Goal: Task Accomplishment & Management: Manage account settings

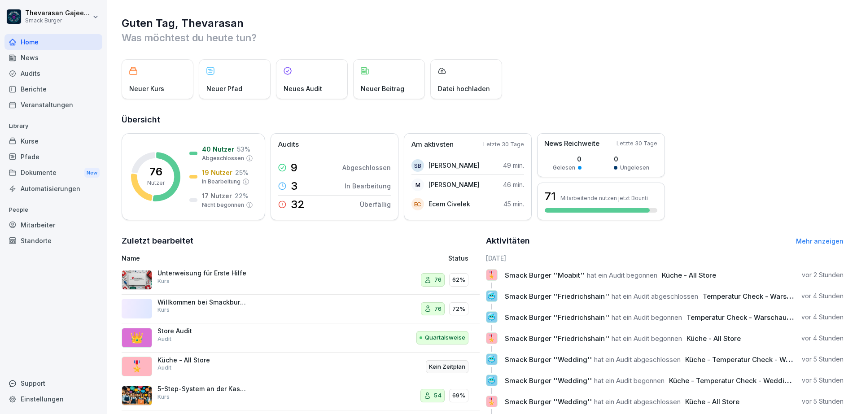
click at [48, 240] on div "Standorte" at bounding box center [53, 241] width 98 height 16
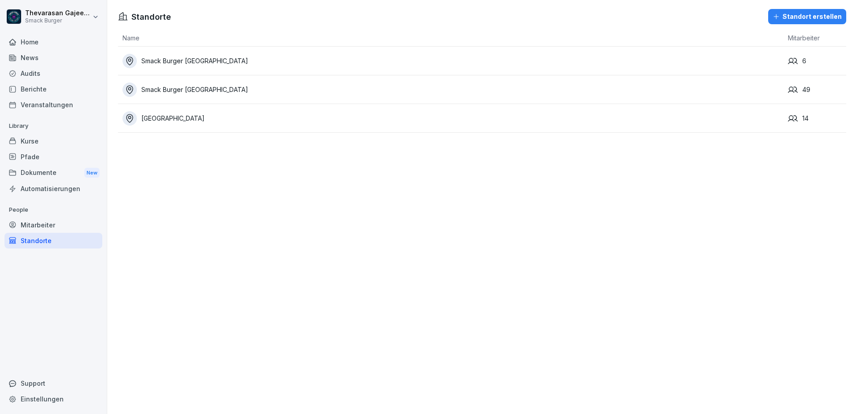
click at [590, 65] on div "Smack Burger [GEOGRAPHIC_DATA]" at bounding box center [453, 61] width 661 height 14
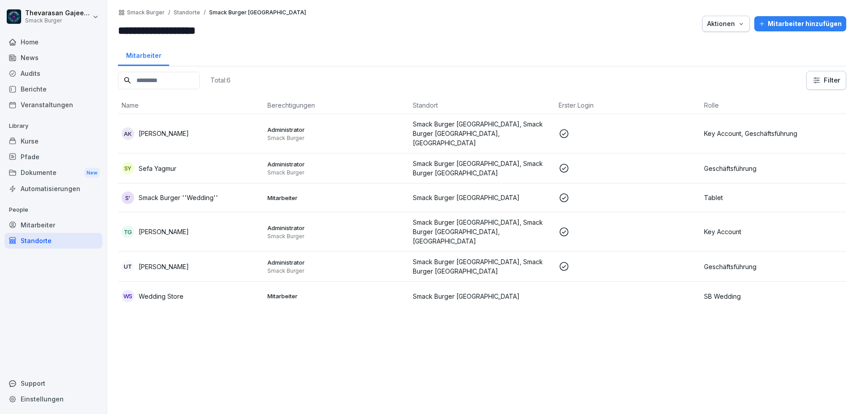
click at [684, 193] on p at bounding box center [628, 198] width 139 height 11
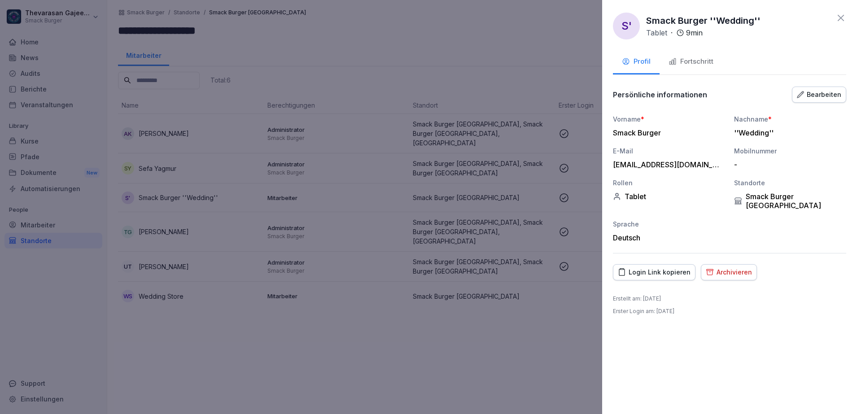
click at [825, 93] on div "Bearbeiten" at bounding box center [819, 95] width 44 height 10
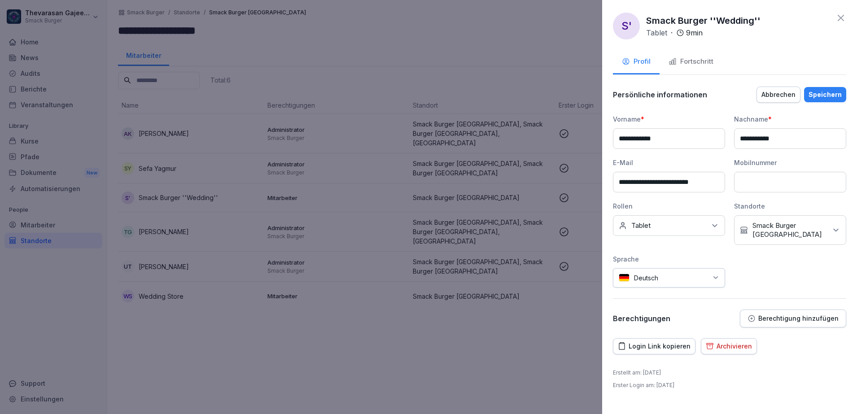
click at [782, 227] on p "Smack Burger [GEOGRAPHIC_DATA]" at bounding box center [790, 230] width 75 height 18
click at [813, 288] on label "Smack Burger [GEOGRAPHIC_DATA]" at bounding box center [798, 296] width 93 height 16
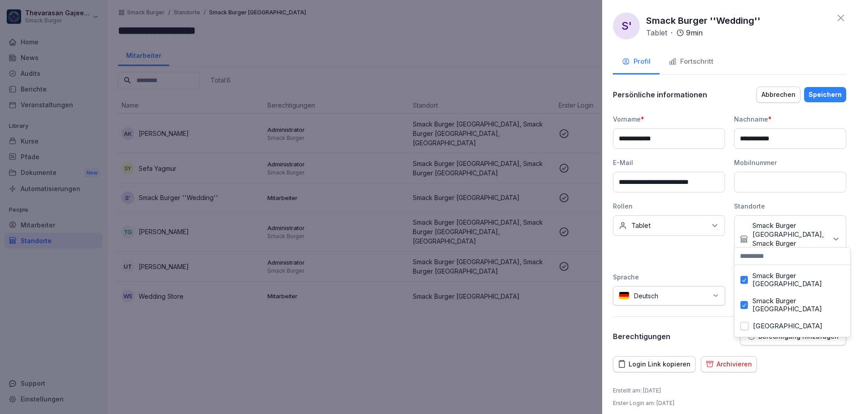
click at [792, 274] on label "Smack Burger [GEOGRAPHIC_DATA]" at bounding box center [799, 280] width 92 height 16
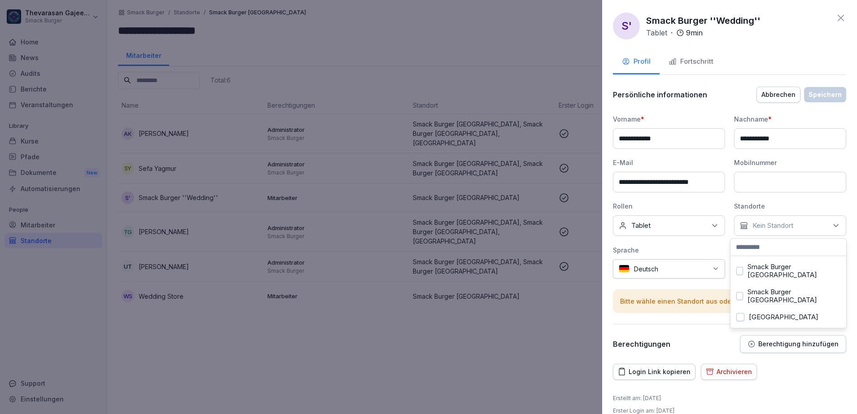
click at [554, 291] on div at bounding box center [428, 207] width 857 height 414
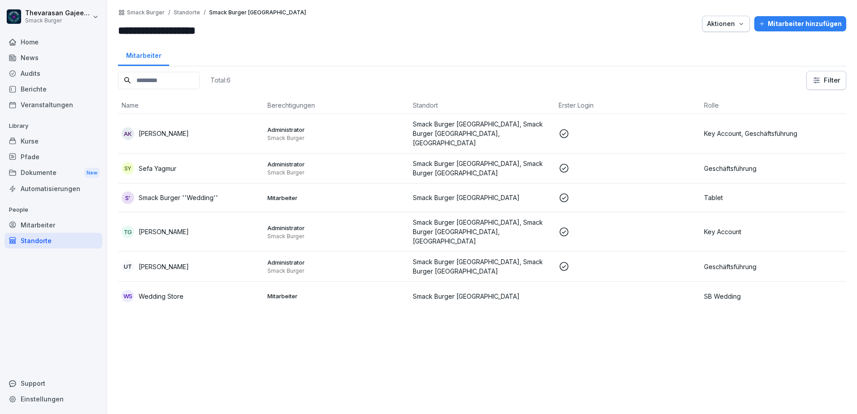
click at [367, 194] on p "Mitarbeiter" at bounding box center [337, 198] width 139 height 8
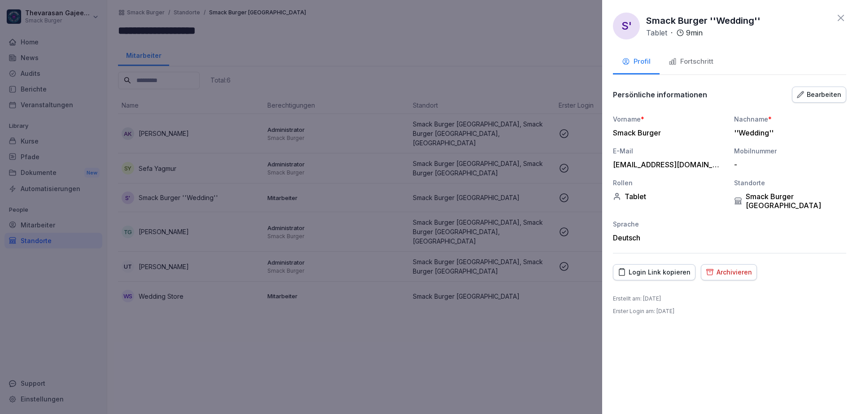
click at [825, 98] on div "Bearbeiten" at bounding box center [819, 95] width 44 height 10
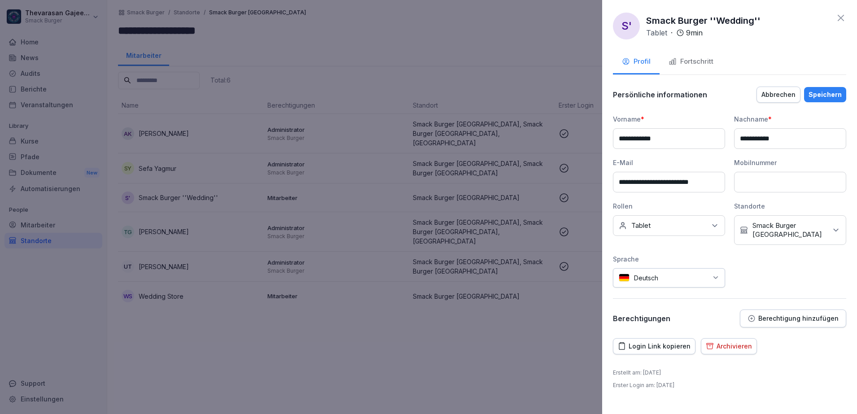
click at [836, 228] on icon at bounding box center [836, 230] width 9 height 9
click at [779, 288] on label "Smack Burger Berlin" at bounding box center [798, 296] width 93 height 16
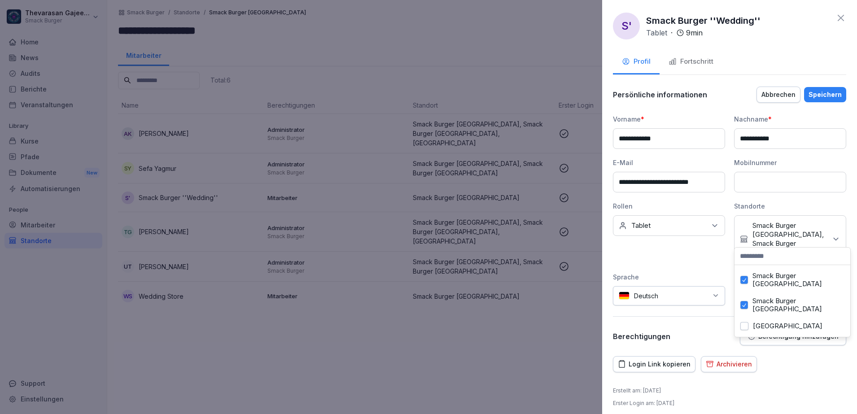
click at [774, 276] on label "Smack Burger Berlin" at bounding box center [799, 280] width 92 height 16
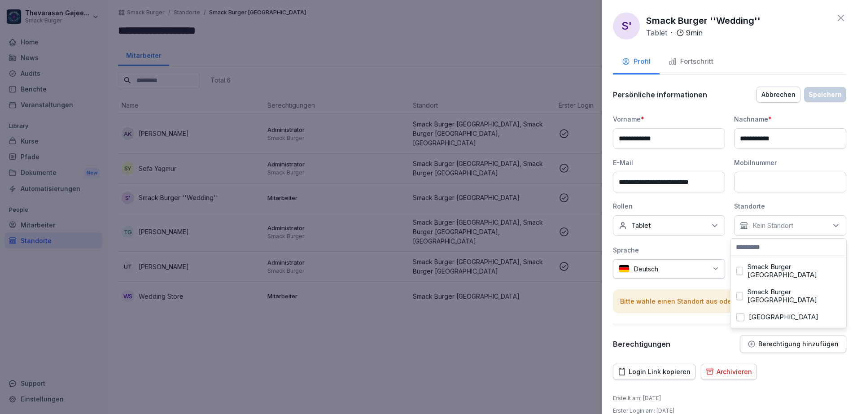
click at [743, 292] on button "Smack Burger Berlin" at bounding box center [740, 296] width 7 height 8
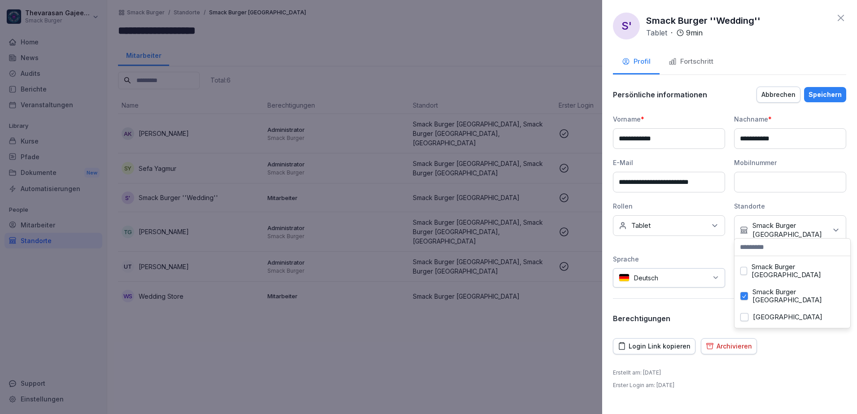
click at [823, 93] on div "Speichern" at bounding box center [825, 95] width 33 height 10
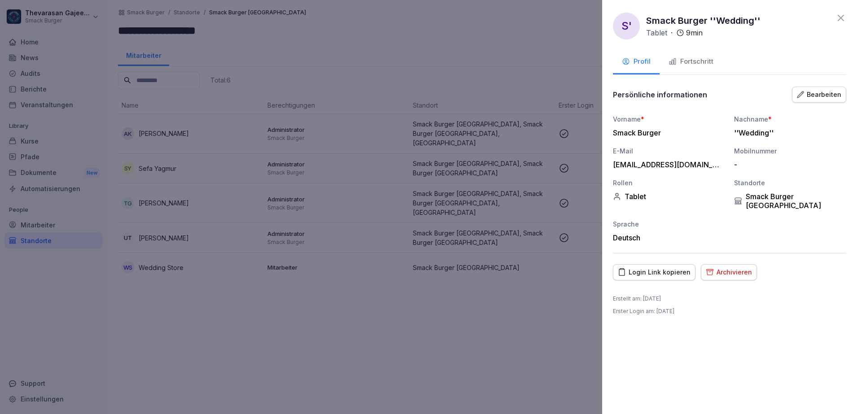
click at [471, 347] on div at bounding box center [428, 207] width 857 height 414
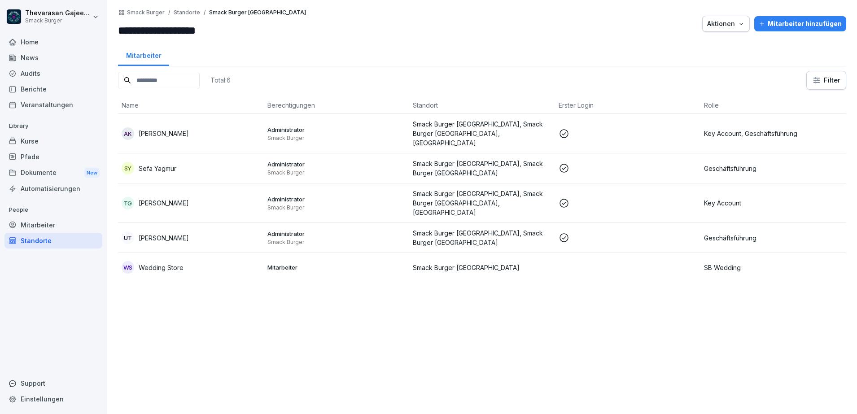
click at [339, 264] on p "Mitarbeiter" at bounding box center [337, 268] width 139 height 8
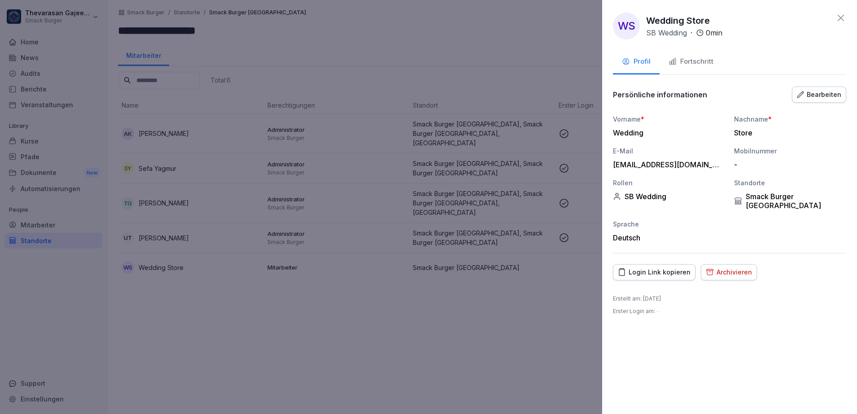
click at [836, 92] on div "Bearbeiten" at bounding box center [819, 95] width 44 height 10
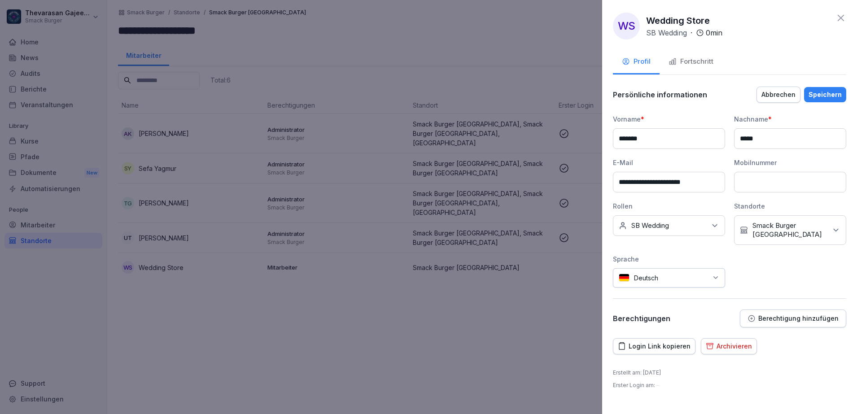
click at [764, 227] on p "Smack Burger Berlin" at bounding box center [790, 230] width 75 height 18
click at [744, 268] on button "Smack Burger [GEOGRAPHIC_DATA]" at bounding box center [745, 271] width 8 height 8
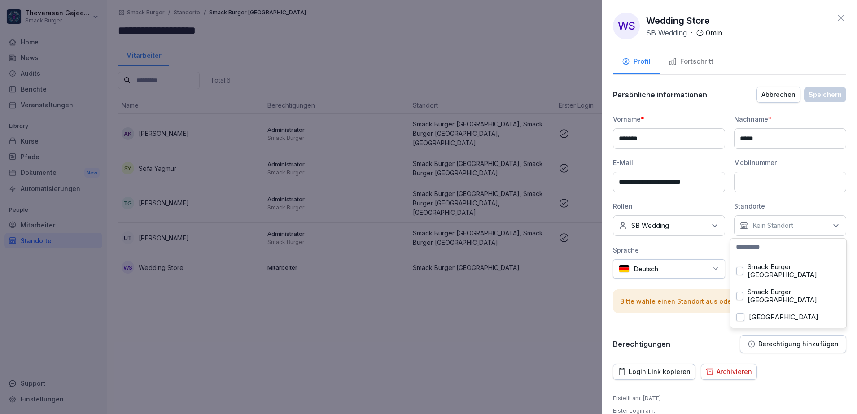
click at [740, 292] on button "Smack Burger [GEOGRAPHIC_DATA]" at bounding box center [740, 296] width 7 height 8
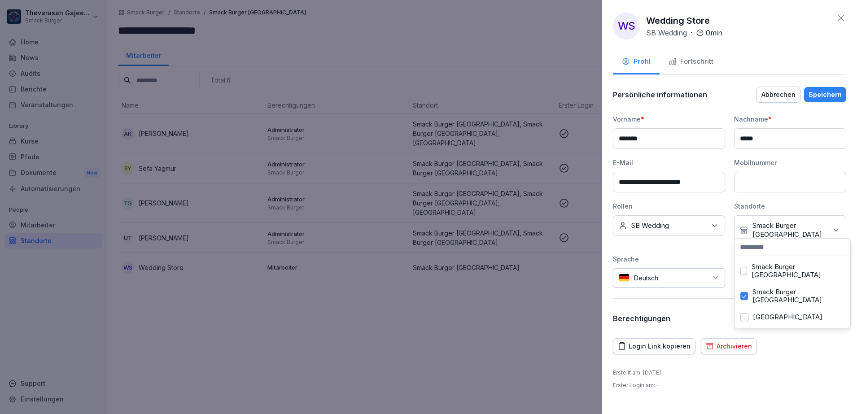
click at [824, 90] on div "Speichern" at bounding box center [825, 95] width 33 height 10
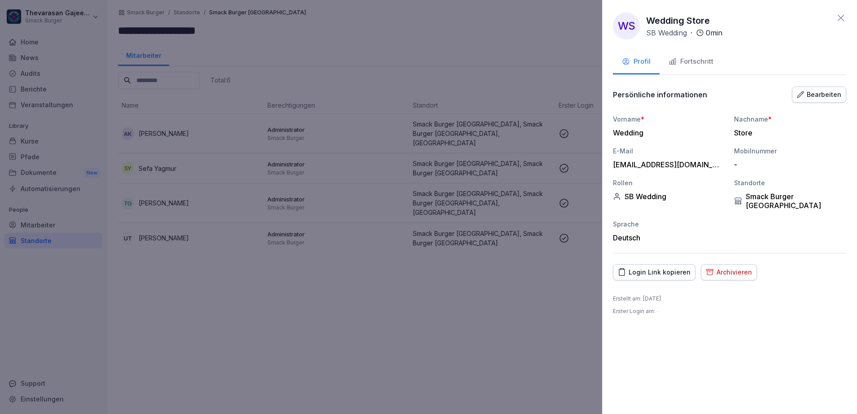
click at [457, 332] on div at bounding box center [428, 207] width 857 height 414
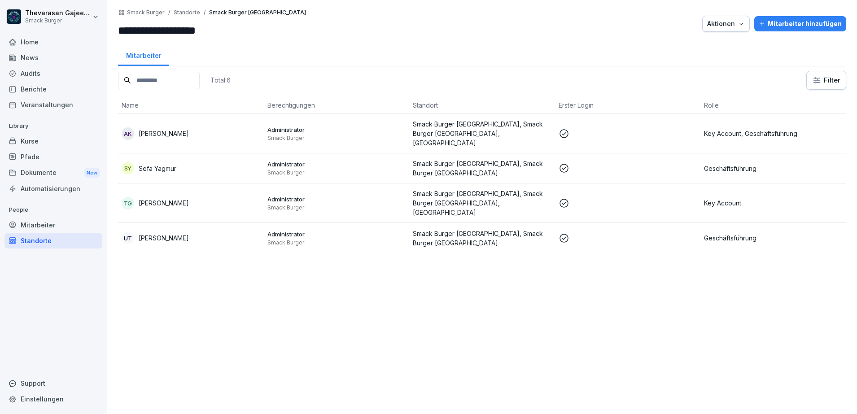
click at [194, 16] on div "**********" at bounding box center [212, 24] width 188 height 30
click at [193, 13] on p "Standorte" at bounding box center [187, 12] width 26 height 6
click at [151, 13] on p "Smack Burger" at bounding box center [146, 12] width 38 height 6
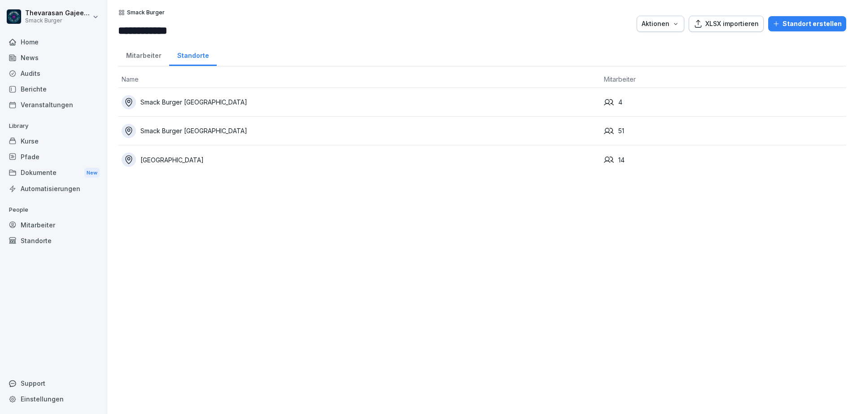
click at [188, 104] on div "Smack Burger [GEOGRAPHIC_DATA]" at bounding box center [359, 102] width 475 height 14
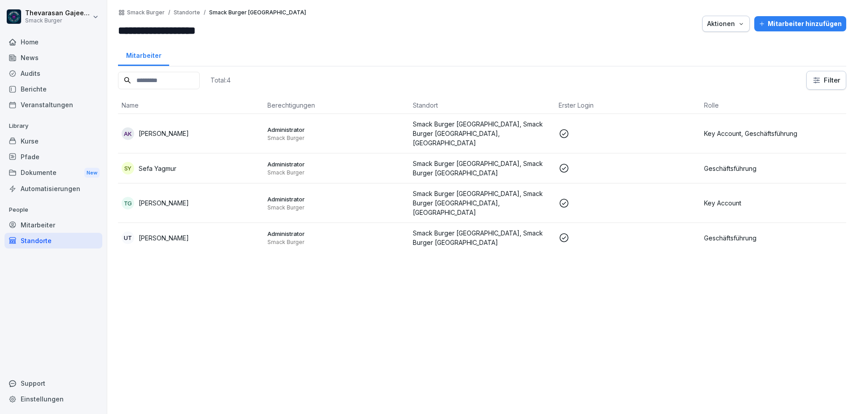
click at [184, 9] on p "Standorte" at bounding box center [187, 12] width 26 height 6
click at [158, 11] on p "Smack Burger" at bounding box center [146, 12] width 38 height 6
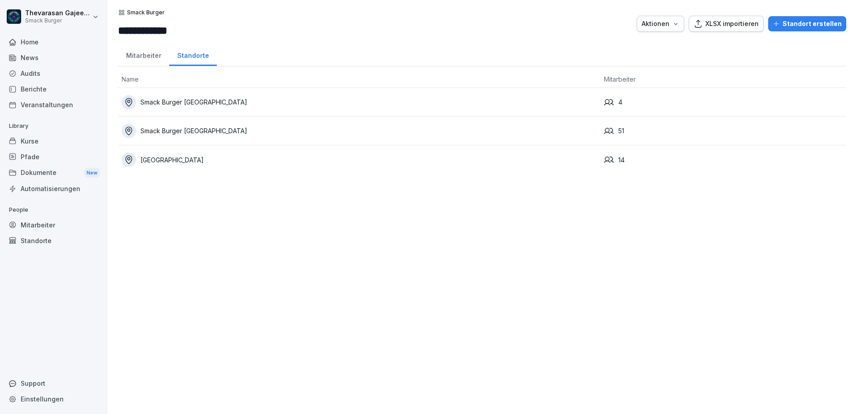
click at [59, 223] on div "Mitarbeiter" at bounding box center [53, 225] width 98 height 16
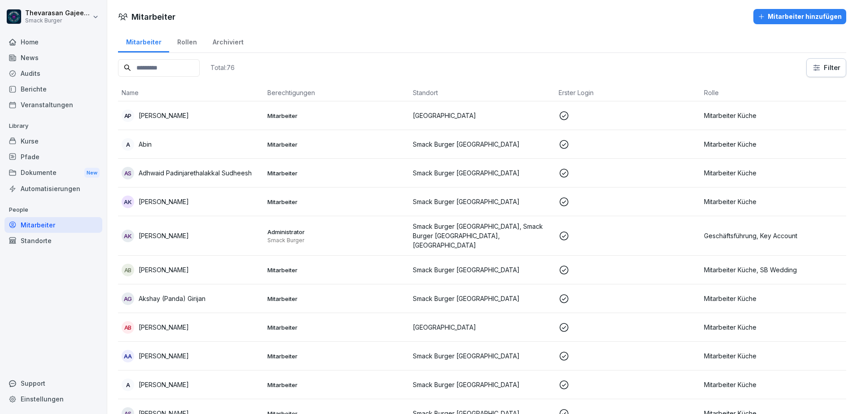
click at [195, 43] on div "Rollen" at bounding box center [186, 41] width 35 height 23
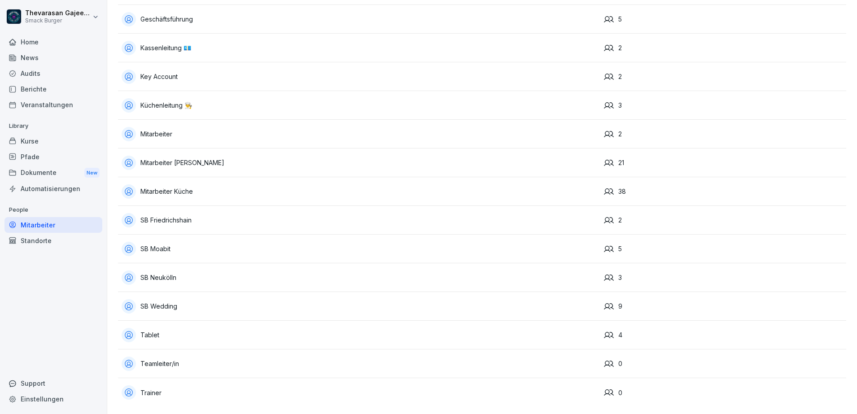
scroll to position [79, 0]
click at [196, 329] on div "Tablet" at bounding box center [359, 335] width 475 height 14
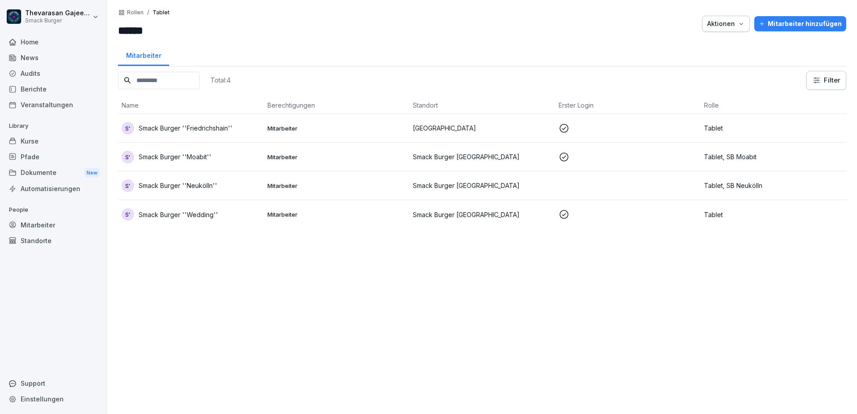
click at [737, 130] on p "Tablet" at bounding box center [773, 127] width 139 height 9
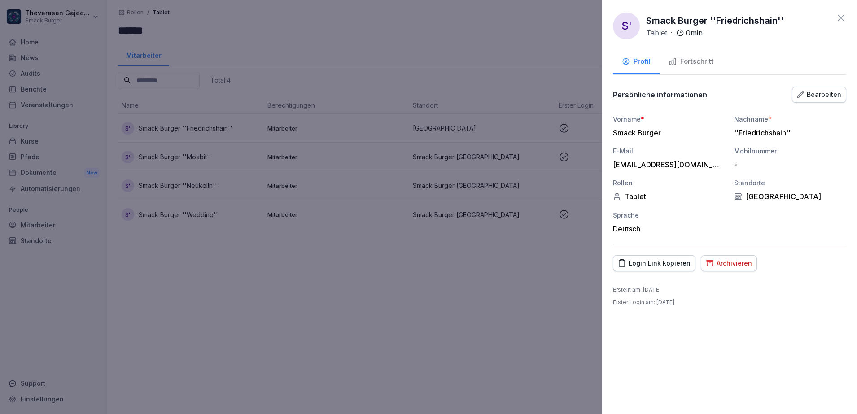
click at [527, 263] on div at bounding box center [428, 207] width 857 height 414
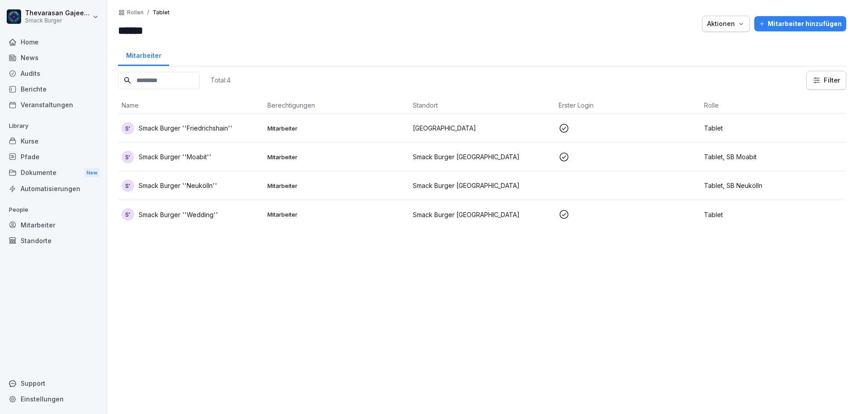
click at [635, 208] on td at bounding box center [628, 214] width 146 height 29
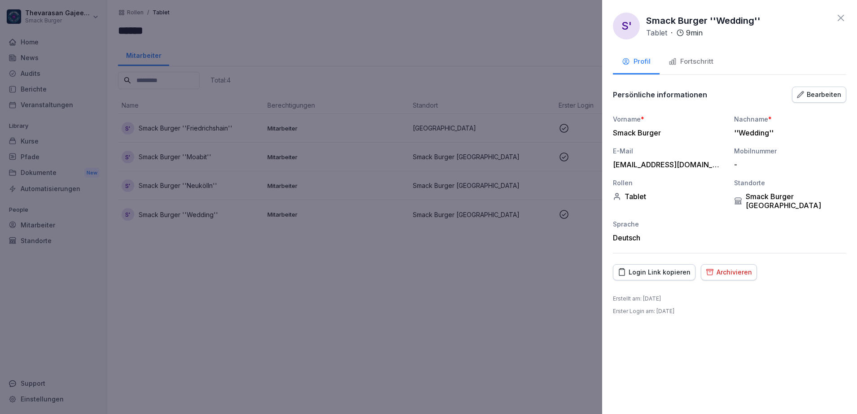
click at [821, 97] on div "Bearbeiten" at bounding box center [819, 95] width 44 height 10
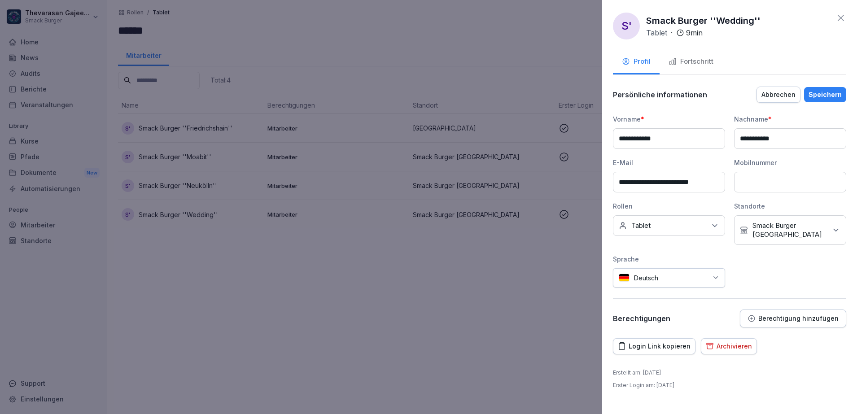
click at [681, 233] on div "Keine Rollen Tablet" at bounding box center [669, 225] width 112 height 21
click at [624, 270] on button "SB Wedding" at bounding box center [623, 269] width 8 height 8
click at [546, 284] on div at bounding box center [428, 207] width 857 height 414
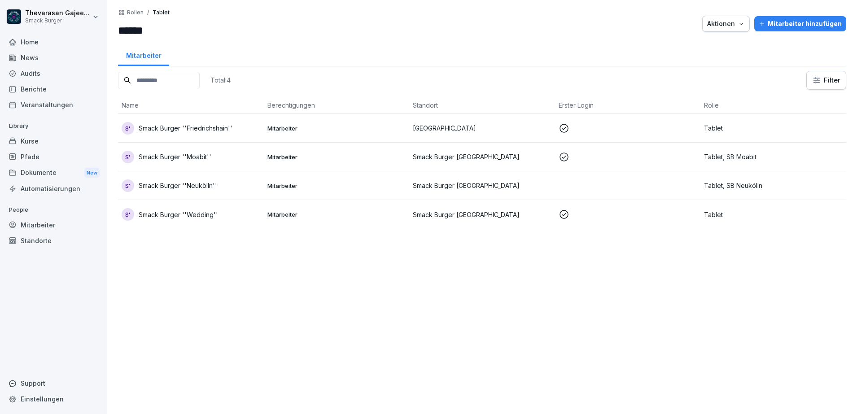
click at [745, 211] on p "Tablet" at bounding box center [773, 214] width 139 height 9
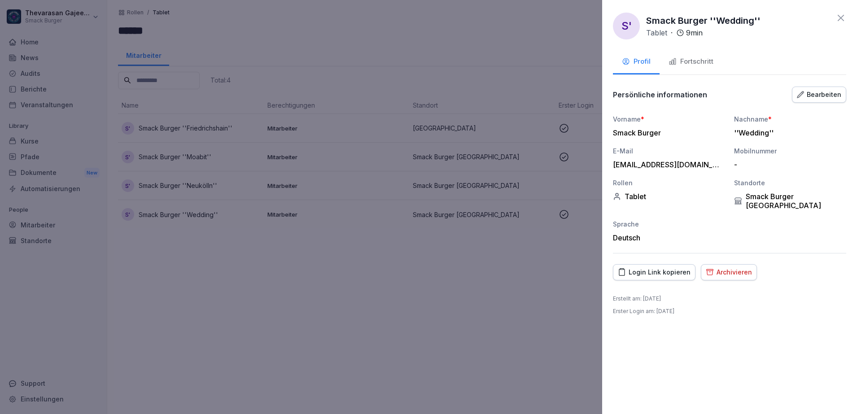
click at [821, 95] on div "Bearbeiten" at bounding box center [819, 95] width 44 height 10
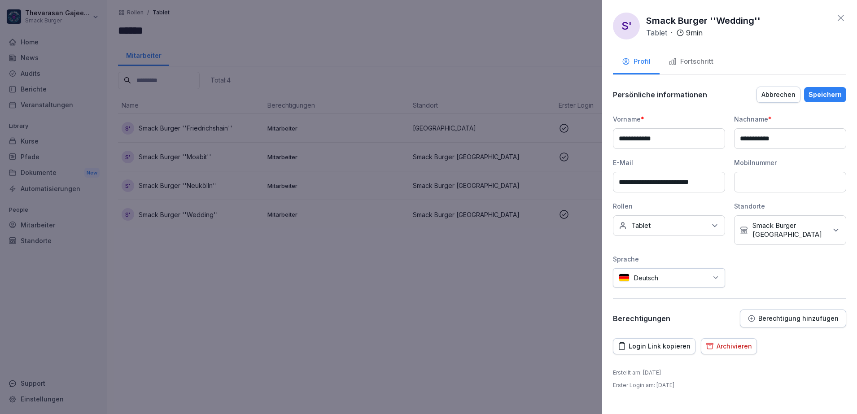
click at [675, 221] on div "Keine Rollen Tablet" at bounding box center [669, 225] width 112 height 21
click at [627, 270] on button "SB Wedding" at bounding box center [623, 269] width 8 height 8
click at [835, 95] on div "Speichern" at bounding box center [825, 95] width 33 height 10
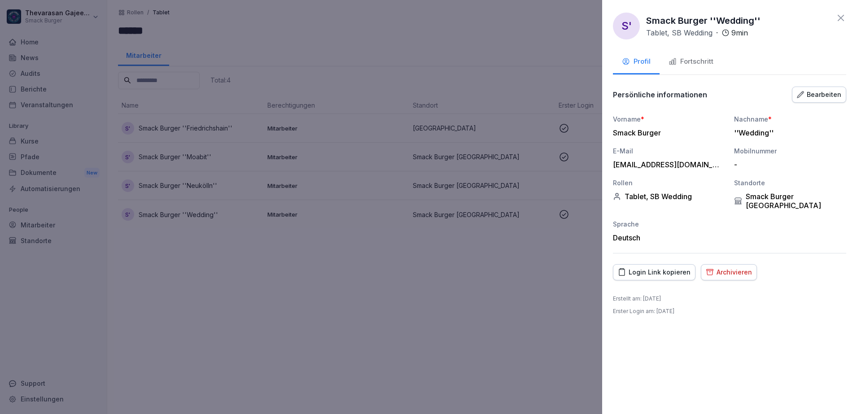
click at [440, 292] on div at bounding box center [428, 207] width 857 height 414
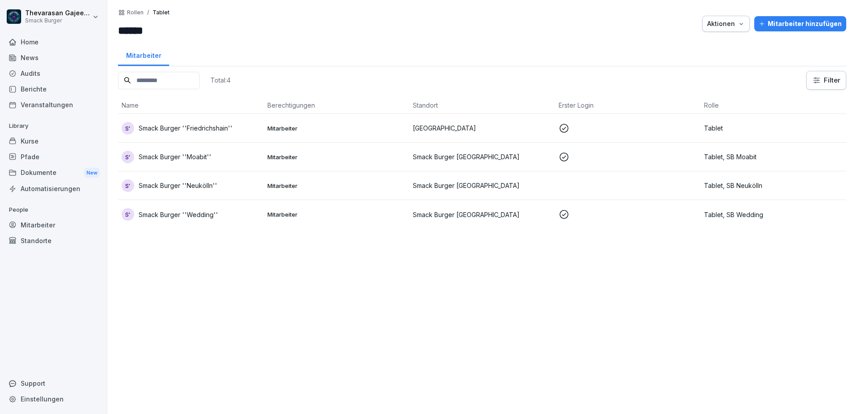
click at [445, 288] on div "Total: 4 Filter Name Berechtigungen Standort Erster Login Rolle S' Smack Burger…" at bounding box center [482, 238] width 729 height 334
click at [629, 122] on td at bounding box center [628, 128] width 146 height 29
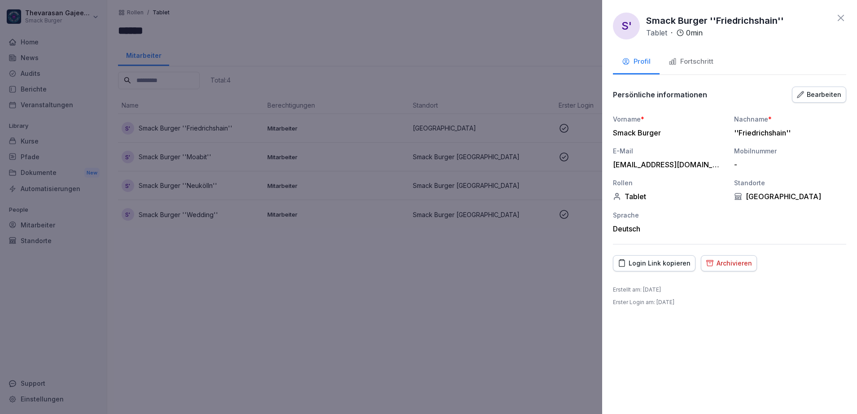
click at [817, 98] on div "Bearbeiten" at bounding box center [819, 95] width 44 height 10
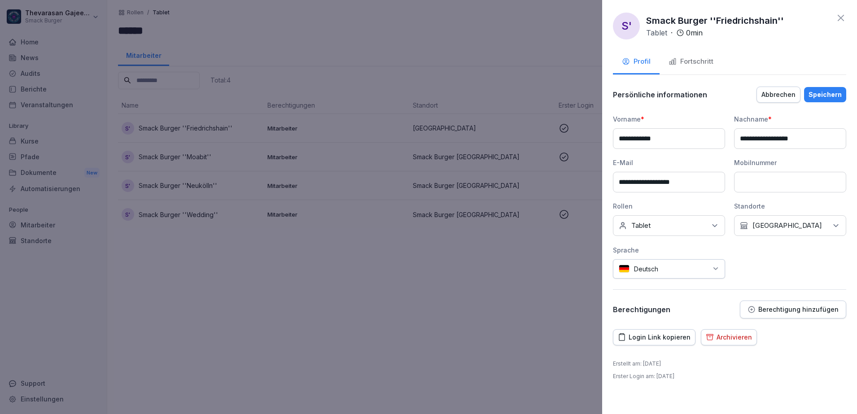
click at [715, 225] on icon at bounding box center [715, 225] width 9 height 9
click at [622, 263] on button "SB Friedrichshain" at bounding box center [623, 263] width 8 height 8
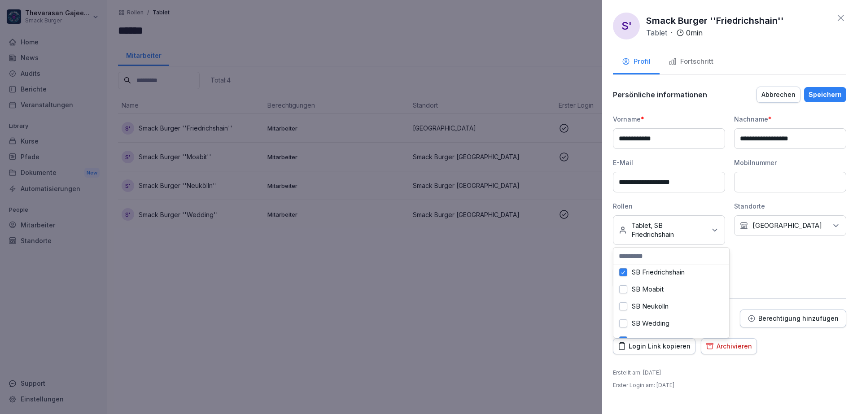
click at [574, 260] on div at bounding box center [428, 207] width 857 height 414
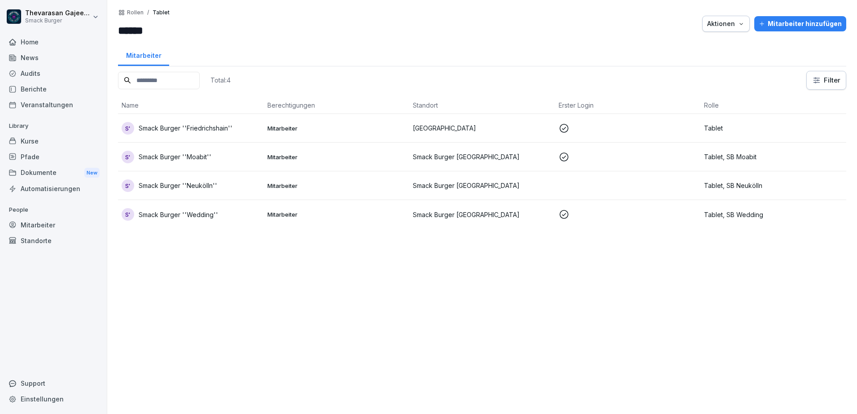
click at [743, 127] on p "Tablet" at bounding box center [773, 127] width 139 height 9
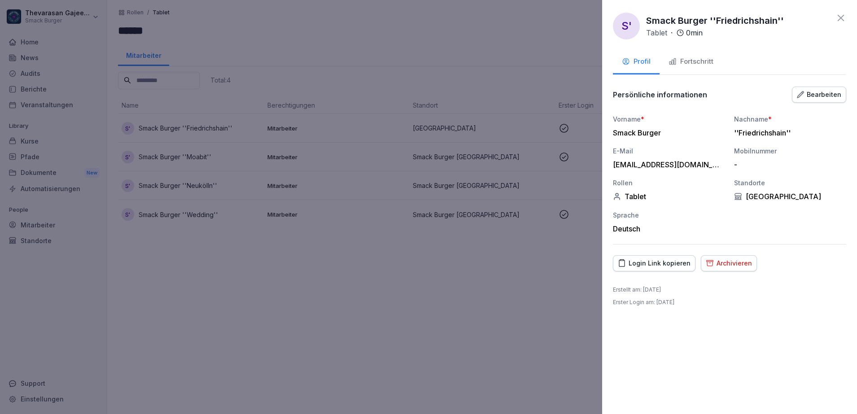
click at [838, 97] on div "Bearbeiten" at bounding box center [819, 95] width 44 height 10
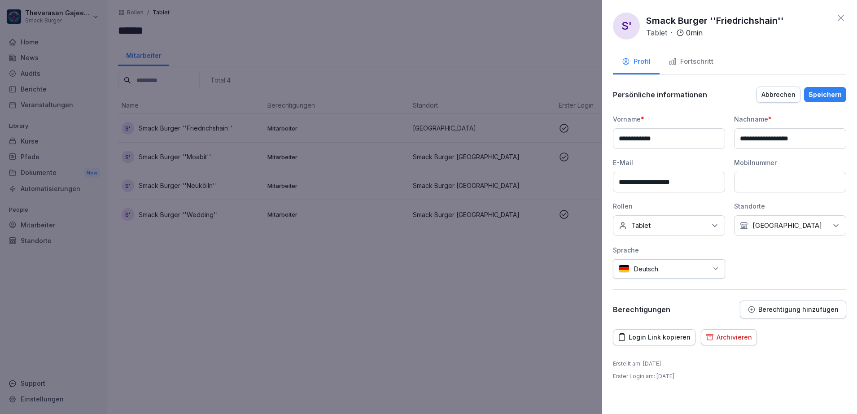
click at [646, 234] on div "Keine Rollen Tablet" at bounding box center [669, 225] width 112 height 21
click at [624, 273] on button "SB Friedrichshain" at bounding box center [623, 274] width 8 height 8
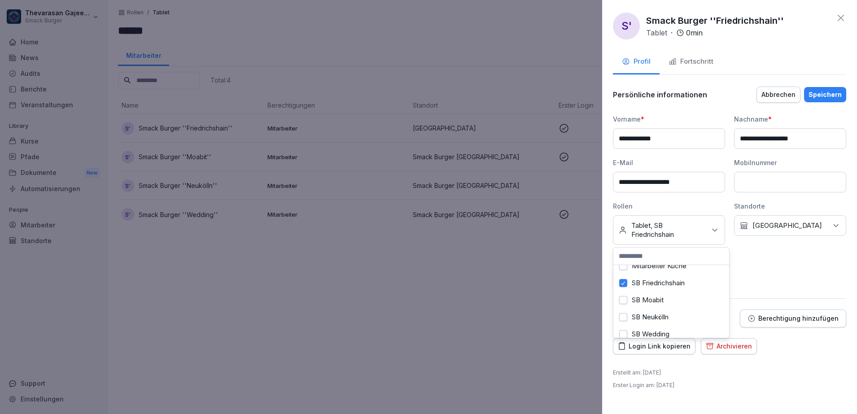
click at [839, 88] on button "Speichern" at bounding box center [825, 94] width 42 height 15
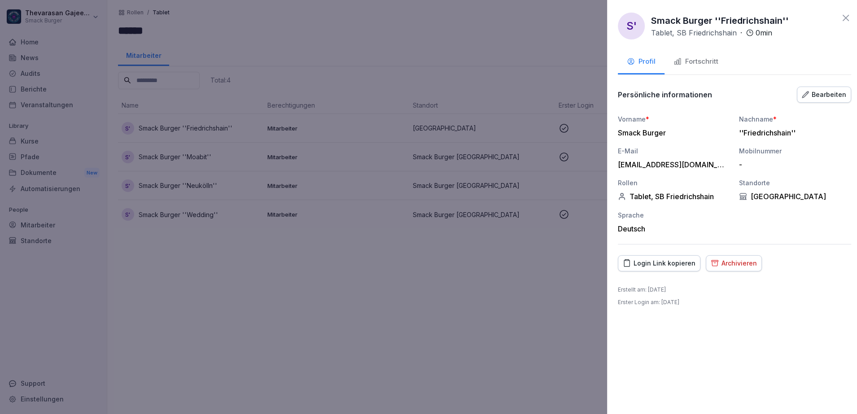
click at [523, 286] on div at bounding box center [428, 207] width 857 height 414
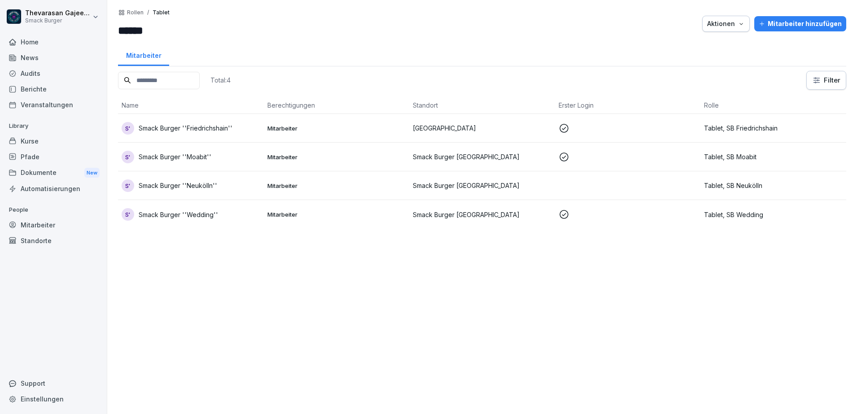
click at [133, 13] on p "Rollen" at bounding box center [135, 12] width 17 height 6
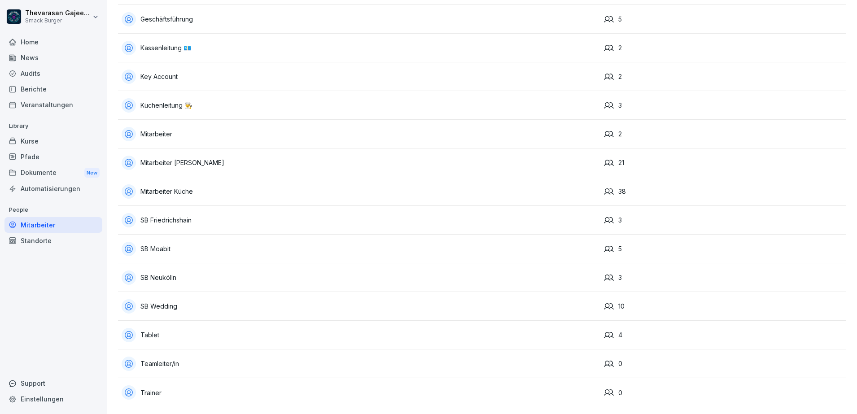
scroll to position [79, 0]
click at [174, 299] on div "SB Wedding" at bounding box center [359, 306] width 475 height 14
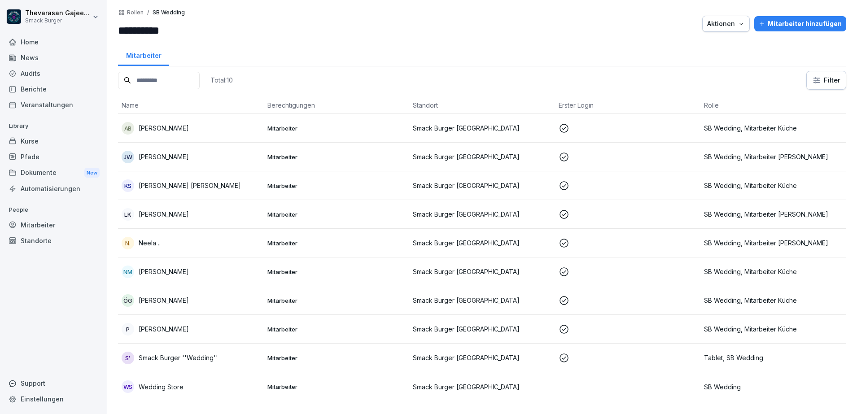
click at [137, 13] on p "Rollen" at bounding box center [135, 12] width 17 height 6
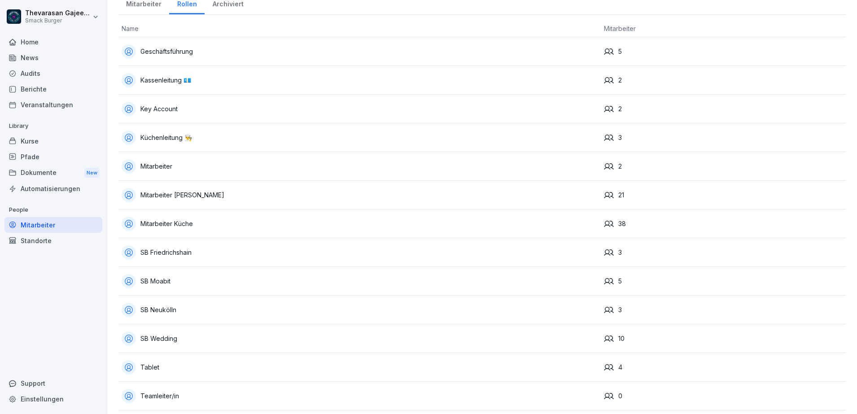
scroll to position [79, 0]
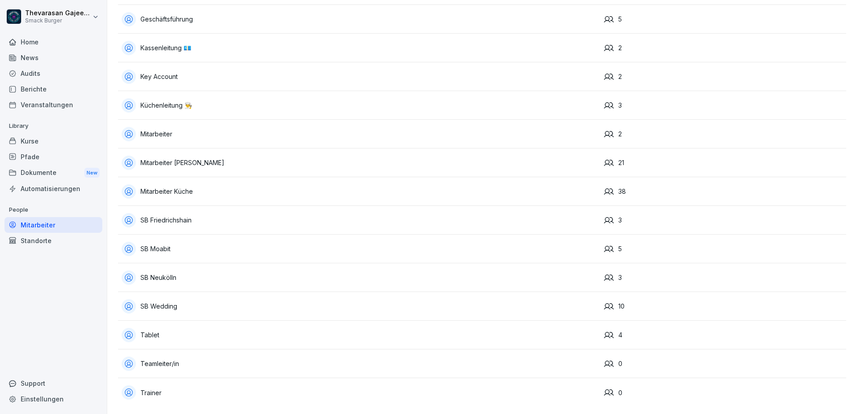
click at [172, 271] on div "SB Neukölln" at bounding box center [359, 278] width 475 height 14
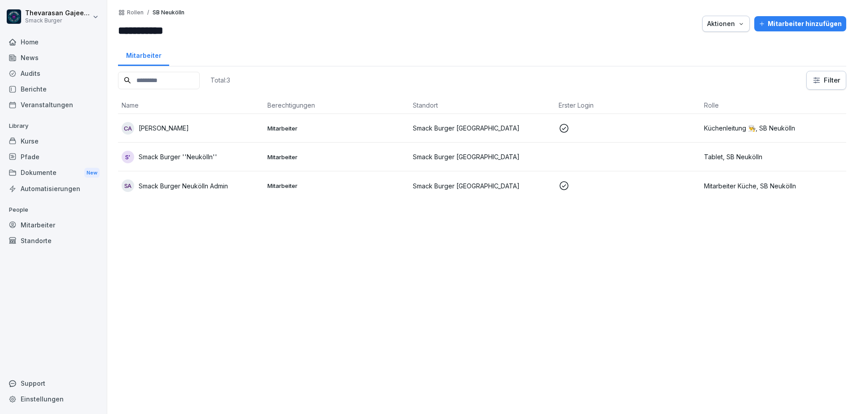
click at [203, 187] on p "Smack Burger Neukölln Admin" at bounding box center [183, 185] width 89 height 9
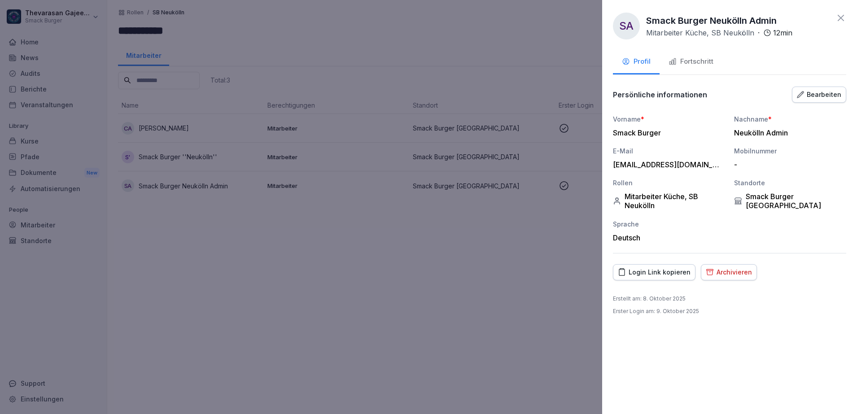
click at [801, 49] on div "SA Smack Burger Neukölln Admin Mitarbeiter Küche, SB Neukölln · 12 min Profil F…" at bounding box center [729, 207] width 255 height 414
click at [770, 19] on p "Smack Burger Neukölln Admin" at bounding box center [711, 20] width 131 height 13
drag, startPoint x: 770, startPoint y: 19, endPoint x: 779, endPoint y: 12, distance: 11.2
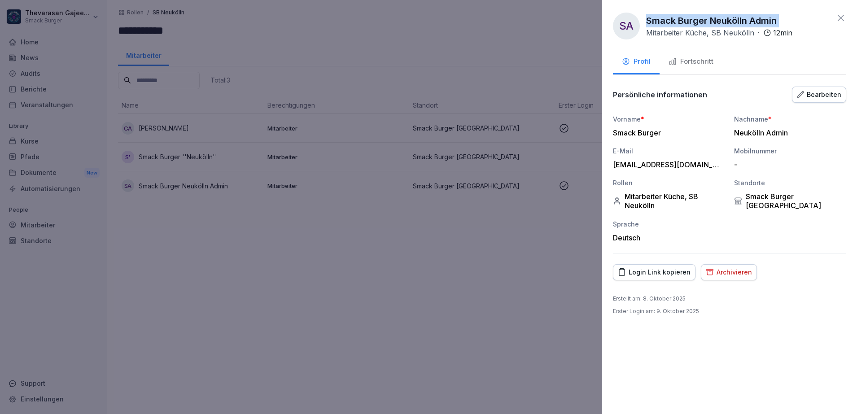
click at [778, 13] on div "SA Smack Burger Neukölln Admin Mitarbeiter Küche, SB Neukölln · 12 min" at bounding box center [703, 26] width 180 height 27
click at [770, 19] on p "Smack Burger Neukölln Admin" at bounding box center [711, 20] width 131 height 13
click at [842, 14] on icon at bounding box center [841, 18] width 11 height 11
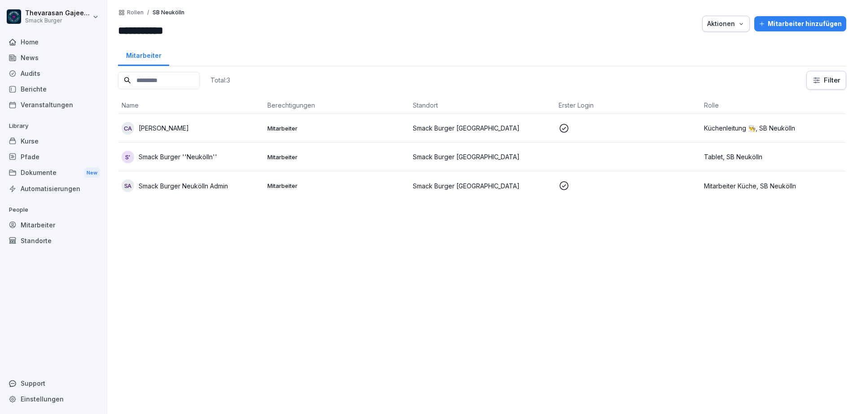
click at [134, 10] on p "Rollen" at bounding box center [135, 12] width 17 height 6
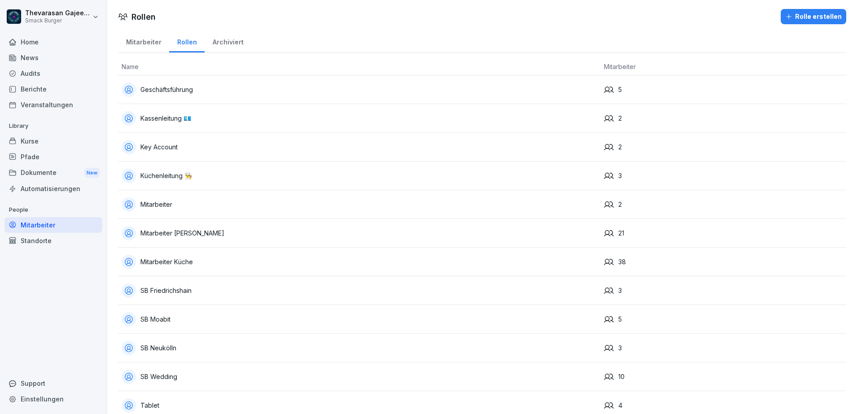
scroll to position [79, 0]
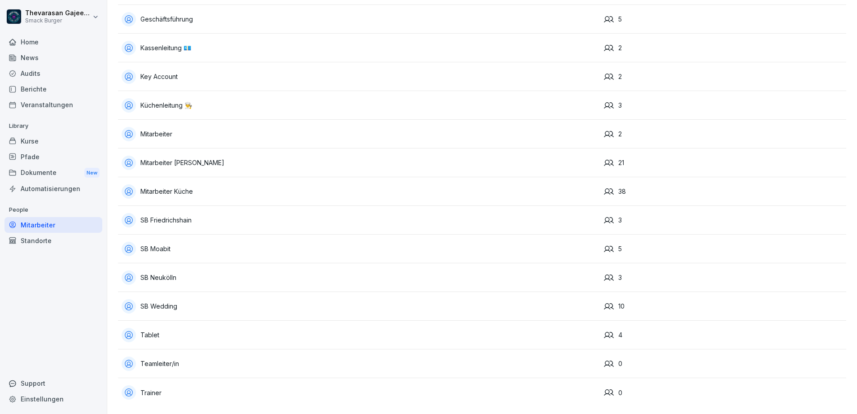
click at [170, 299] on div "SB Wedding" at bounding box center [359, 306] width 475 height 14
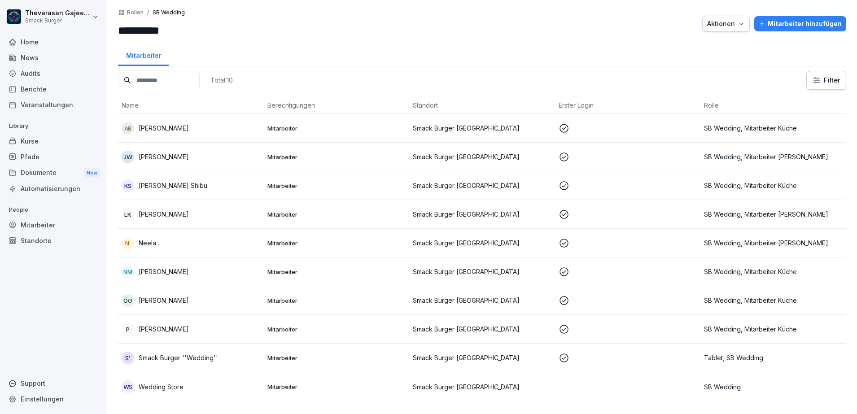
click at [176, 388] on p "Wedding Store" at bounding box center [161, 386] width 45 height 9
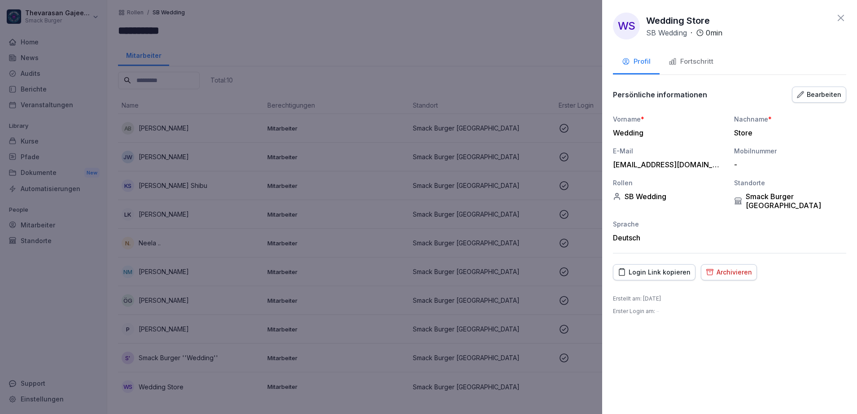
click at [823, 95] on div "Bearbeiten" at bounding box center [819, 95] width 44 height 10
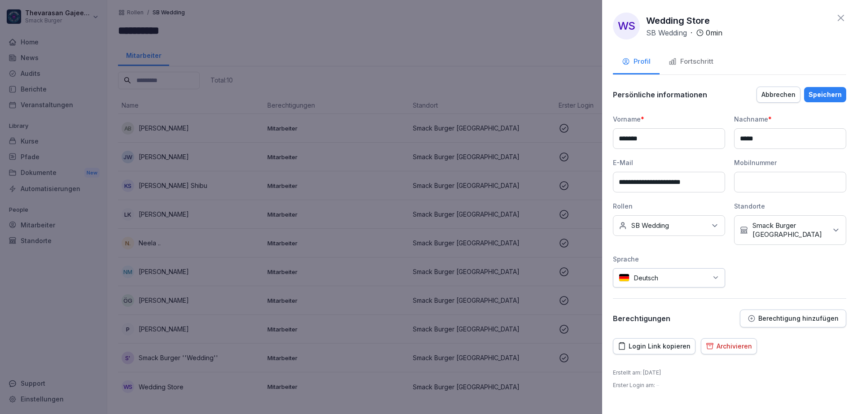
click at [784, 139] on input "*****" at bounding box center [790, 138] width 112 height 21
paste input
type input "*****"
click at [782, 88] on button "Abbrechen" at bounding box center [779, 95] width 44 height 16
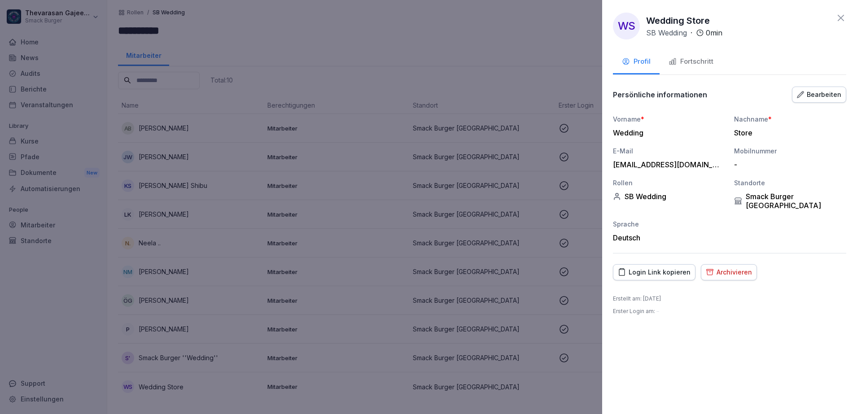
click at [816, 95] on div "Bearbeiten" at bounding box center [819, 95] width 44 height 10
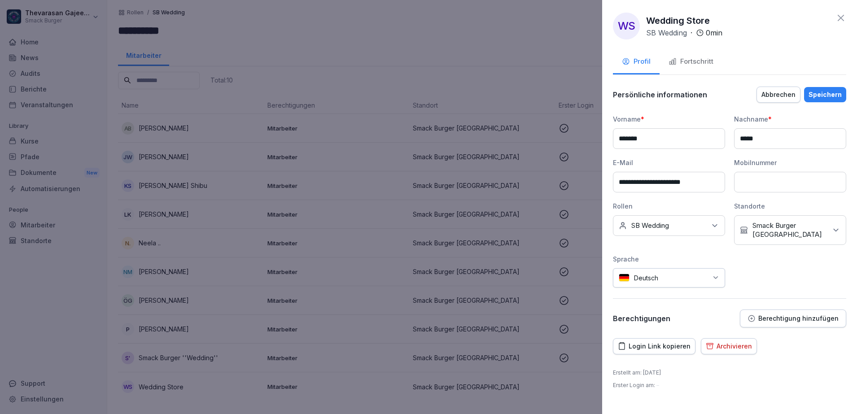
click at [782, 145] on input "*****" at bounding box center [790, 138] width 112 height 21
paste input
type input "*****"
click at [635, 137] on input "*******" at bounding box center [669, 138] width 112 height 21
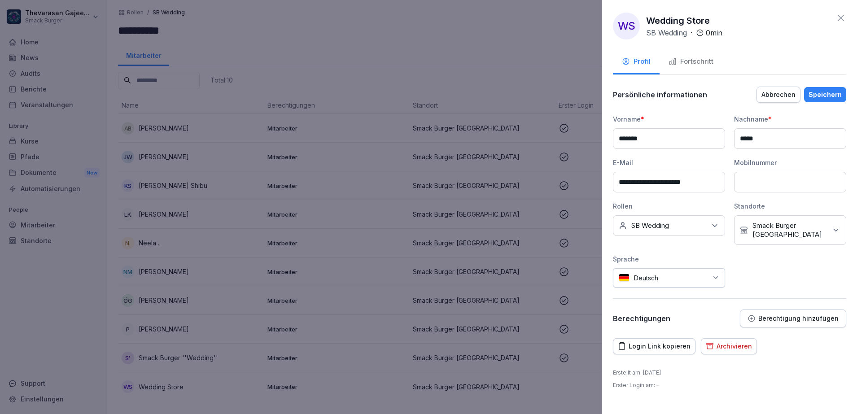
click at [635, 137] on input "*******" at bounding box center [669, 138] width 112 height 21
click at [742, 139] on input "*****" at bounding box center [790, 138] width 112 height 21
paste input "*******"
type input "**********"
click at [677, 139] on input at bounding box center [669, 138] width 112 height 21
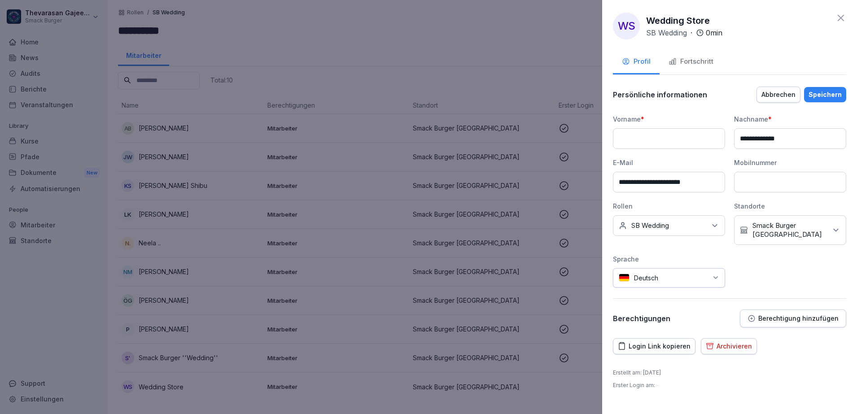
type input "**********"
click at [532, 68] on div at bounding box center [428, 207] width 857 height 414
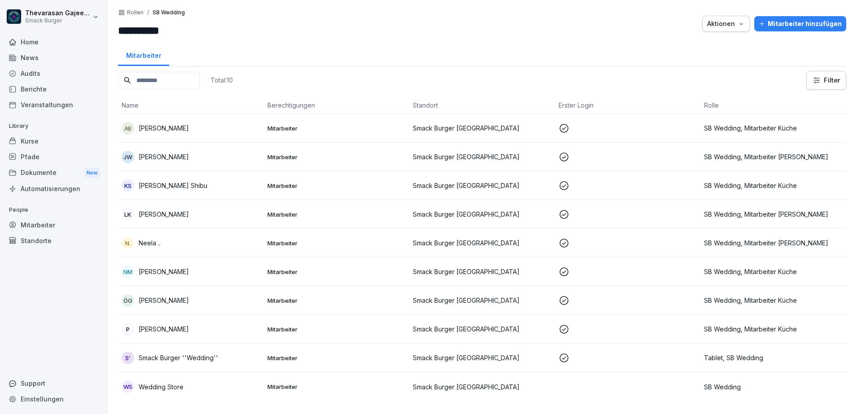
click at [182, 381] on div "WS Wedding Store" at bounding box center [191, 387] width 139 height 13
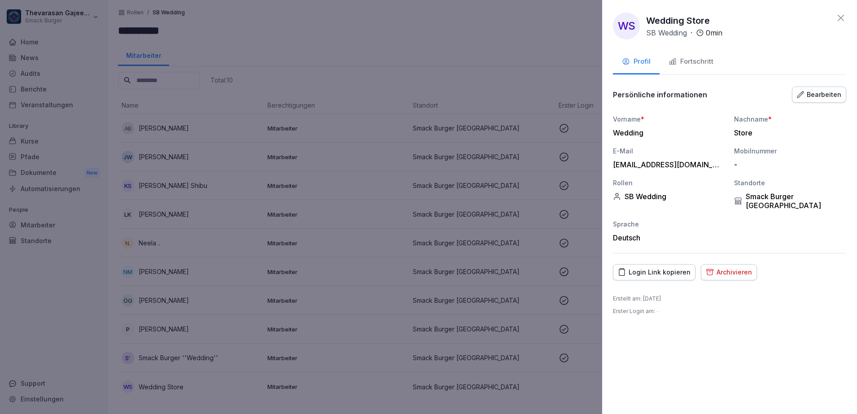
click at [815, 97] on div "Bearbeiten" at bounding box center [819, 95] width 44 height 10
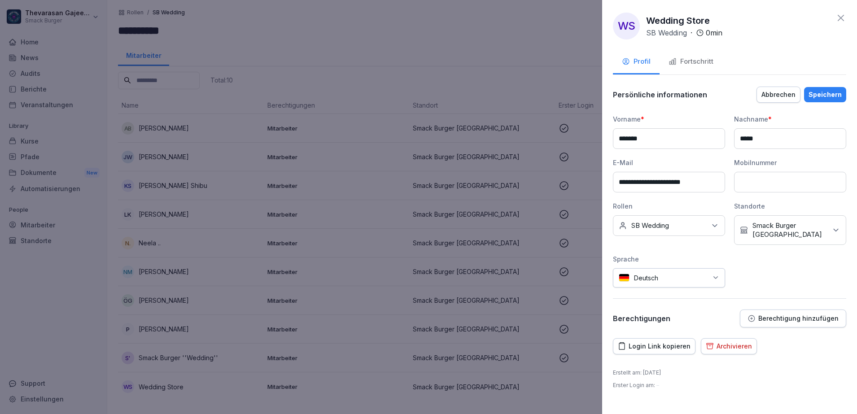
click at [760, 143] on input "*****" at bounding box center [790, 138] width 112 height 21
paste input "**"
click at [765, 139] on input "*******" at bounding box center [790, 138] width 112 height 21
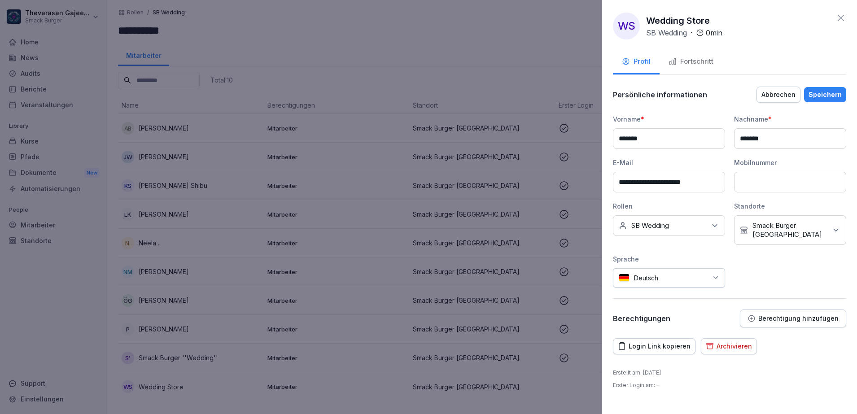
click at [769, 139] on input "*******" at bounding box center [790, 138] width 112 height 21
click at [764, 139] on input "*******" at bounding box center [790, 138] width 112 height 21
type input "*******"
click at [694, 138] on input "*******" at bounding box center [669, 138] width 112 height 21
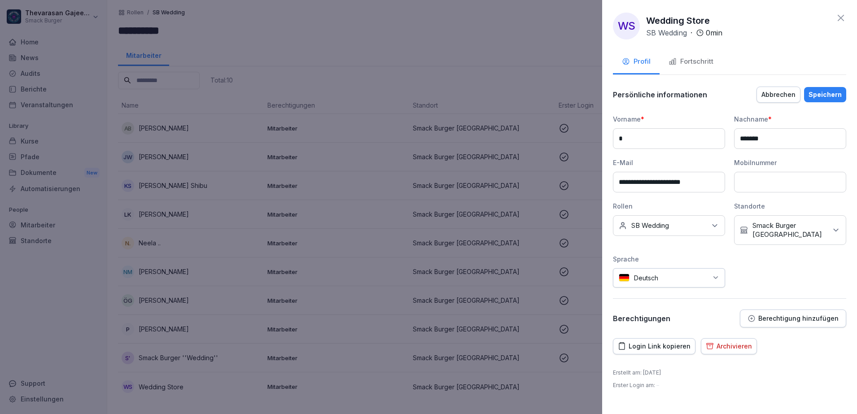
type input "**********"
click at [834, 95] on div "Speichern" at bounding box center [825, 95] width 33 height 10
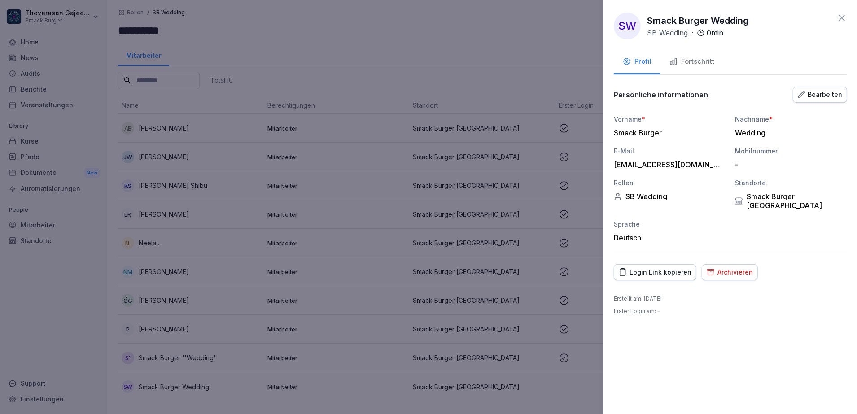
click at [343, 386] on div at bounding box center [428, 207] width 857 height 414
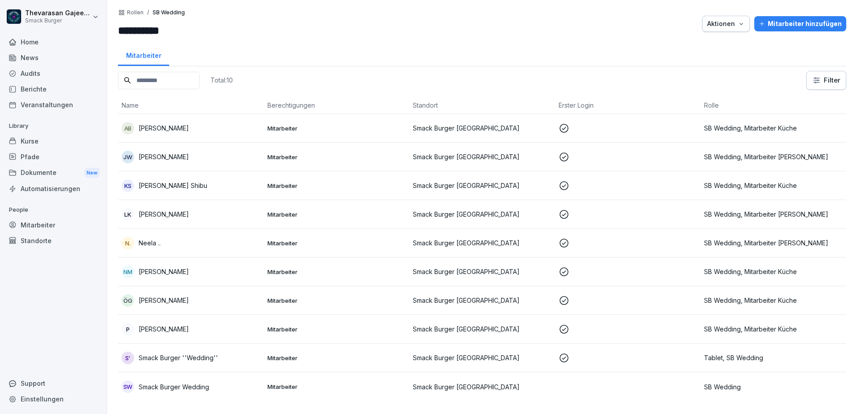
click at [130, 14] on p "Rollen" at bounding box center [135, 12] width 17 height 6
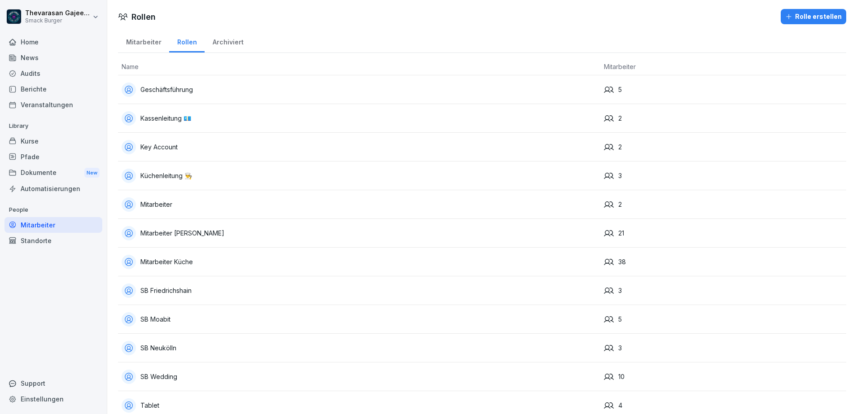
click at [153, 44] on div "Mitarbeiter" at bounding box center [143, 41] width 51 height 23
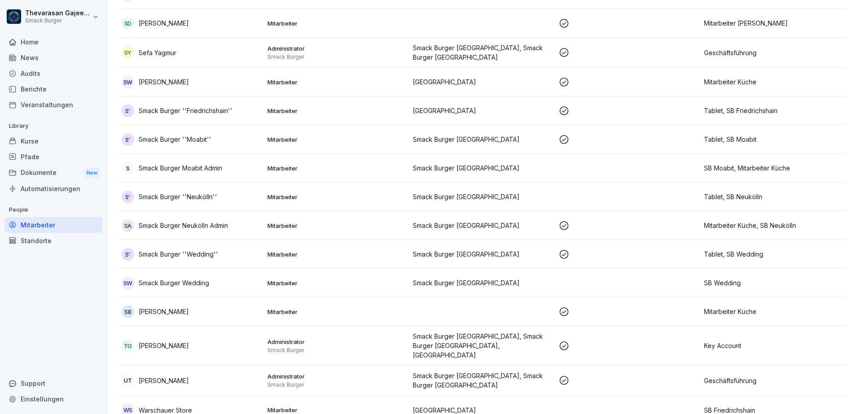
scroll to position [1889, 0]
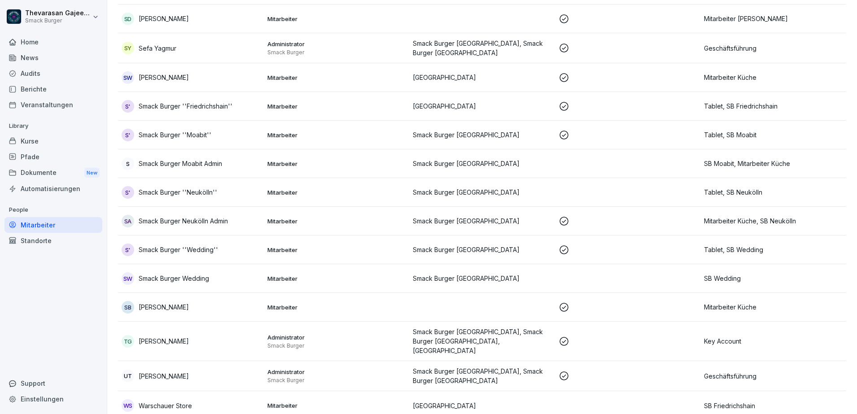
click at [255, 272] on div "SW Smack Burger Wedding" at bounding box center [191, 278] width 139 height 13
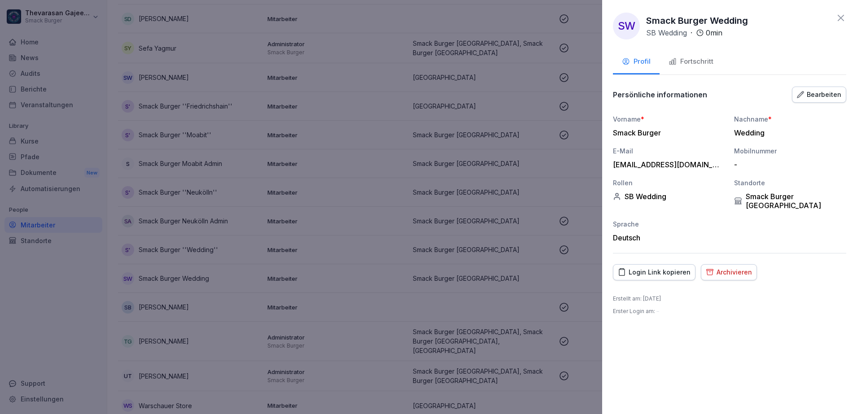
click at [826, 97] on div "Bearbeiten" at bounding box center [819, 95] width 44 height 10
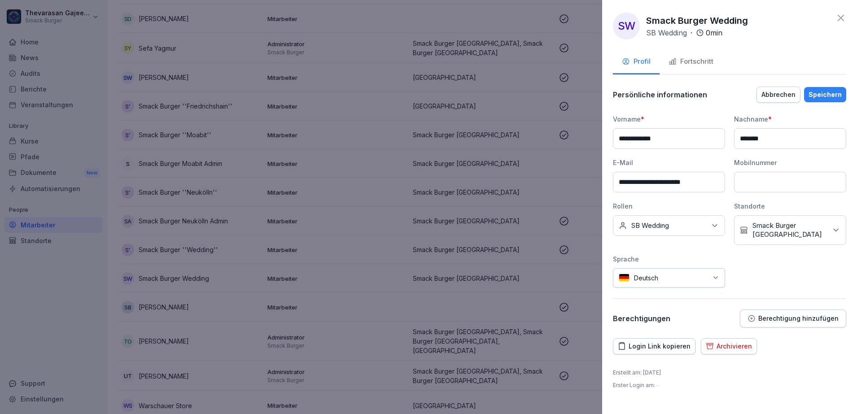
click at [788, 148] on input "*******" at bounding box center [790, 138] width 112 height 21
type input "**********"
click at [751, 75] on div "**********" at bounding box center [729, 207] width 255 height 414
click at [826, 93] on div "Speichern" at bounding box center [825, 95] width 33 height 10
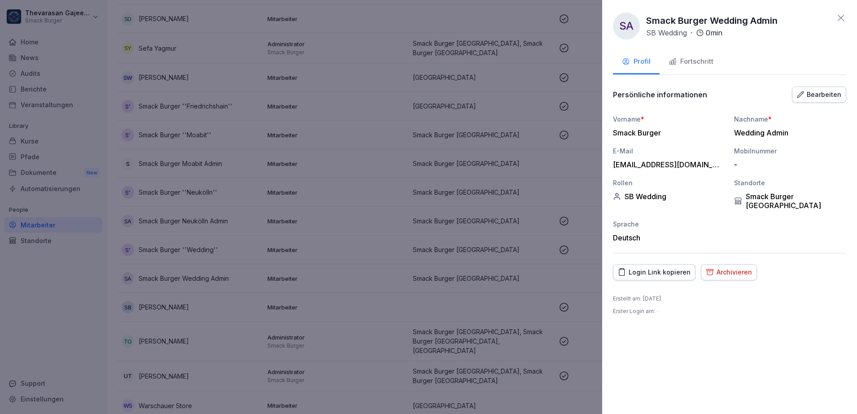
click at [372, 235] on div at bounding box center [428, 207] width 857 height 414
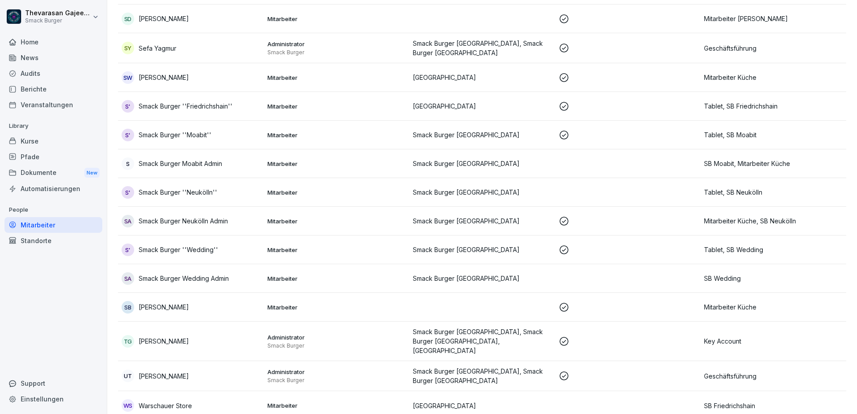
click at [217, 100] on div "S' Smack Burger ''Friedrichshain''" at bounding box center [191, 106] width 139 height 13
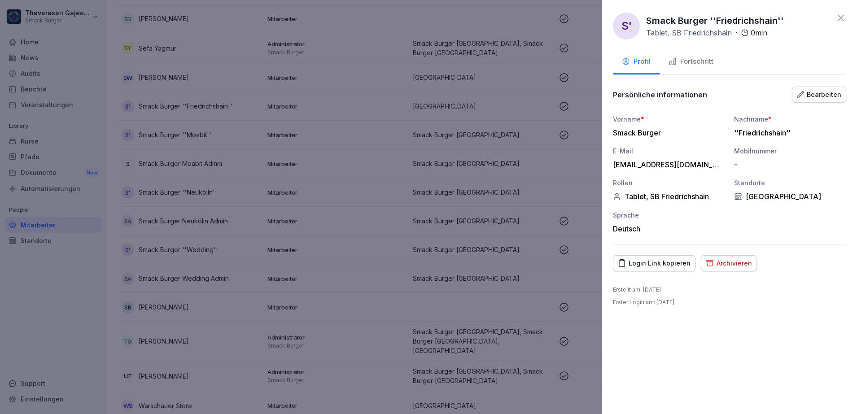
click at [802, 19] on div "S' Smack Burger ''Friedrichshain'' Tablet, SB Friedrichshain · 0 min" at bounding box center [729, 26] width 233 height 27
drag, startPoint x: 787, startPoint y: 22, endPoint x: 646, endPoint y: 21, distance: 141.4
click at [646, 21] on div "S' Smack Burger ''Friedrichshain'' Tablet, SB Friedrichshain · 0 min" at bounding box center [729, 26] width 233 height 27
copy p "Smack Burger ''Friedrichshain''"
click at [213, 382] on div at bounding box center [428, 207] width 857 height 414
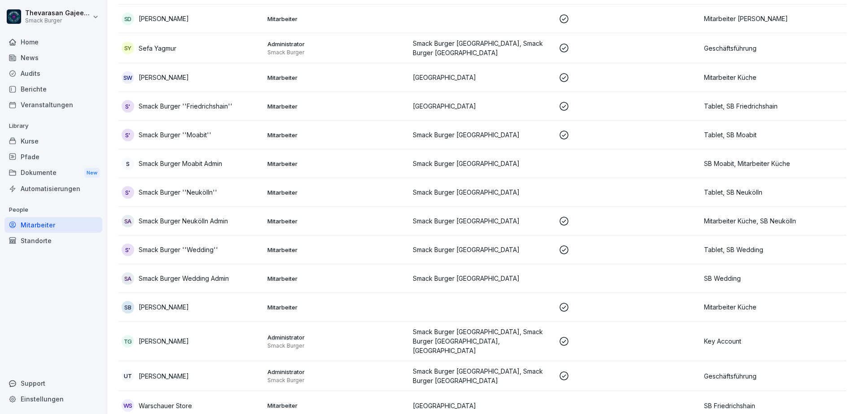
click at [194, 400] on div "WS Warschauer Store" at bounding box center [191, 406] width 139 height 13
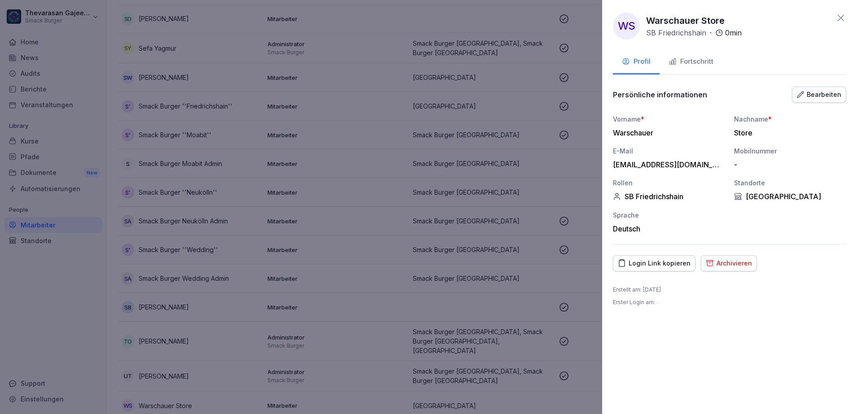
click at [826, 97] on div "Bearbeiten" at bounding box center [819, 95] width 44 height 10
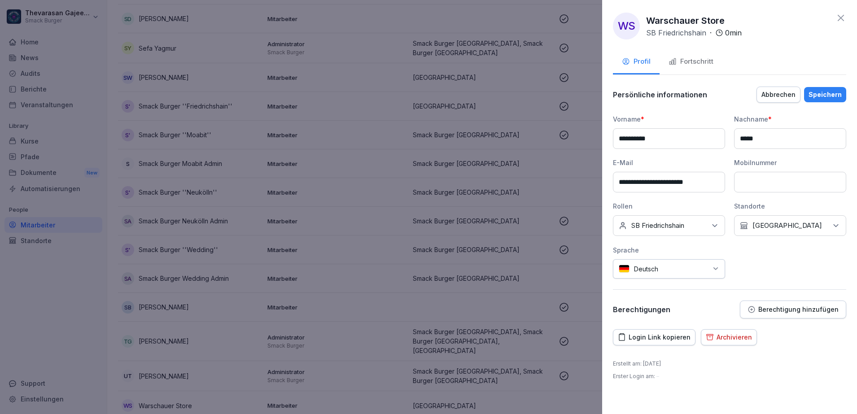
click at [664, 145] on input "**********" at bounding box center [669, 138] width 112 height 21
click at [664, 144] on input "**********" at bounding box center [669, 138] width 112 height 21
click at [763, 137] on input "*****" at bounding box center [790, 138] width 112 height 21
click at [685, 138] on input "**********" at bounding box center [669, 138] width 112 height 21
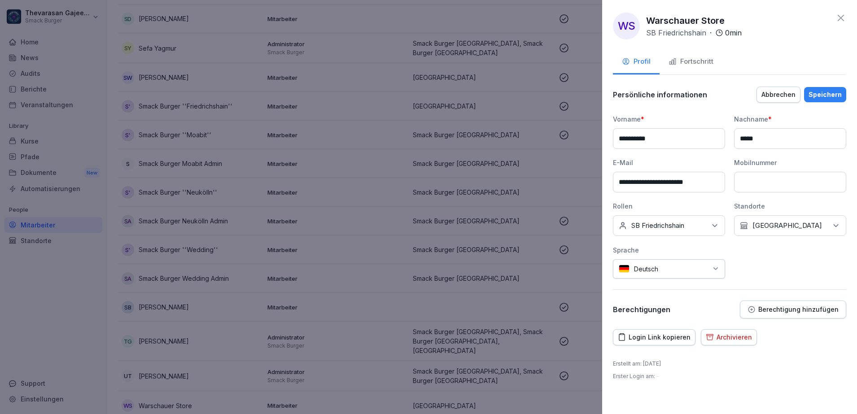
click at [685, 138] on input "**********" at bounding box center [669, 138] width 112 height 21
paste input "**********"
click at [674, 138] on input "**********" at bounding box center [669, 138] width 112 height 21
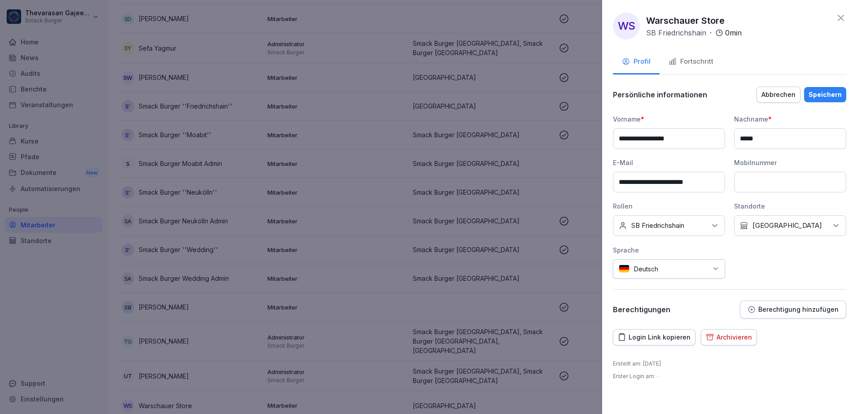
click at [694, 138] on input "**********" at bounding box center [669, 138] width 112 height 21
type input "**********"
click at [764, 138] on input "*****" at bounding box center [790, 138] width 112 height 21
paste input "*********"
type input "**********"
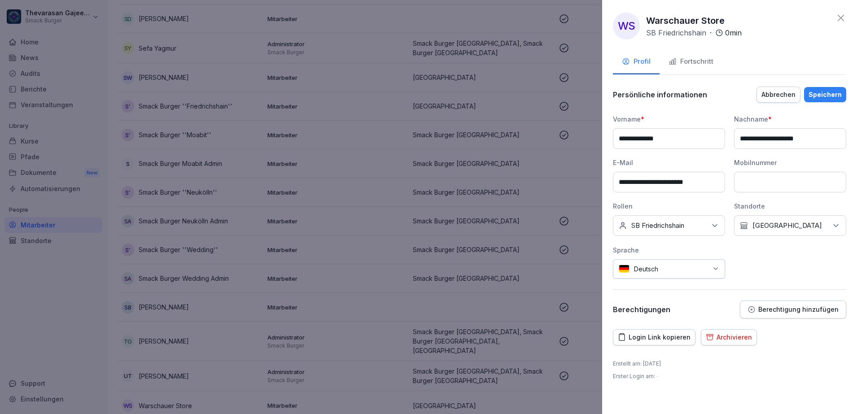
click at [795, 45] on div "**********" at bounding box center [729, 207] width 255 height 414
click at [826, 97] on div "Speichern" at bounding box center [825, 95] width 33 height 10
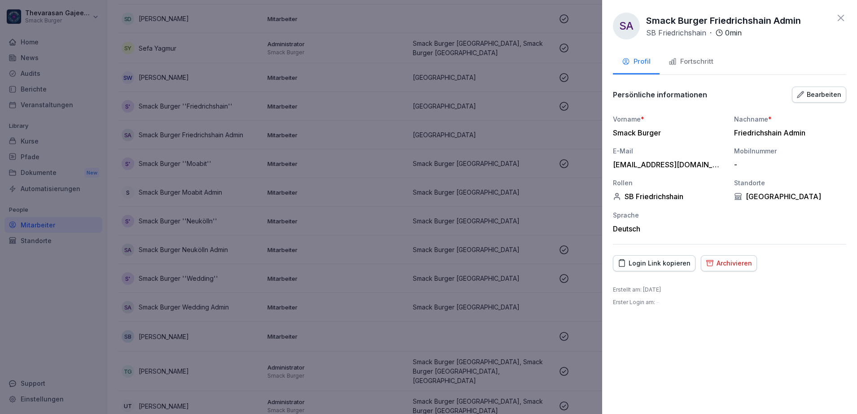
click at [369, 238] on div at bounding box center [428, 207] width 857 height 414
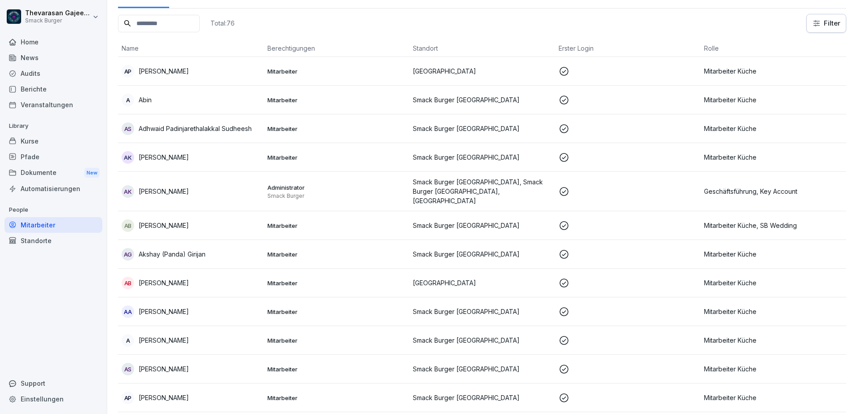
scroll to position [0, 0]
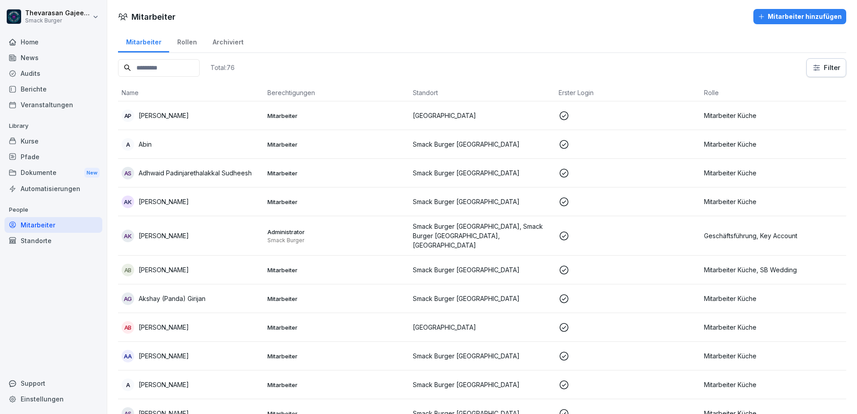
click at [188, 44] on div "Rollen" at bounding box center [186, 41] width 35 height 23
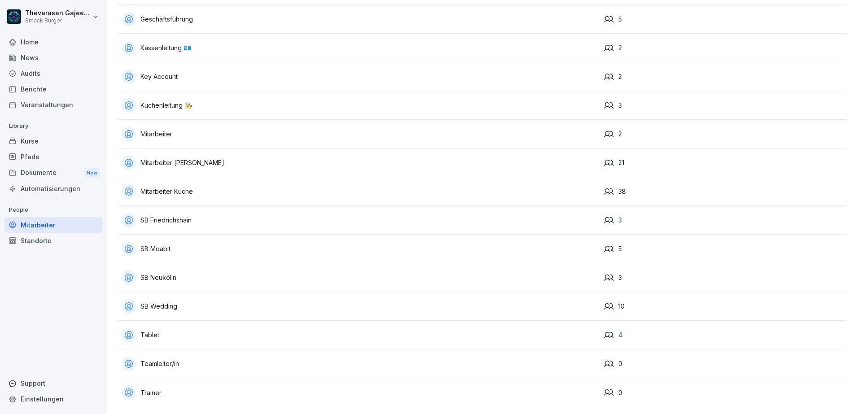
scroll to position [79, 0]
click at [237, 213] on div "SB Friedrichshain" at bounding box center [359, 220] width 475 height 14
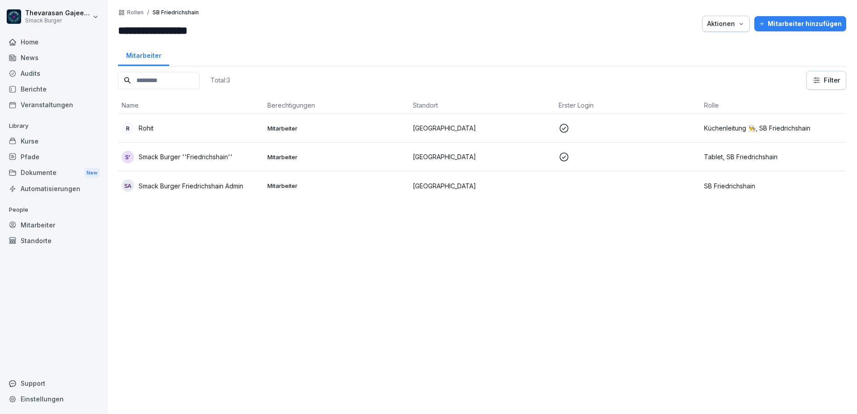
click at [354, 164] on td "Mitarbeiter" at bounding box center [337, 157] width 146 height 29
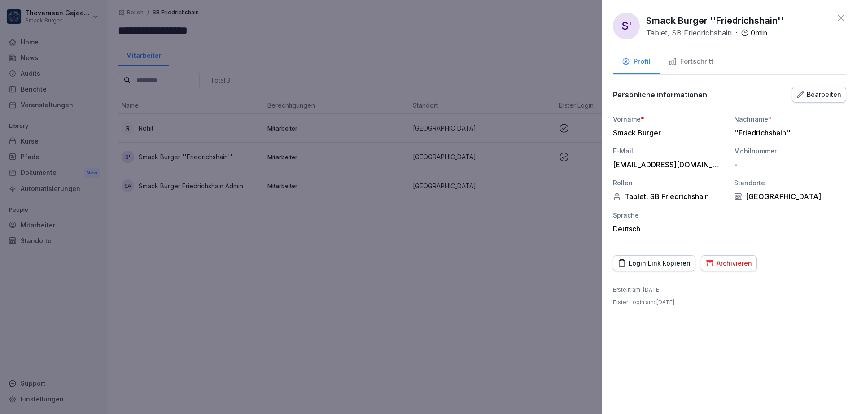
click at [795, 132] on div "''Friedrichshain''" at bounding box center [788, 132] width 108 height 9
click at [791, 132] on div "''Friedrichshain''" at bounding box center [788, 132] width 108 height 9
click at [815, 97] on div "Bearbeiten" at bounding box center [819, 95] width 44 height 10
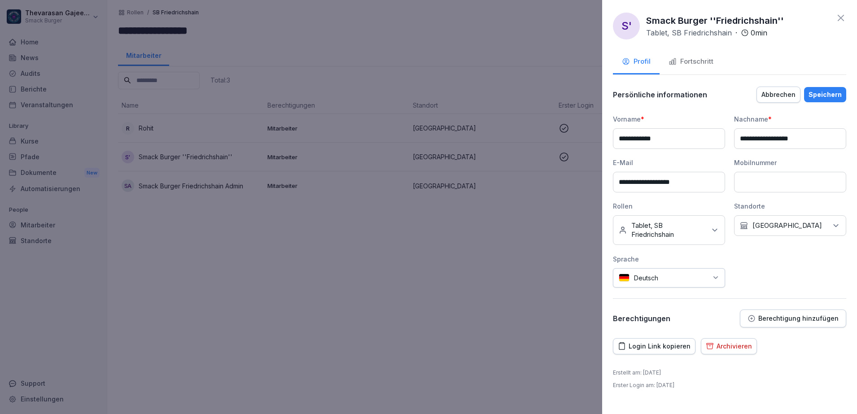
drag, startPoint x: 794, startPoint y: 143, endPoint x: 801, endPoint y: 141, distance: 7.4
click at [794, 143] on input "**********" at bounding box center [790, 138] width 112 height 21
paste input "***"
type input "**********"
click at [831, 95] on div "Speichern" at bounding box center [825, 95] width 33 height 10
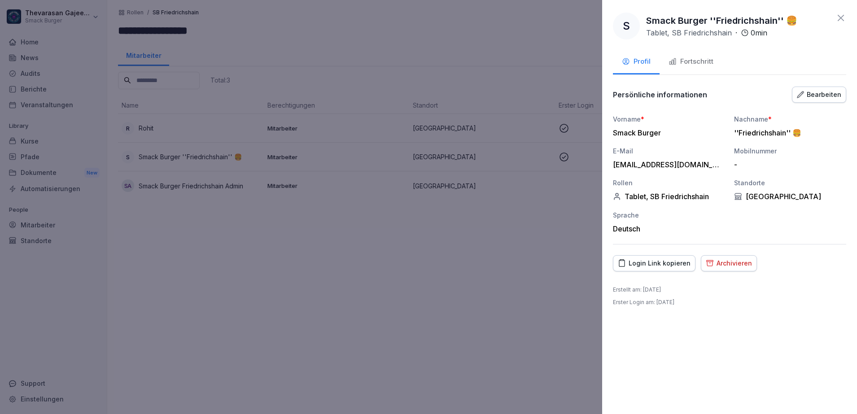
click at [375, 277] on div at bounding box center [428, 207] width 857 height 414
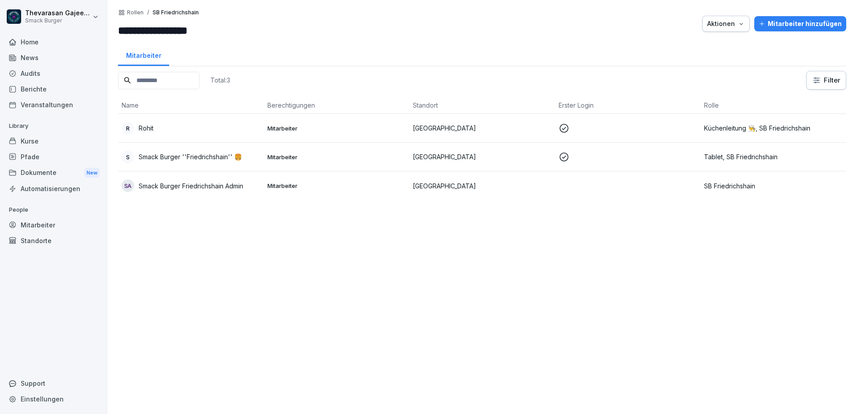
click at [140, 12] on p "Rollen" at bounding box center [135, 12] width 17 height 6
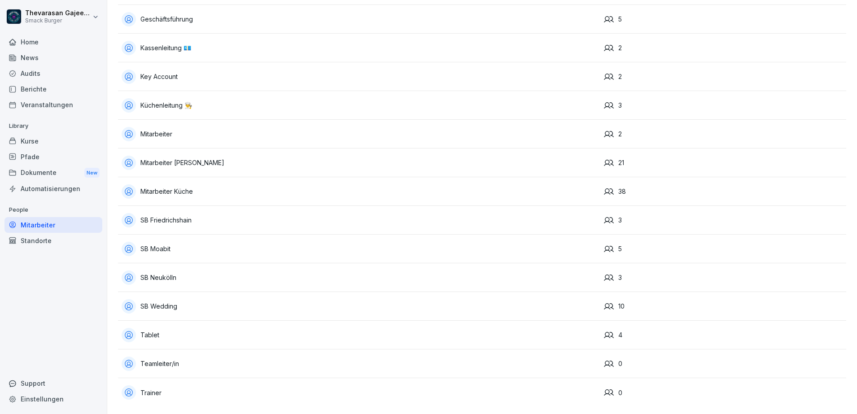
scroll to position [79, 0]
click at [165, 242] on div "SB Moabit" at bounding box center [359, 249] width 475 height 14
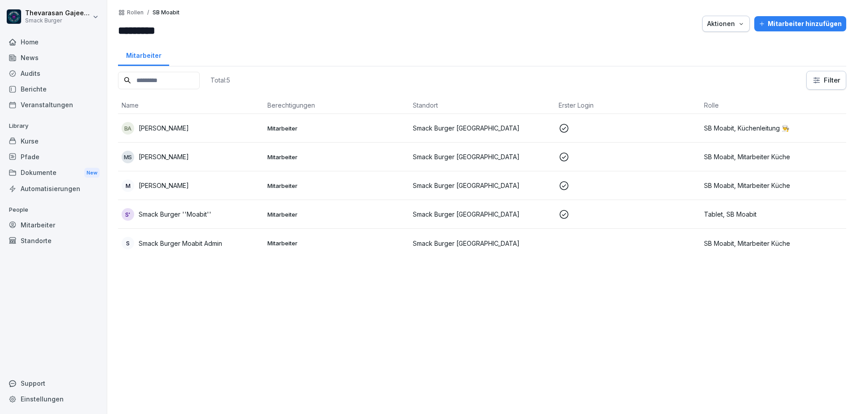
click at [384, 211] on p "Mitarbeiter" at bounding box center [337, 215] width 139 height 8
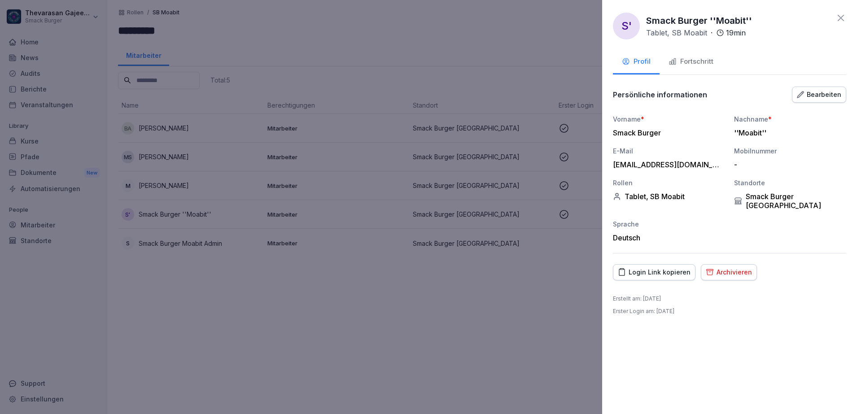
click at [832, 91] on div "Bearbeiten" at bounding box center [819, 95] width 44 height 10
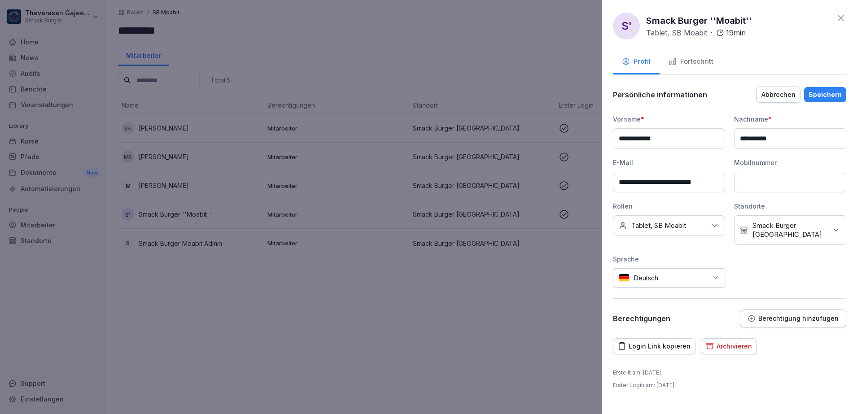
click at [785, 139] on input "**********" at bounding box center [790, 138] width 112 height 21
paste input "**"
type input "**********"
click at [821, 92] on div "Speichern" at bounding box center [825, 95] width 33 height 10
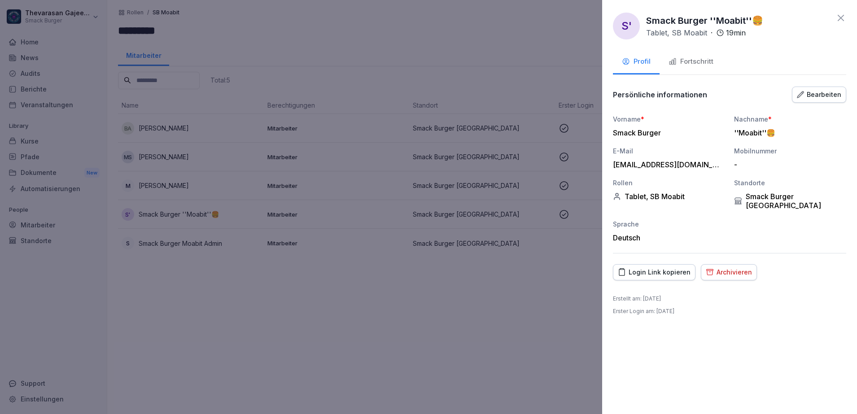
click at [141, 10] on div at bounding box center [428, 207] width 857 height 414
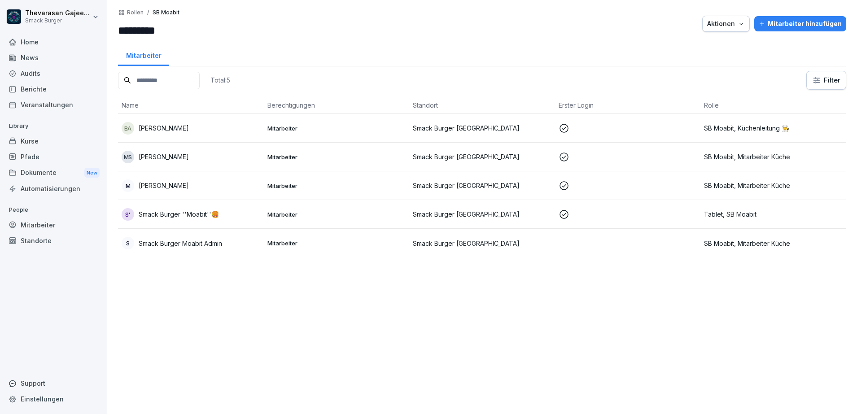
click at [141, 10] on p "Rollen" at bounding box center [135, 12] width 17 height 6
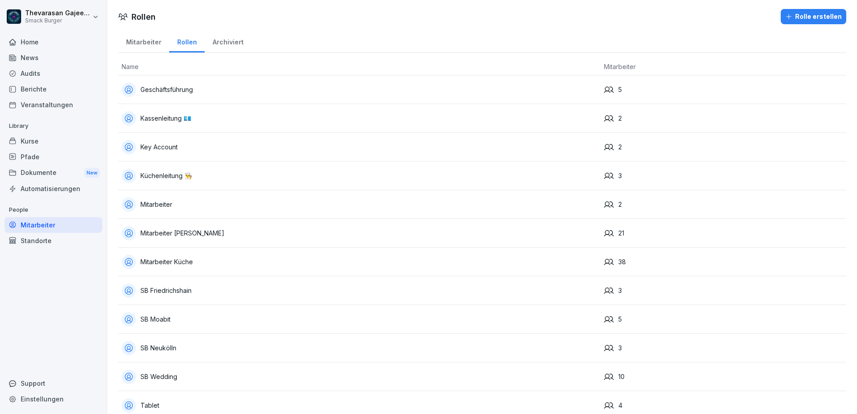
scroll to position [79, 0]
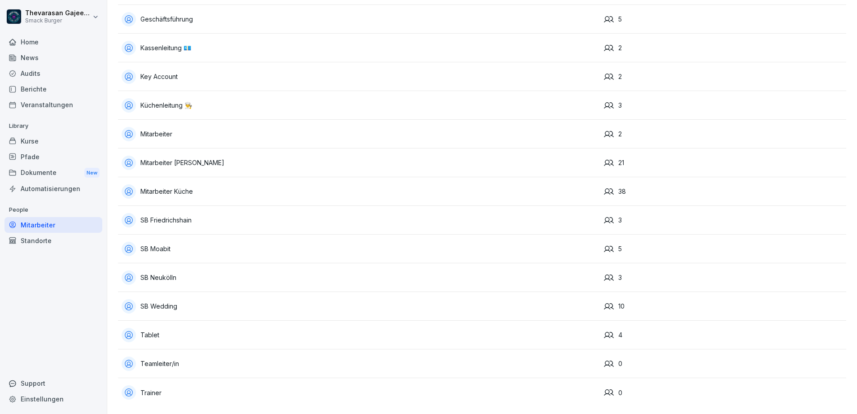
click at [166, 271] on div "SB Neukölln" at bounding box center [359, 278] width 475 height 14
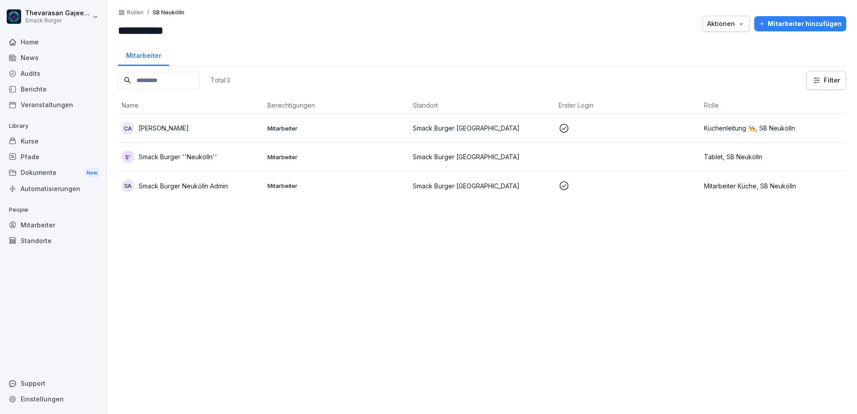
click at [740, 156] on p "Tablet, SB Neukölln" at bounding box center [773, 156] width 139 height 9
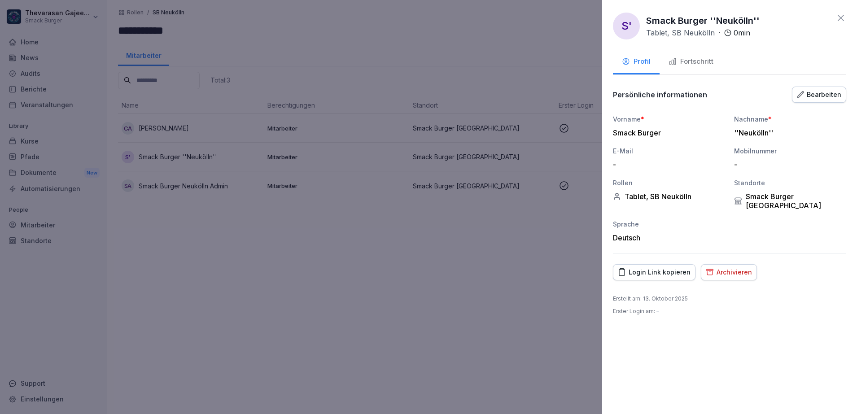
click at [824, 96] on div "Bearbeiten" at bounding box center [819, 95] width 44 height 10
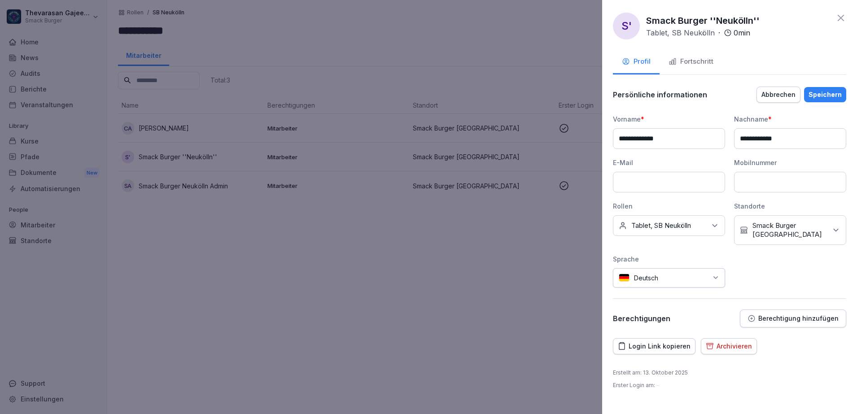
click at [795, 142] on input "**********" at bounding box center [790, 138] width 112 height 21
paste input "**"
type input "**********"
click at [824, 98] on div "Speichern" at bounding box center [825, 95] width 33 height 10
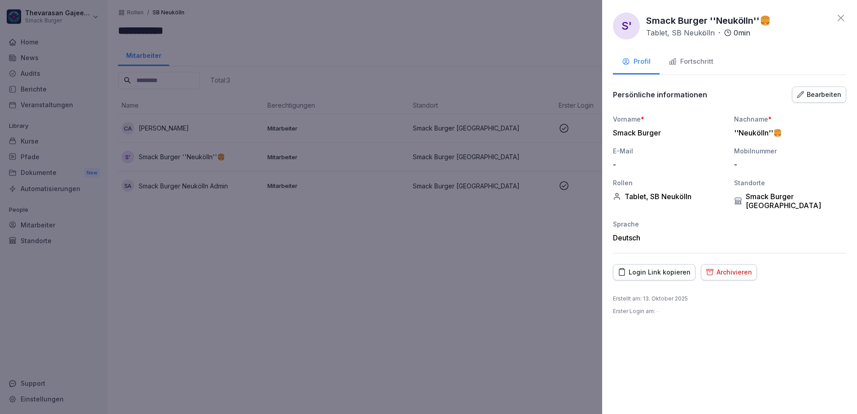
click at [418, 283] on div at bounding box center [428, 207] width 857 height 414
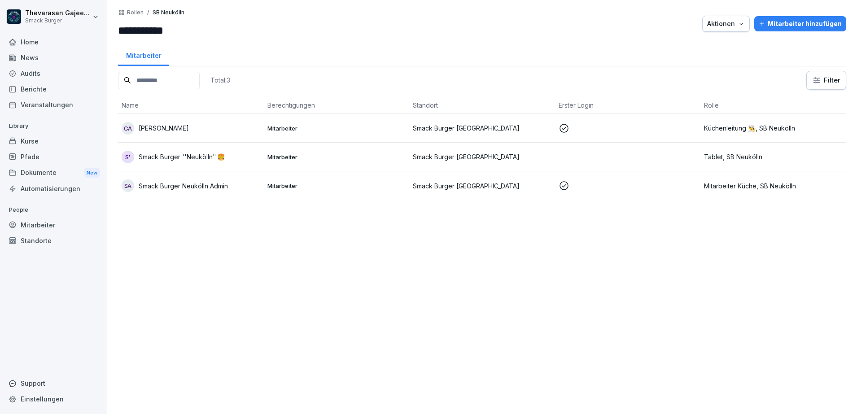
click at [141, 13] on p "Rollen" at bounding box center [135, 12] width 17 height 6
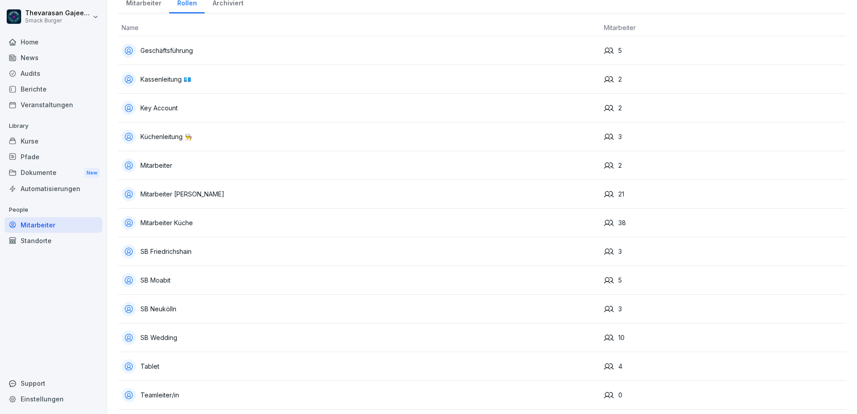
scroll to position [79, 0]
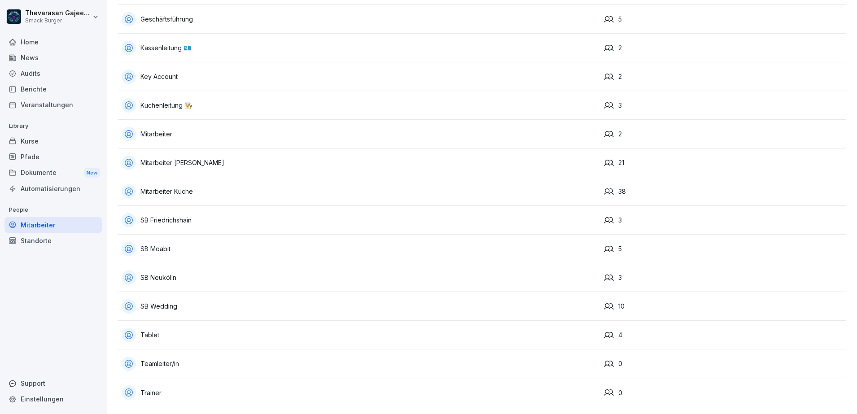
click at [153, 272] on div "SB Neukölln" at bounding box center [359, 278] width 475 height 14
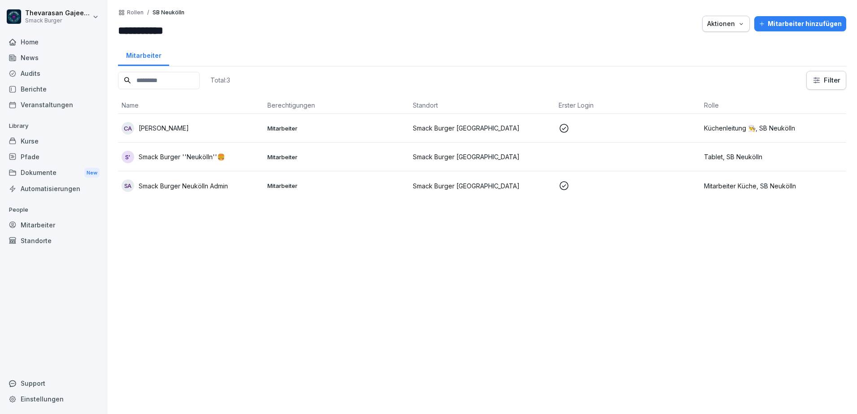
click at [136, 12] on p "Rollen" at bounding box center [135, 12] width 17 height 6
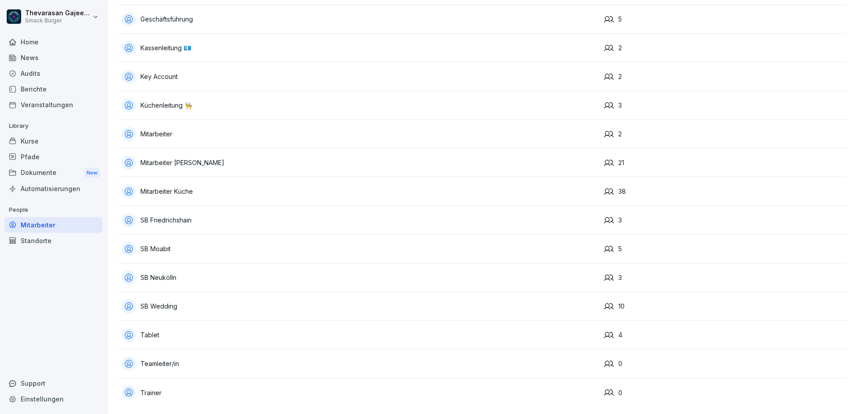
scroll to position [79, 0]
click at [160, 299] on div "SB Wedding" at bounding box center [359, 306] width 475 height 14
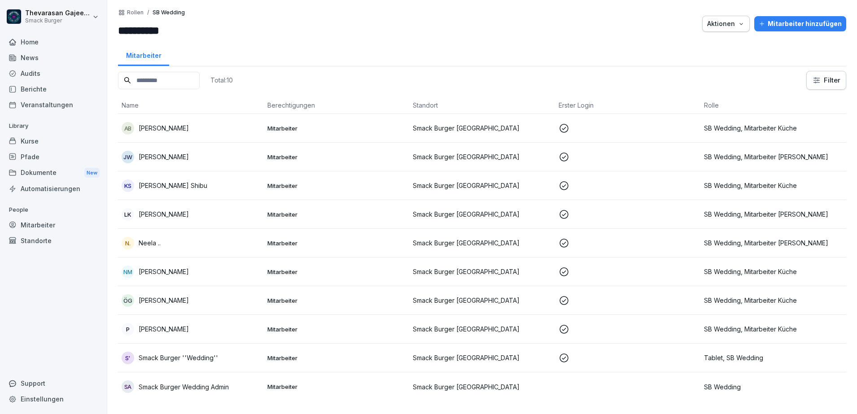
click at [409, 353] on td "Smack Burger [GEOGRAPHIC_DATA]" at bounding box center [482, 358] width 146 height 29
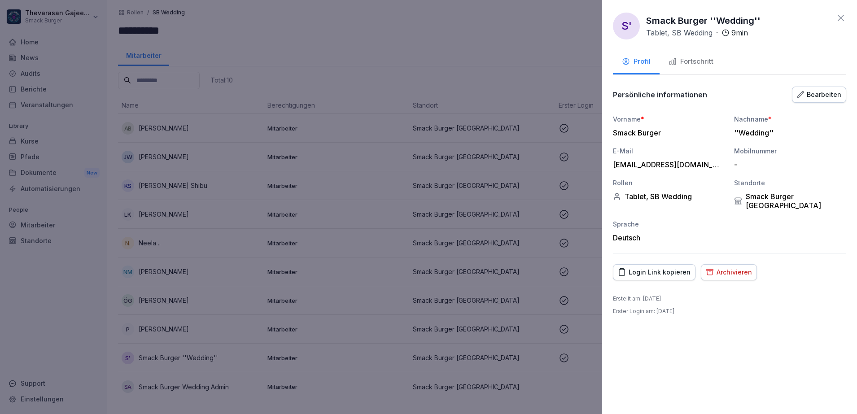
click at [822, 92] on div "Bearbeiten" at bounding box center [819, 95] width 44 height 10
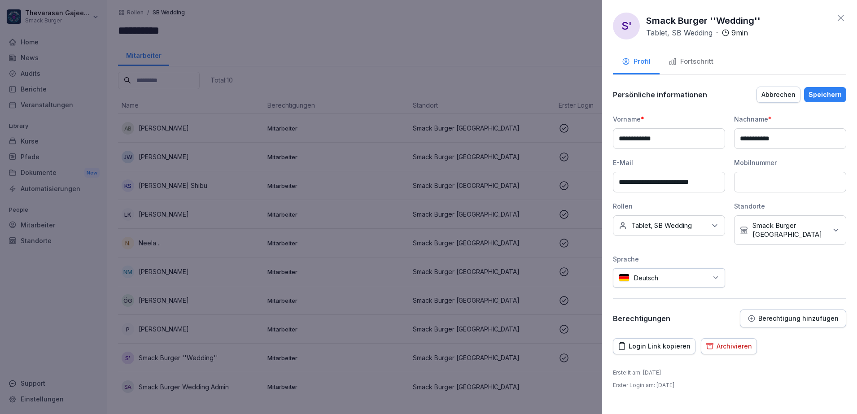
click at [799, 136] on input "**********" at bounding box center [790, 138] width 112 height 21
paste input "**"
type input "**********"
click at [824, 96] on div "Speichern" at bounding box center [825, 95] width 33 height 10
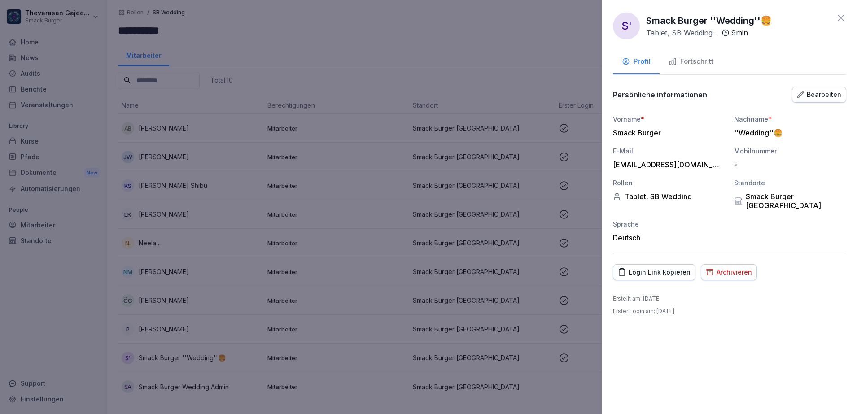
click at [394, 36] on div at bounding box center [428, 207] width 857 height 414
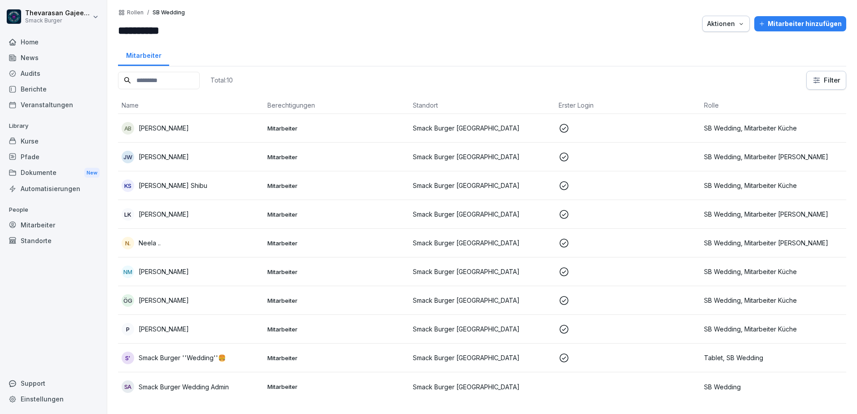
click at [143, 13] on p "Rollen" at bounding box center [135, 12] width 17 height 6
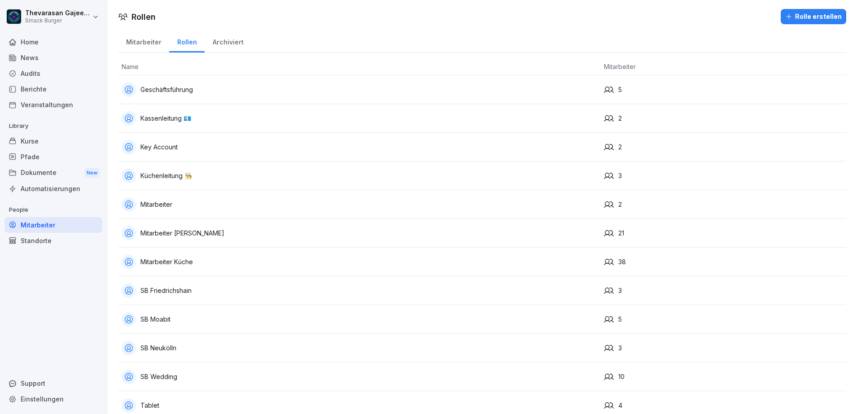
click at [176, 206] on div "Mitarbeiter" at bounding box center [359, 205] width 475 height 14
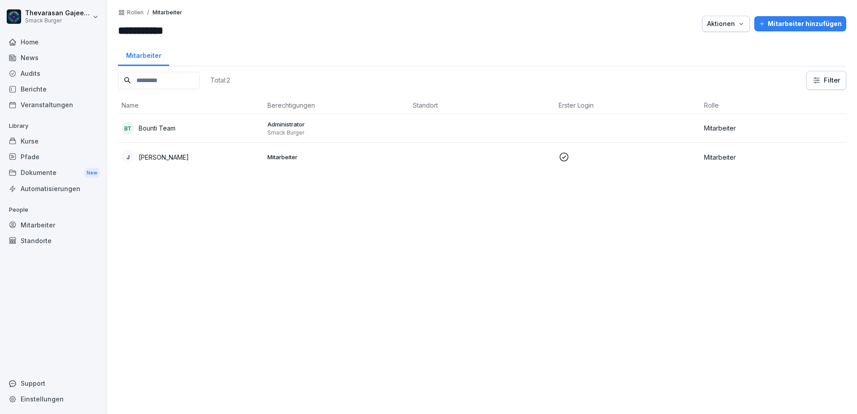
click at [162, 154] on p "[PERSON_NAME]" at bounding box center [164, 157] width 50 height 9
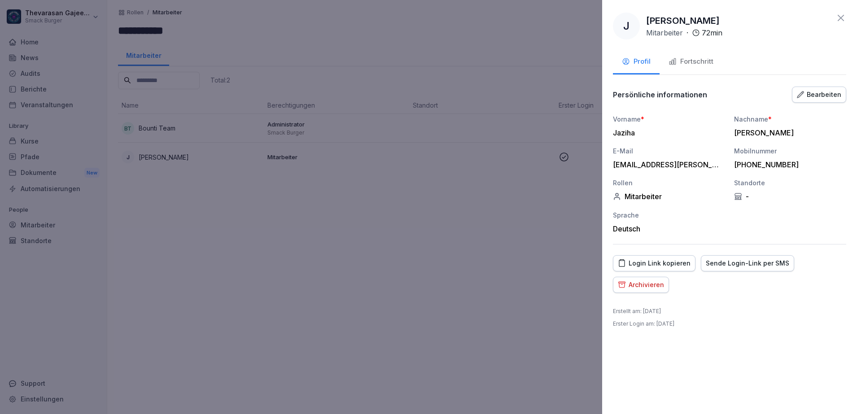
click at [510, 301] on div at bounding box center [428, 207] width 857 height 414
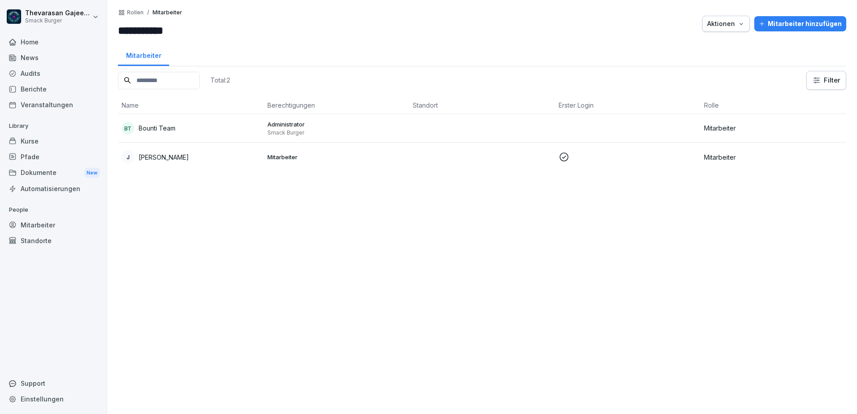
click at [140, 16] on div "Rollen / Mitarbeiter" at bounding box center [150, 12] width 64 height 7
click at [139, 12] on p "Rollen" at bounding box center [135, 12] width 17 height 6
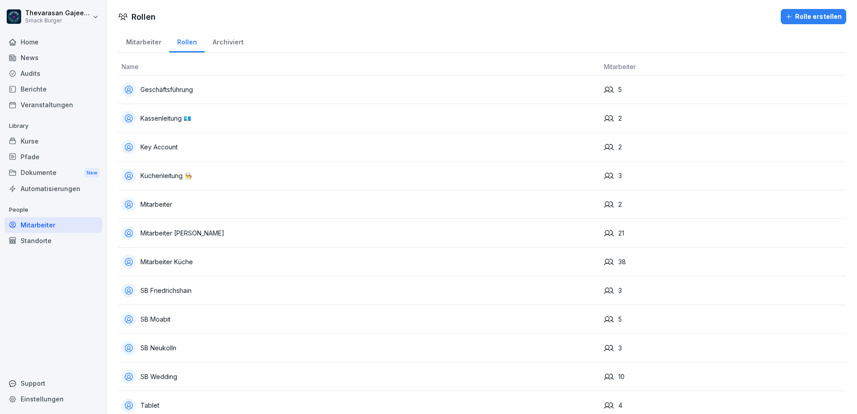
click at [286, 95] on div "Geschäftsführung" at bounding box center [359, 90] width 475 height 14
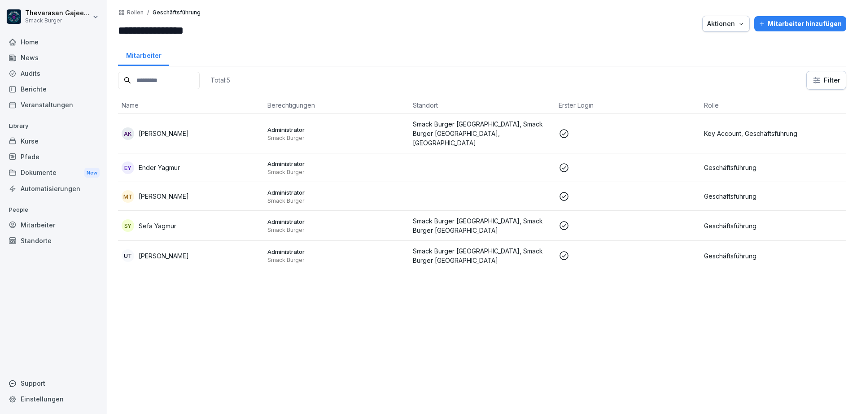
click at [140, 9] on div "Rollen / Geschäftsführung" at bounding box center [159, 12] width 83 height 7
click at [138, 10] on p "Rollen" at bounding box center [135, 12] width 17 height 6
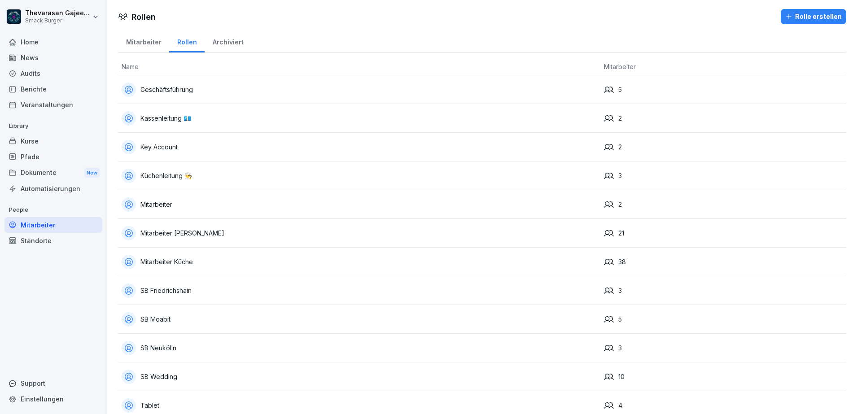
click at [70, 75] on div "Audits" at bounding box center [53, 74] width 98 height 16
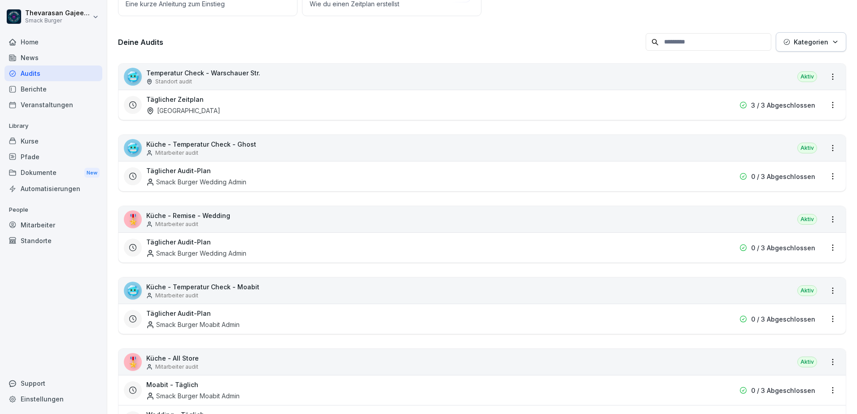
scroll to position [112, 0]
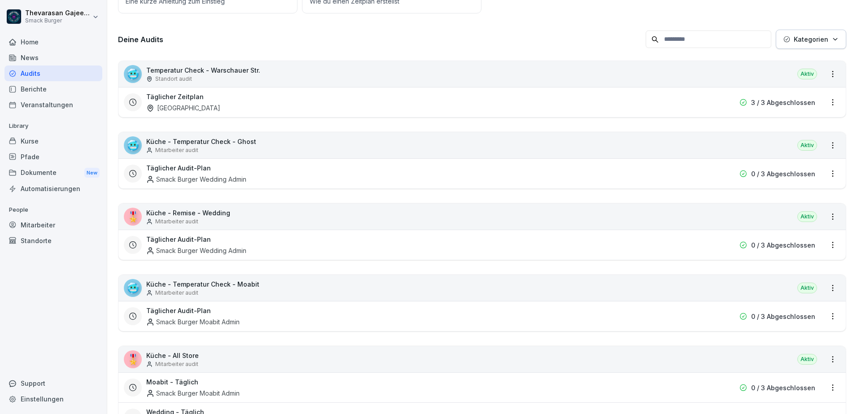
click at [303, 91] on div "Täglicher Zeitplan [STREET_ADDRESS]" at bounding box center [483, 102] width 728 height 30
click at [241, 79] on div "Standort audit" at bounding box center [203, 79] width 114 height 8
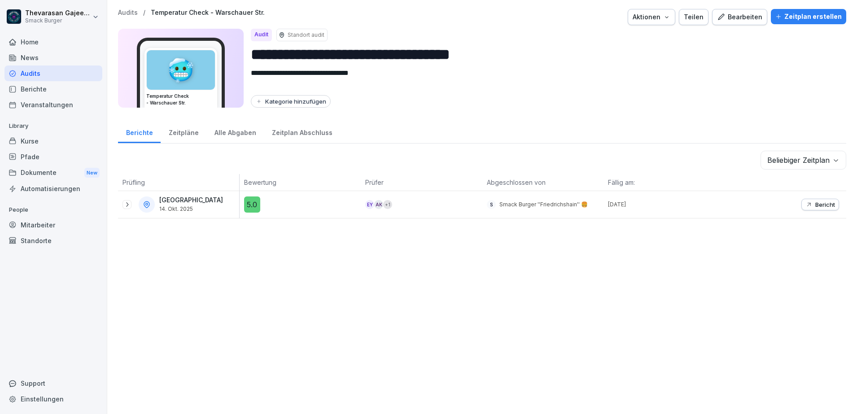
click at [750, 20] on div "Bearbeiten" at bounding box center [739, 17] width 45 height 10
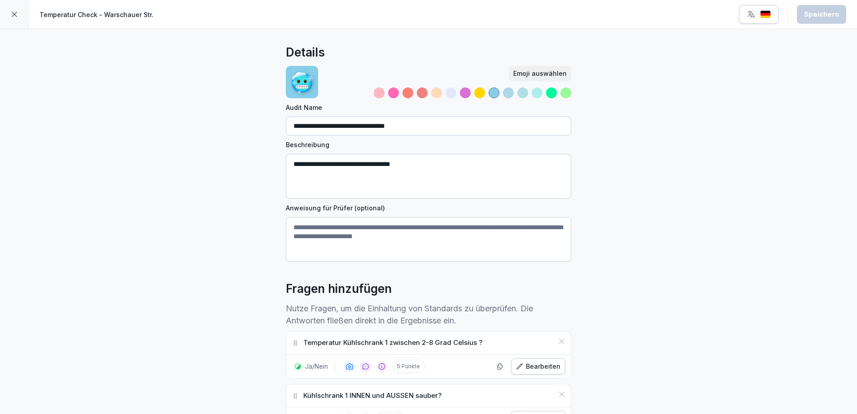
click at [9, 18] on div at bounding box center [14, 14] width 29 height 29
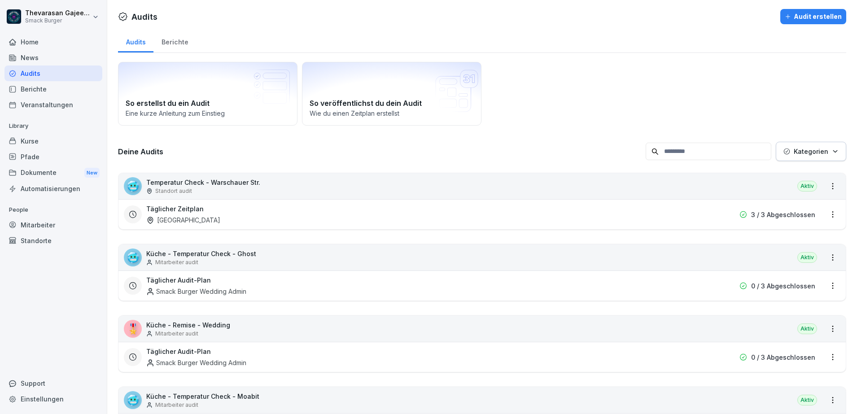
click at [291, 210] on div "Täglicher Zeitplan Warschauer Straße" at bounding box center [424, 214] width 557 height 21
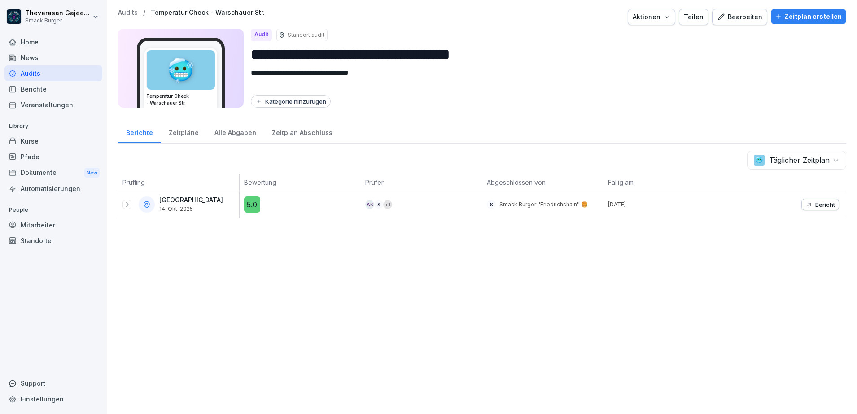
click at [546, 205] on p "Smack Burger ''Friedrichshain'' 🍔" at bounding box center [544, 205] width 88 height 8
click at [543, 206] on p "Smack Burger ''Friedrichshain'' 🍔" at bounding box center [544, 205] width 88 height 8
click at [545, 203] on p "Smack Burger ''Friedrichshain'' 🍔" at bounding box center [544, 205] width 88 height 8
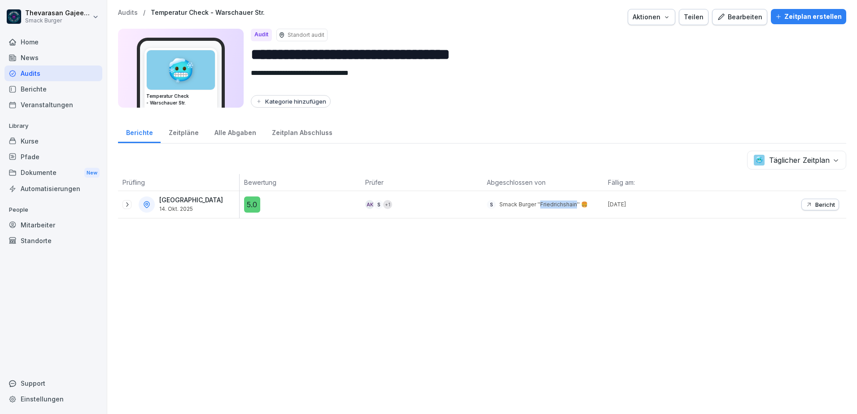
click at [545, 203] on p "Smack Burger ''Friedrichshain'' 🍔" at bounding box center [544, 205] width 88 height 8
click at [536, 281] on div "**********" at bounding box center [482, 207] width 750 height 414
click at [130, 13] on p "Audits" at bounding box center [128, 13] width 20 height 8
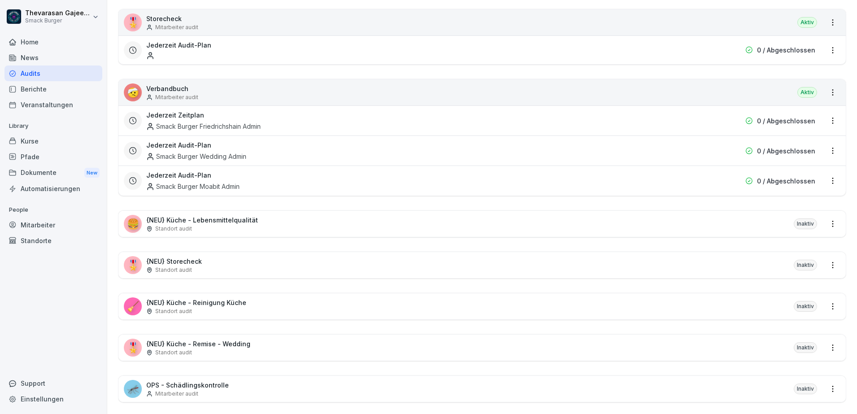
scroll to position [1122, 0]
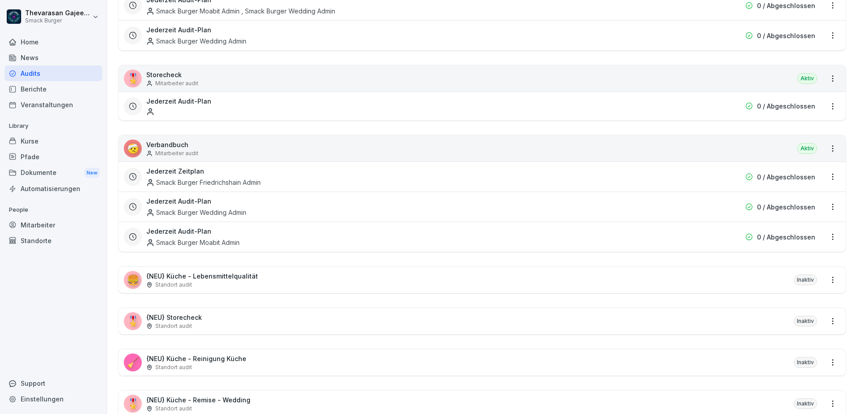
click at [382, 147] on div "🤕 Verbandbuch Mitarbeiter audit Aktiv" at bounding box center [483, 149] width 728 height 26
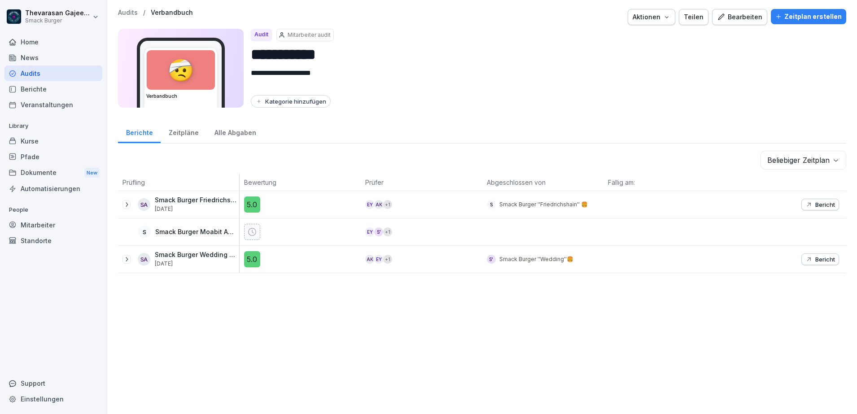
click at [665, 21] on div "Aktionen" at bounding box center [652, 17] width 38 height 10
click at [554, 23] on html "**********" at bounding box center [428, 207] width 857 height 414
click at [456, 223] on div "EY S' + 1" at bounding box center [422, 232] width 122 height 27
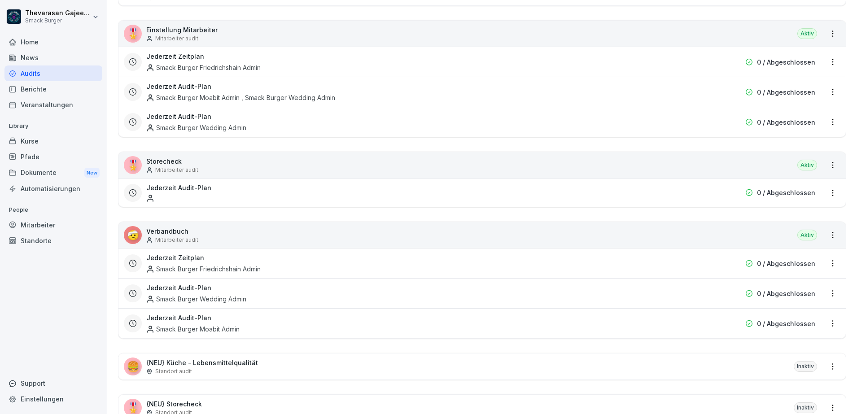
scroll to position [1122, 0]
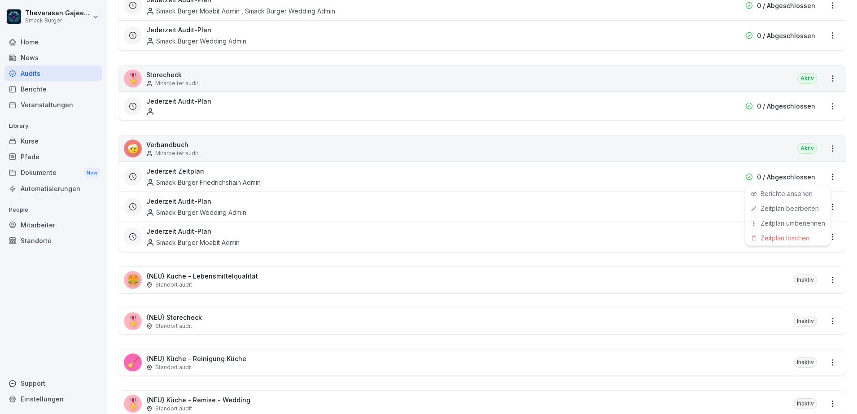
click at [823, 176] on html "Thevarasan Gajeendran Smack Burger Home News Audits Berichte Veranstaltungen Li…" at bounding box center [428, 207] width 857 height 414
click at [0, 0] on link "Zeitplan bearbeiten" at bounding box center [0, 0] width 0 height 0
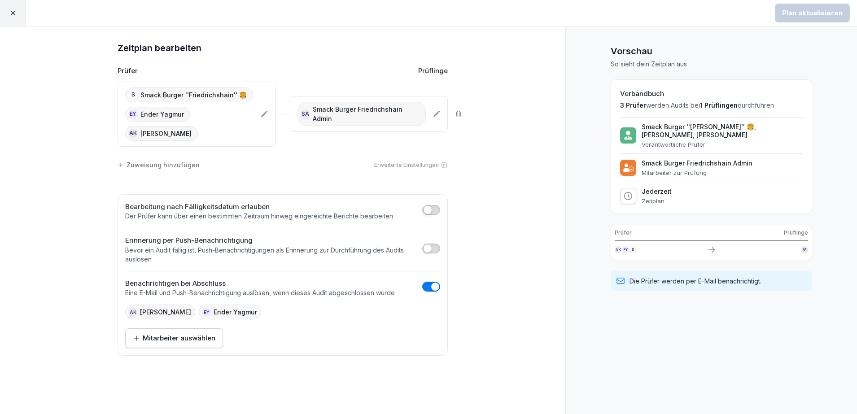
click at [206, 329] on button "Mitarbeiter auswählen" at bounding box center [174, 339] width 98 height 20
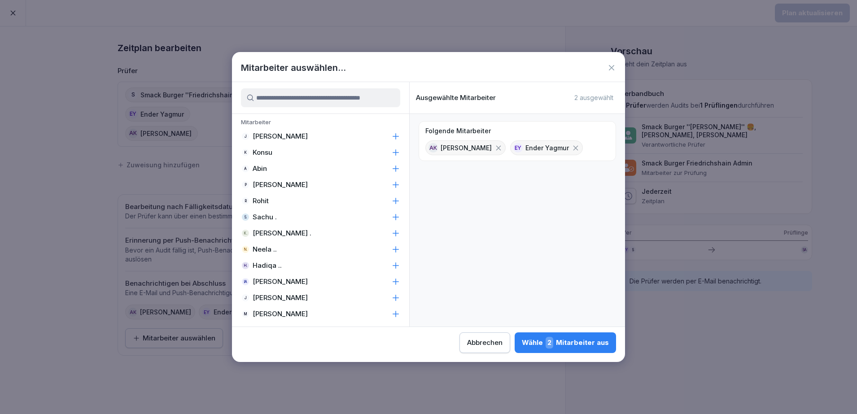
click at [334, 105] on input at bounding box center [320, 97] width 159 height 19
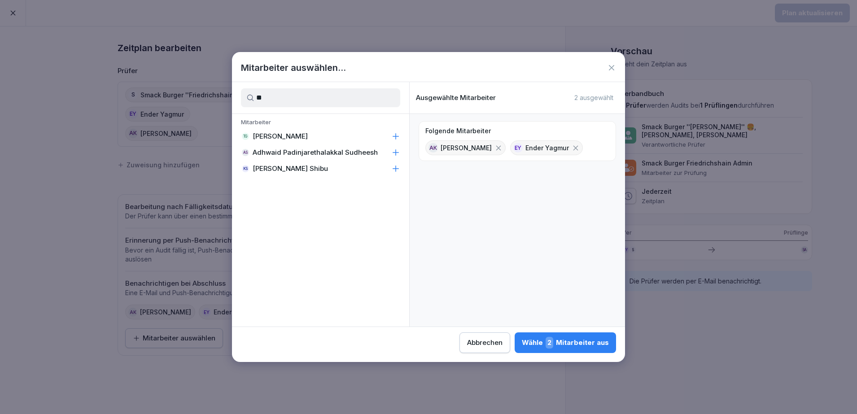
type input "**"
click at [399, 136] on icon at bounding box center [396, 137] width 6 height 6
click at [595, 342] on div "Wähle 3 Mitarbeiter aus" at bounding box center [565, 343] width 87 height 12
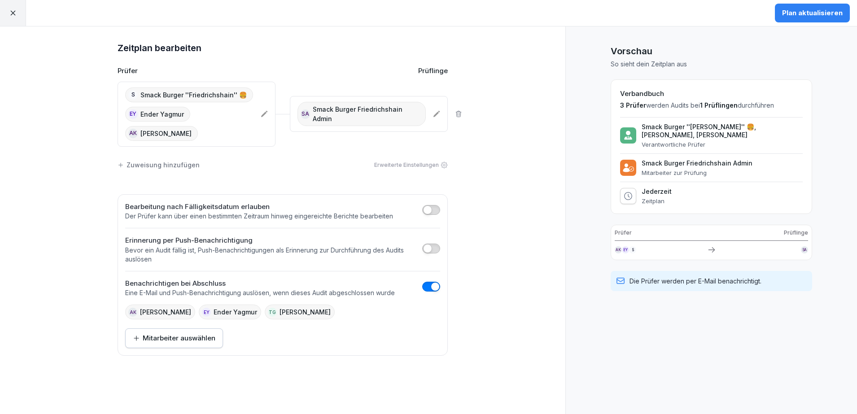
click at [829, 10] on div "Plan aktualisieren" at bounding box center [812, 13] width 61 height 10
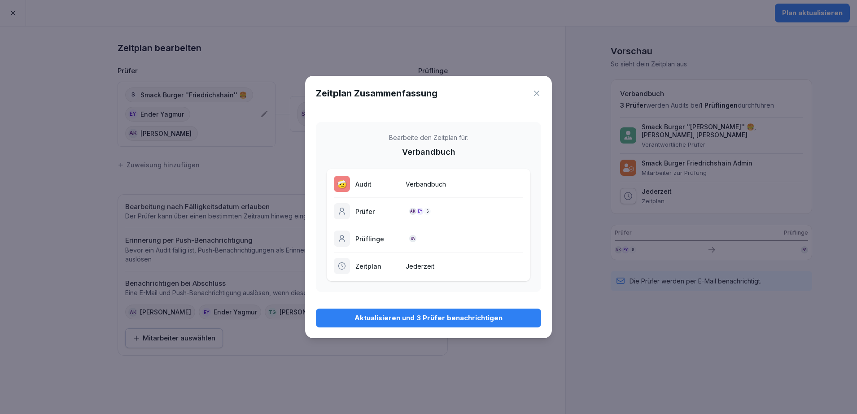
click at [409, 319] on div "Aktualisieren und 3 Prüfer benachrichtigen" at bounding box center [428, 318] width 211 height 10
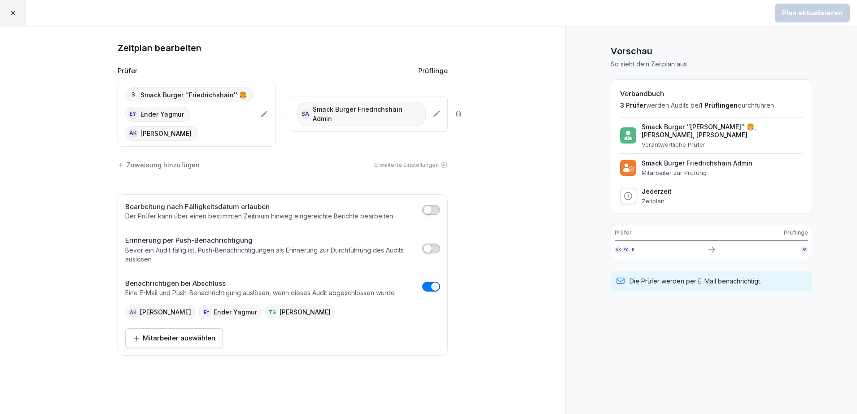
click at [9, 17] on div at bounding box center [13, 13] width 26 height 26
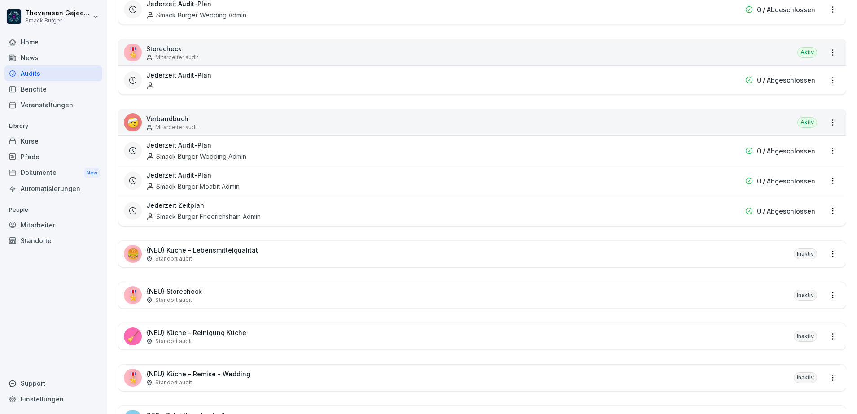
scroll to position [1178, 0]
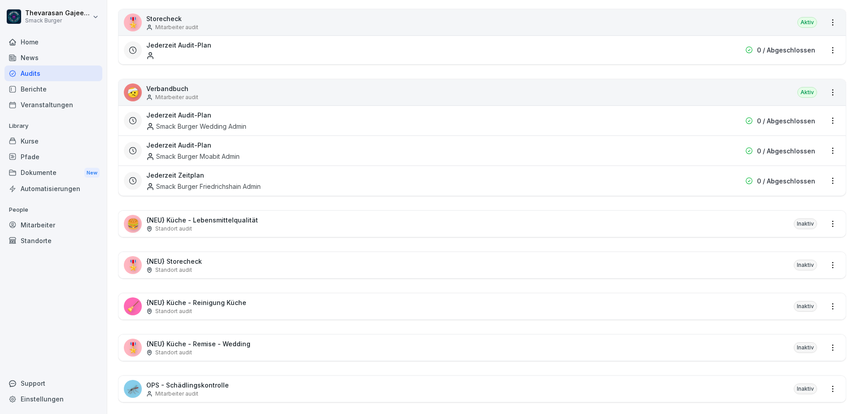
click at [338, 100] on div "🤕 Verbandbuch Mitarbeiter audit Aktiv" at bounding box center [483, 92] width 728 height 26
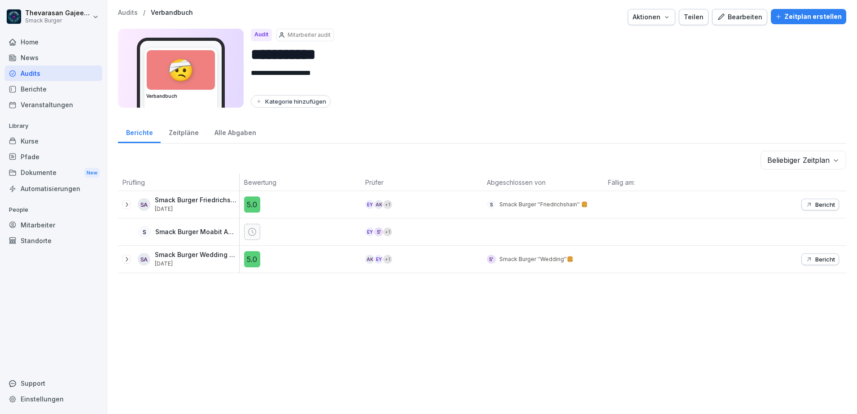
click at [740, 18] on div "Bearbeiten" at bounding box center [739, 17] width 45 height 10
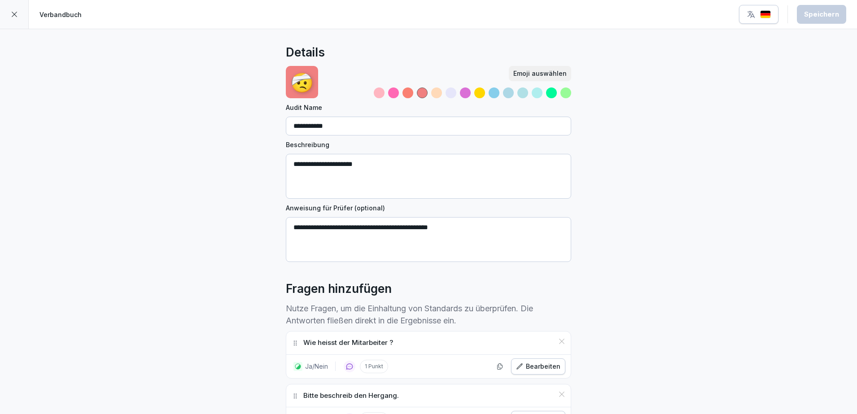
click at [561, 97] on div at bounding box center [566, 93] width 11 height 11
click at [551, 97] on div at bounding box center [551, 93] width 11 height 11
click at [537, 97] on div at bounding box center [537, 93] width 11 height 11
click at [546, 92] on div at bounding box center [551, 93] width 11 height 11
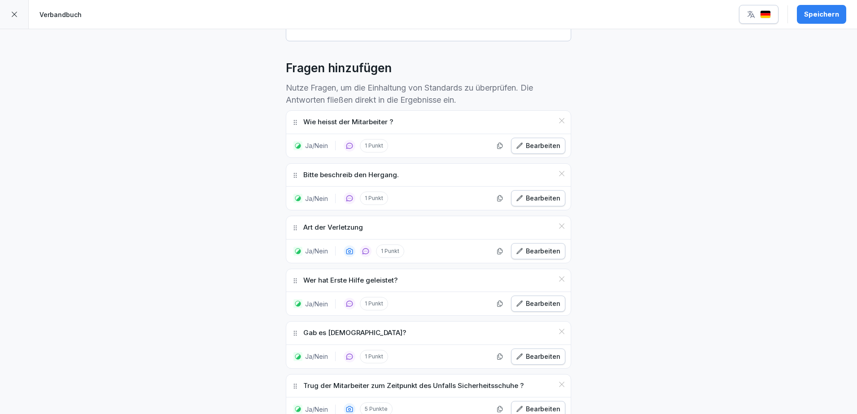
scroll to position [224, 0]
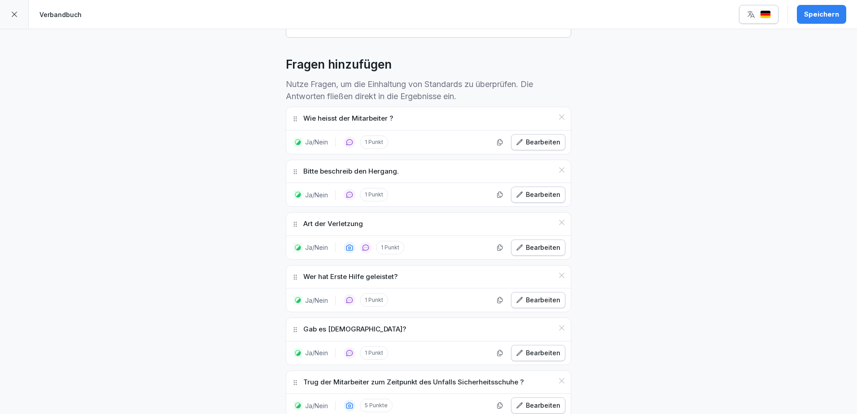
click at [445, 144] on div "1 Punkt" at bounding box center [416, 142] width 145 height 13
click at [438, 124] on div "Wie heisst der Mitarbeiter ?" at bounding box center [428, 118] width 285 height 23
click at [346, 141] on icon at bounding box center [350, 142] width 8 height 8
click at [432, 119] on div "Wie heisst der Mitarbeiter ?" at bounding box center [428, 118] width 285 height 23
click at [549, 145] on div "Bearbeiten" at bounding box center [538, 142] width 44 height 10
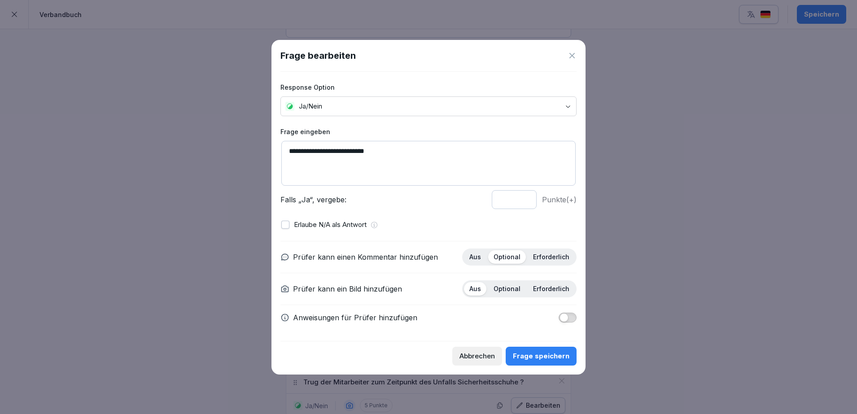
click at [419, 169] on textarea "**********" at bounding box center [428, 163] width 294 height 45
click at [566, 256] on p "Erforderlich" at bounding box center [551, 257] width 36 height 8
click at [524, 354] on div "Frage speichern" at bounding box center [541, 356] width 57 height 10
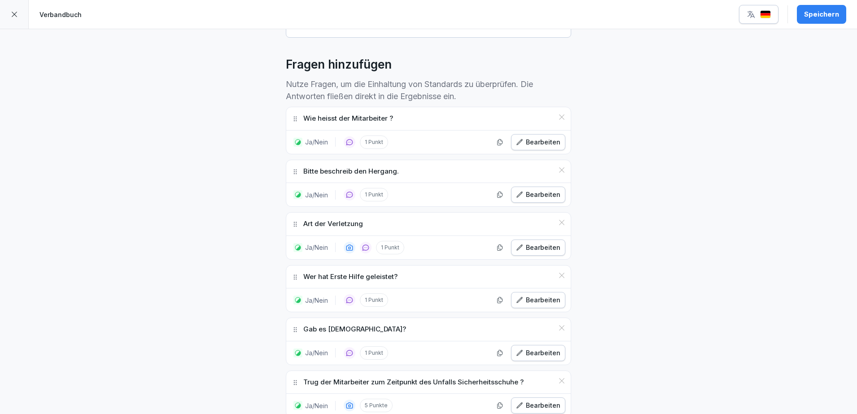
click at [11, 16] on icon at bounding box center [14, 14] width 7 height 7
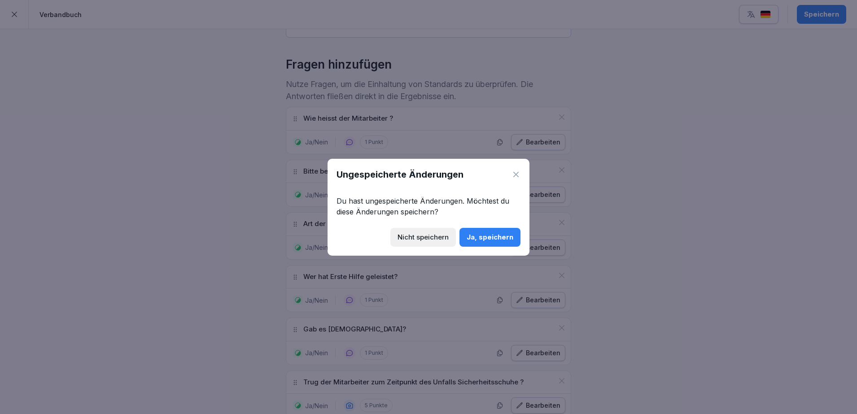
click at [490, 242] on button "Ja, speichern" at bounding box center [490, 237] width 61 height 19
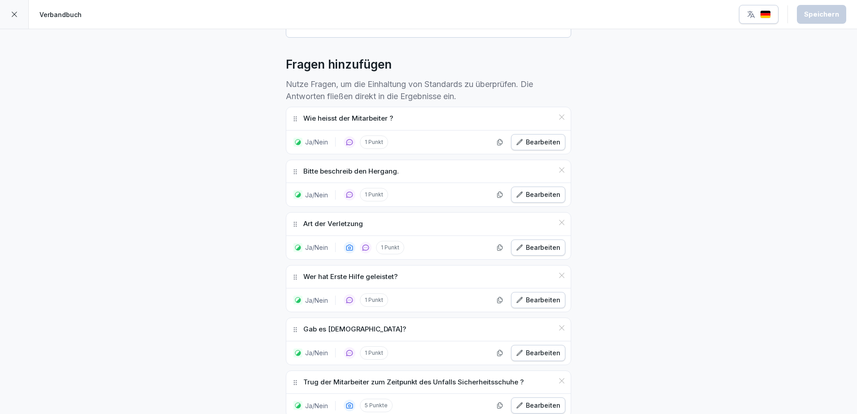
drag, startPoint x: 0, startPoint y: 17, endPoint x: 5, endPoint y: 17, distance: 4.5
click at [0, 17] on div at bounding box center [14, 14] width 29 height 29
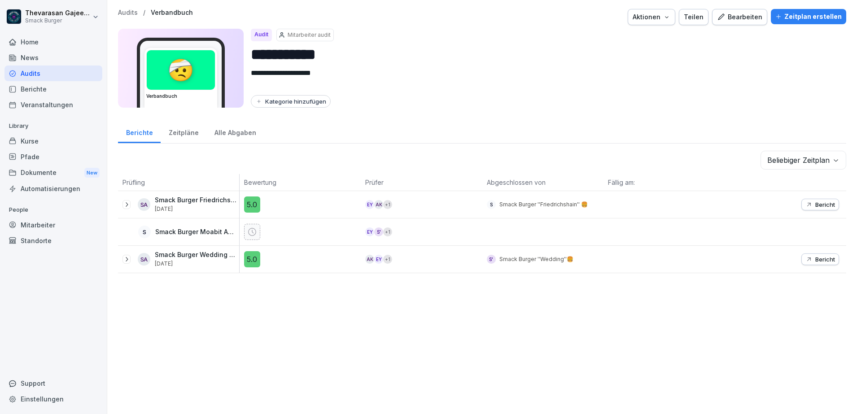
click at [137, 12] on div "Audits / Verbandbuch" at bounding box center [155, 13] width 75 height 8
click at [130, 13] on p "Audits" at bounding box center [128, 13] width 20 height 8
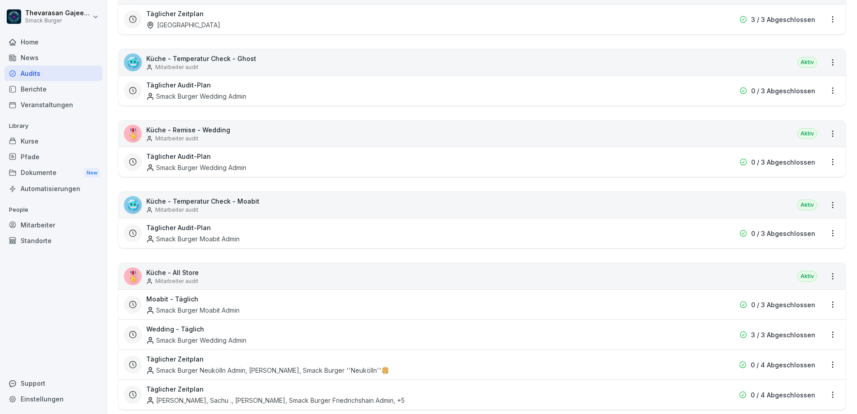
scroll to position [203, 0]
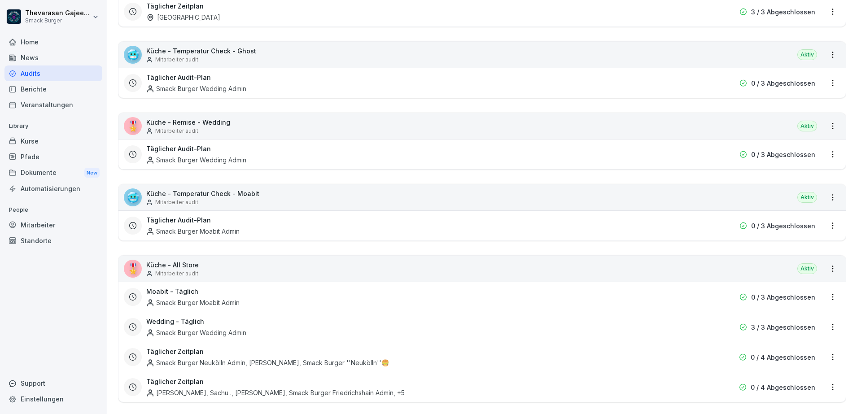
click at [209, 122] on p "Küche - Remise - Wedding" at bounding box center [188, 122] width 84 height 9
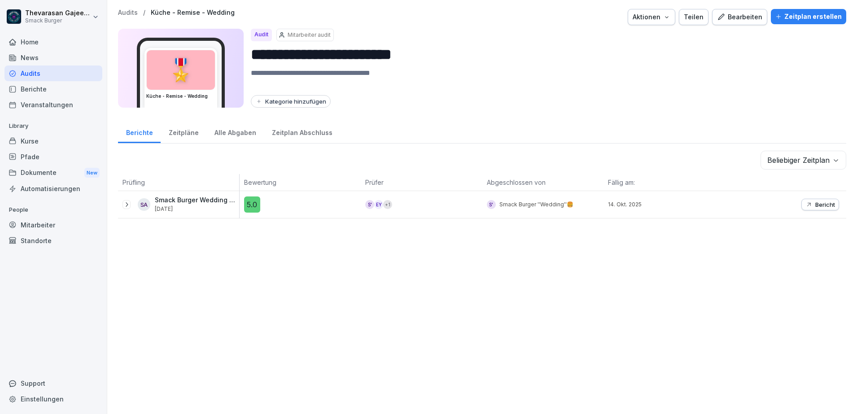
click at [344, 56] on input "**********" at bounding box center [545, 54] width 589 height 23
click at [38, 225] on div "Mitarbeiter" at bounding box center [53, 225] width 98 height 16
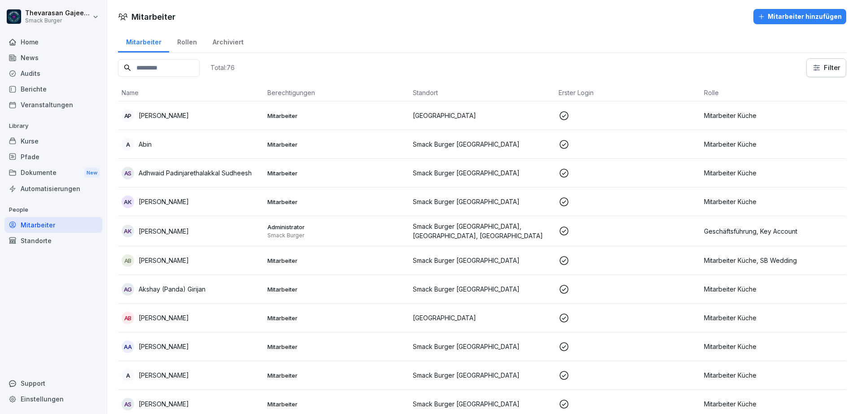
click at [808, 14] on div "Mitarbeiter hinzufügen" at bounding box center [800, 17] width 84 height 10
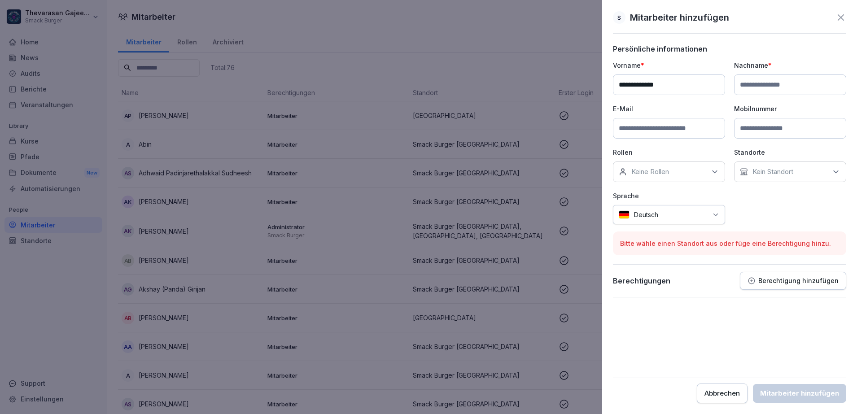
type input "**********"
click at [756, 82] on input at bounding box center [790, 85] width 112 height 21
paste input "******"
type input "**********"
click at [718, 168] on icon at bounding box center [715, 171] width 9 height 9
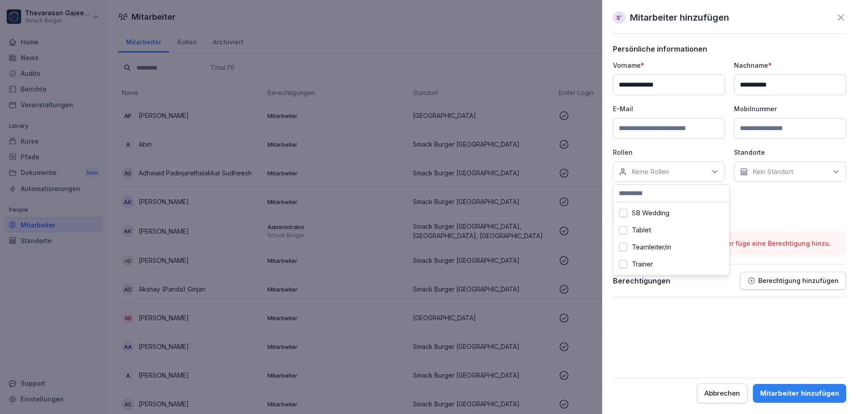
scroll to position [179, 0]
click at [641, 226] on div "Tablet" at bounding box center [671, 230] width 111 height 17
click at [745, 205] on div "**********" at bounding box center [729, 143] width 233 height 164
click at [840, 173] on icon at bounding box center [836, 171] width 9 height 9
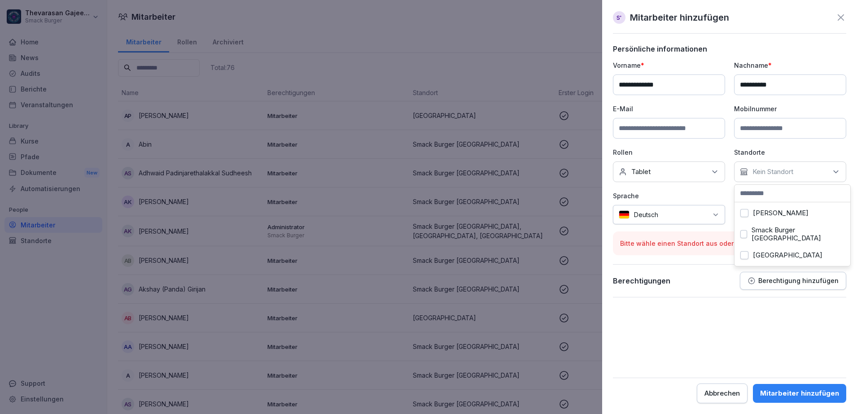
click at [772, 232] on label "Smack Burger Berlin" at bounding box center [798, 234] width 93 height 16
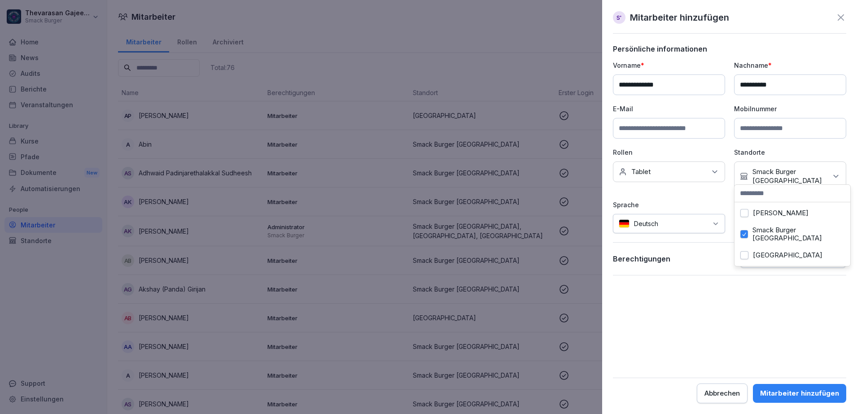
click at [804, 306] on form "**********" at bounding box center [729, 223] width 233 height 359
click at [802, 396] on div "Mitarbeiter hinzufügen" at bounding box center [799, 394] width 79 height 10
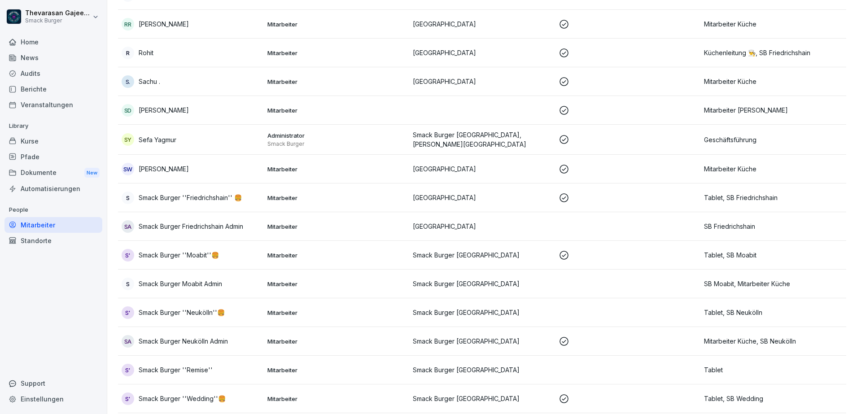
scroll to position [1919, 0]
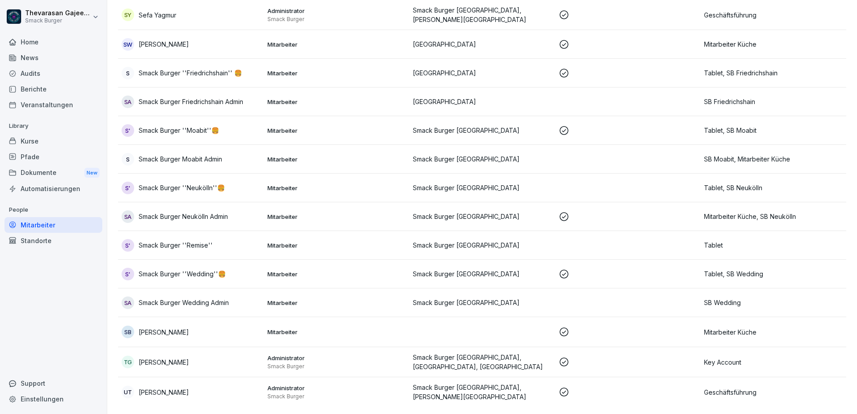
click at [94, 334] on div "Home News Audits Berichte Veranstaltungen Library Kurse Pfade Dokumente New Aut…" at bounding box center [53, 219] width 98 height 381
click at [226, 268] on div "S' Smack Burger ''Wedding''🍔" at bounding box center [191, 274] width 139 height 13
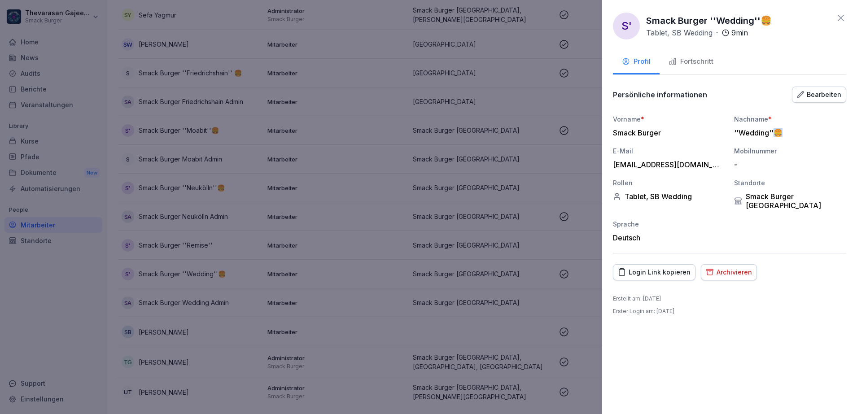
drag, startPoint x: 778, startPoint y: 133, endPoint x: 786, endPoint y: 132, distance: 7.7
click at [786, 132] on div "''Wedding''🍔" at bounding box center [788, 132] width 108 height 9
copy div "🍔"
click at [224, 236] on div at bounding box center [428, 207] width 857 height 414
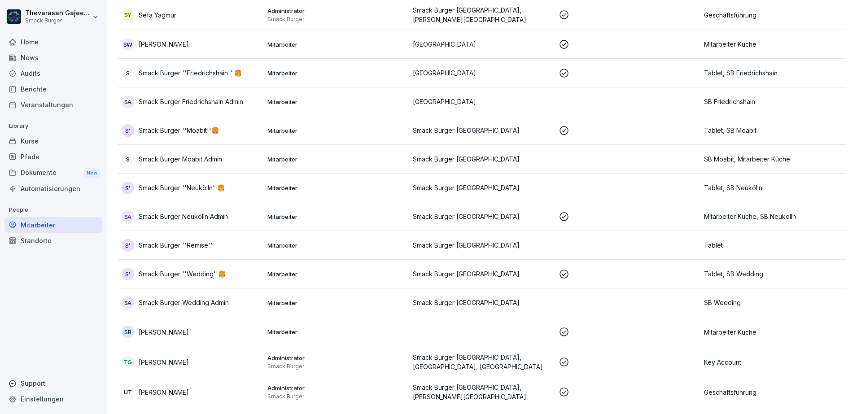
click at [215, 239] on div "S' Smack Burger ''Remise''" at bounding box center [191, 245] width 139 height 13
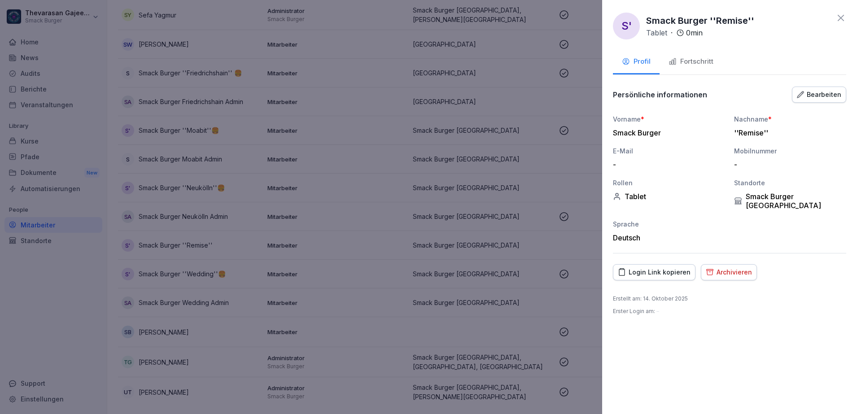
click at [823, 98] on div "Bearbeiten" at bounding box center [819, 95] width 44 height 10
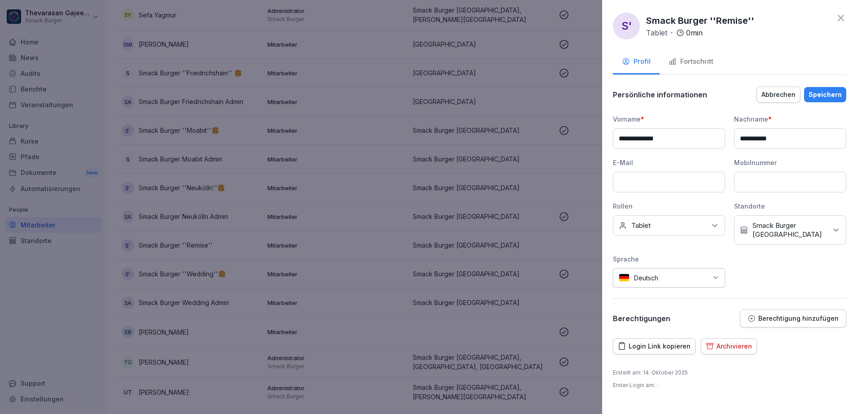
click at [779, 137] on input "**********" at bounding box center [790, 138] width 112 height 21
paste input "**"
type input "**********"
click at [828, 97] on div "Speichern" at bounding box center [825, 95] width 33 height 10
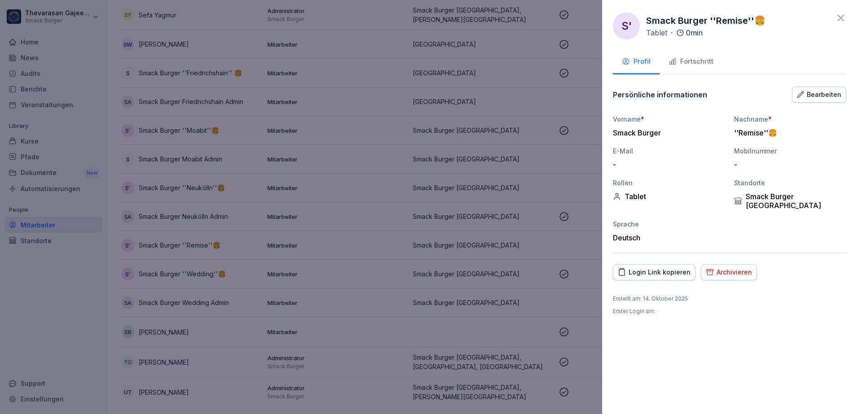
click at [770, 22] on div "S' Smack Burger ''Remise''🍔 Tablet · 0 min" at bounding box center [729, 26] width 233 height 27
drag, startPoint x: 764, startPoint y: 22, endPoint x: 647, endPoint y: 22, distance: 116.7
click at [647, 22] on p "Smack Burger ''Remise''🍔" at bounding box center [705, 20] width 119 height 13
copy p "Smack Burger ''Remise''🍔"
click at [845, 18] on icon at bounding box center [841, 18] width 11 height 11
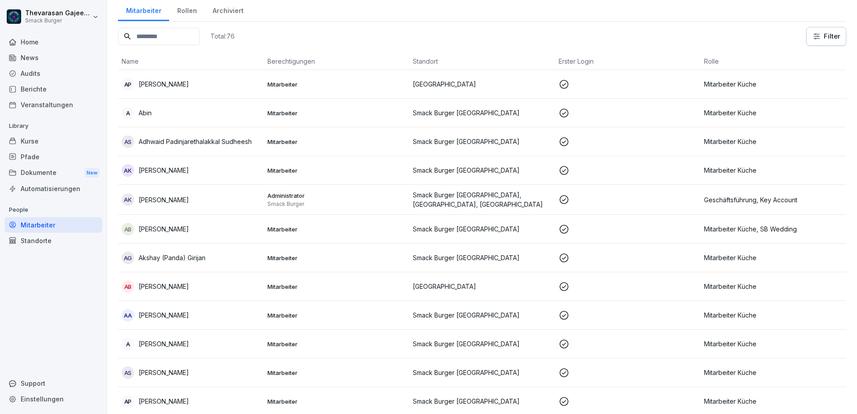
scroll to position [0, 0]
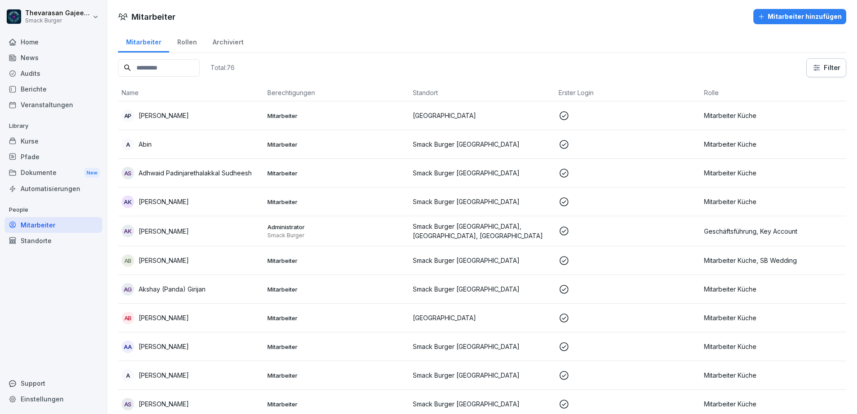
click at [812, 15] on div "Mitarbeiter hinzufügen" at bounding box center [800, 17] width 84 height 10
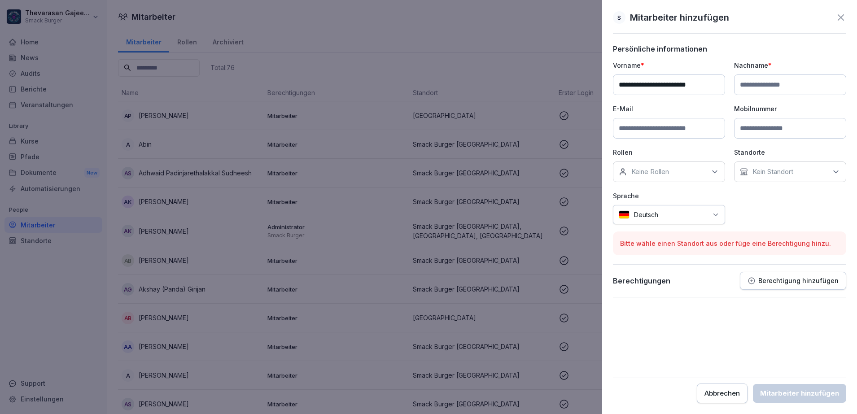
drag, startPoint x: 667, startPoint y: 84, endPoint x: 737, endPoint y: 80, distance: 70.1
click at [737, 80] on div "**********" at bounding box center [729, 143] width 233 height 164
type input "**********"
click at [743, 85] on input at bounding box center [790, 85] width 112 height 21
paste input "**********"
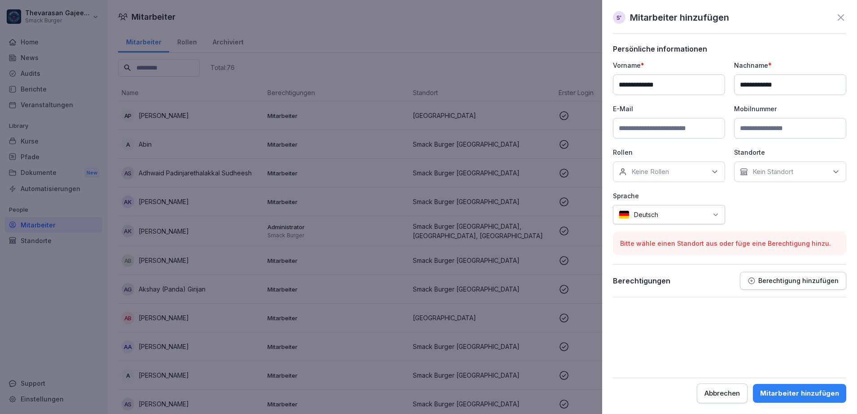
click at [747, 86] on input "**********" at bounding box center [790, 85] width 112 height 21
click at [743, 86] on input "**********" at bounding box center [790, 85] width 112 height 21
click at [780, 85] on input "**********" at bounding box center [790, 85] width 112 height 21
type input "**********"
click at [718, 178] on div "Keine Rollen" at bounding box center [669, 172] width 112 height 21
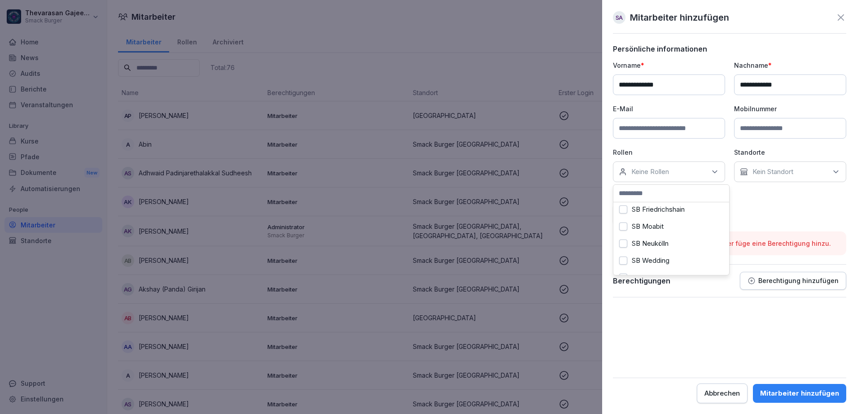
scroll to position [179, 0]
click at [621, 209] on button "SB Wedding" at bounding box center [623, 213] width 8 height 8
click at [625, 226] on button "Tablet" at bounding box center [623, 230] width 8 height 8
click at [807, 169] on div "Kein Standort" at bounding box center [790, 172] width 112 height 21
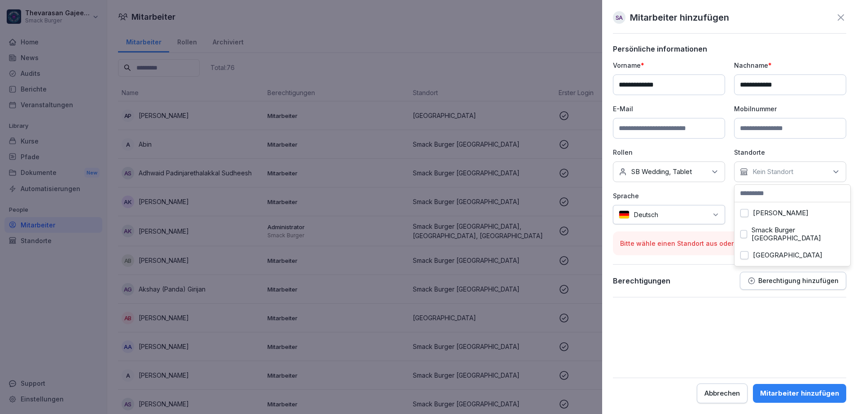
click at [770, 228] on label "Smack Burger Berlin" at bounding box center [798, 234] width 93 height 16
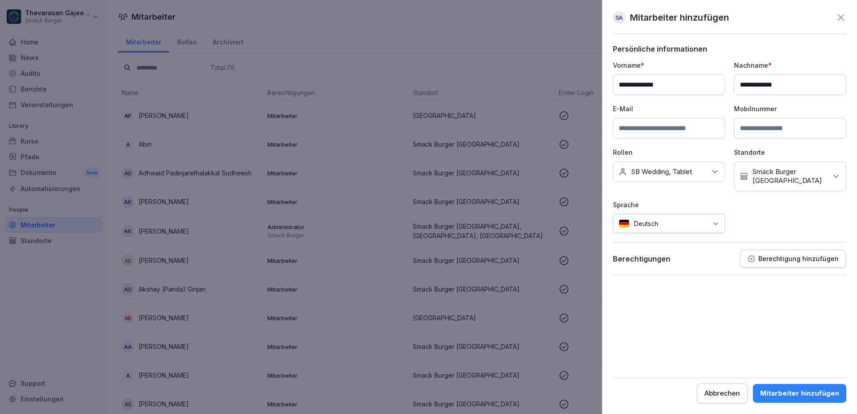
click at [772, 338] on form "**********" at bounding box center [729, 223] width 233 height 359
click at [791, 394] on div "Mitarbeiter hinzufügen" at bounding box center [799, 394] width 79 height 10
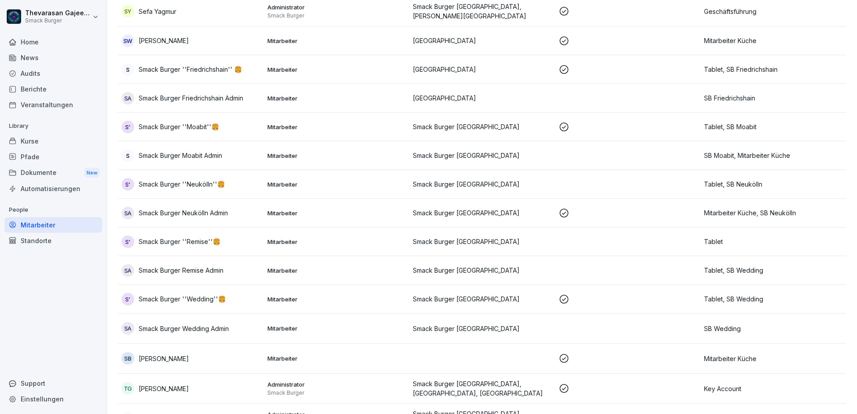
scroll to position [1949, 0]
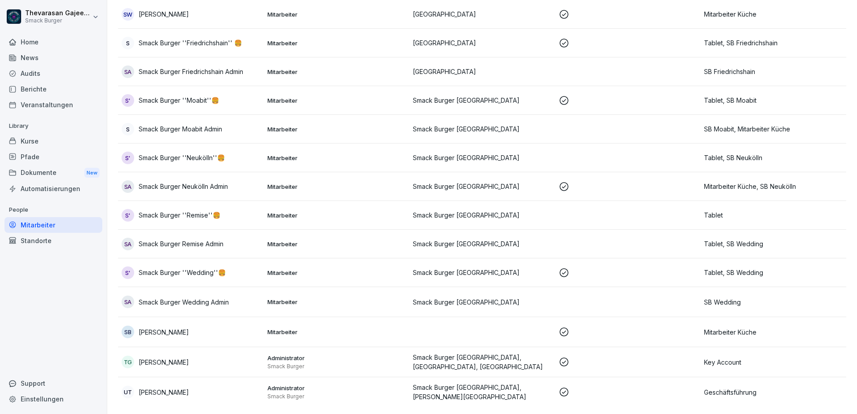
click at [170, 211] on p "Smack Burger ''Remise''🍔" at bounding box center [180, 215] width 82 height 9
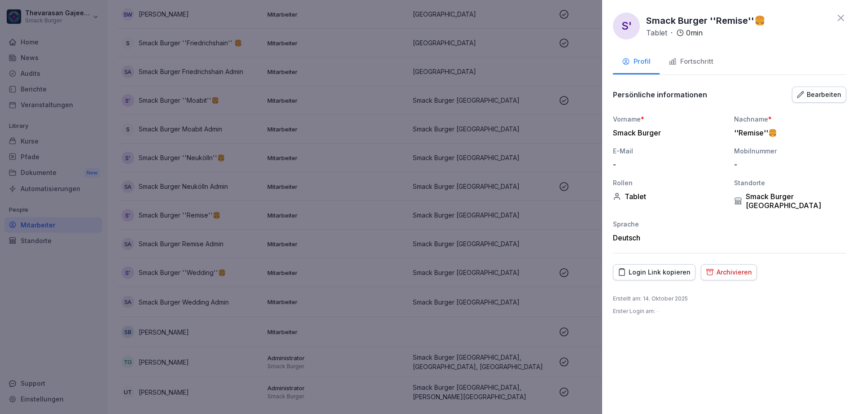
click at [819, 92] on div "Bearbeiten" at bounding box center [819, 95] width 44 height 10
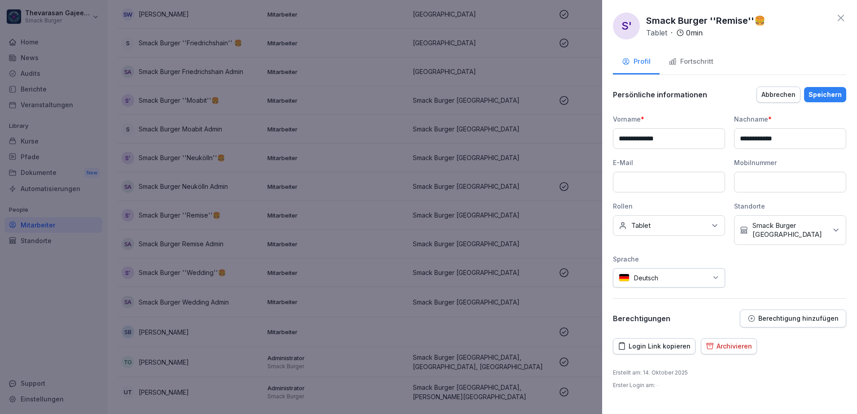
click at [679, 224] on div "Keine Rollen Tablet" at bounding box center [669, 225] width 112 height 21
click at [620, 314] on button "SB Wedding" at bounding box center [623, 315] width 8 height 8
click at [837, 98] on div "Speichern" at bounding box center [825, 95] width 33 height 10
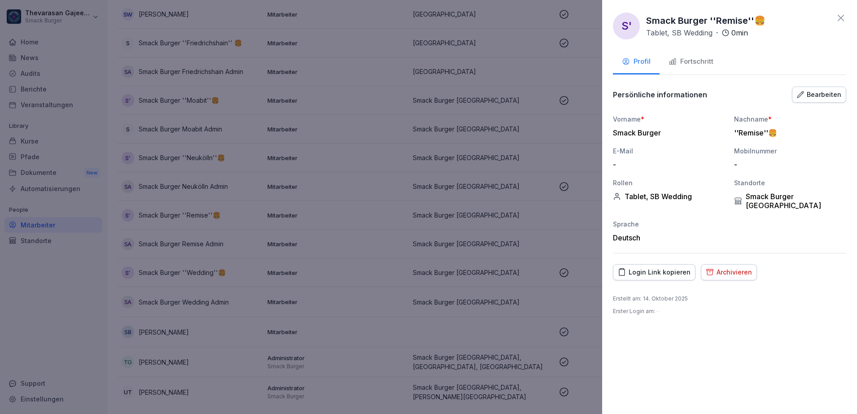
click at [318, 250] on div at bounding box center [428, 207] width 857 height 414
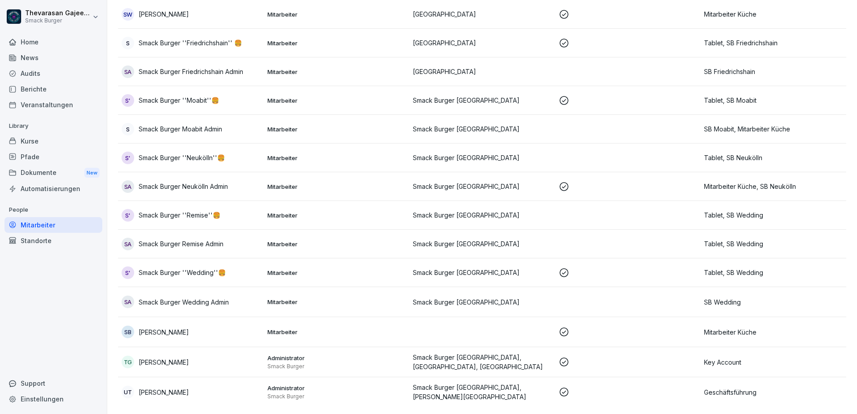
click at [236, 239] on div "SA Smack Burger Remise Admin" at bounding box center [191, 244] width 139 height 13
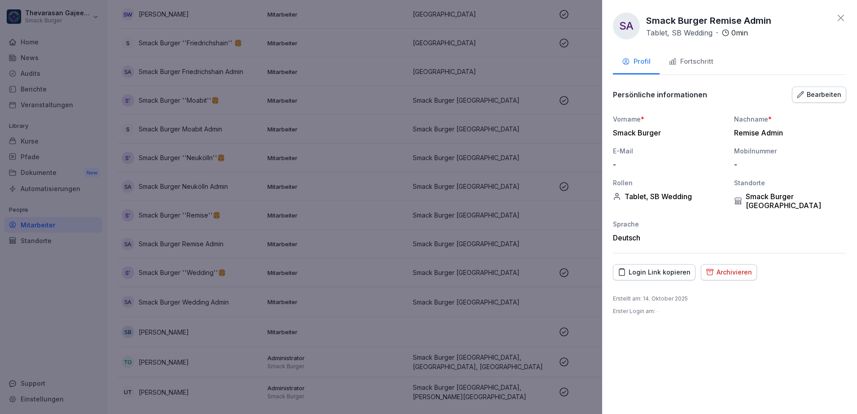
click at [817, 103] on div "Persönliche informationen Bearbeiten Vorname * Smack Burger Nachname * Remise A…" at bounding box center [729, 170] width 233 height 168
click at [822, 98] on div "Bearbeiten" at bounding box center [819, 95] width 44 height 10
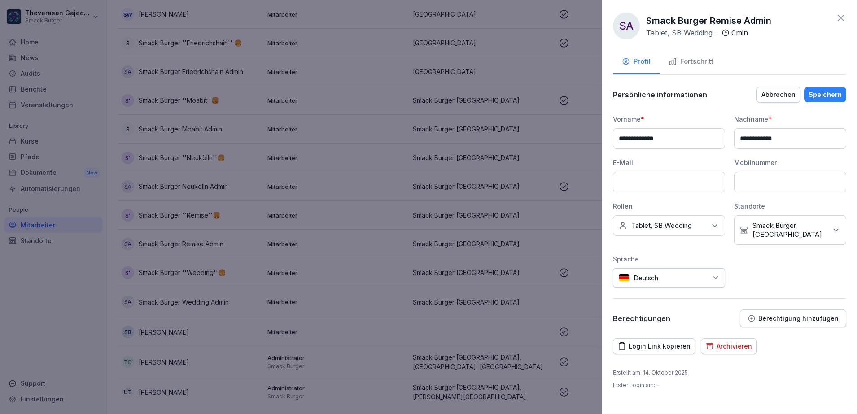
click at [707, 223] on div "Keine Rollen Tablet, SB Wedding" at bounding box center [669, 225] width 112 height 21
click at [627, 280] on button "Tablet" at bounding box center [623, 284] width 8 height 8
click at [626, 301] on button "Mitarbeiter Küche" at bounding box center [623, 303] width 8 height 8
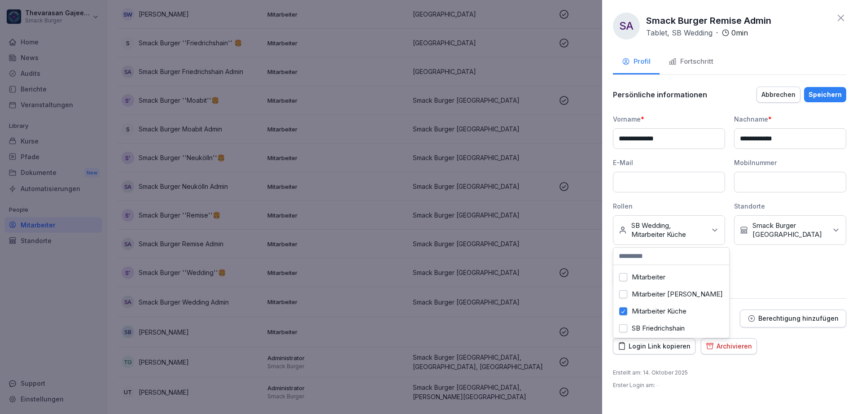
click at [624, 310] on button "Mitarbeiter Küche" at bounding box center [623, 311] width 8 height 8
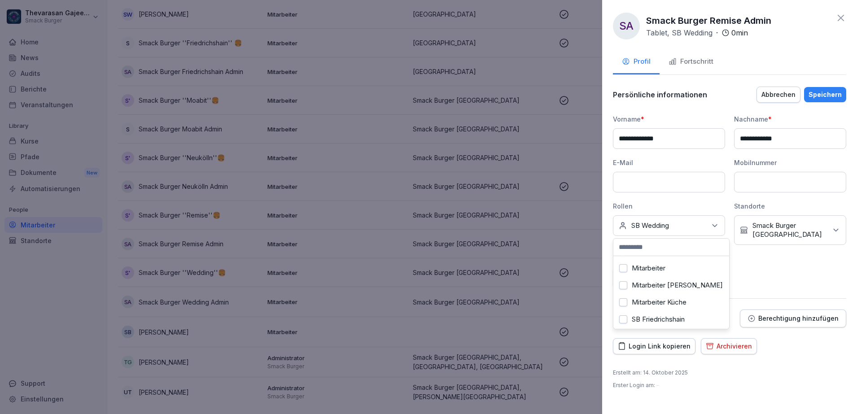
click at [626, 269] on button "Mitarbeiter" at bounding box center [623, 268] width 8 height 8
click at [832, 92] on div "Speichern" at bounding box center [825, 95] width 33 height 10
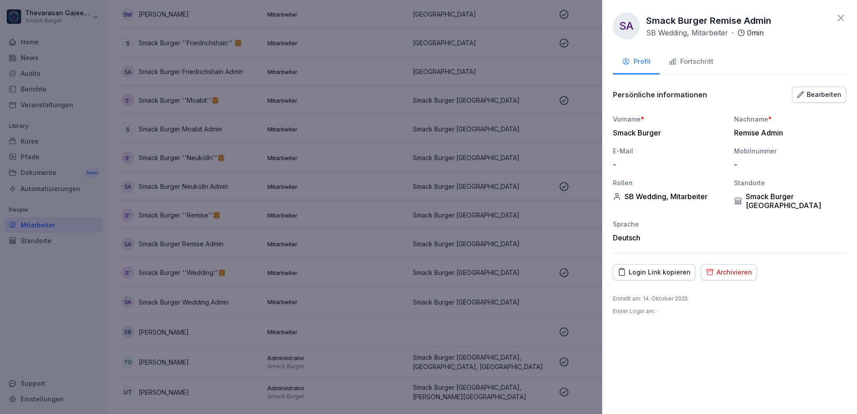
click at [531, 129] on div at bounding box center [428, 207] width 857 height 414
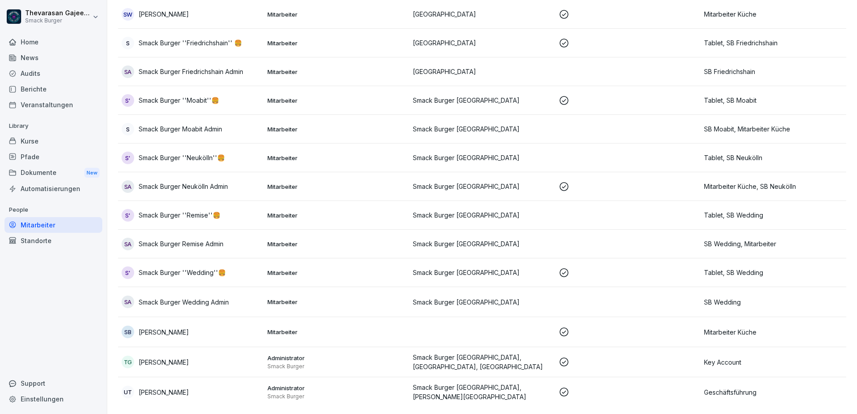
click at [639, 181] on p at bounding box center [628, 186] width 139 height 11
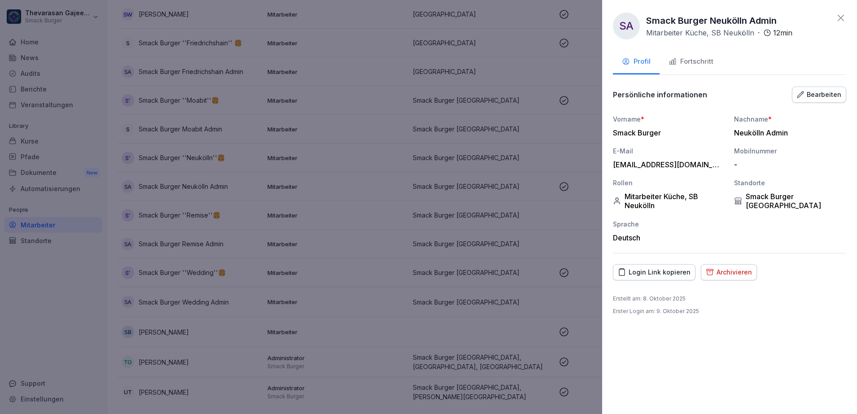
click at [826, 92] on div "Bearbeiten" at bounding box center [819, 95] width 44 height 10
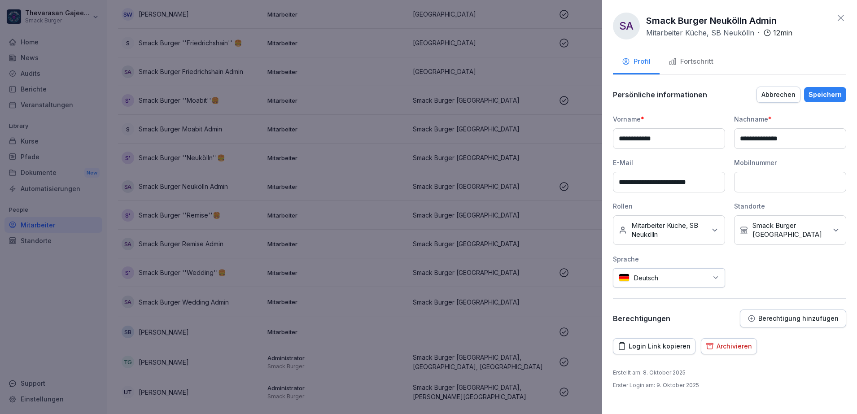
click at [674, 225] on p "Mitarbeiter Küche, SB Neukölln" at bounding box center [669, 230] width 75 height 18
click at [624, 288] on button "Mitarbeiter" at bounding box center [623, 288] width 8 height 8
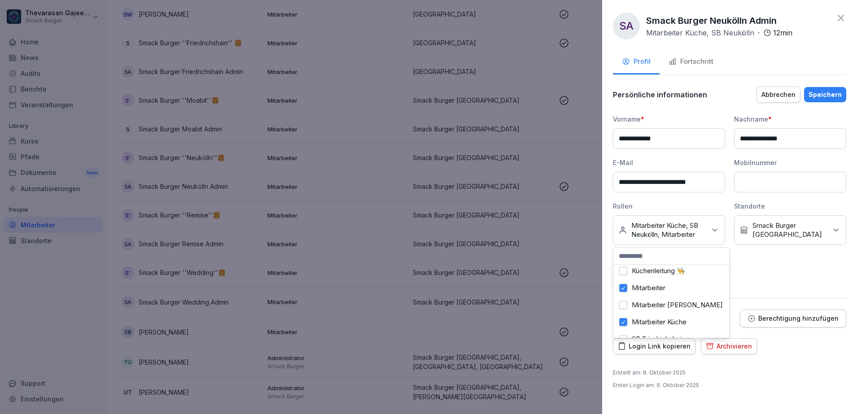
click at [624, 321] on button "Mitarbeiter Küche" at bounding box center [623, 322] width 8 height 8
click at [829, 96] on div "Speichern" at bounding box center [825, 95] width 33 height 10
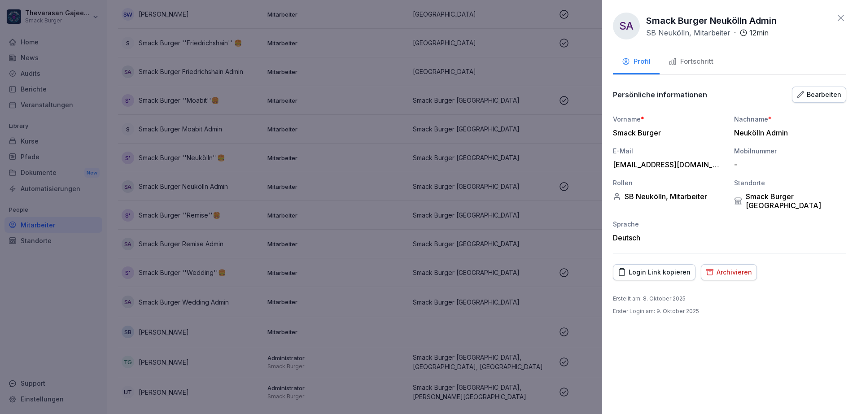
click at [544, 237] on div at bounding box center [428, 207] width 857 height 414
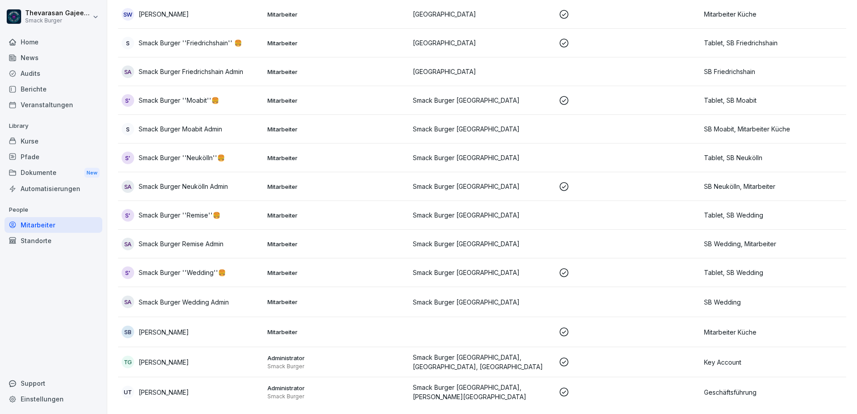
click at [742, 124] on p "SB Moabit, Mitarbeiter Küche" at bounding box center [773, 128] width 139 height 9
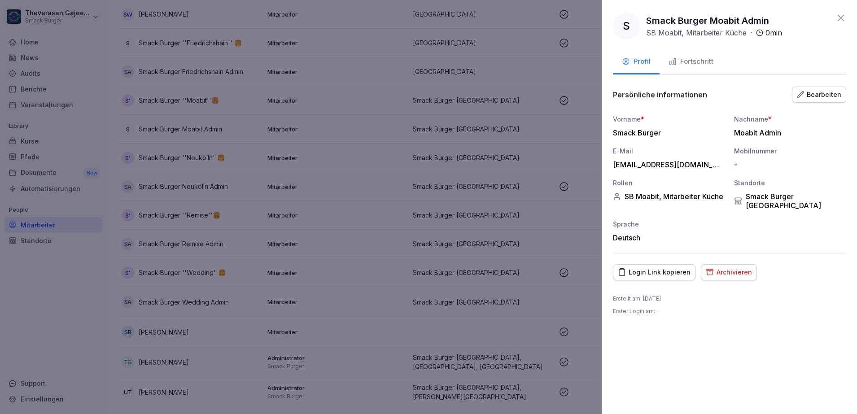
click at [836, 98] on div "Bearbeiten" at bounding box center [819, 95] width 44 height 10
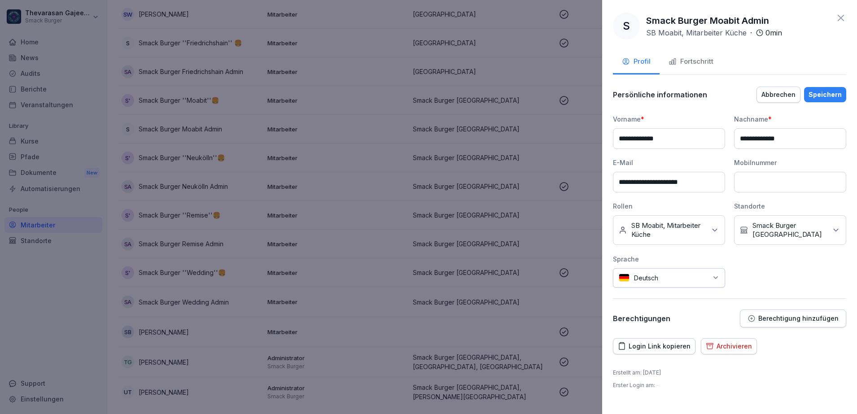
click at [676, 226] on p "SB Moabit, Mitarbeiter Küche" at bounding box center [669, 230] width 75 height 18
click at [621, 290] on button "Mitarbeiter" at bounding box center [623, 288] width 8 height 8
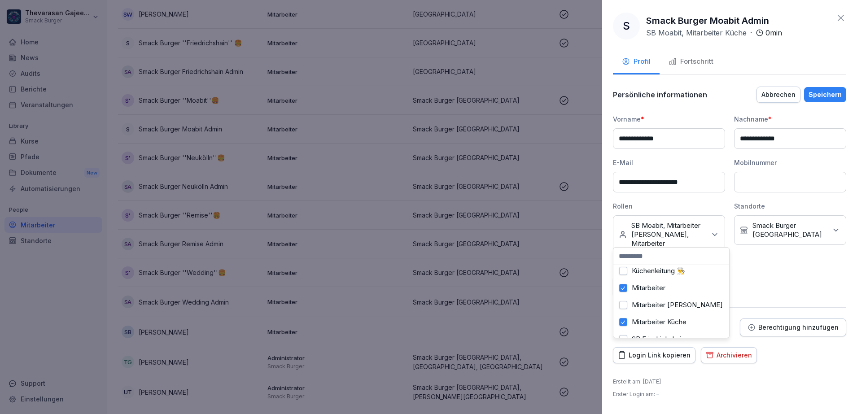
click at [626, 321] on button "Mitarbeiter Küche" at bounding box center [623, 322] width 8 height 8
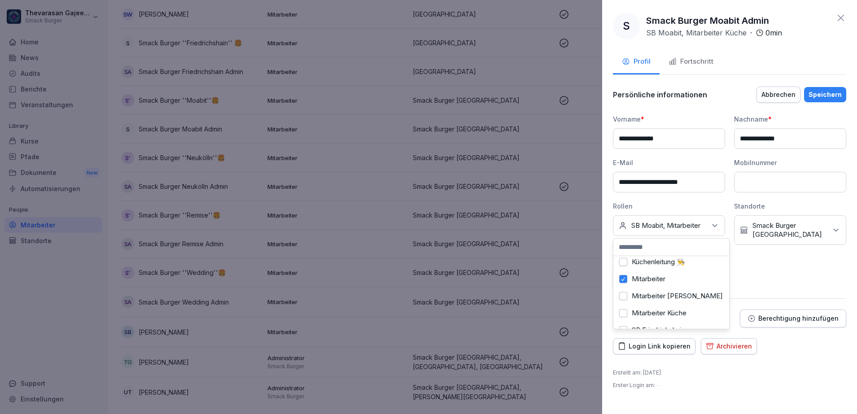
click at [823, 97] on div "Speichern" at bounding box center [825, 95] width 33 height 10
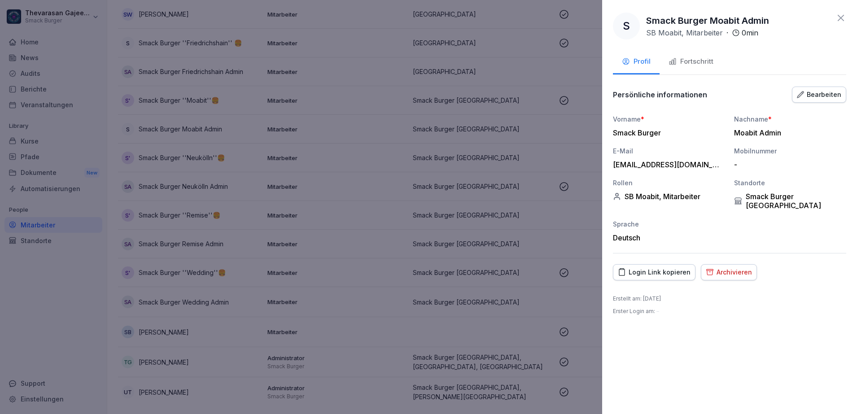
click at [549, 127] on div at bounding box center [428, 207] width 857 height 414
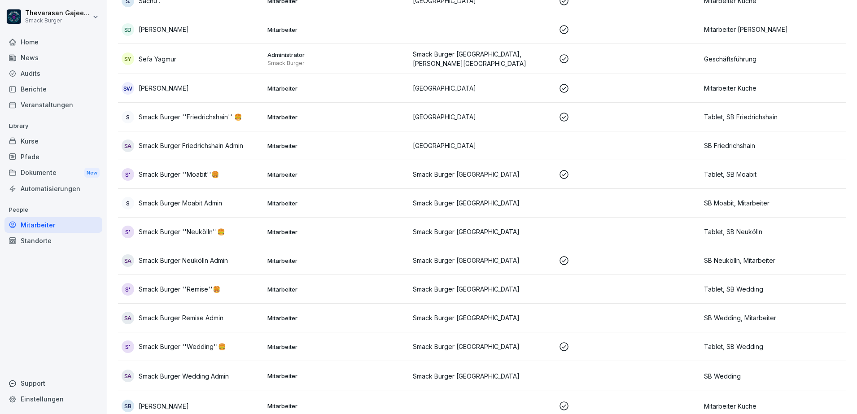
scroll to position [1893, 0]
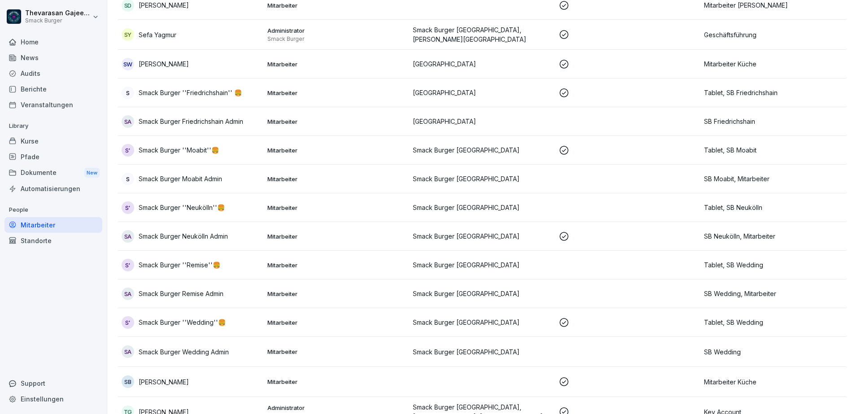
click at [237, 125] on div "SA Smack Burger Friedrichshain Admin" at bounding box center [191, 121] width 139 height 13
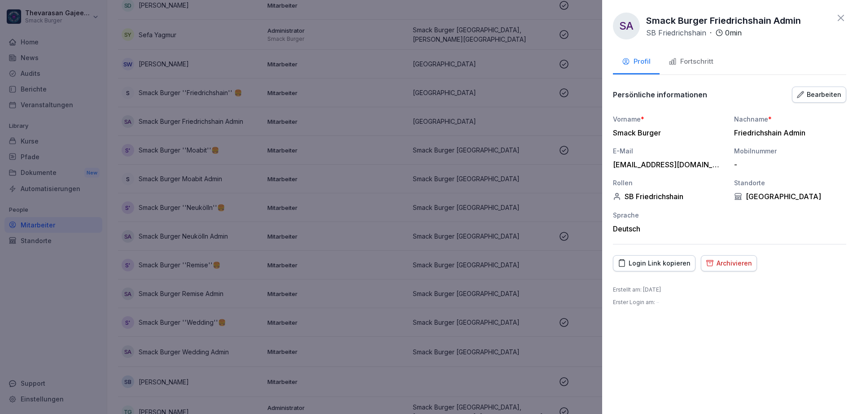
click at [813, 94] on div "Bearbeiten" at bounding box center [819, 95] width 44 height 10
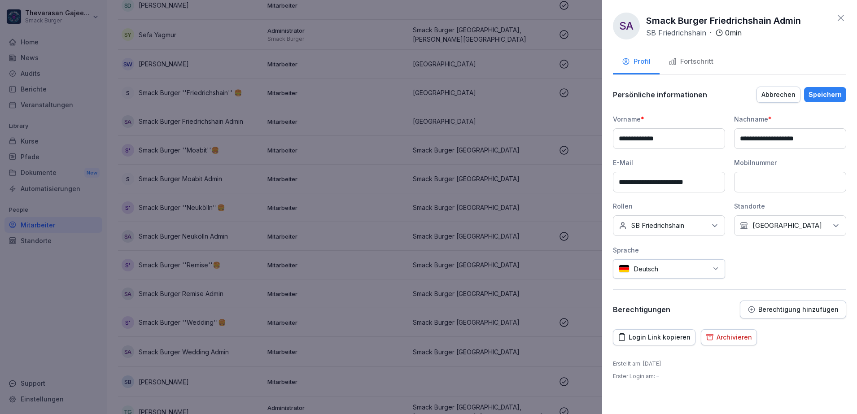
click at [696, 225] on div "Keine Rollen SB Friedrichshain" at bounding box center [669, 225] width 112 height 21
click at [643, 281] on label "Mitarbeiter" at bounding box center [649, 279] width 34 height 8
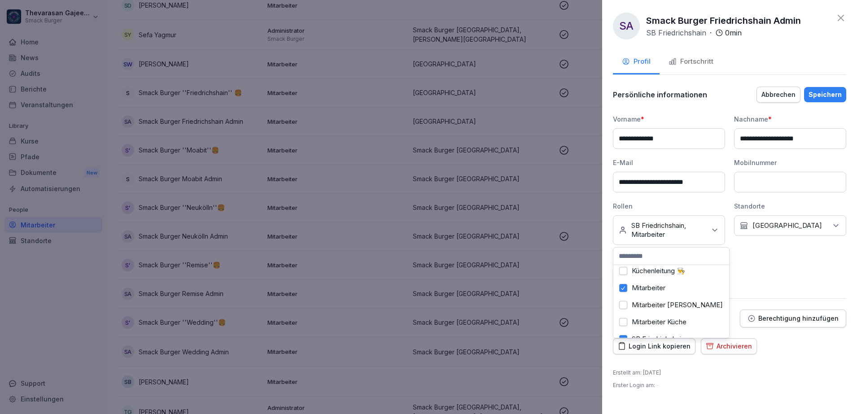
click at [833, 94] on div "Speichern" at bounding box center [825, 95] width 33 height 10
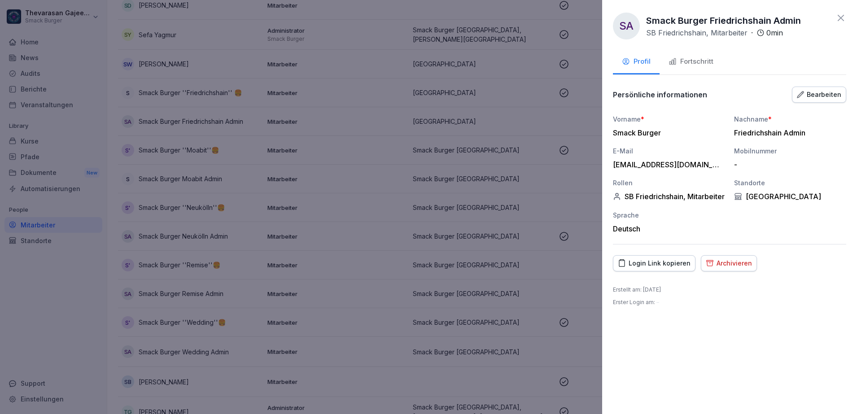
click at [564, 132] on div at bounding box center [428, 207] width 857 height 414
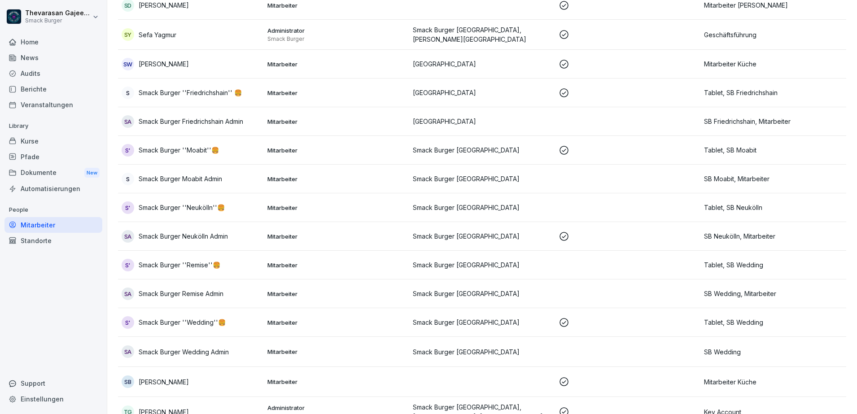
click at [745, 350] on p "SB Wedding" at bounding box center [773, 351] width 139 height 9
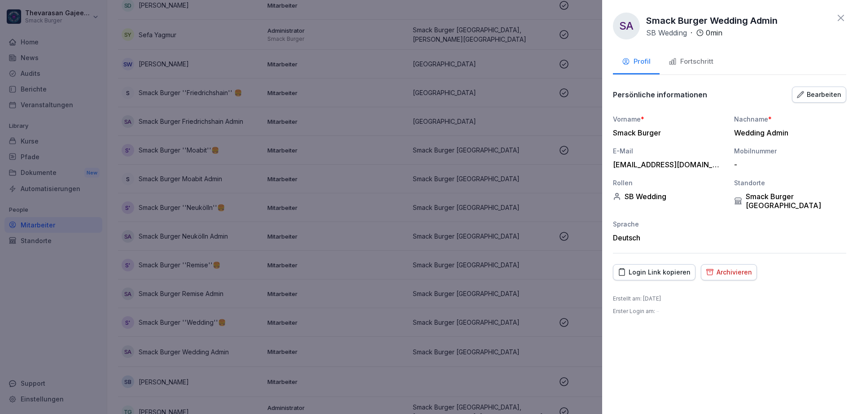
click at [813, 92] on div "Bearbeiten" at bounding box center [819, 95] width 44 height 10
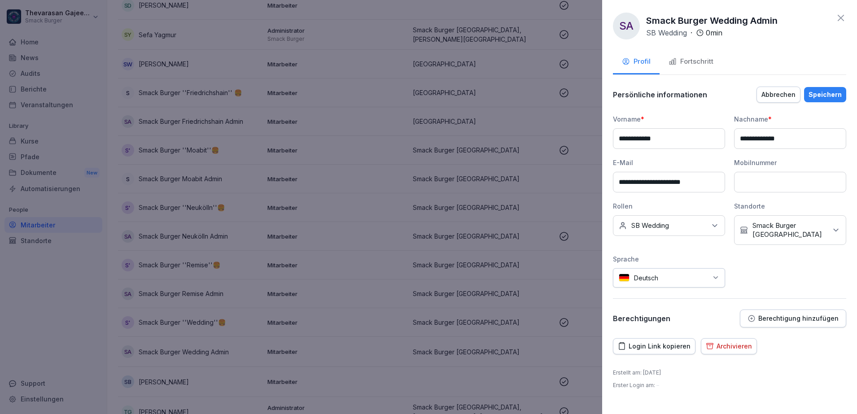
click at [694, 230] on div "Keine Rollen SB Wedding" at bounding box center [669, 225] width 112 height 21
click at [657, 276] on label "Mitarbeiter" at bounding box center [649, 279] width 34 height 8
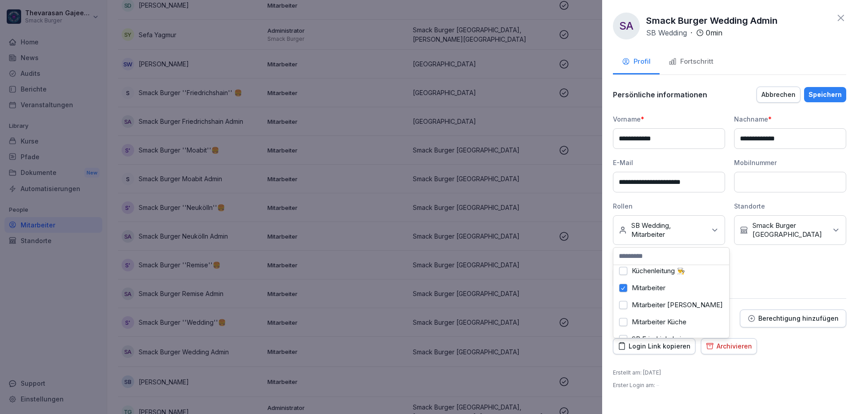
click at [827, 94] on div "Speichern" at bounding box center [825, 95] width 33 height 10
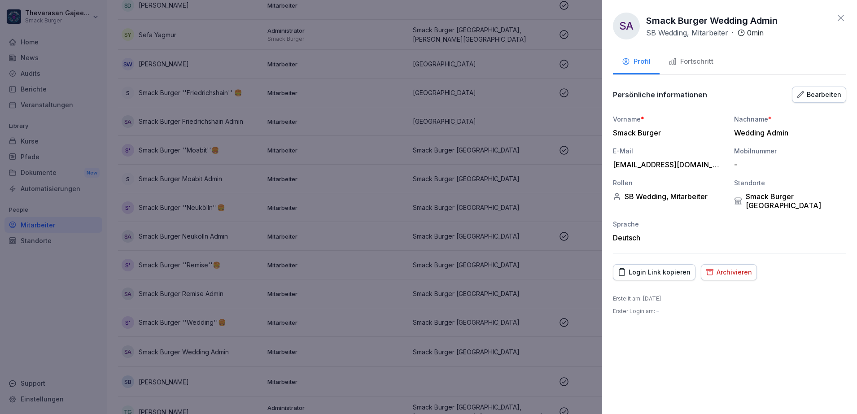
click at [565, 210] on div at bounding box center [428, 207] width 857 height 414
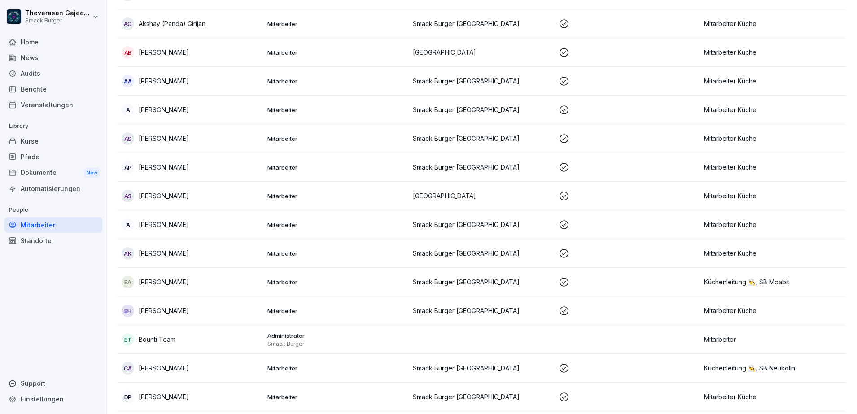
scroll to position [0, 0]
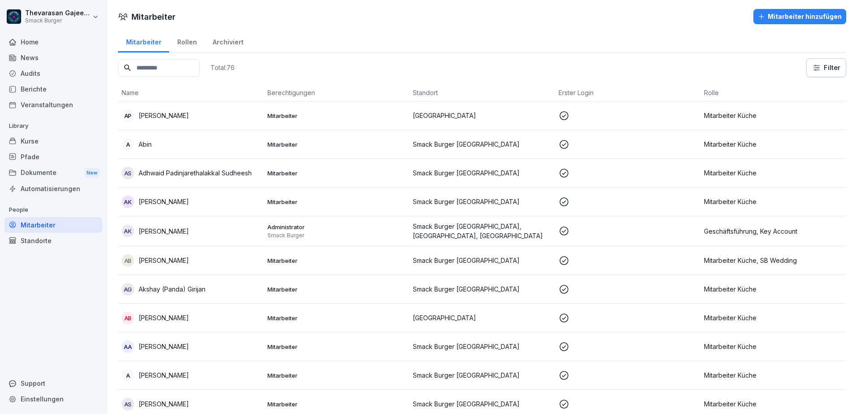
click at [192, 44] on div "Rollen" at bounding box center [186, 41] width 35 height 23
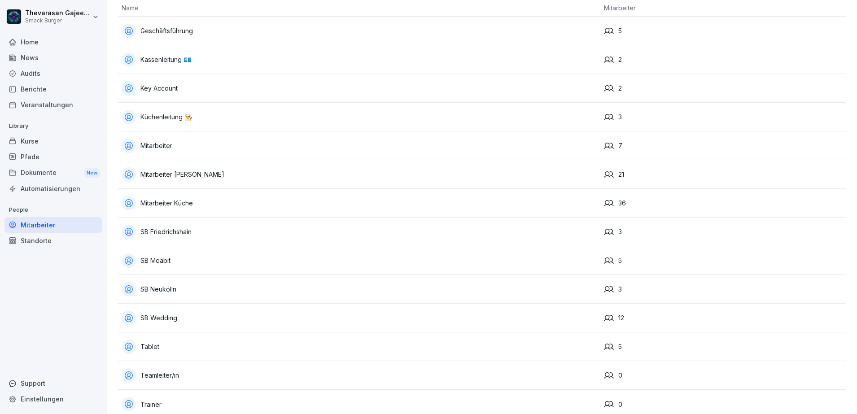
scroll to position [79, 0]
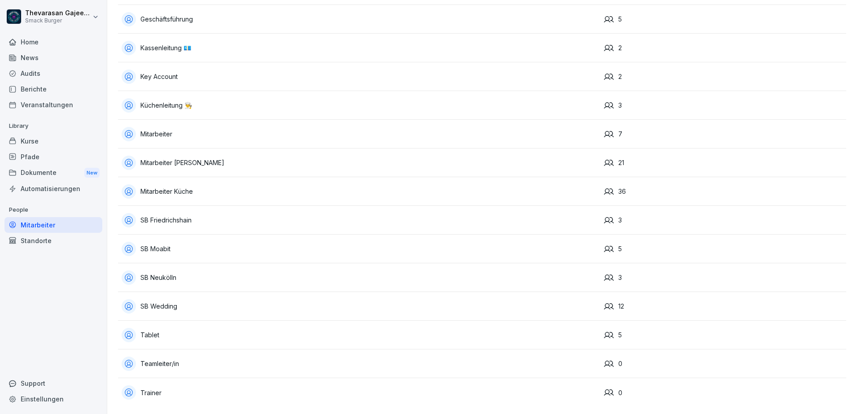
click at [394, 129] on div "Mitarbeiter" at bounding box center [359, 134] width 475 height 14
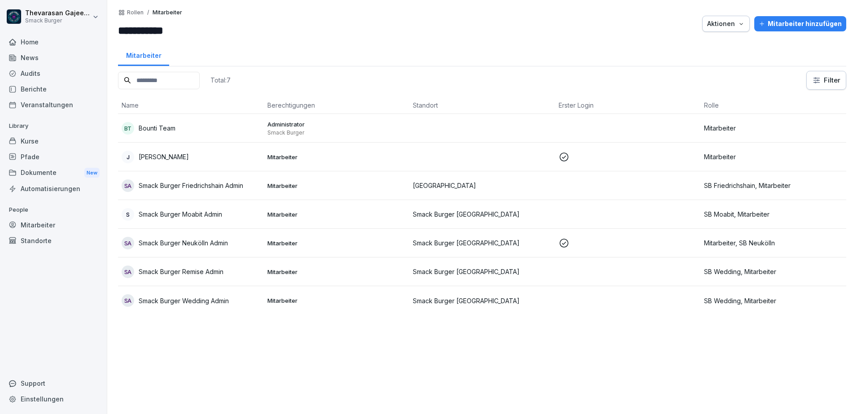
click at [166, 28] on input "**********" at bounding box center [172, 30] width 108 height 16
click at [188, 29] on input "**********" at bounding box center [172, 30] width 108 height 16
type input "**********"
click at [180, 30] on input "**********" at bounding box center [172, 30] width 108 height 16
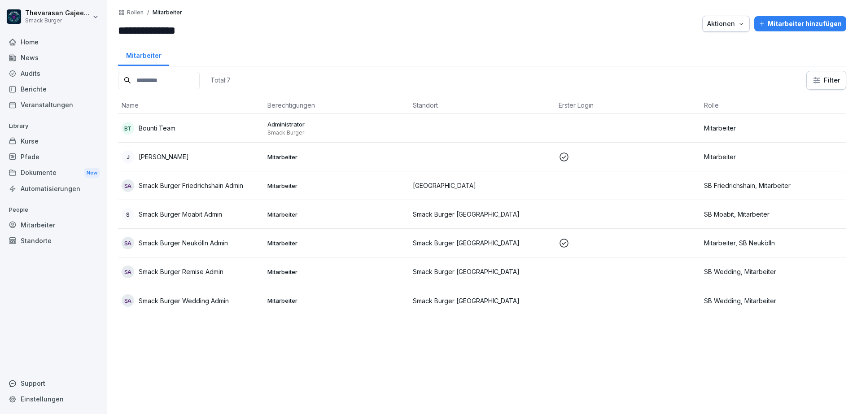
click at [180, 30] on input "**********" at bounding box center [172, 30] width 108 height 16
paste input "**********"
click at [180, 35] on input "**********" at bounding box center [172, 30] width 108 height 16
type input "**********"
click at [523, 33] on div at bounding box center [464, 24] width 468 height 30
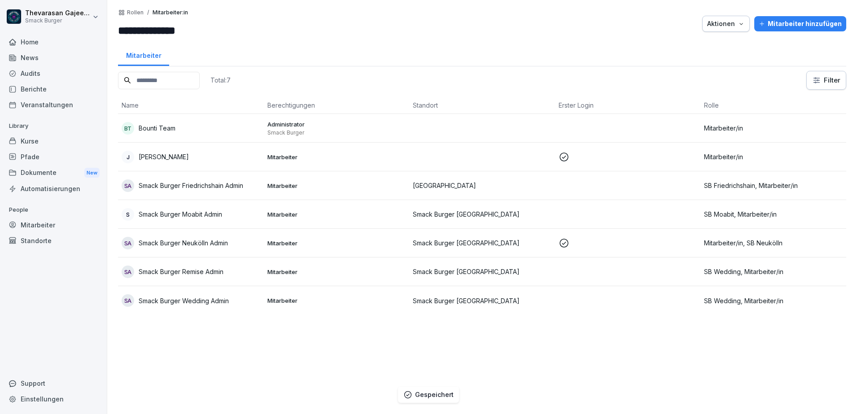
click at [136, 15] on p "Rollen" at bounding box center [135, 12] width 17 height 6
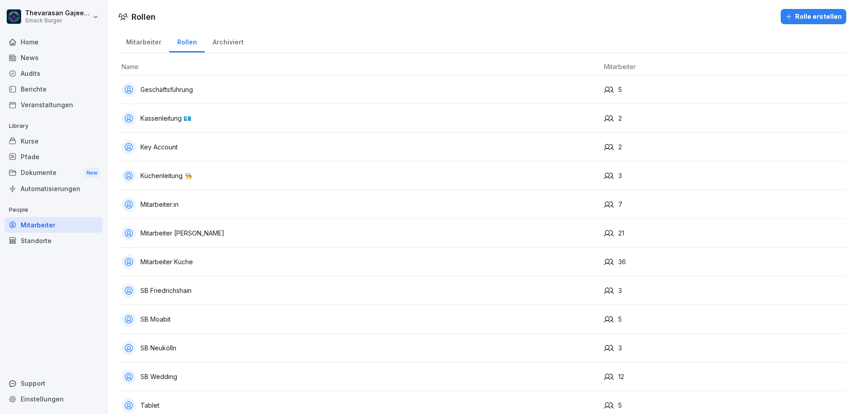
click at [42, 243] on div "Standorte" at bounding box center [53, 241] width 98 height 16
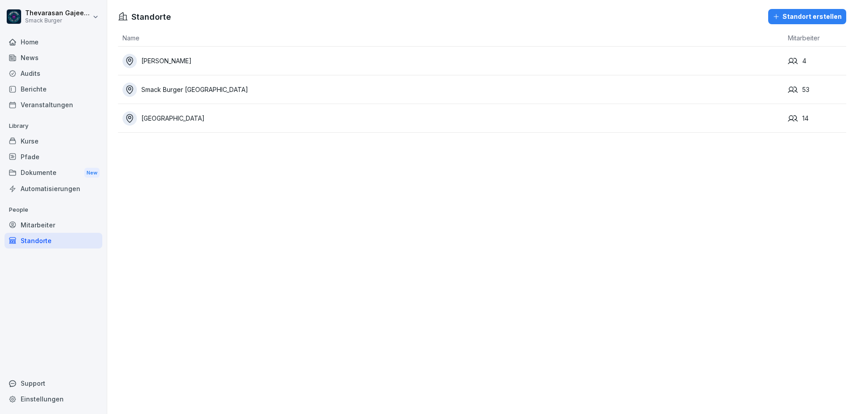
click at [196, 118] on div "[GEOGRAPHIC_DATA]" at bounding box center [453, 118] width 661 height 14
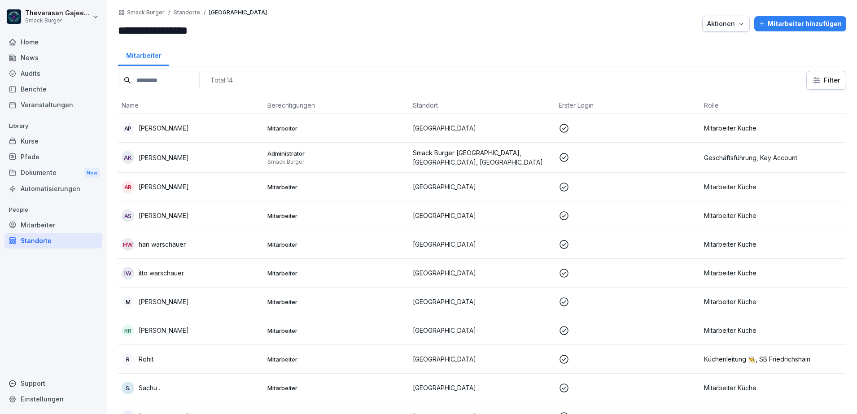
click at [590, 134] on td at bounding box center [628, 128] width 146 height 29
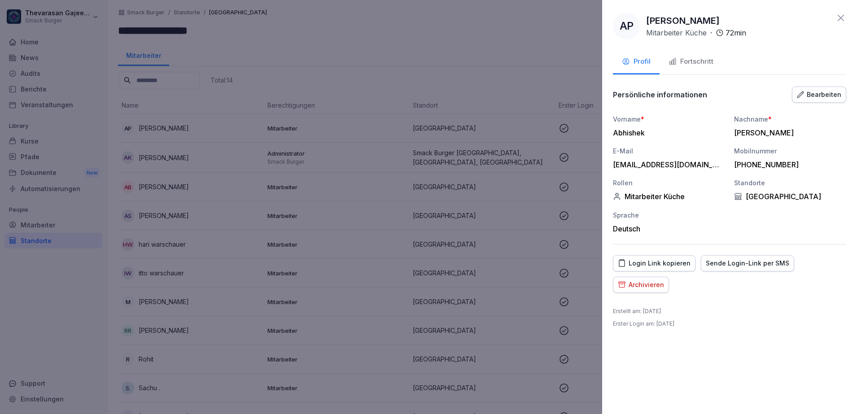
click at [831, 91] on div "Bearbeiten" at bounding box center [819, 95] width 44 height 10
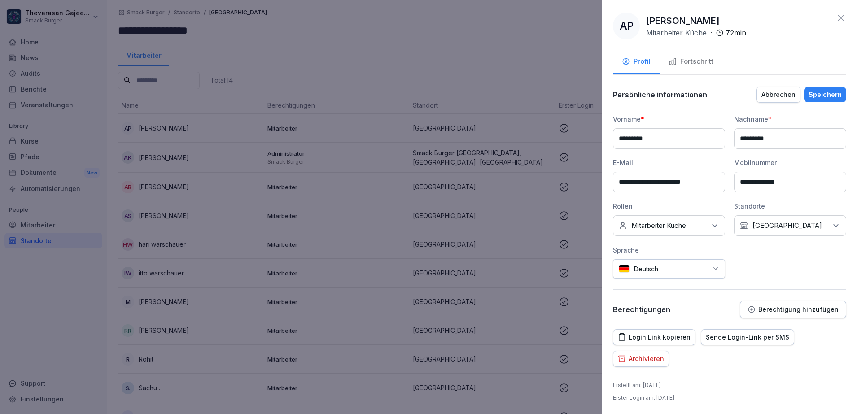
click at [672, 225] on p "Mitarbeiter Küche" at bounding box center [659, 225] width 55 height 9
click at [646, 274] on label "SB Friedrichshain" at bounding box center [658, 274] width 53 height 8
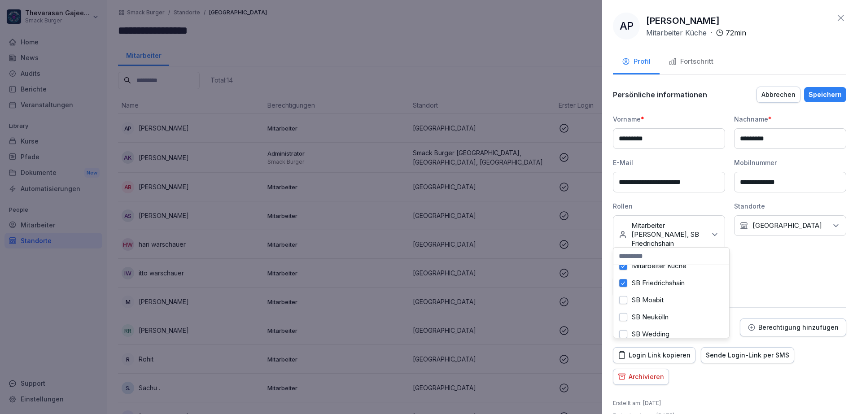
click at [784, 227] on p "[GEOGRAPHIC_DATA]" at bounding box center [788, 225] width 70 height 9
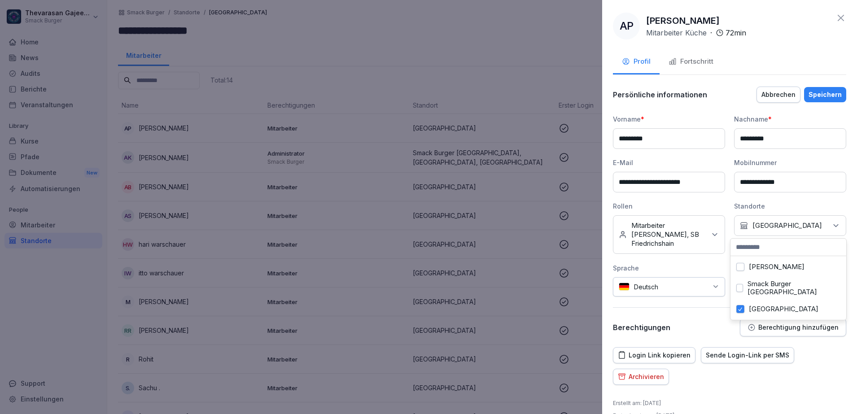
click at [768, 286] on label "Smack Burger [GEOGRAPHIC_DATA]" at bounding box center [794, 288] width 93 height 16
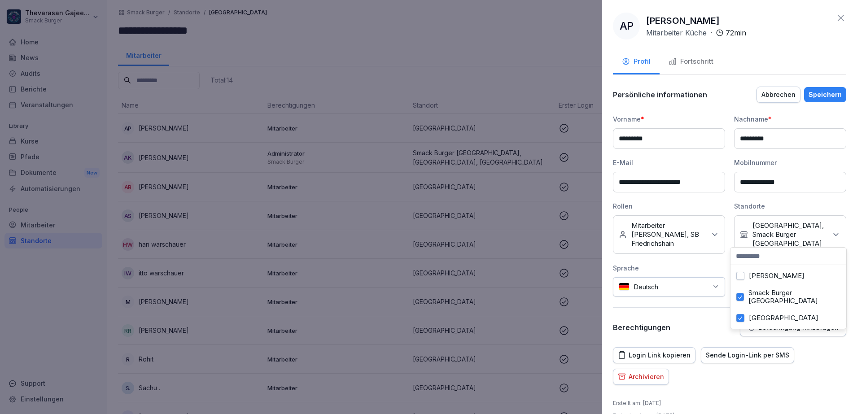
click at [765, 314] on label "[GEOGRAPHIC_DATA]" at bounding box center [784, 318] width 70 height 8
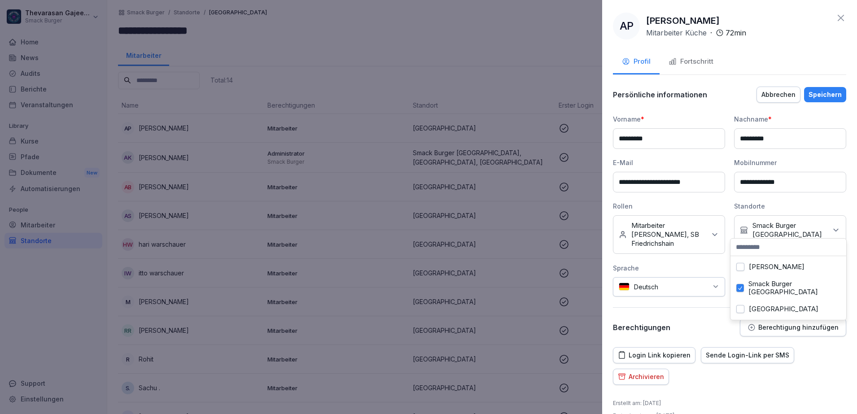
click at [815, 92] on div "Speichern" at bounding box center [825, 95] width 33 height 10
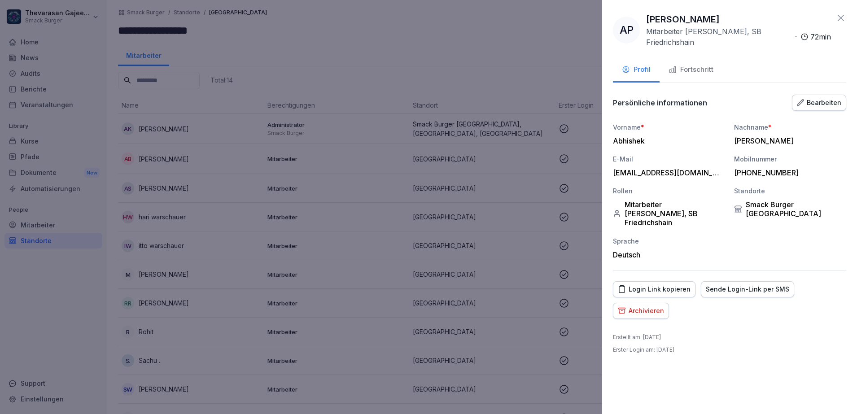
click at [493, 45] on div at bounding box center [428, 207] width 857 height 414
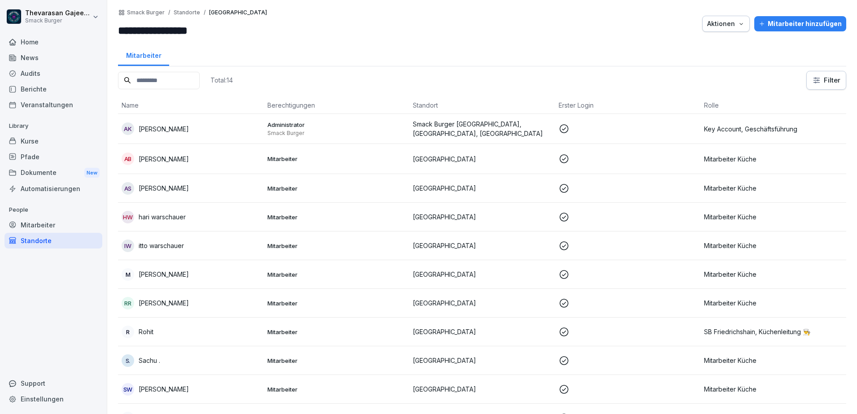
click at [497, 158] on p "[GEOGRAPHIC_DATA]" at bounding box center [482, 158] width 139 height 9
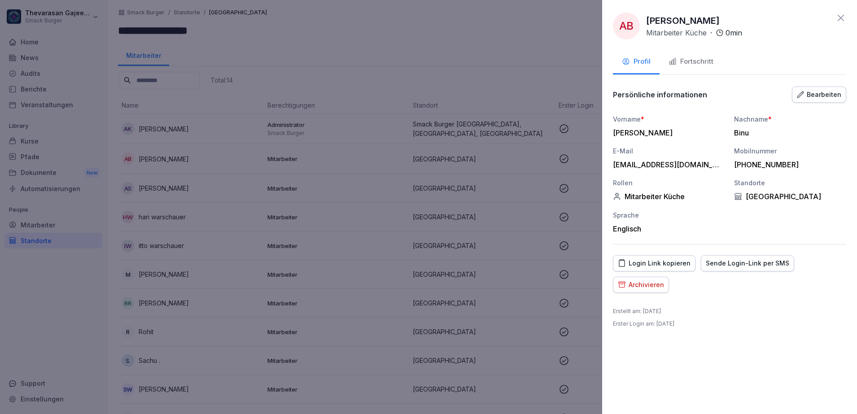
click at [821, 93] on div "Bearbeiten" at bounding box center [819, 95] width 44 height 10
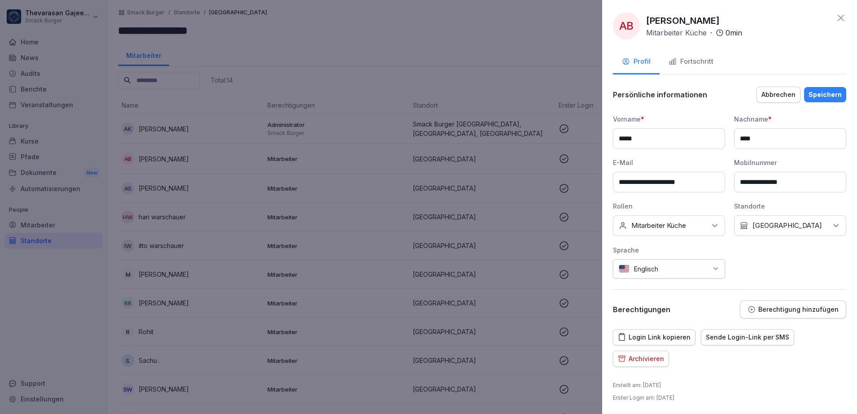
click at [622, 140] on input "****" at bounding box center [669, 138] width 112 height 21
type input "****"
click at [701, 227] on div "Keine Rollen Mitarbeiter Küche" at bounding box center [669, 225] width 112 height 21
click at [648, 275] on label "SB Friedrichshain" at bounding box center [658, 274] width 53 height 8
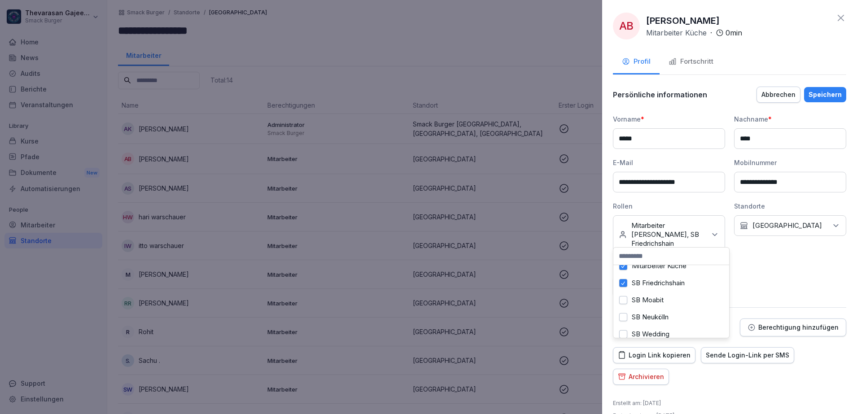
click at [799, 228] on p "Warschauer Straße" at bounding box center [788, 225] width 70 height 9
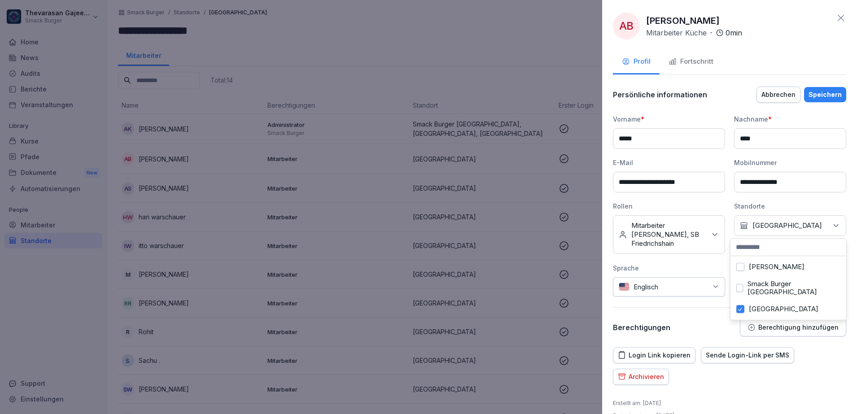
click at [765, 285] on label "Smack Burger Berlin" at bounding box center [794, 288] width 93 height 16
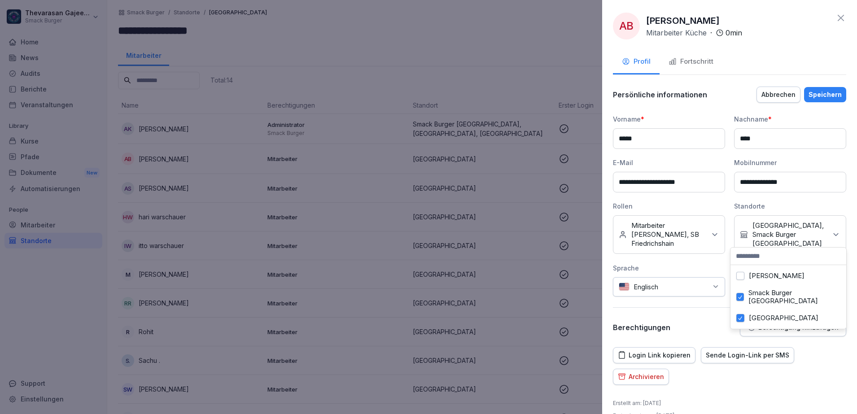
click at [720, 264] on div "Sprache" at bounding box center [669, 268] width 112 height 9
click at [800, 228] on p "Warschauer Straße, Smack Burger Berlin" at bounding box center [790, 234] width 75 height 27
click at [751, 314] on label "Warschauer Straße" at bounding box center [784, 318] width 70 height 8
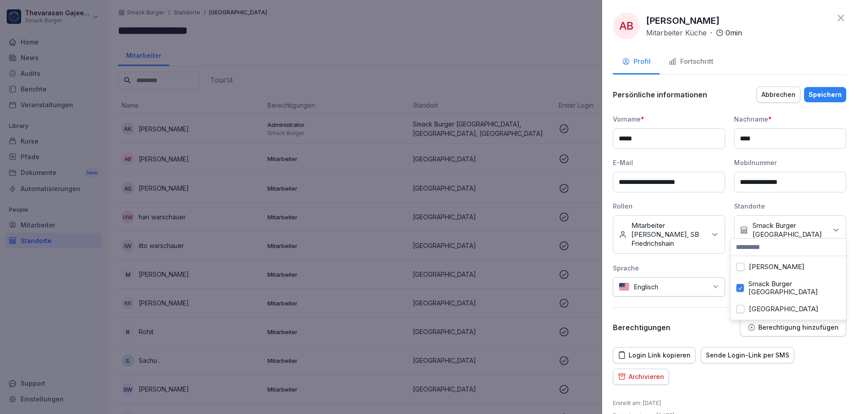
click at [786, 60] on div "Profil Fortschritt" at bounding box center [729, 62] width 233 height 25
click at [823, 96] on div "Speichern" at bounding box center [825, 95] width 33 height 10
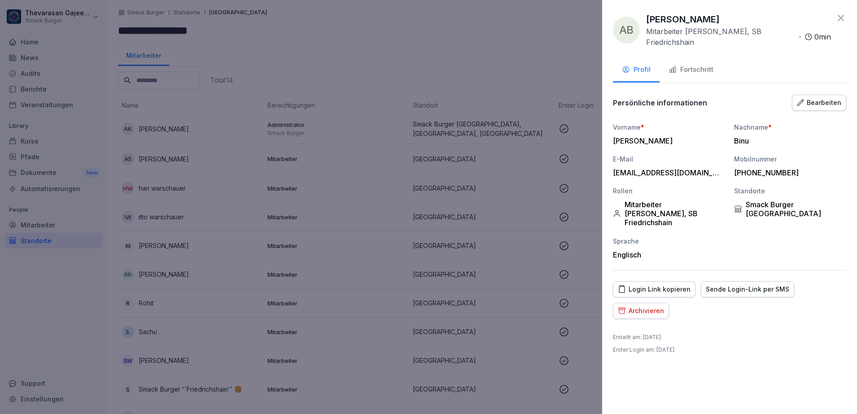
click at [172, 161] on div at bounding box center [428, 207] width 857 height 414
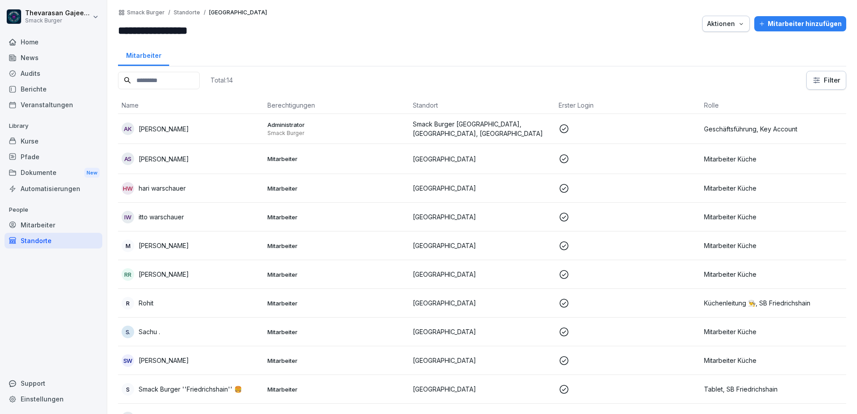
click at [172, 161] on p "[PERSON_NAME]" at bounding box center [164, 158] width 50 height 9
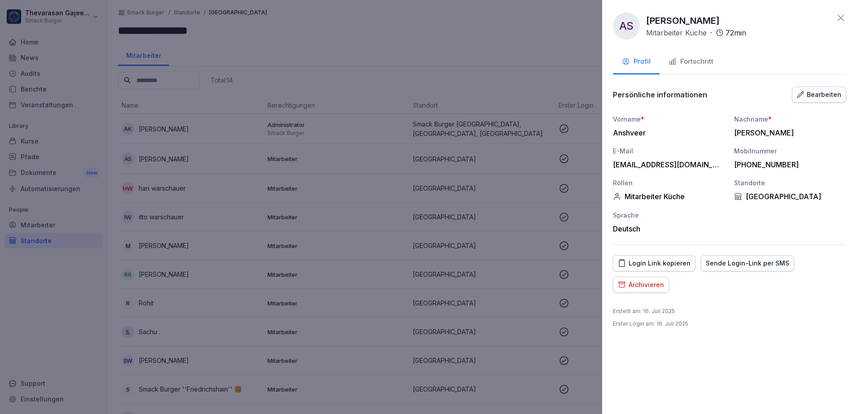
click at [833, 101] on button "Bearbeiten" at bounding box center [819, 95] width 54 height 16
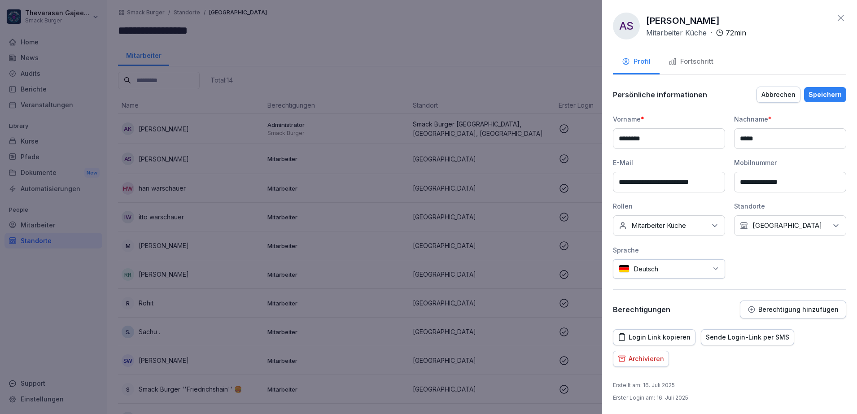
click at [698, 230] on div "Keine Rollen Mitarbeiter Küche" at bounding box center [669, 225] width 112 height 21
click at [650, 275] on label "SB Friedrichshain" at bounding box center [658, 274] width 53 height 8
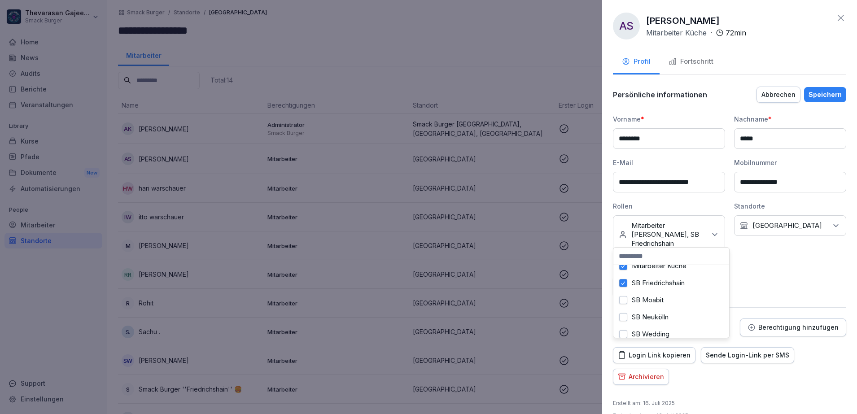
click at [794, 228] on p "Warschauer Straße" at bounding box center [788, 225] width 70 height 9
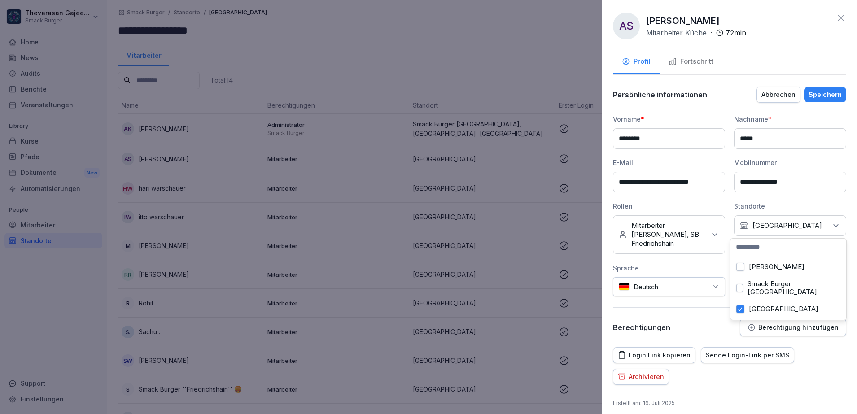
click at [770, 284] on label "Smack Burger Berlin" at bounding box center [794, 288] width 93 height 16
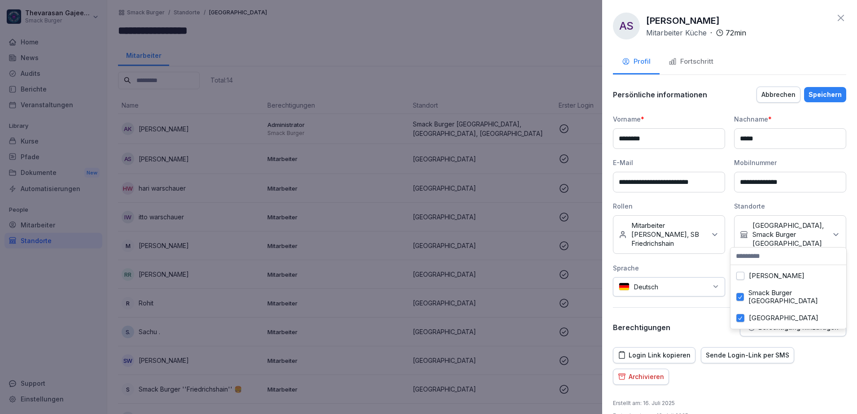
click at [763, 310] on div "Warschauer Straße" at bounding box center [788, 318] width 111 height 17
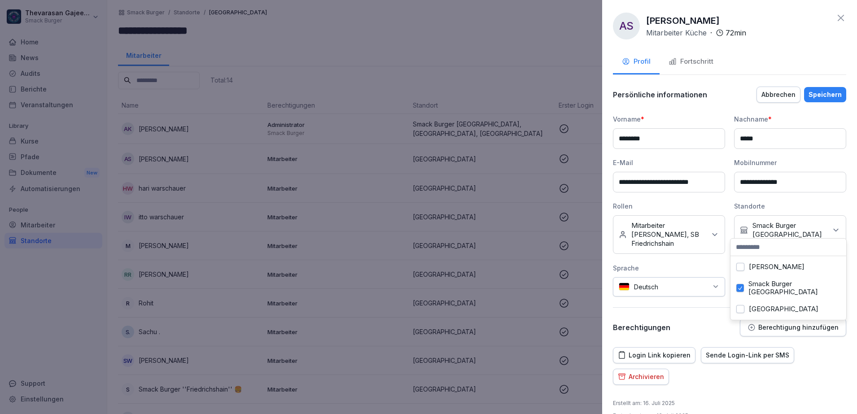
click at [819, 118] on div "Nachname *" at bounding box center [790, 118] width 112 height 9
click at [819, 95] on div "Speichern" at bounding box center [825, 95] width 33 height 10
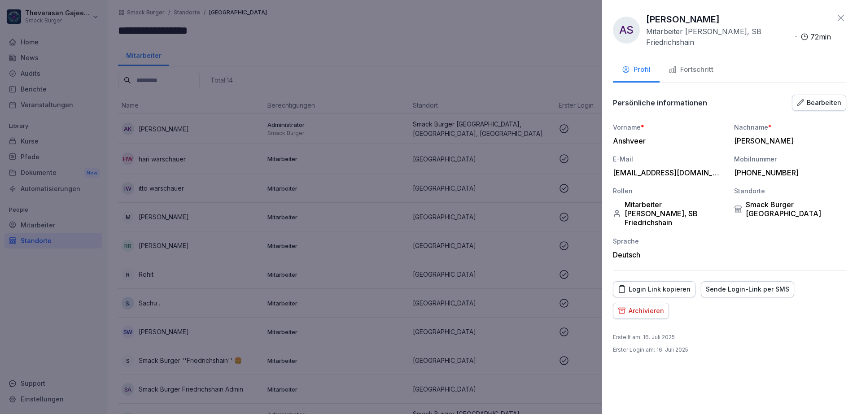
click at [490, 61] on div at bounding box center [428, 207] width 857 height 414
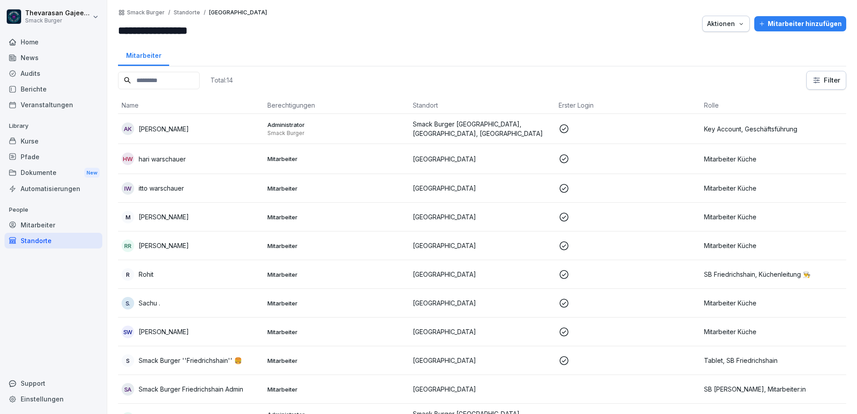
click at [216, 168] on td "hw hari warschauer" at bounding box center [191, 159] width 146 height 30
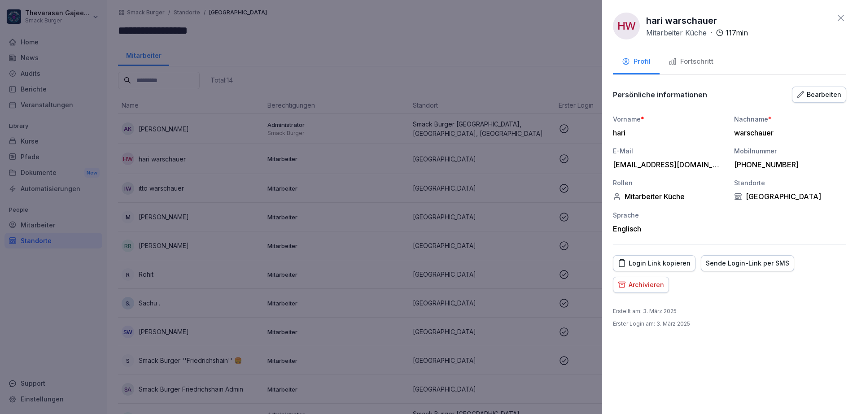
click at [827, 92] on div "Bearbeiten" at bounding box center [819, 95] width 44 height 10
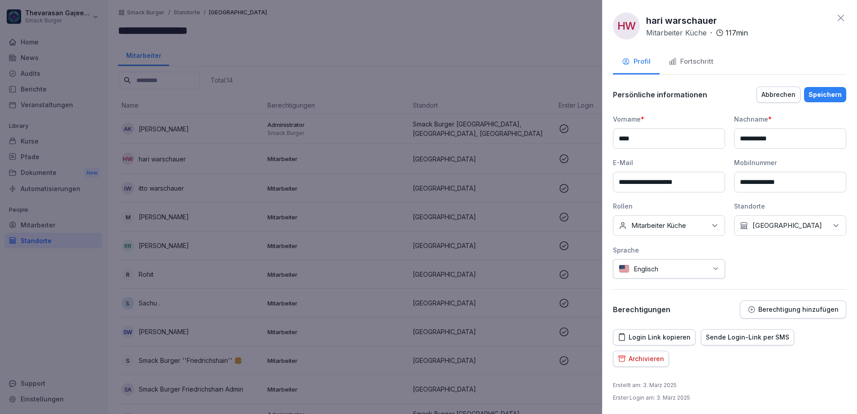
click at [706, 231] on div "Keine Rollen Mitarbeiter Küche" at bounding box center [669, 225] width 112 height 21
click at [671, 276] on label "SB Friedrichshain" at bounding box center [658, 274] width 53 height 8
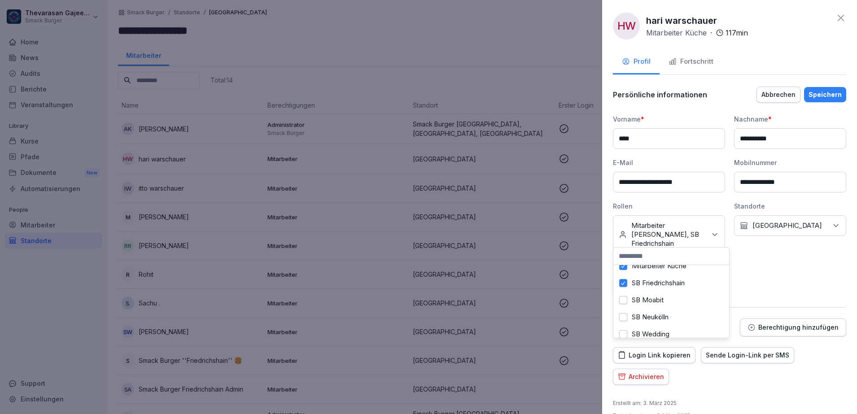
click at [816, 224] on div "Kein Standort Warschauer Straße" at bounding box center [790, 225] width 112 height 21
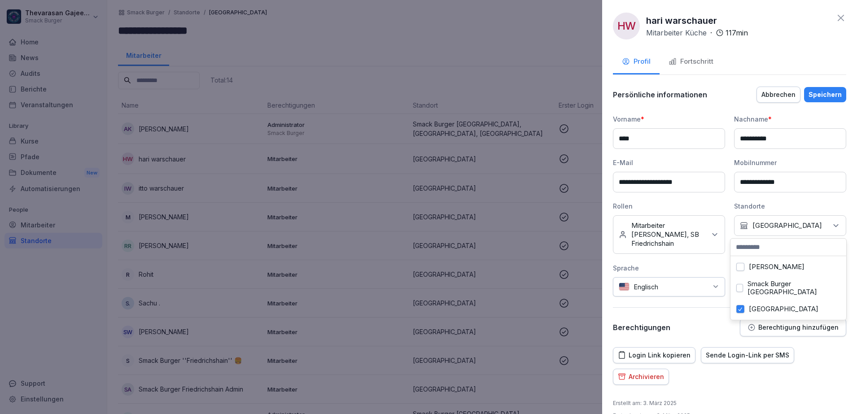
click at [756, 285] on label "Smack Burger Berlin" at bounding box center [794, 288] width 93 height 16
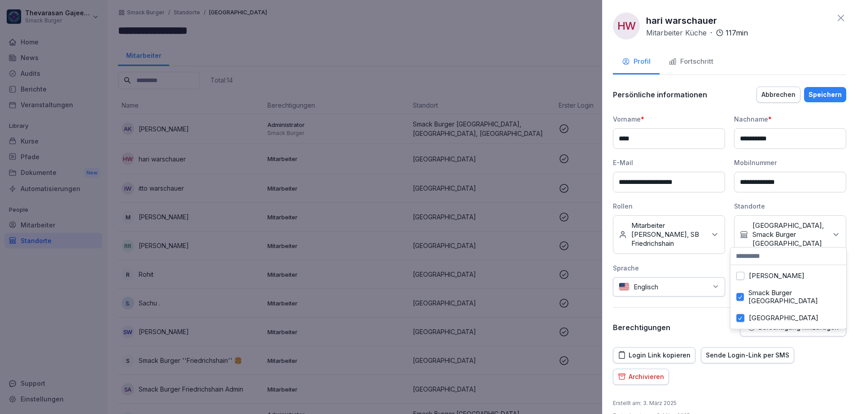
click at [754, 310] on div "Warschauer Straße" at bounding box center [788, 318] width 111 height 17
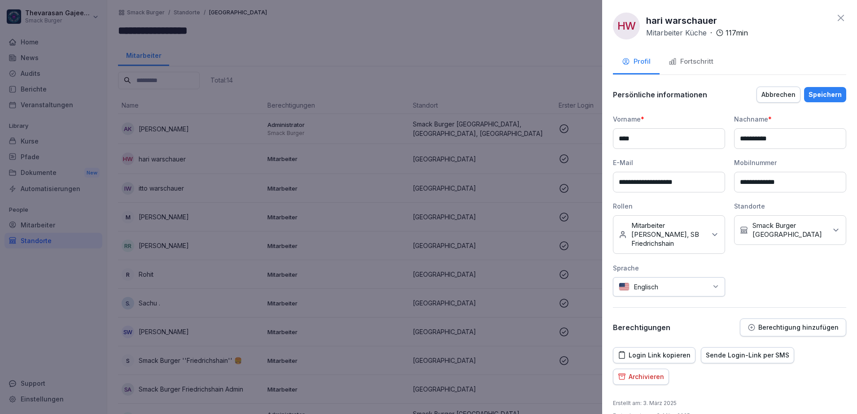
click at [817, 94] on div "Speichern" at bounding box center [825, 95] width 33 height 10
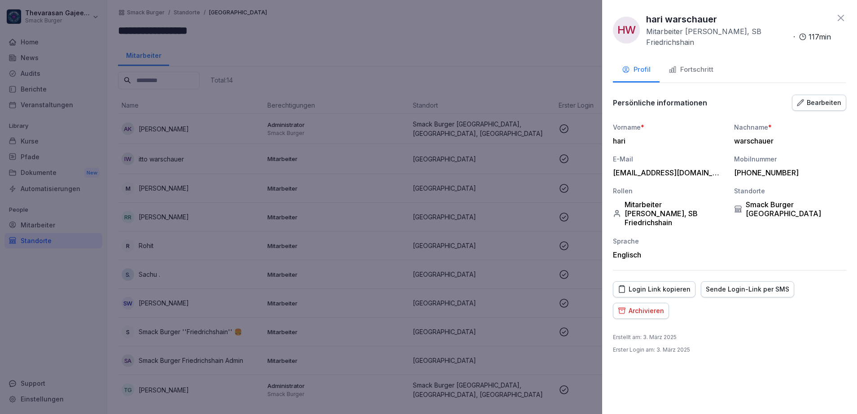
click at [379, 47] on div at bounding box center [428, 207] width 857 height 414
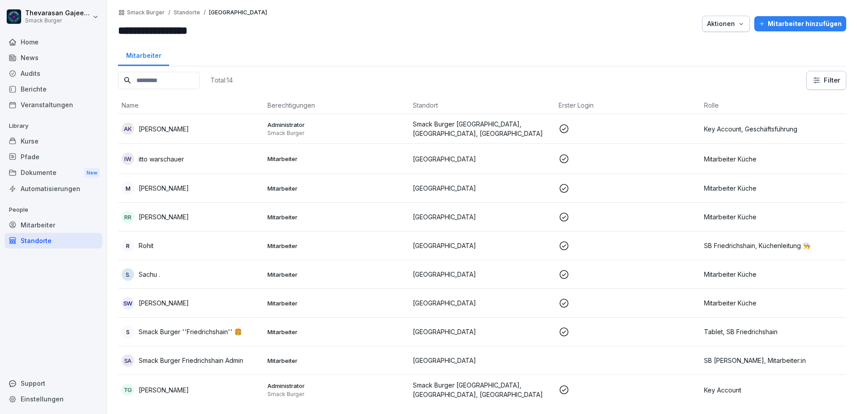
click at [182, 248] on div "R Rohit" at bounding box center [191, 246] width 139 height 13
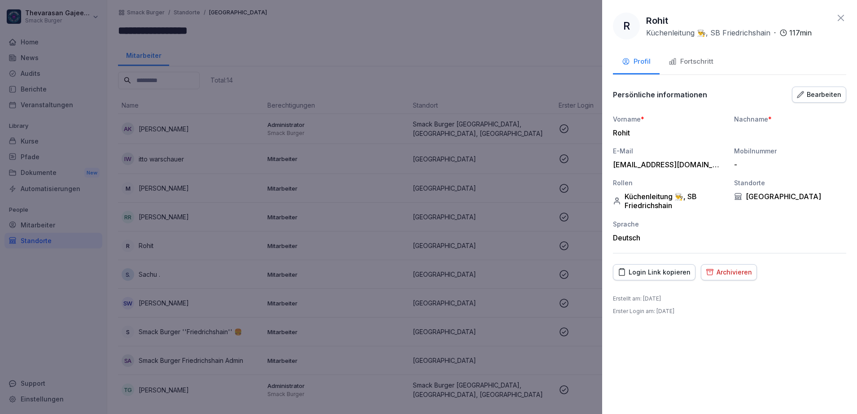
click at [821, 97] on div "Bearbeiten" at bounding box center [819, 95] width 44 height 10
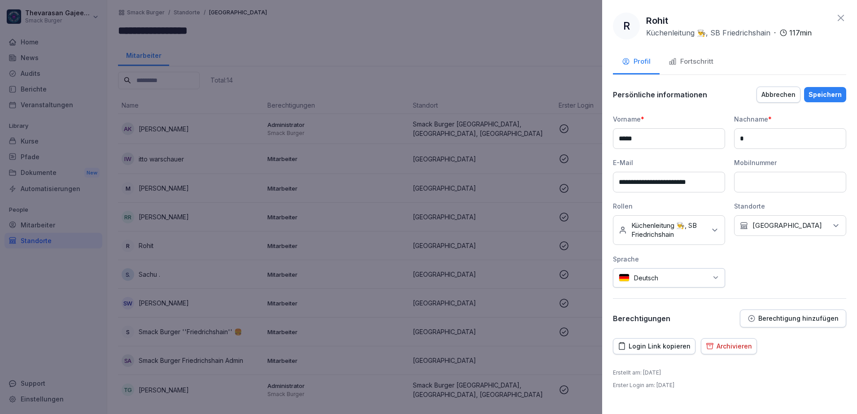
click at [813, 232] on div "Kein Standort Warschauer Straße" at bounding box center [790, 225] width 112 height 21
click at [783, 281] on label "Smack Burger Berlin" at bounding box center [798, 288] width 93 height 16
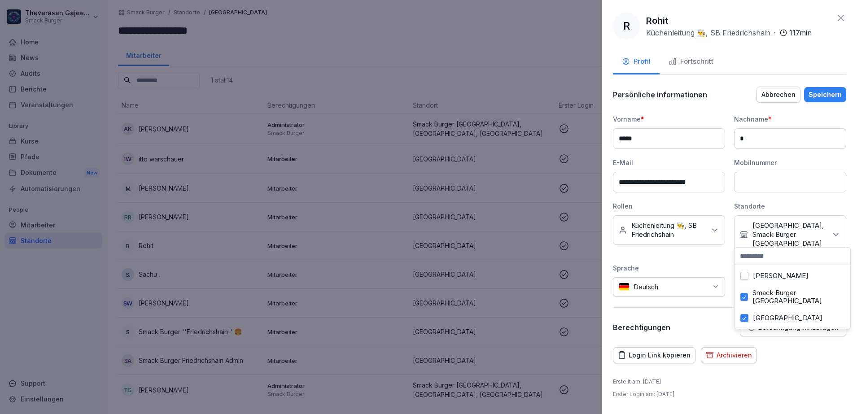
click at [769, 314] on label "Warschauer Straße" at bounding box center [788, 318] width 70 height 8
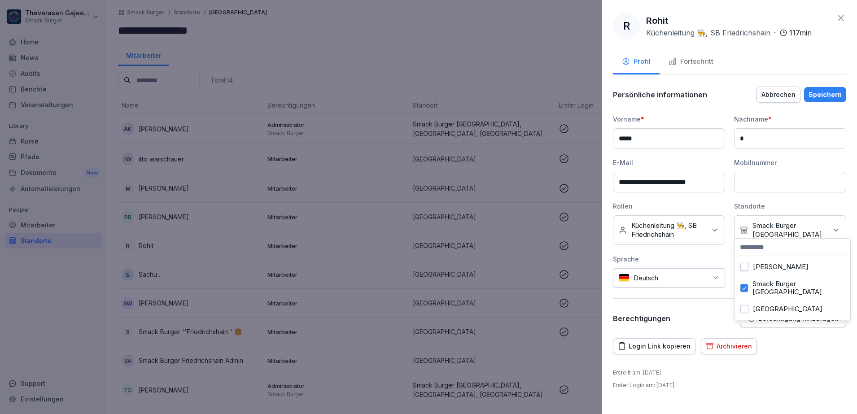
click at [824, 98] on div "Speichern" at bounding box center [825, 95] width 33 height 10
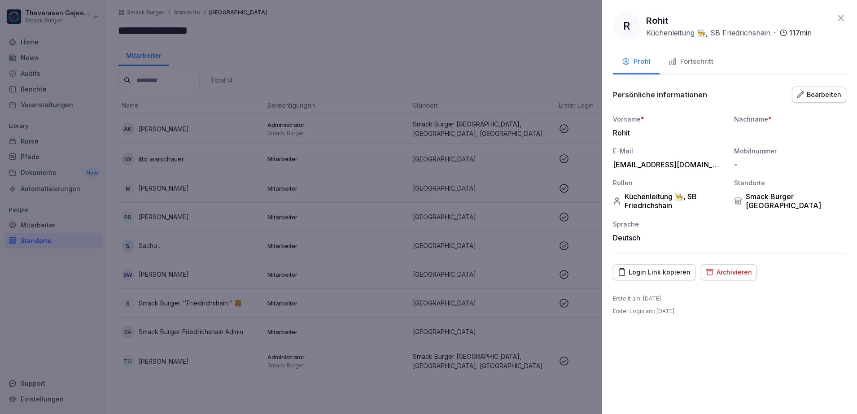
click at [427, 72] on div at bounding box center [428, 207] width 857 height 414
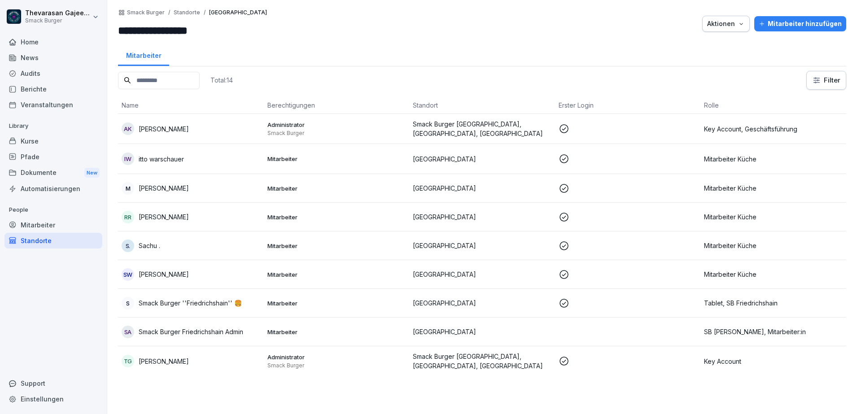
click at [217, 167] on td "iw itto warschauer" at bounding box center [191, 159] width 146 height 30
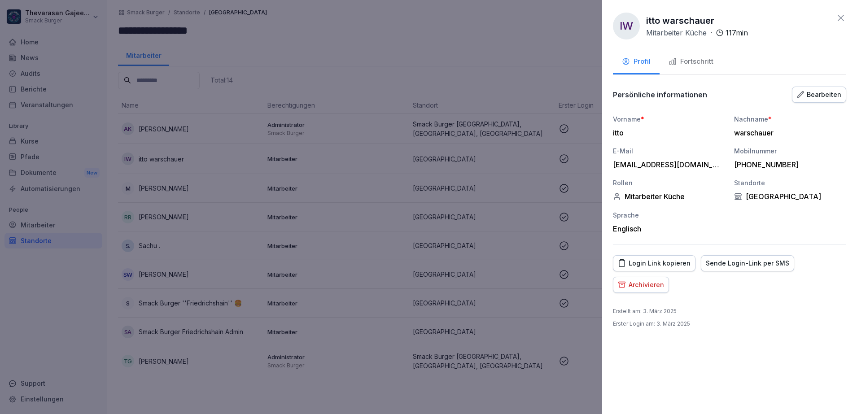
click at [830, 101] on button "Bearbeiten" at bounding box center [819, 95] width 54 height 16
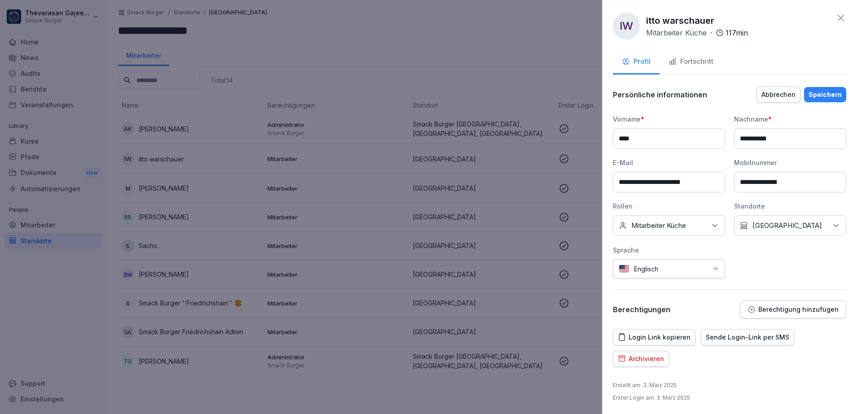
click at [686, 228] on p "Mitarbeiter Küche" at bounding box center [659, 225] width 55 height 9
click at [666, 275] on label "SB Friedrichshain" at bounding box center [658, 274] width 53 height 8
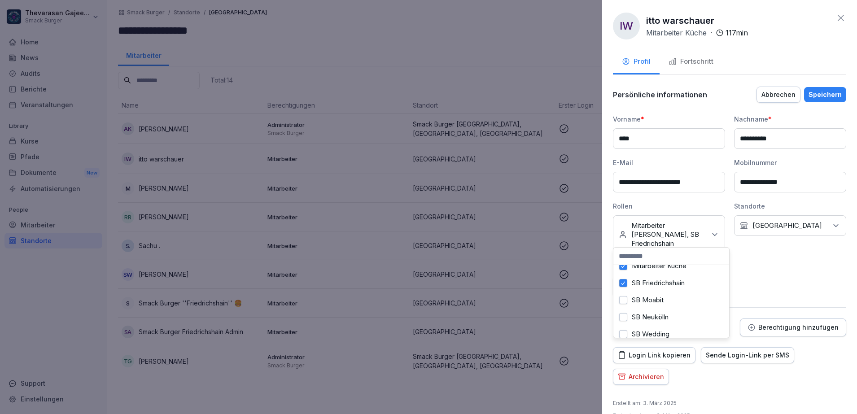
click at [798, 228] on p "Warschauer Straße" at bounding box center [788, 225] width 70 height 9
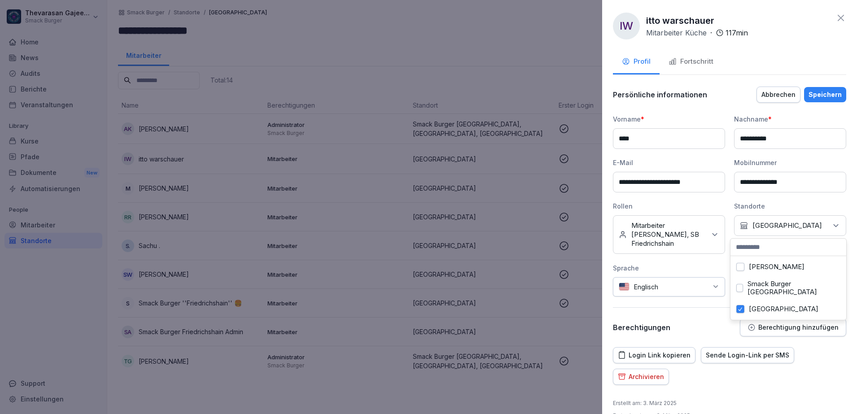
click at [773, 283] on label "Smack Burger Berlin" at bounding box center [794, 288] width 93 height 16
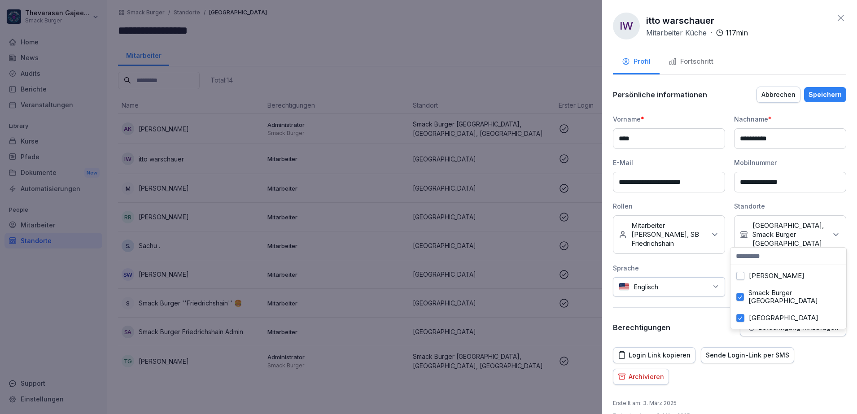
click at [753, 314] on label "Warschauer Straße" at bounding box center [784, 318] width 70 height 8
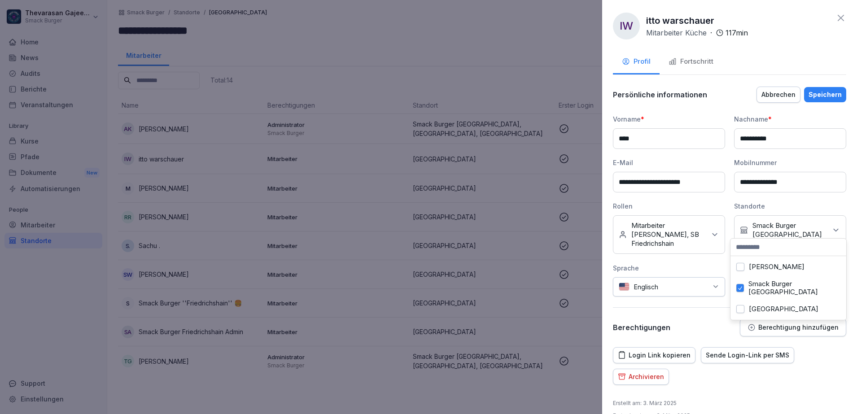
click at [824, 97] on div "Speichern" at bounding box center [825, 95] width 33 height 10
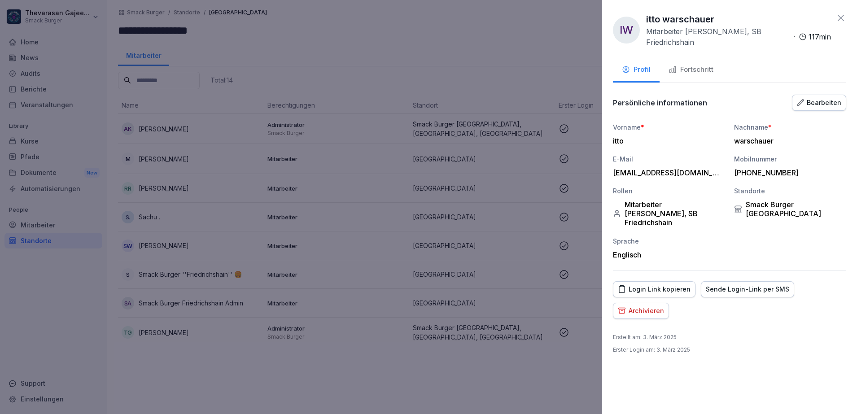
click at [474, 60] on div at bounding box center [428, 207] width 857 height 414
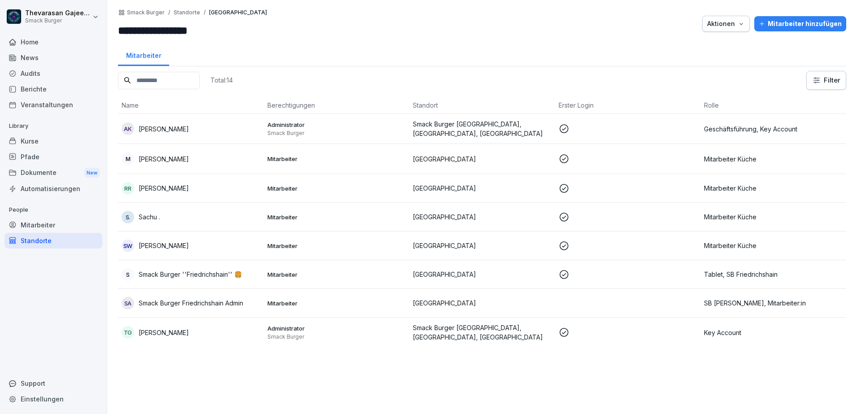
click at [154, 162] on p "[PERSON_NAME]" at bounding box center [164, 158] width 50 height 9
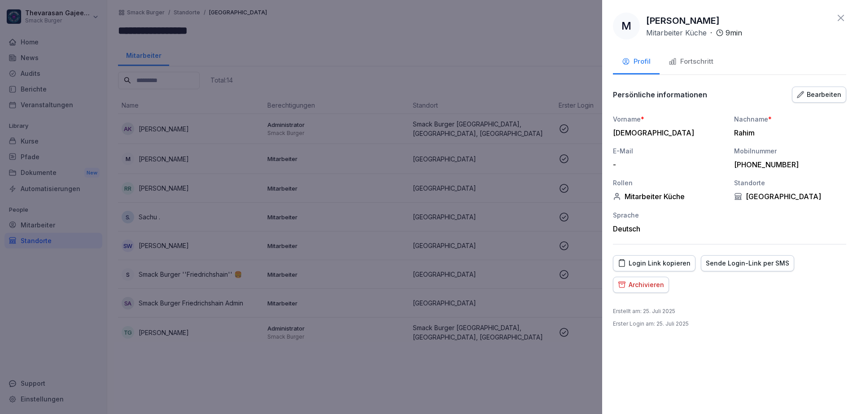
click at [830, 91] on div "Bearbeiten" at bounding box center [819, 95] width 44 height 10
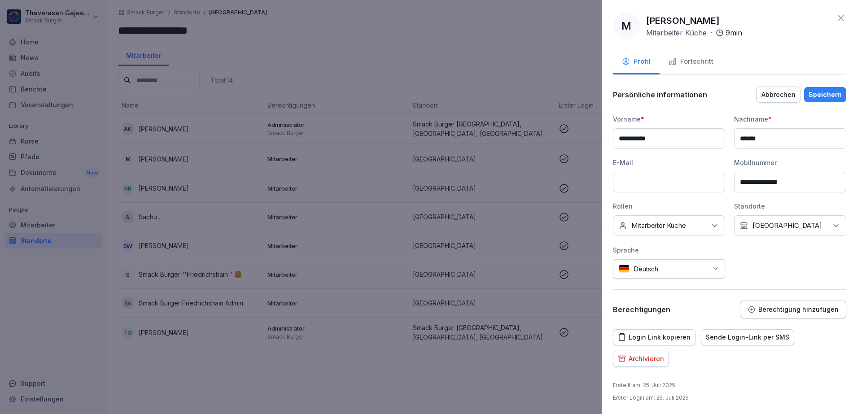
click at [719, 229] on div "Keine Rollen Mitarbeiter Küche" at bounding box center [669, 225] width 112 height 21
click at [662, 274] on label "SB Friedrichshain" at bounding box center [658, 274] width 53 height 8
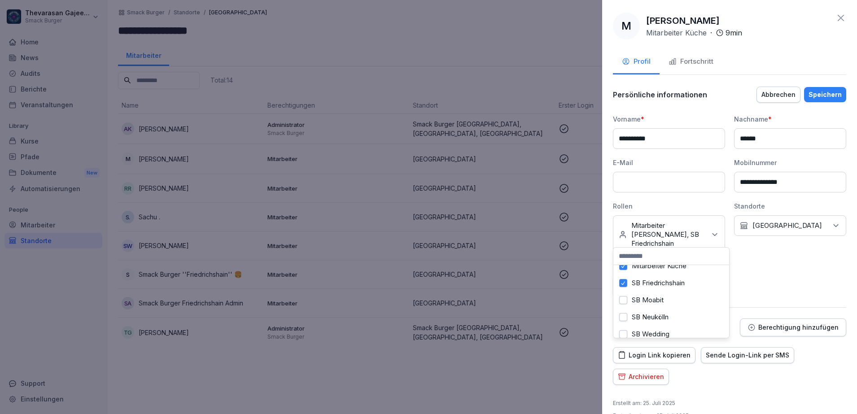
click at [793, 220] on div "Kein Standort Warschauer Straße" at bounding box center [790, 225] width 112 height 21
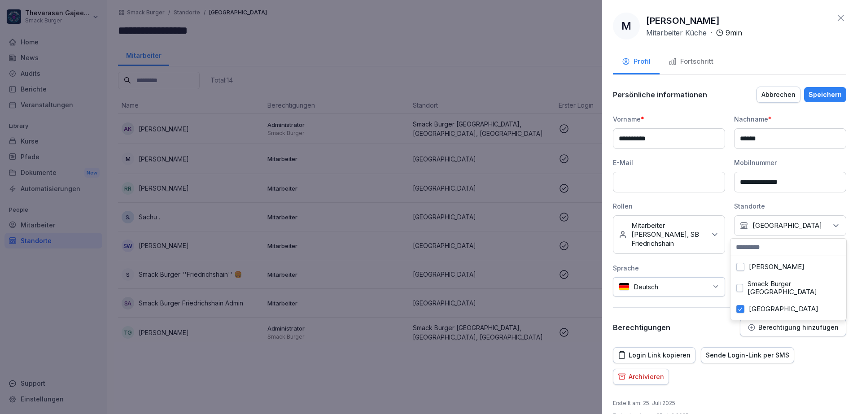
click at [753, 305] on label "Warschauer Straße" at bounding box center [784, 309] width 70 height 8
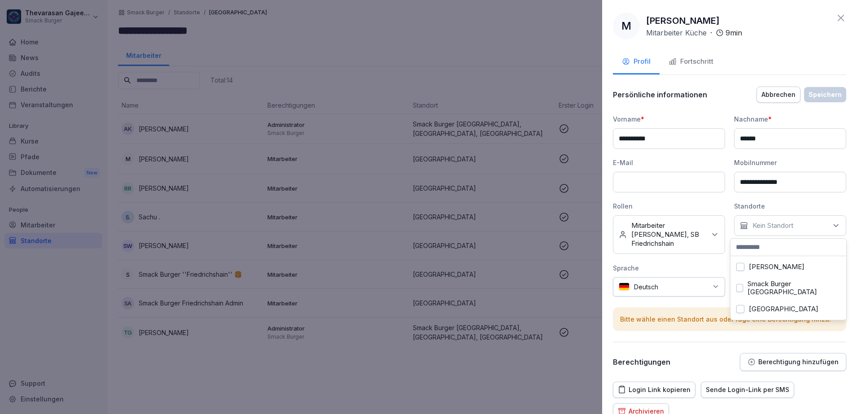
click at [759, 287] on label "Smack Burger Berlin" at bounding box center [794, 288] width 93 height 16
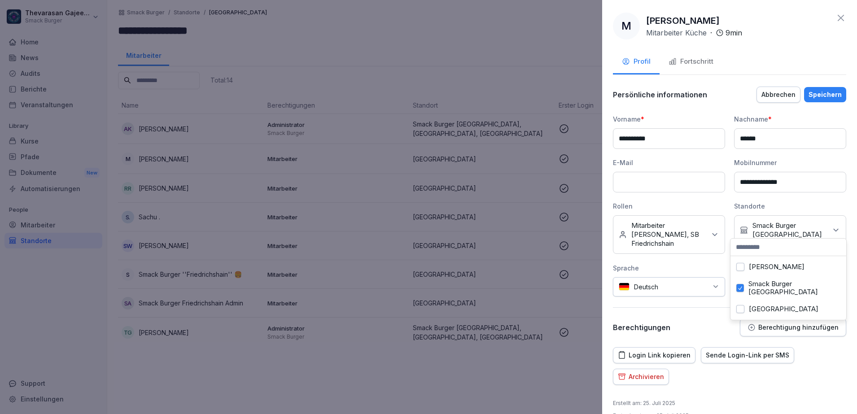
click at [817, 95] on div "Speichern" at bounding box center [825, 95] width 33 height 10
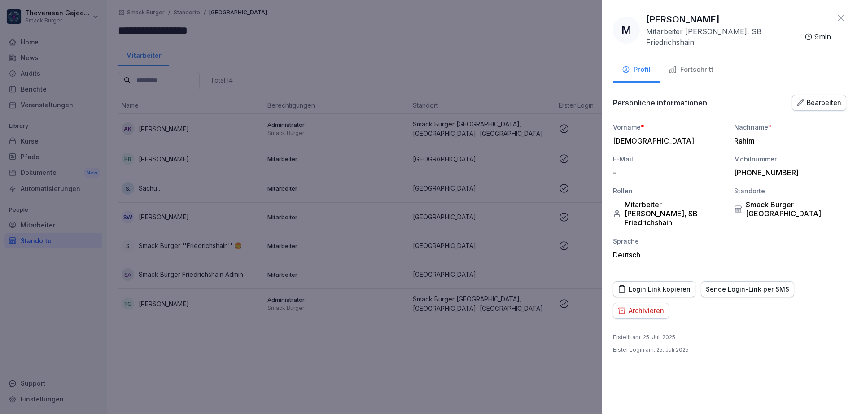
click at [439, 85] on div at bounding box center [428, 207] width 857 height 414
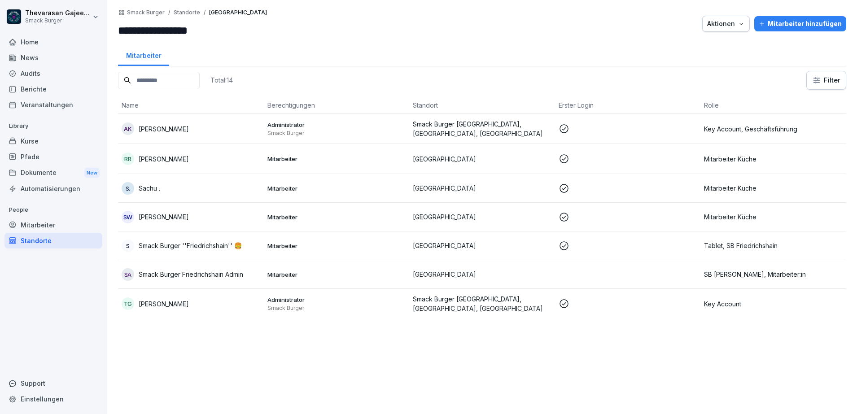
click at [196, 162] on div "RR Rahul Rahul" at bounding box center [191, 159] width 139 height 13
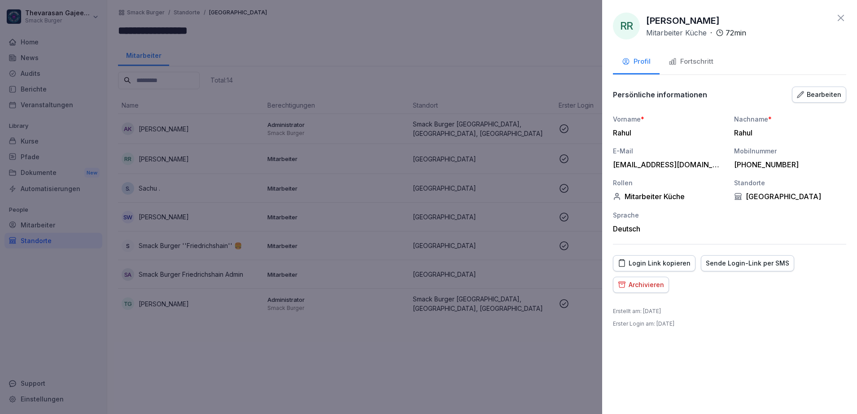
click at [819, 100] on button "Bearbeiten" at bounding box center [819, 95] width 54 height 16
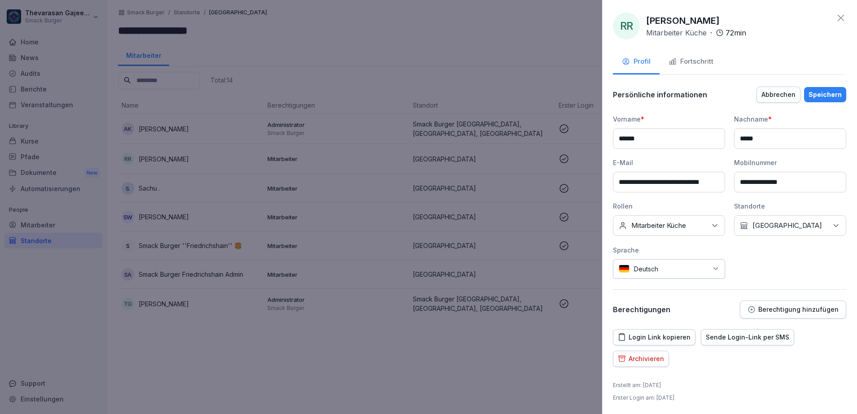
click at [711, 223] on icon at bounding box center [715, 225] width 9 height 9
click at [655, 276] on label "SB Friedrichshain" at bounding box center [658, 274] width 53 height 8
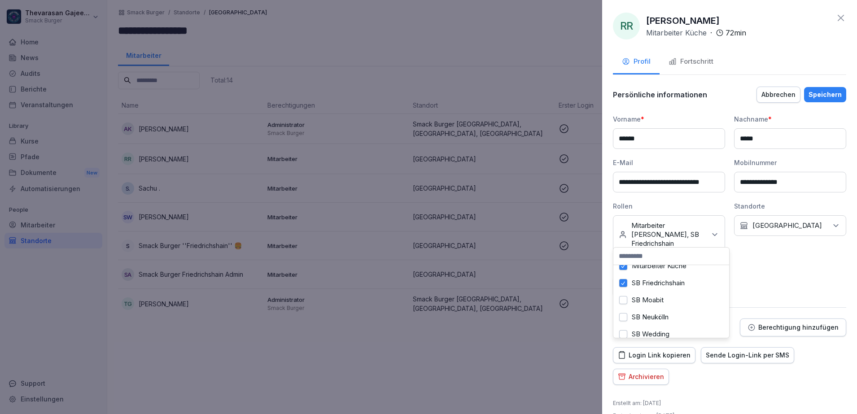
click at [808, 227] on p "Warschauer Straße" at bounding box center [788, 225] width 70 height 9
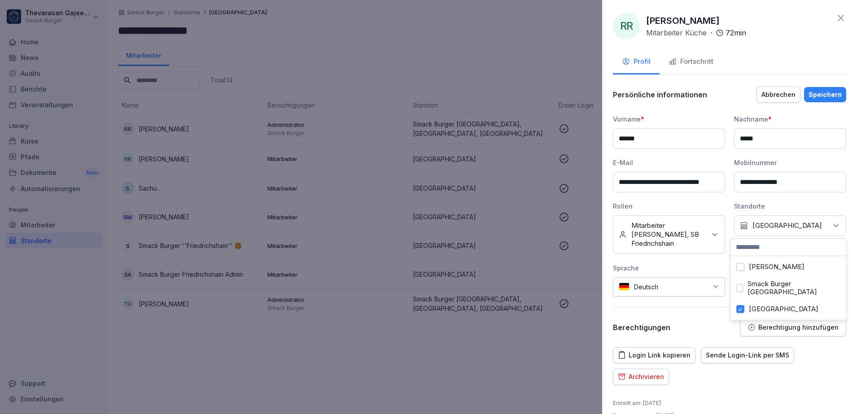
click at [775, 281] on label "Smack Burger Berlin" at bounding box center [794, 288] width 93 height 16
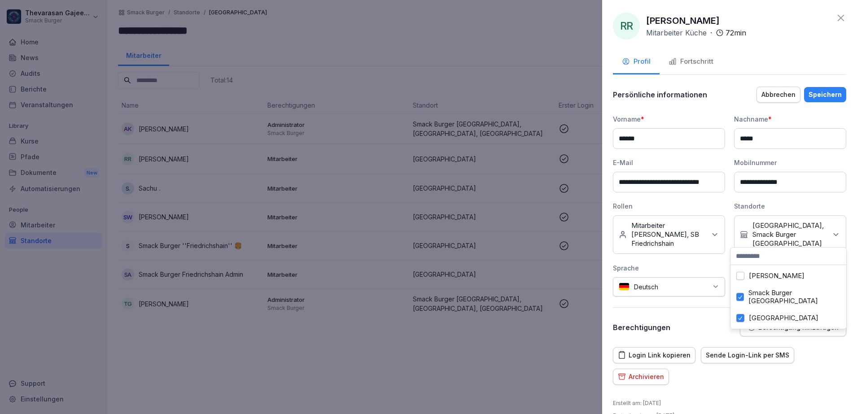
click at [751, 314] on label "Warschauer Straße" at bounding box center [784, 318] width 70 height 8
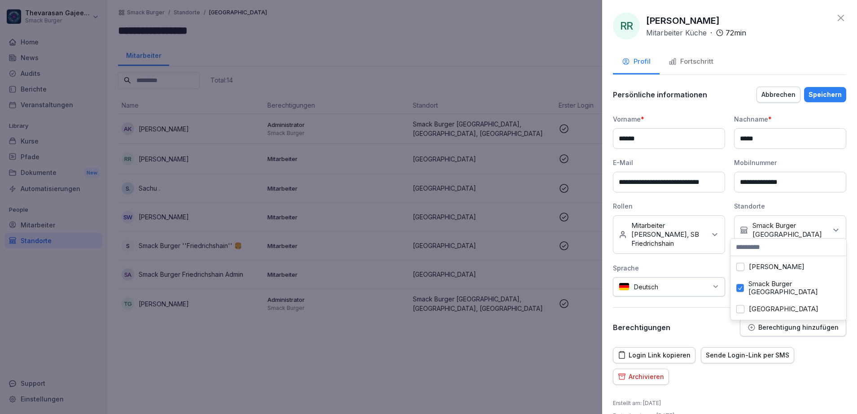
click at [719, 308] on div "**********" at bounding box center [729, 211] width 233 height 251
click at [819, 90] on div "Speichern" at bounding box center [825, 95] width 33 height 10
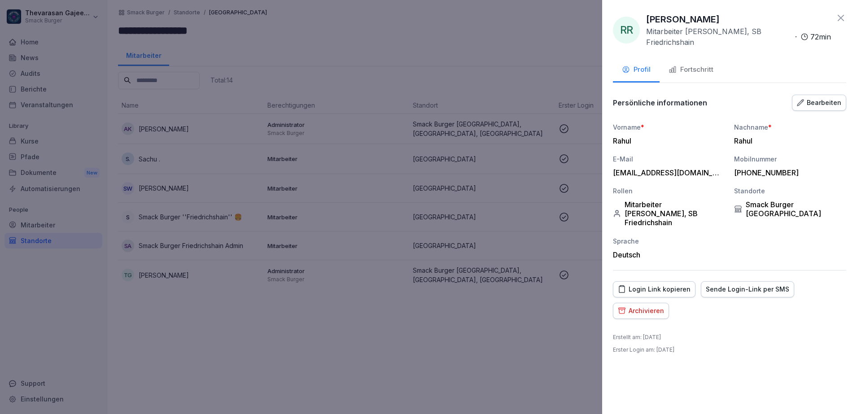
click at [242, 325] on div at bounding box center [428, 207] width 857 height 414
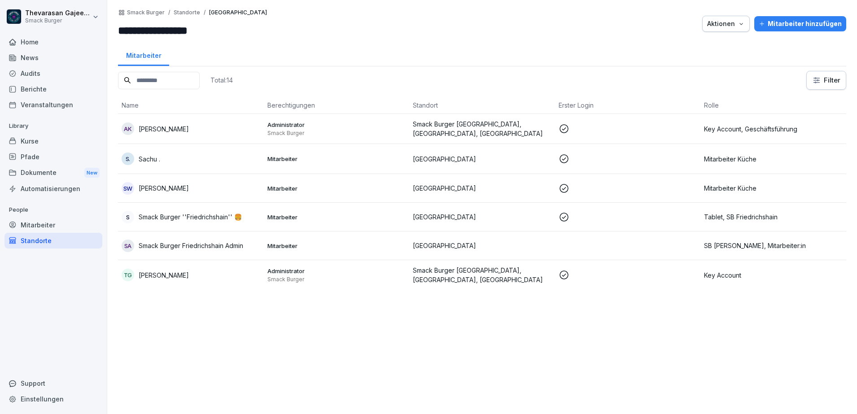
click at [179, 158] on div "S. Sachu ." at bounding box center [191, 159] width 139 height 13
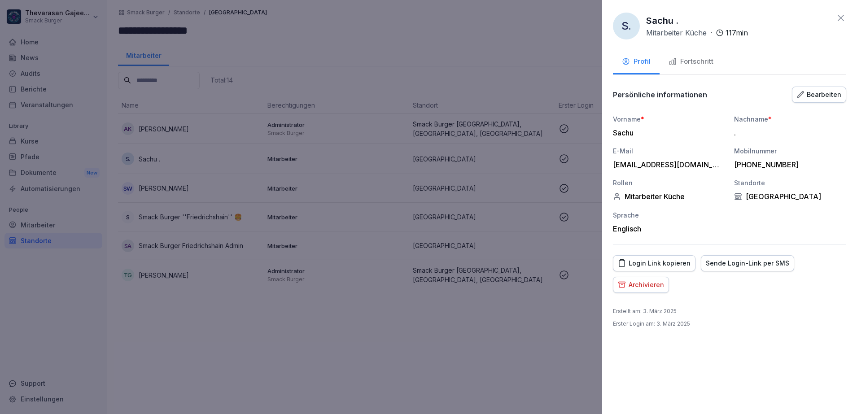
click at [813, 91] on div "Bearbeiten" at bounding box center [819, 95] width 44 height 10
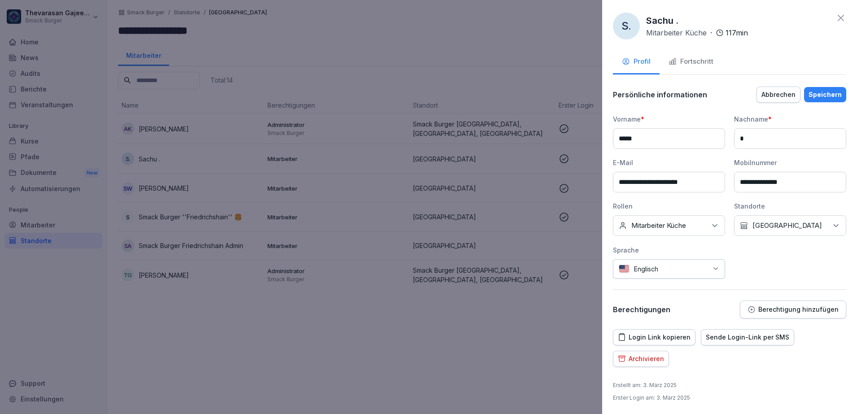
click at [683, 228] on p "Mitarbeiter Küche" at bounding box center [659, 225] width 55 height 9
click at [662, 276] on label "SB Friedrichshain" at bounding box center [658, 274] width 53 height 8
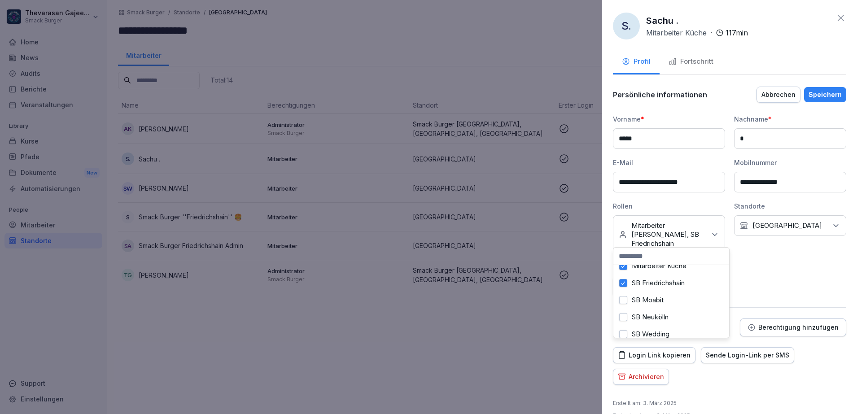
click at [784, 219] on div "Kein Standort Warschauer Straße" at bounding box center [790, 225] width 112 height 21
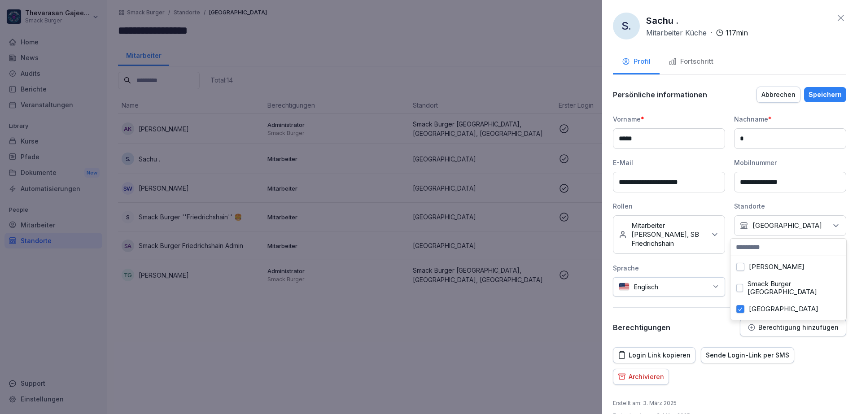
click at [769, 284] on label "Smack Burger Berlin" at bounding box center [794, 288] width 93 height 16
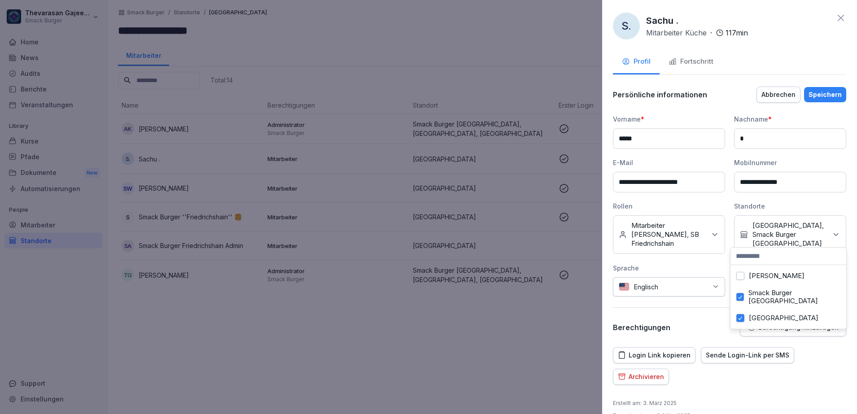
click at [764, 314] on label "Warschauer Straße" at bounding box center [784, 318] width 70 height 8
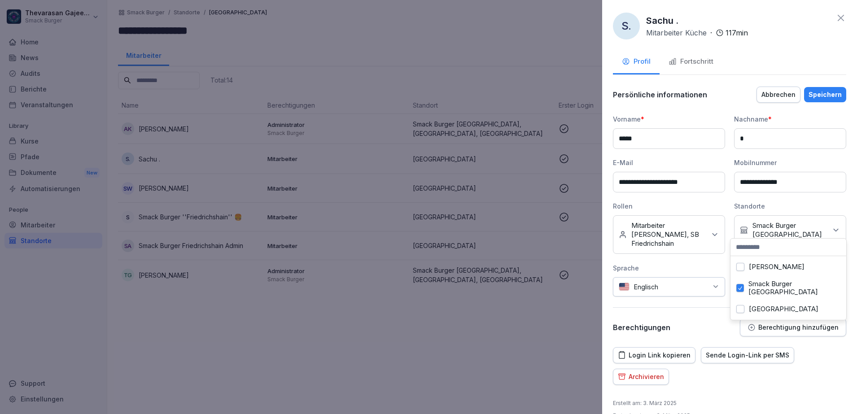
click at [821, 95] on div "Speichern" at bounding box center [825, 95] width 33 height 10
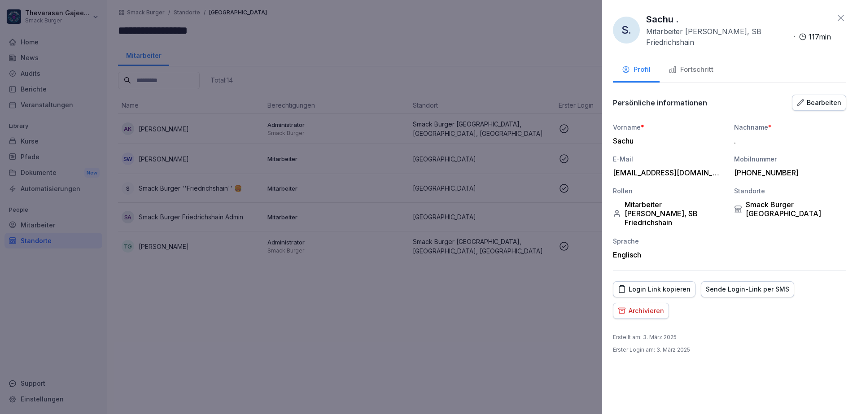
click at [493, 349] on div at bounding box center [428, 207] width 857 height 414
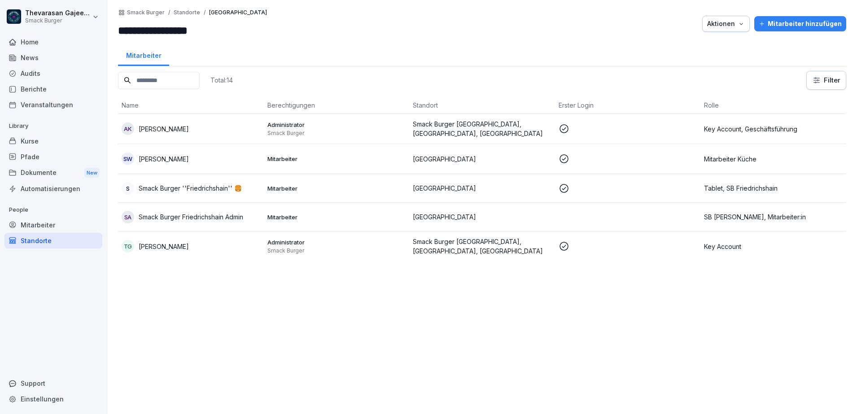
click at [189, 163] on p "[PERSON_NAME]" at bounding box center [164, 158] width 50 height 9
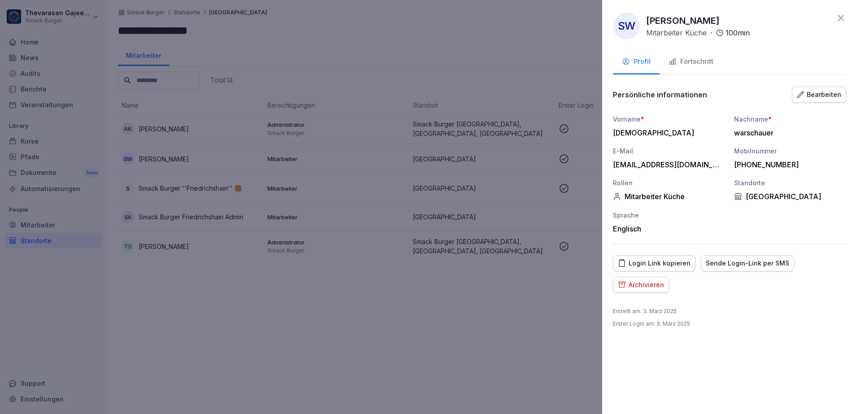
click at [811, 94] on div "Bearbeiten" at bounding box center [819, 95] width 44 height 10
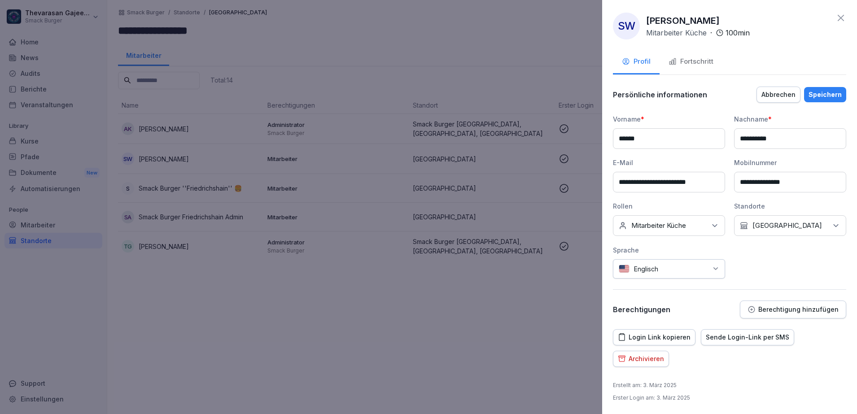
click at [778, 215] on div "Kein Standort Warschauer Straße" at bounding box center [790, 225] width 112 height 21
click at [754, 305] on label "Warschauer Straße" at bounding box center [784, 309] width 70 height 8
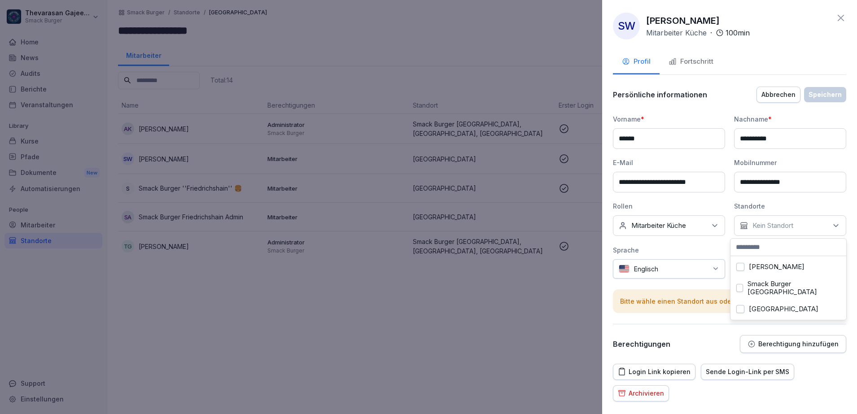
click at [760, 286] on label "Smack Burger Berlin" at bounding box center [794, 288] width 93 height 16
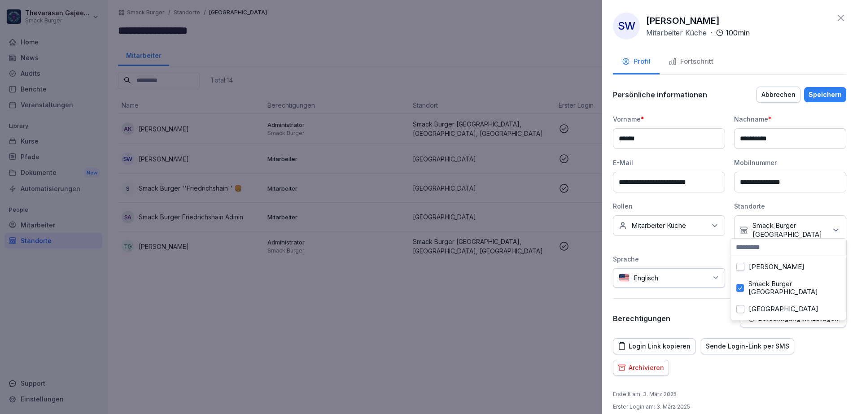
click at [692, 228] on div "Keine Rollen Mitarbeiter Küche" at bounding box center [669, 225] width 112 height 21
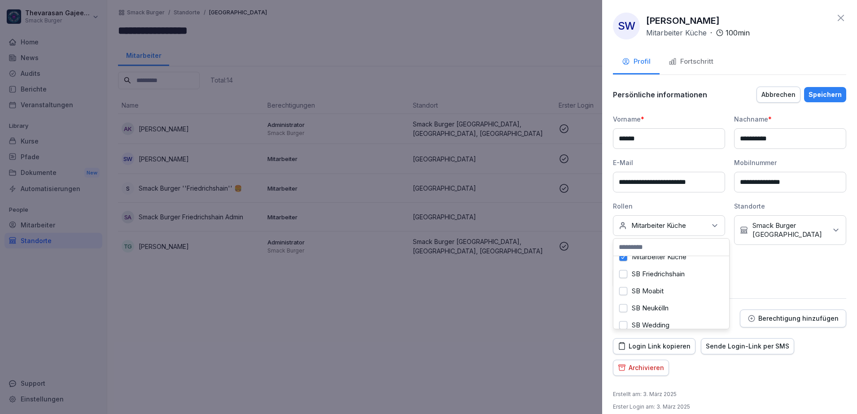
click at [665, 275] on label "SB Friedrichshain" at bounding box center [658, 274] width 53 height 8
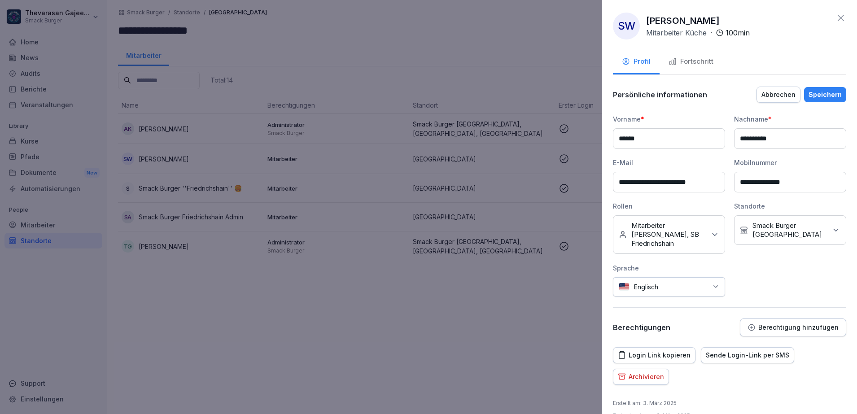
click at [823, 91] on div "Speichern" at bounding box center [825, 95] width 33 height 10
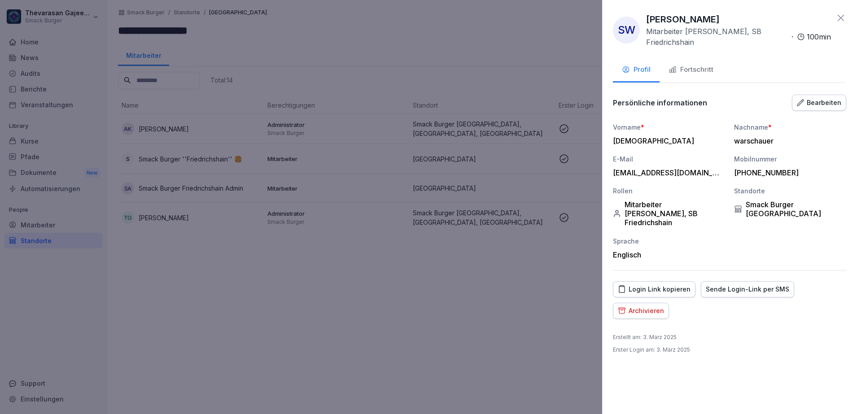
click at [322, 259] on div at bounding box center [428, 207] width 857 height 414
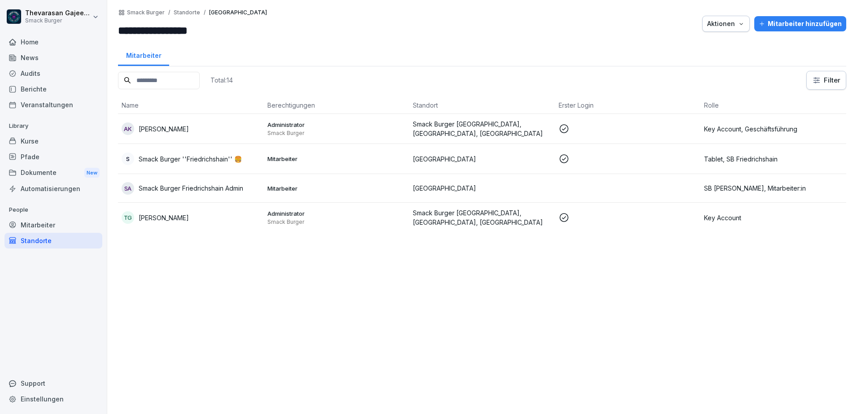
click at [193, 171] on td "S Smack Burger ''Friedrichshain'' 🍔" at bounding box center [191, 159] width 146 height 30
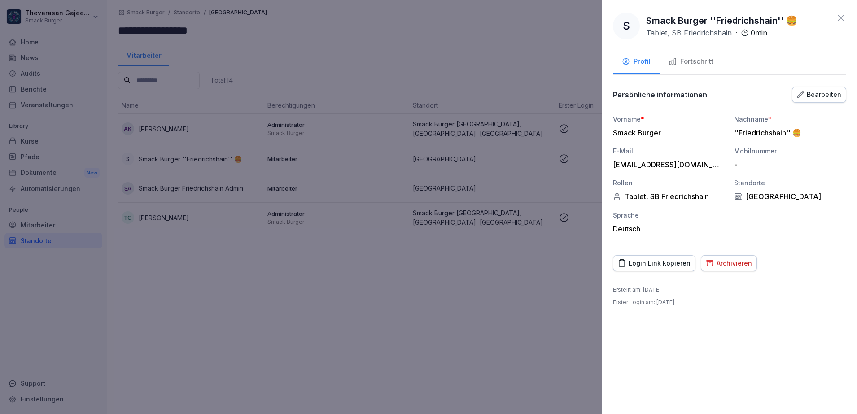
click at [835, 99] on div "Bearbeiten" at bounding box center [819, 95] width 44 height 10
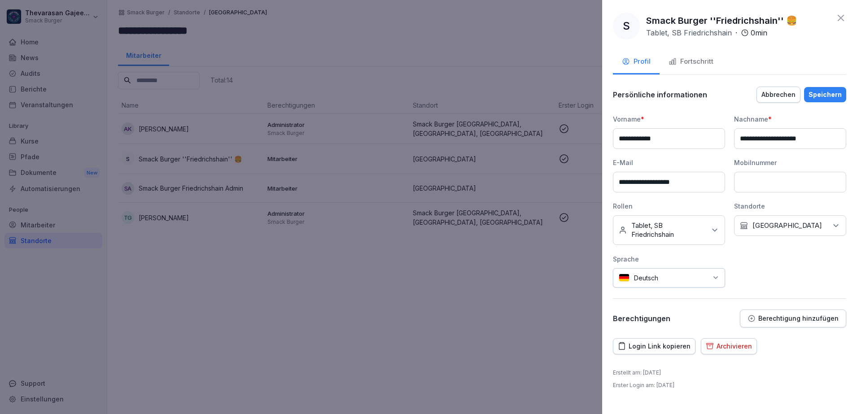
click at [758, 225] on p "Warschauer Straße" at bounding box center [788, 225] width 70 height 9
drag, startPoint x: 765, startPoint y: 284, endPoint x: 762, endPoint y: 290, distance: 6.4
click at [765, 283] on label "Smack Burger Berlin" at bounding box center [798, 288] width 93 height 16
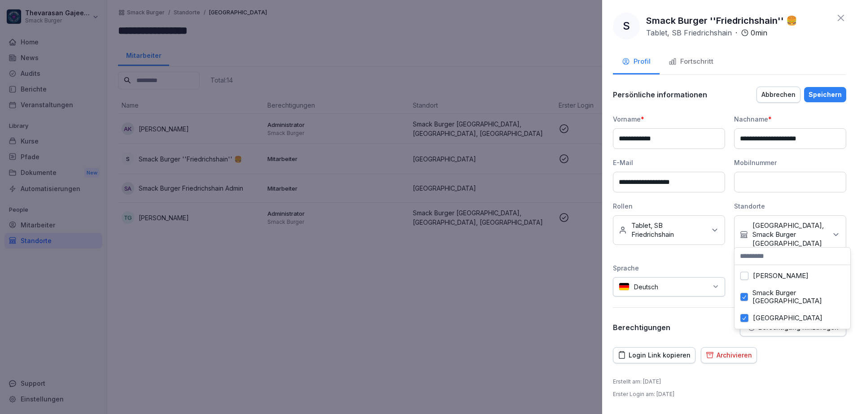
click at [757, 314] on label "Warschauer Straße" at bounding box center [788, 318] width 70 height 8
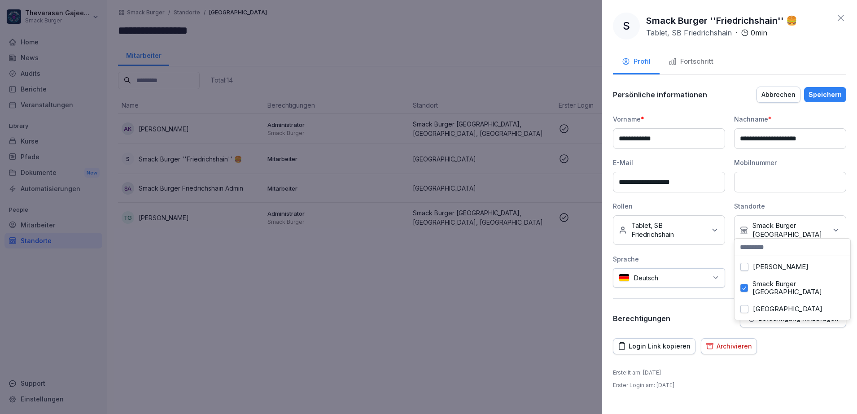
click at [828, 96] on div "Speichern" at bounding box center [825, 95] width 33 height 10
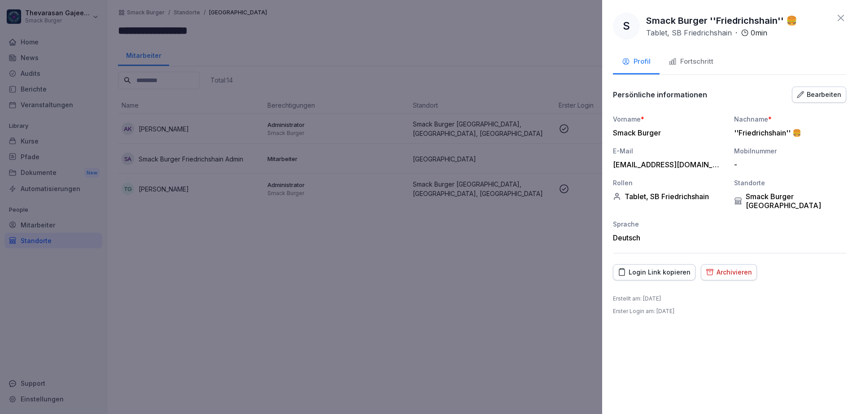
click at [461, 312] on div at bounding box center [428, 207] width 857 height 414
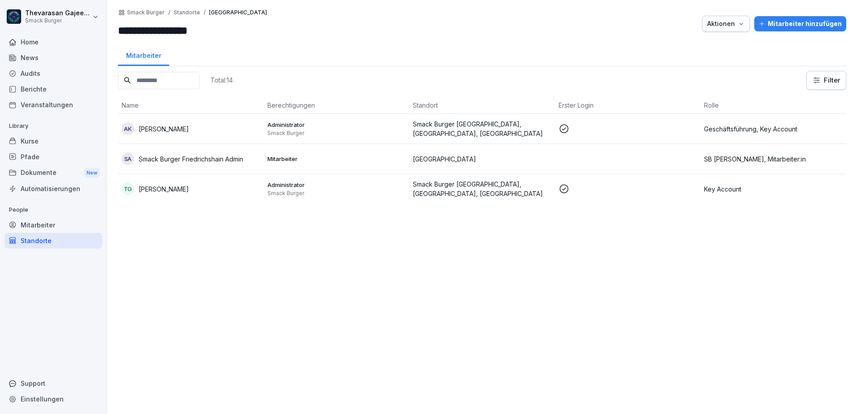
click at [197, 154] on p "Smack Burger Friedrichshain Admin" at bounding box center [191, 158] width 105 height 9
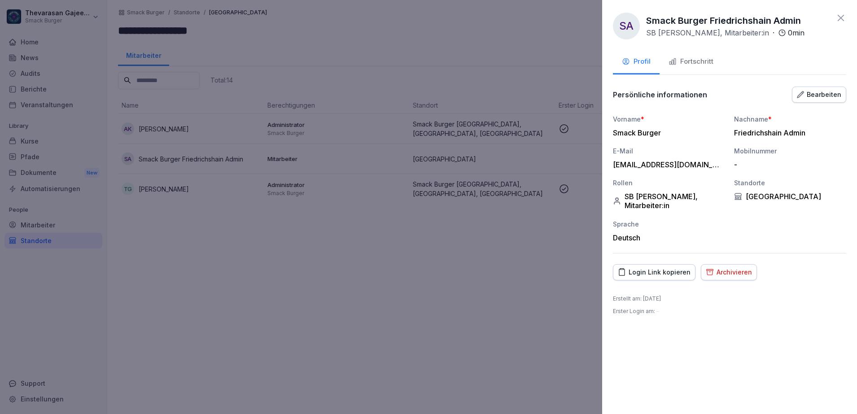
click at [815, 91] on div "Bearbeiten" at bounding box center [819, 95] width 44 height 10
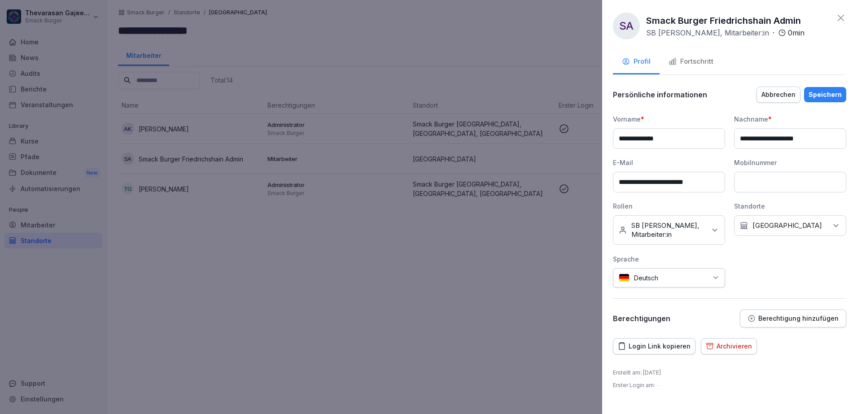
click at [814, 224] on div "Kein Standort Warschauer Straße" at bounding box center [790, 225] width 112 height 21
click at [762, 305] on label "Warschauer Straße" at bounding box center [788, 309] width 70 height 8
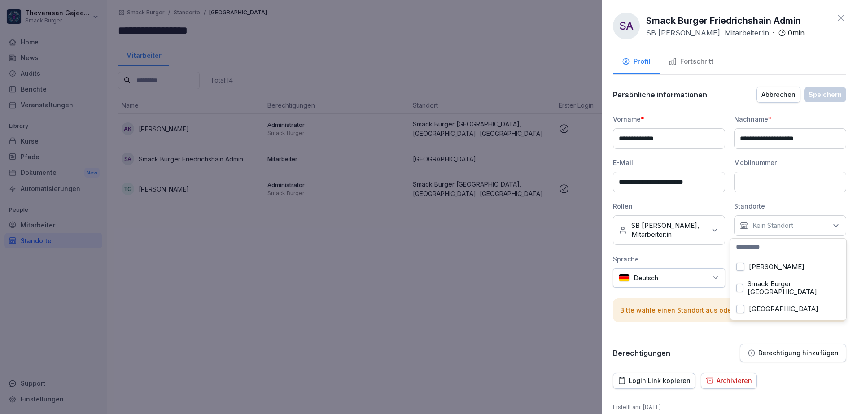
click at [765, 287] on label "Smack Burger Berlin" at bounding box center [794, 288] width 93 height 16
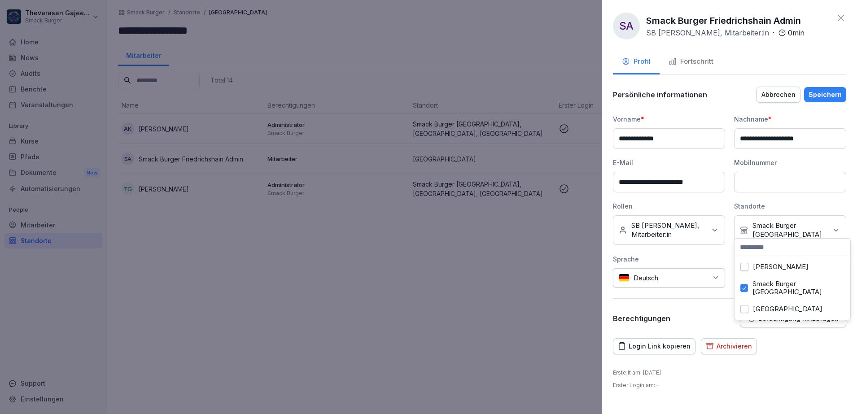
click at [830, 92] on div "Speichern" at bounding box center [825, 95] width 33 height 10
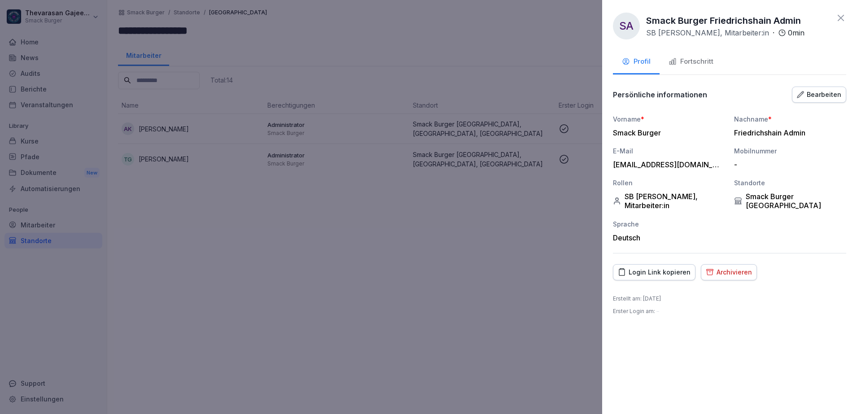
click at [409, 298] on div at bounding box center [428, 207] width 857 height 414
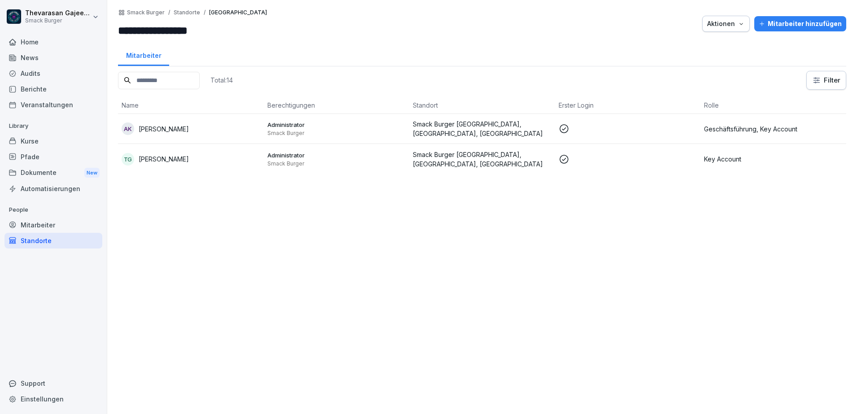
click at [182, 16] on div "Smack Burger / Standorte / Warschauer Straße" at bounding box center [192, 12] width 149 height 7
click at [185, 12] on p "Standorte" at bounding box center [187, 12] width 26 height 6
click at [143, 13] on p "Smack Burger" at bounding box center [146, 12] width 38 height 6
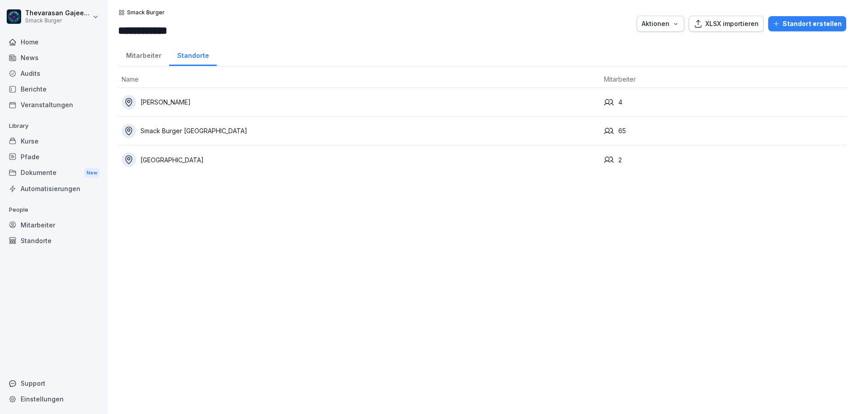
click at [477, 291] on div "**********" at bounding box center [482, 207] width 750 height 414
click at [180, 102] on div "RYU Sushi Berlin" at bounding box center [359, 102] width 475 height 14
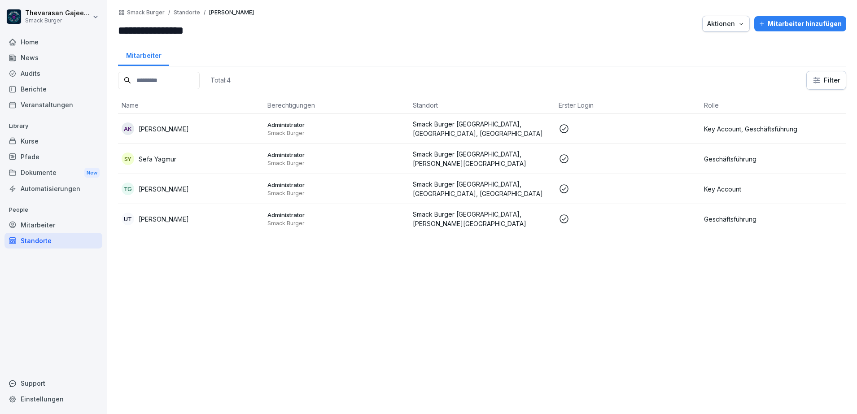
click at [155, 13] on p "Smack Burger" at bounding box center [146, 12] width 38 height 6
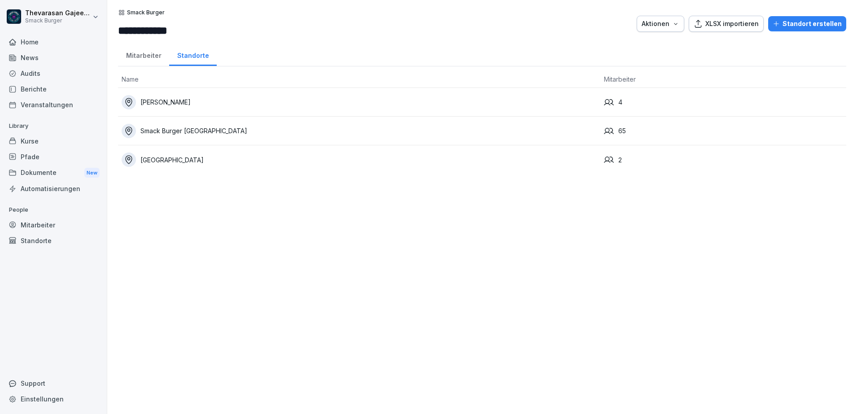
click at [564, 300] on div "**********" at bounding box center [482, 207] width 750 height 414
click at [478, 269] on div "**********" at bounding box center [482, 207] width 750 height 414
click at [474, 231] on div "**********" at bounding box center [482, 207] width 750 height 414
click at [53, 76] on div "Audits" at bounding box center [53, 74] width 98 height 16
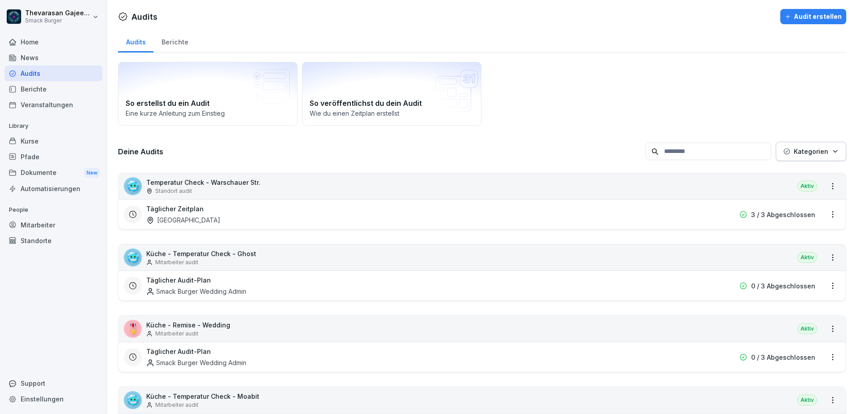
scroll to position [56, 0]
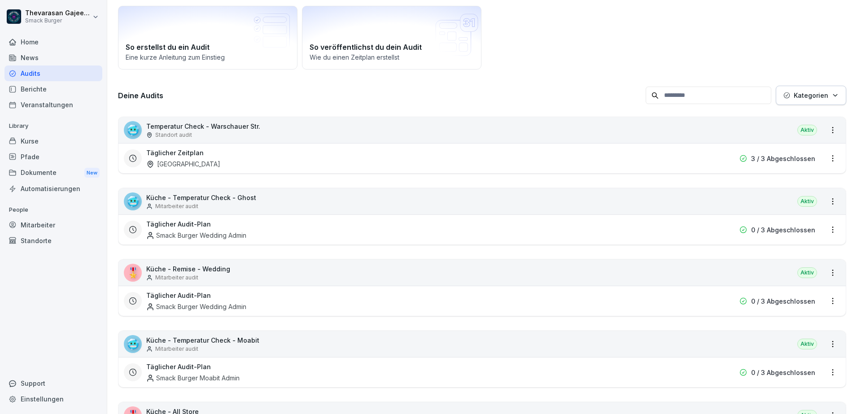
click at [823, 127] on html "Thevarasan Gajeendran Smack Burger Home News Audits Berichte Veranstaltungen Li…" at bounding box center [428, 207] width 857 height 414
click at [0, 0] on link "Zeitplan erstellen" at bounding box center [0, 0] width 0 height 0
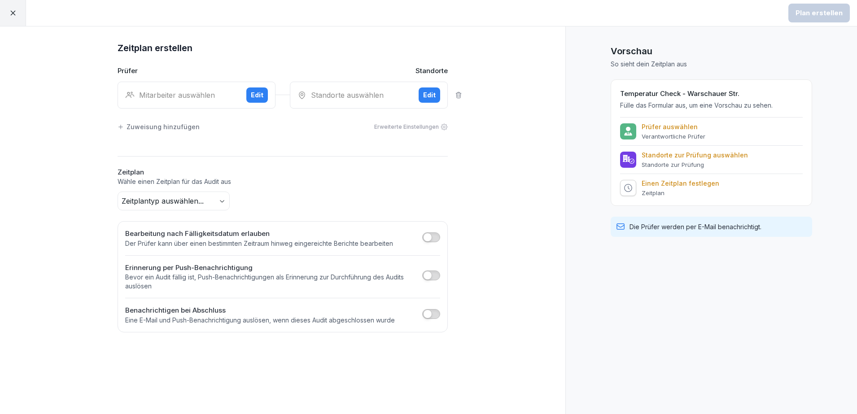
click at [158, 91] on div "Mitarbeiter auswählen" at bounding box center [182, 95] width 114 height 11
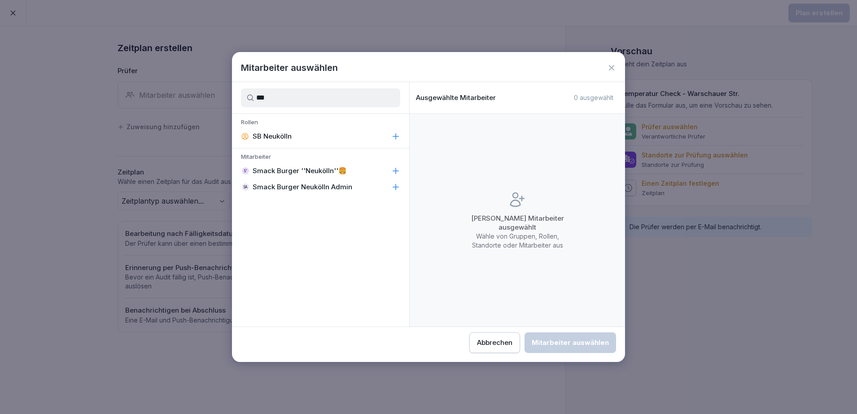
type input "***"
click at [397, 170] on icon at bounding box center [395, 171] width 9 height 9
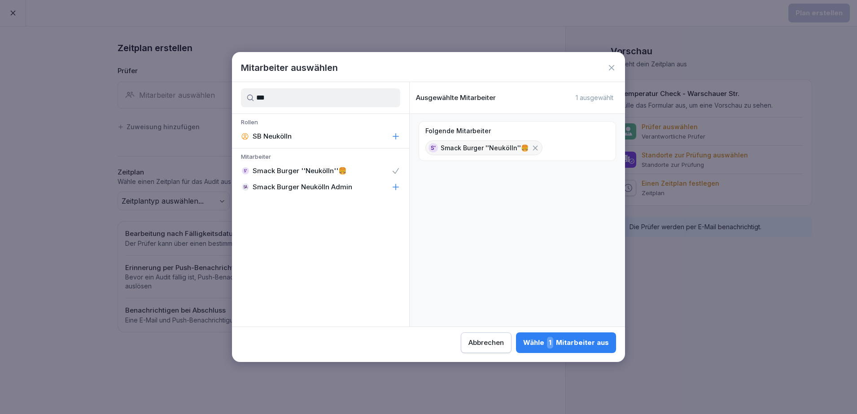
click at [395, 181] on div "SA Smack Burger Neukölln Admin" at bounding box center [320, 187] width 177 height 16
click at [568, 339] on div "Wähle 2 Mitarbeiter aus" at bounding box center [565, 343] width 87 height 12
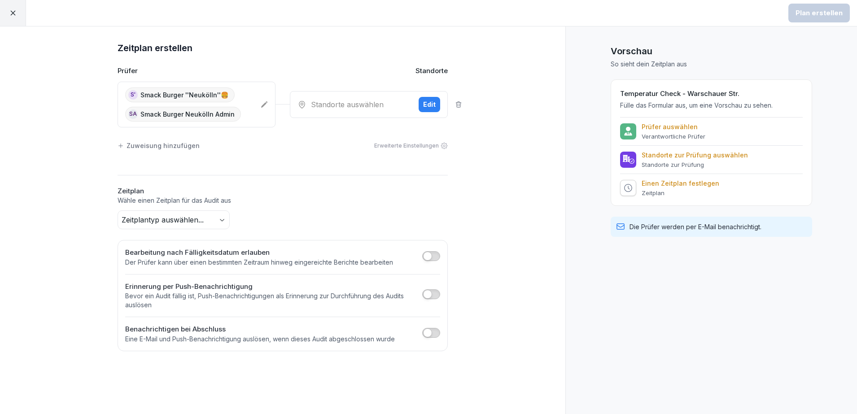
click at [372, 113] on div "Standorte auswählen Edit" at bounding box center [369, 104] width 158 height 27
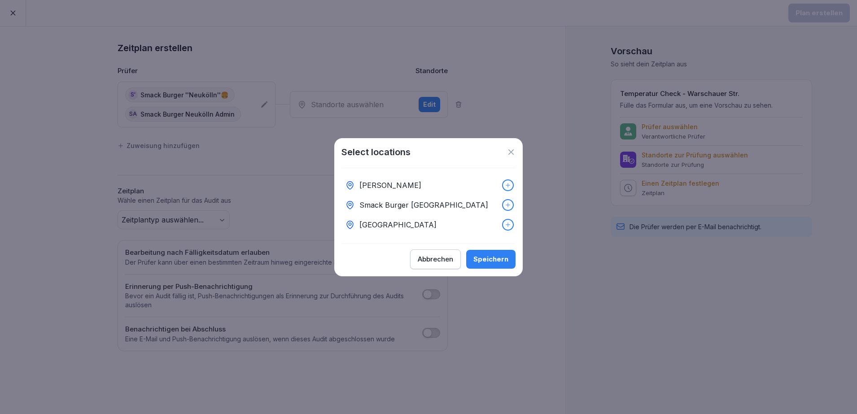
click at [505, 202] on icon at bounding box center [508, 205] width 6 height 6
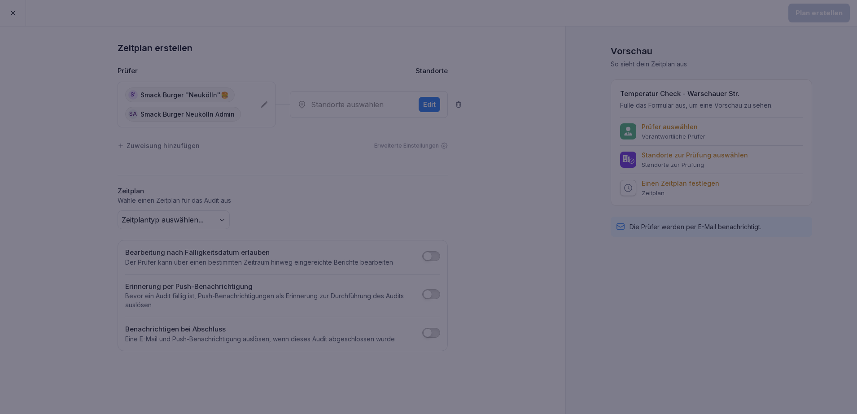
click at [531, 77] on div at bounding box center [428, 207] width 857 height 414
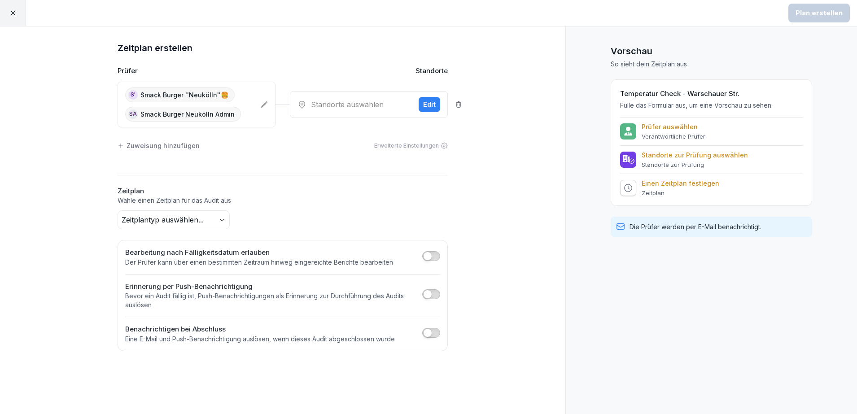
click at [382, 104] on div "Standorte auswählen" at bounding box center [355, 104] width 114 height 11
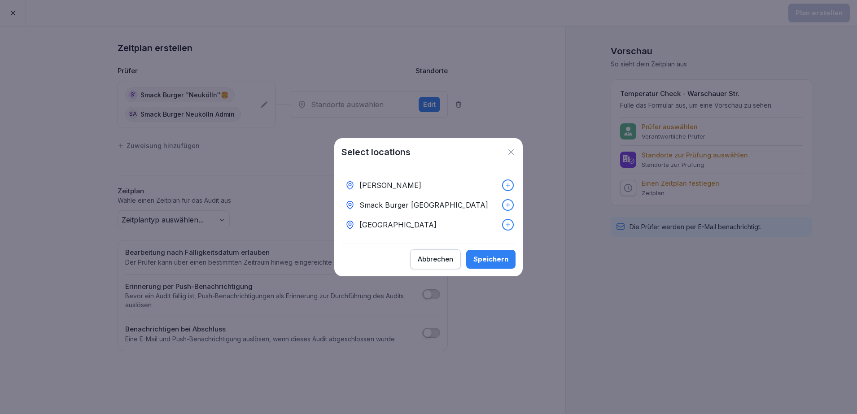
click at [407, 200] on p "Smack Burger [GEOGRAPHIC_DATA]" at bounding box center [424, 205] width 129 height 11
click at [490, 264] on div "Speichern" at bounding box center [491, 260] width 35 height 10
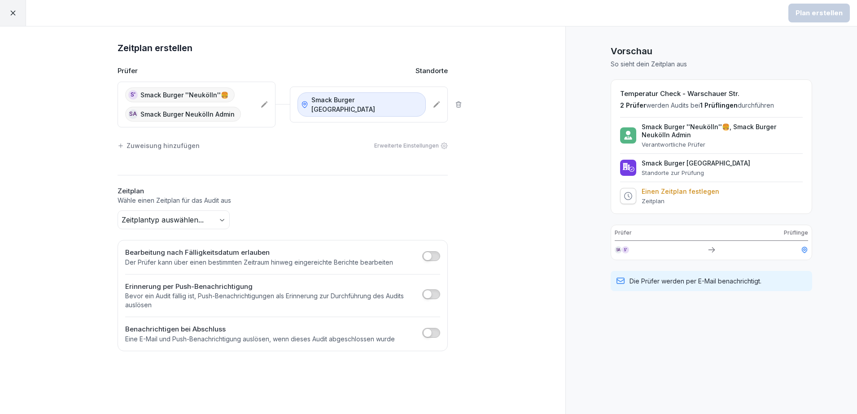
click at [172, 220] on body "Plan erstellen Zeitplan erstellen Prüfer Standorte S' Smack Burger ''Neukölln''…" at bounding box center [428, 207] width 857 height 414
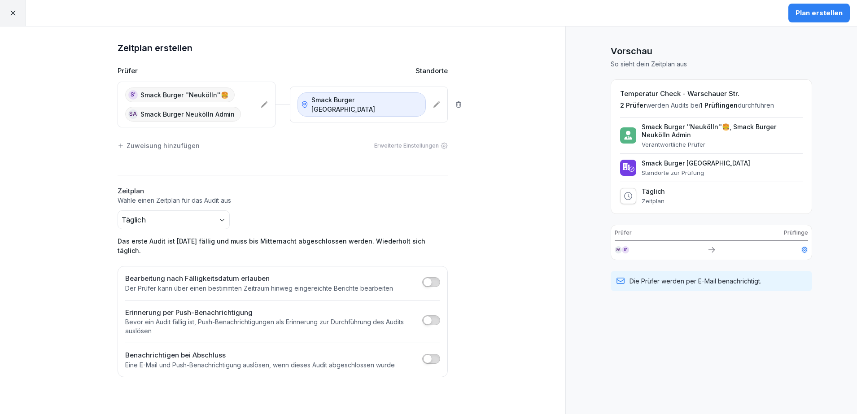
click at [437, 277] on button "button" at bounding box center [431, 282] width 18 height 10
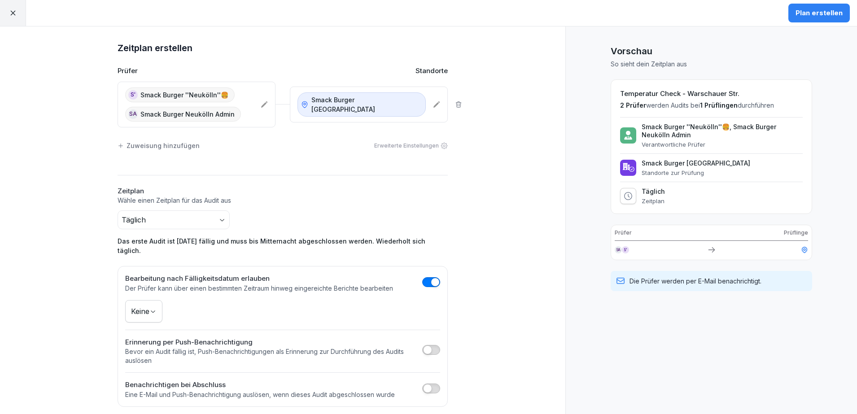
click at [146, 309] on body "Plan erstellen Zeitplan erstellen Prüfer Standorte S' Smack Burger ''Neukölln''…" at bounding box center [428, 207] width 857 height 414
click at [262, 301] on html "Plan erstellen Zeitplan erstellen Prüfer Standorte S' Smack Burger ''Neukölln''…" at bounding box center [428, 207] width 857 height 414
click at [820, 19] on button "Plan erstellen" at bounding box center [819, 13] width 61 height 19
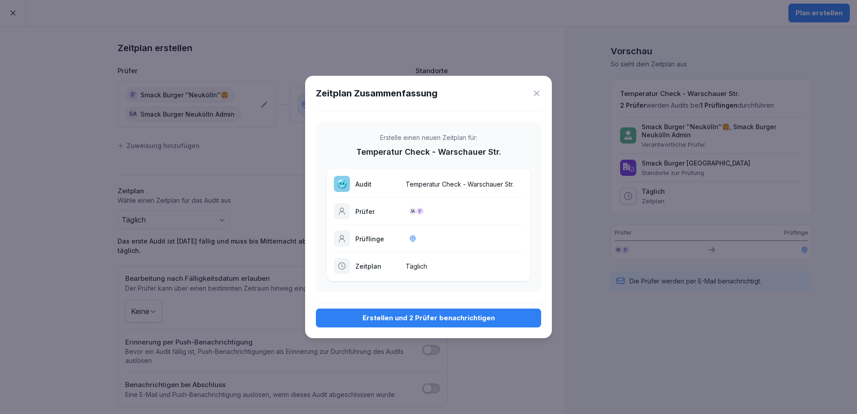
click at [441, 317] on div "Erstellen und 2 Prüfer benachrichtigen" at bounding box center [428, 318] width 211 height 10
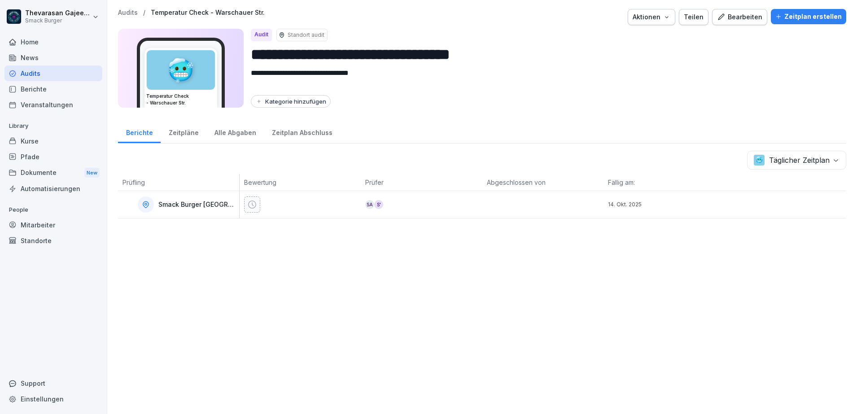
click at [133, 12] on p "Audits" at bounding box center [128, 13] width 20 height 8
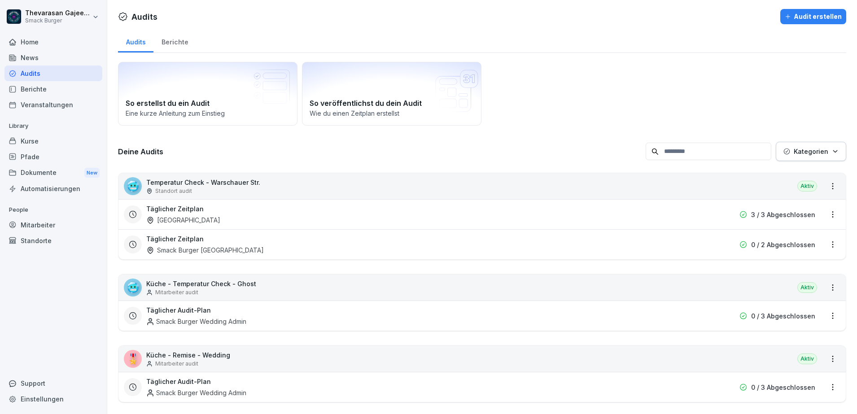
click at [249, 186] on p "Temperatur Check - Warschauer Str." at bounding box center [203, 182] width 114 height 9
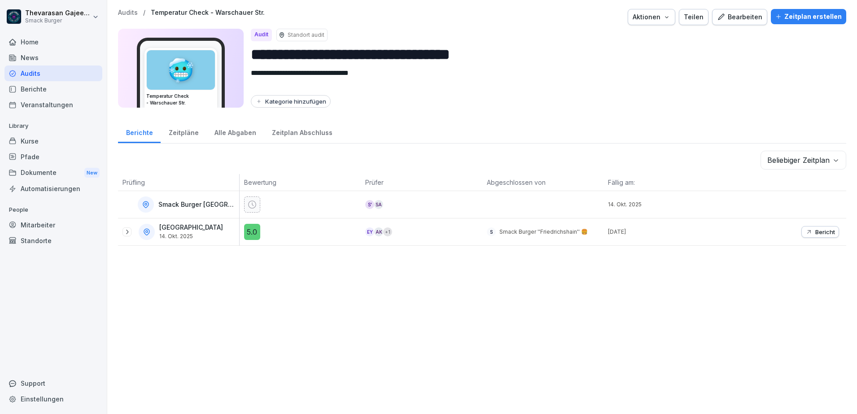
click at [135, 11] on p "Audits" at bounding box center [128, 13] width 20 height 8
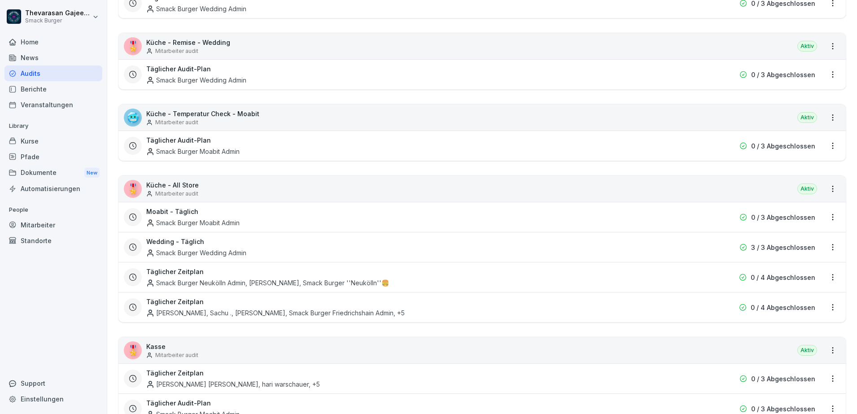
scroll to position [337, 0]
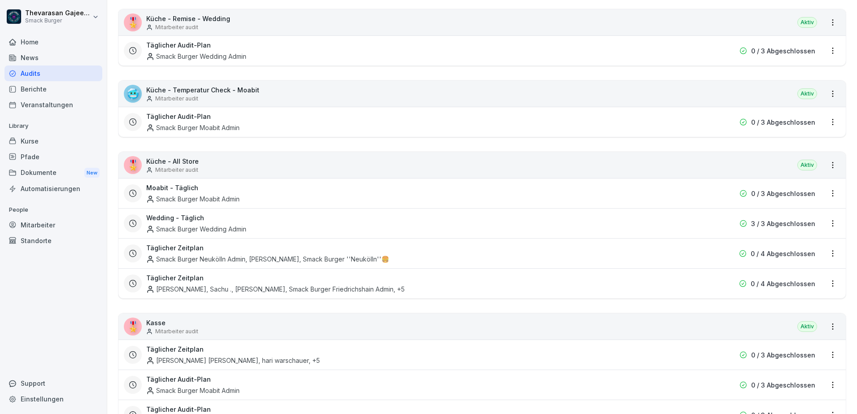
click at [439, 282] on div "Täglicher Zeitplan Pooja warschauer, Sachu ., Alan Binu, Smack Burger Friedrich…" at bounding box center [424, 283] width 557 height 21
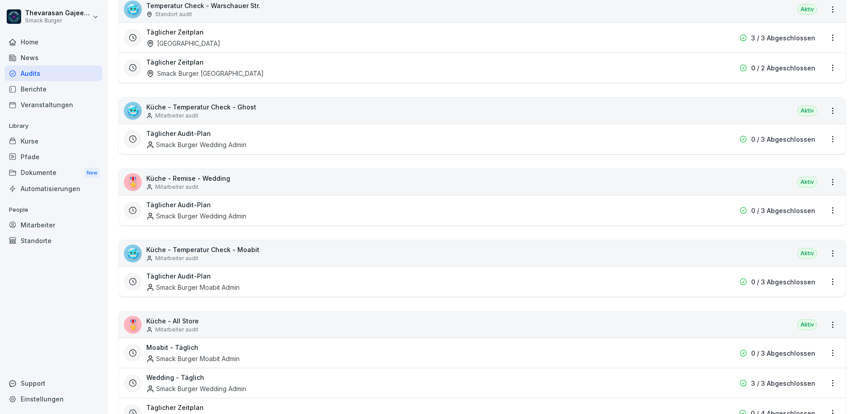
scroll to position [393, 0]
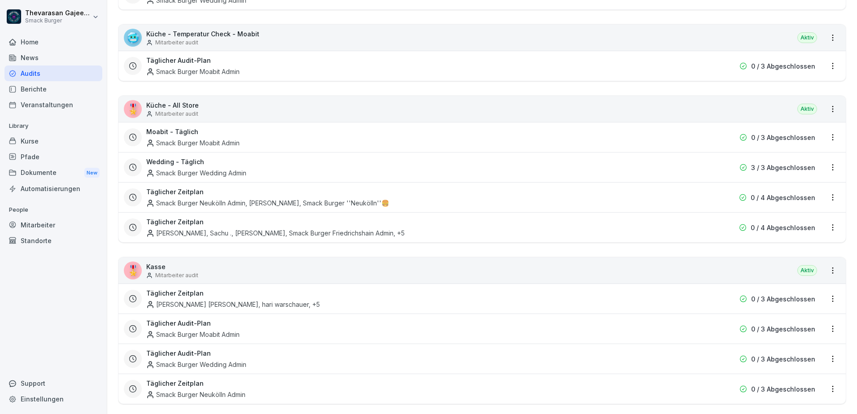
click at [825, 225] on html "Thevarasan Gajeendran Smack Burger Home News Audits Berichte Veranstaltungen Li…" at bounding box center [428, 207] width 857 height 414
click at [0, 0] on link "Zeitplan bearbeiten" at bounding box center [0, 0] width 0 height 0
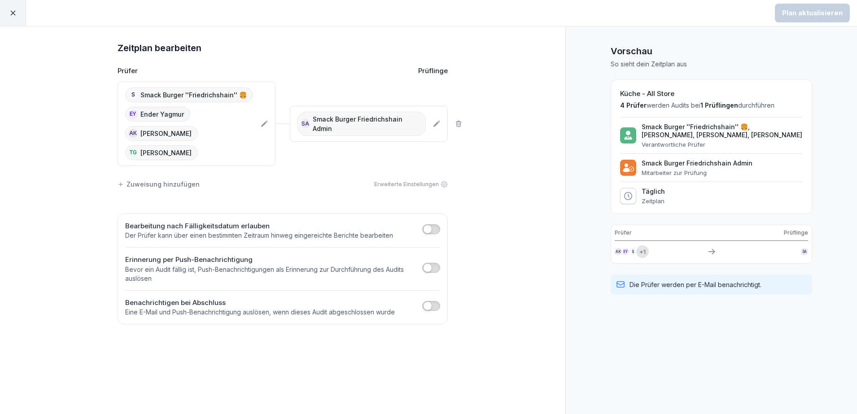
click at [16, 9] on icon at bounding box center [13, 13] width 8 height 8
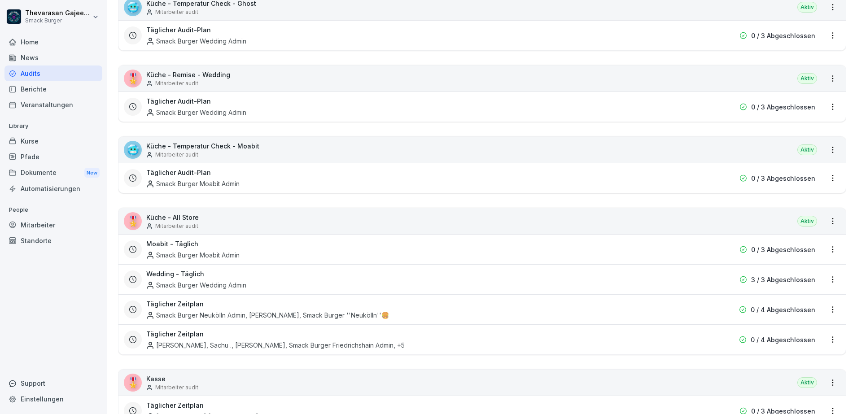
scroll to position [337, 0]
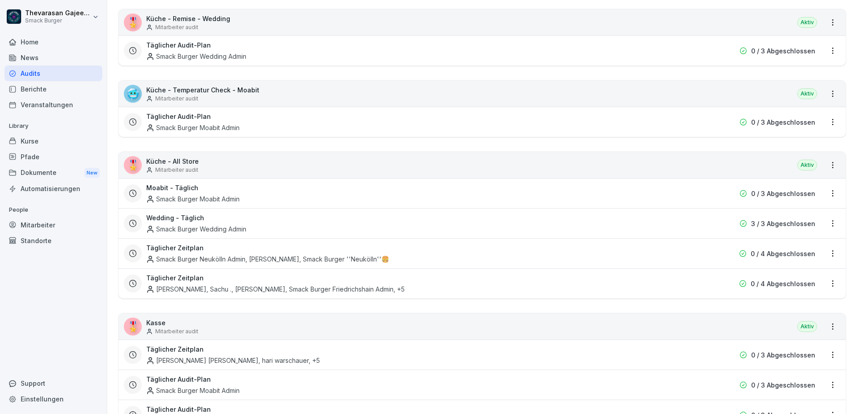
click at [233, 171] on div "🎖️ Küche - All Store Mitarbeiter audit Aktiv" at bounding box center [483, 165] width 728 height 26
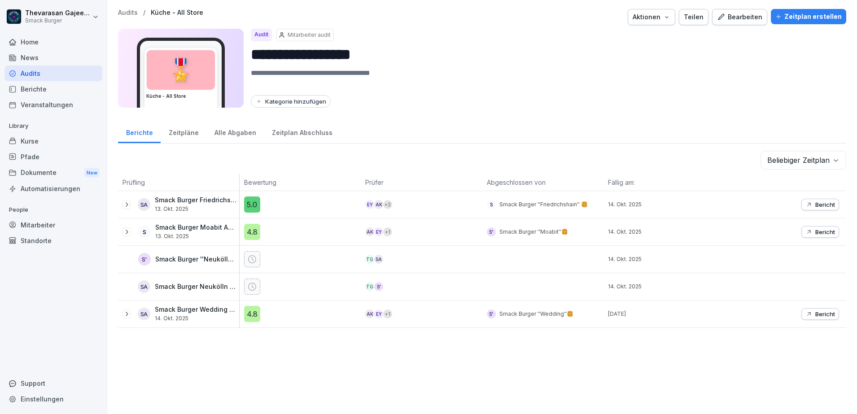
click at [131, 13] on p "Audits" at bounding box center [128, 13] width 20 height 8
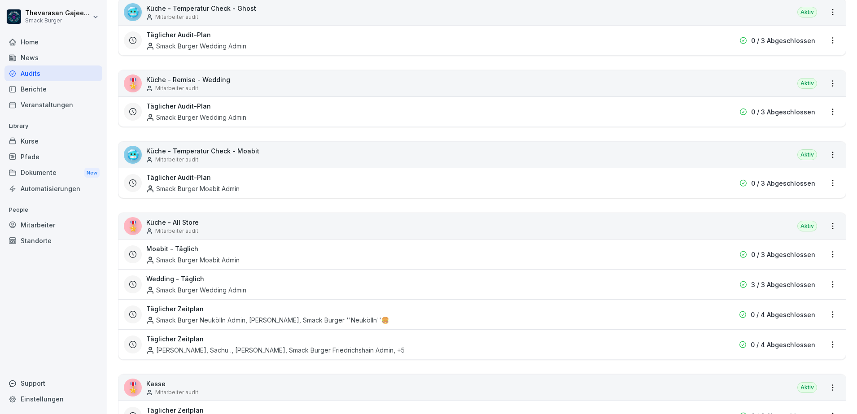
scroll to position [337, 0]
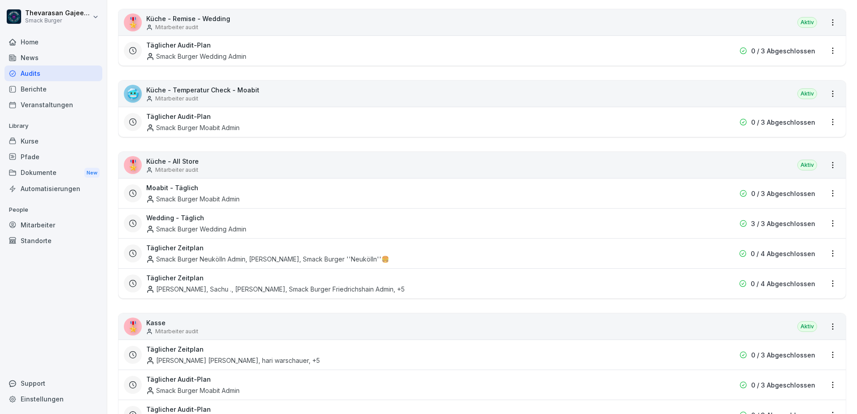
click at [825, 255] on html "Thevarasan Gajeendran Smack Burger Home News Audits Berichte Veranstaltungen Li…" at bounding box center [428, 207] width 857 height 414
click at [0, 0] on link "Zeitplan bearbeiten" at bounding box center [0, 0] width 0 height 0
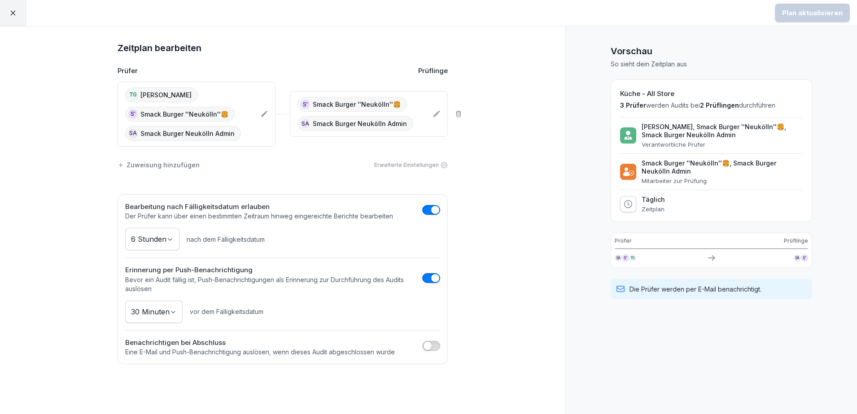
click at [358, 126] on p "Smack Burger Neukölln Admin" at bounding box center [360, 123] width 94 height 9
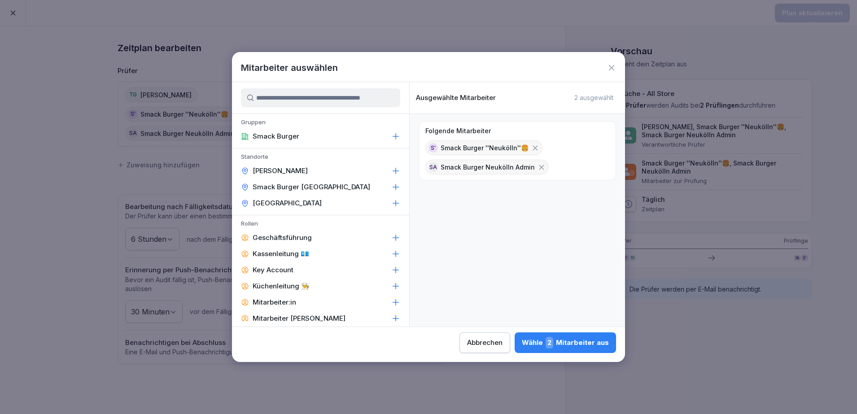
click at [540, 168] on icon at bounding box center [542, 167] width 5 height 5
click at [559, 345] on div "Wähle 1 Mitarbeiter aus" at bounding box center [566, 343] width 86 height 12
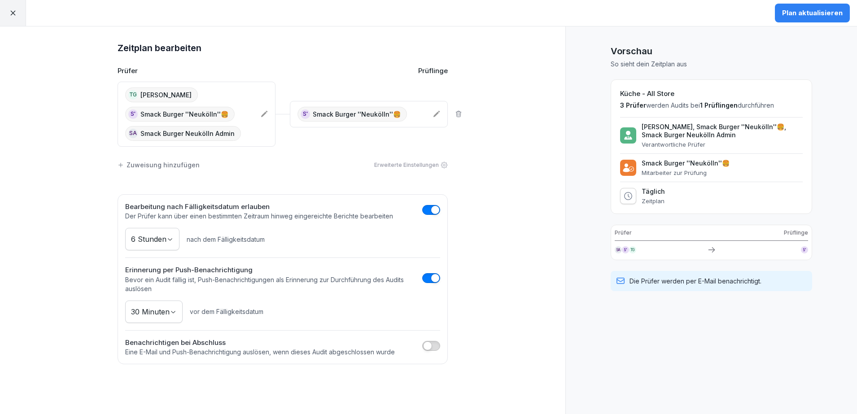
click at [840, 22] on button "Plan aktualisieren" at bounding box center [812, 13] width 75 height 19
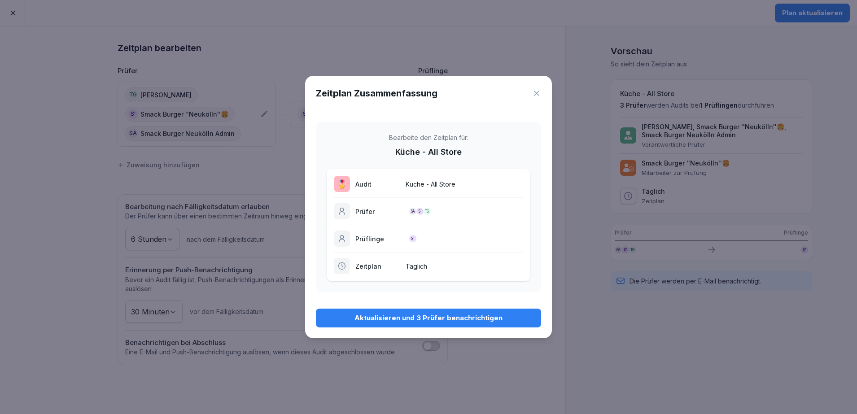
click at [409, 324] on button "Aktualisieren und 3 Prüfer benachrichtigen" at bounding box center [428, 318] width 225 height 19
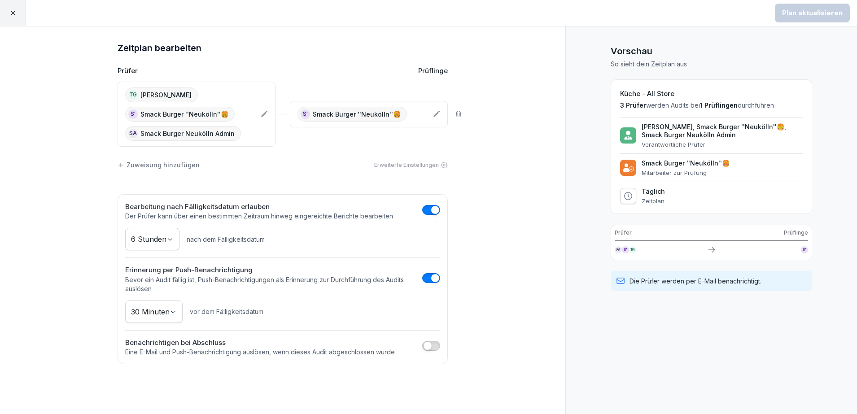
click at [12, 13] on icon at bounding box center [13, 13] width 8 height 8
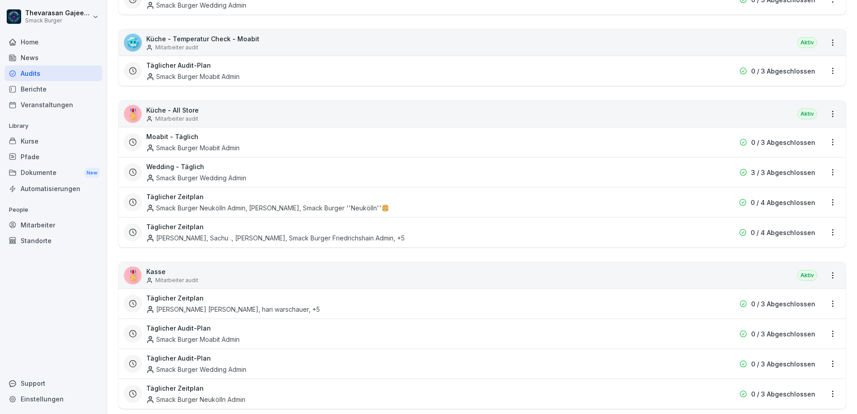
scroll to position [393, 0]
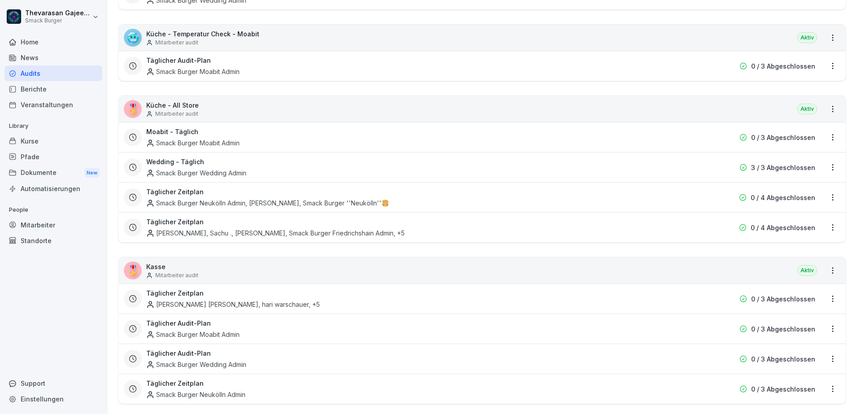
click at [212, 105] on div "🎖️ Küche - All Store Mitarbeiter audit Aktiv" at bounding box center [483, 109] width 728 height 26
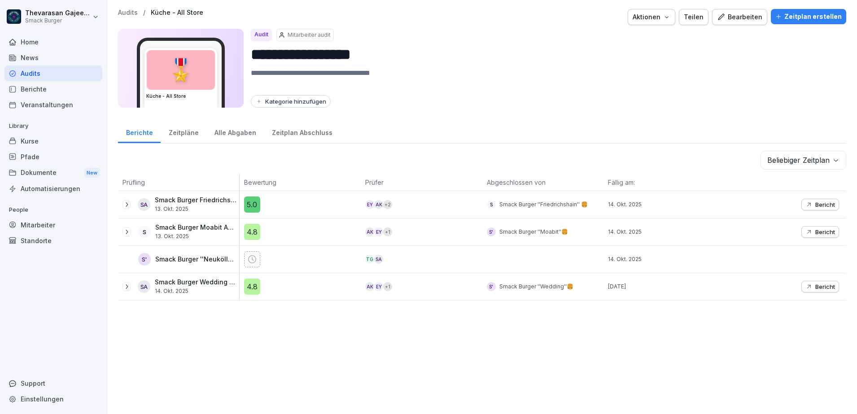
click at [137, 10] on div "Audits / Küche - All Store" at bounding box center [160, 13] width 85 height 8
click at [125, 11] on p "Audits" at bounding box center [128, 13] width 20 height 8
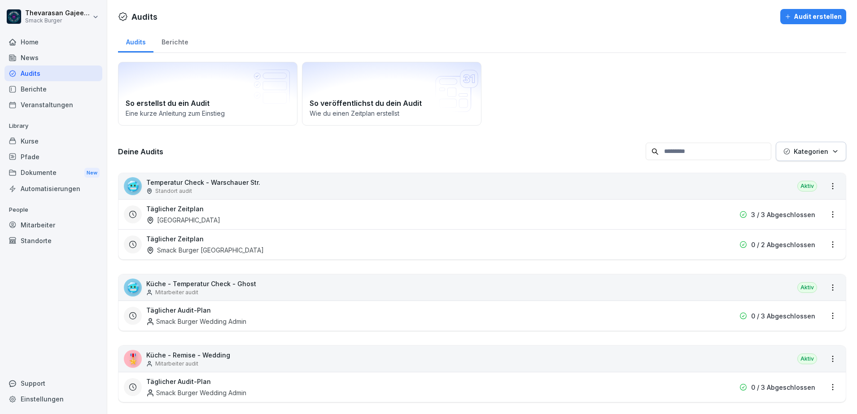
scroll to position [393, 0]
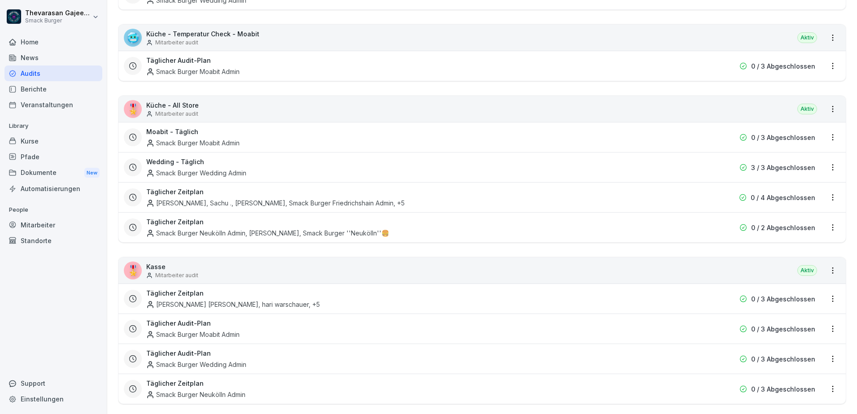
click at [823, 227] on html "Thevarasan Gajeendran Smack Burger Home News Audits Berichte Veranstaltungen Li…" at bounding box center [428, 207] width 857 height 414
click at [802, 263] on div "Zeitplan bearbeiten" at bounding box center [788, 259] width 85 height 15
click at [825, 227] on html "Thevarasan Gajeendran Smack Burger Home News Audits Berichte Veranstaltungen Li…" at bounding box center [428, 207] width 857 height 414
click at [0, 0] on link "Zeitplan bearbeiten" at bounding box center [0, 0] width 0 height 0
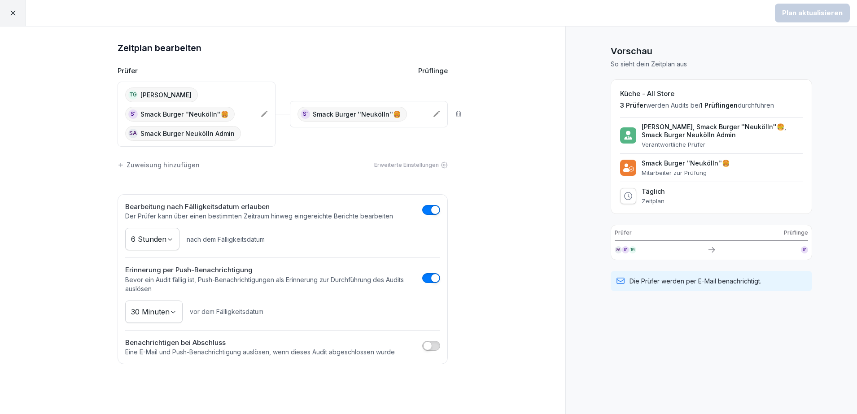
click at [248, 124] on div "TG Thevarasan Gajeendran S' Smack Burger ''Neukölln''🍔 SA Smack Burger Neukölln…" at bounding box center [189, 114] width 128 height 53
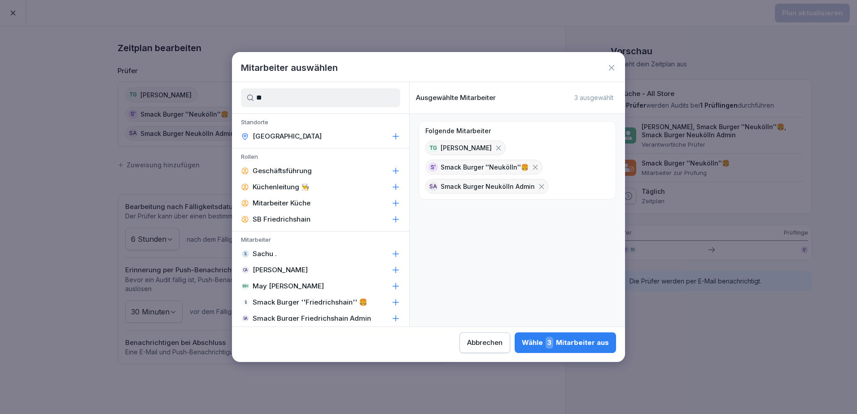
type input "**"
click at [391, 272] on icon at bounding box center [395, 270] width 9 height 9
click at [594, 339] on div "Wähle 4 Mitarbeiter aus" at bounding box center [566, 343] width 88 height 12
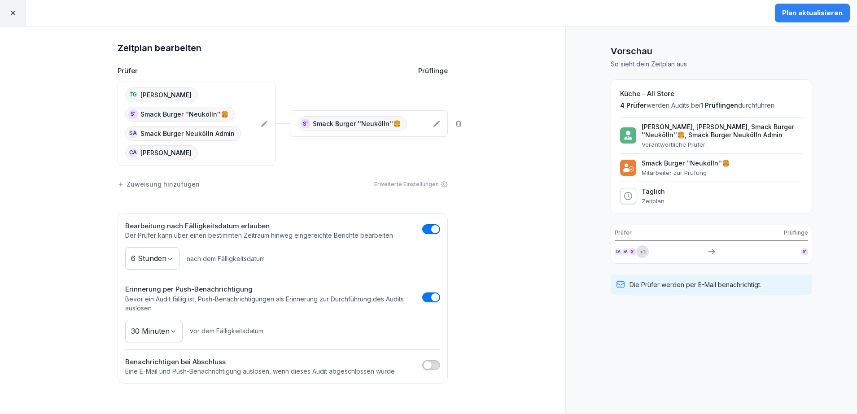
click at [823, 15] on div "Plan aktualisieren" at bounding box center [812, 13] width 61 height 10
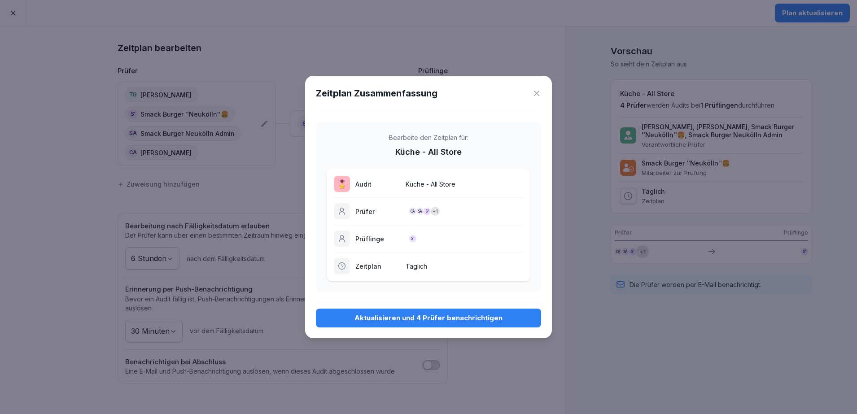
click at [410, 316] on div "Aktualisieren und 4 Prüfer benachrichtigen" at bounding box center [428, 318] width 211 height 10
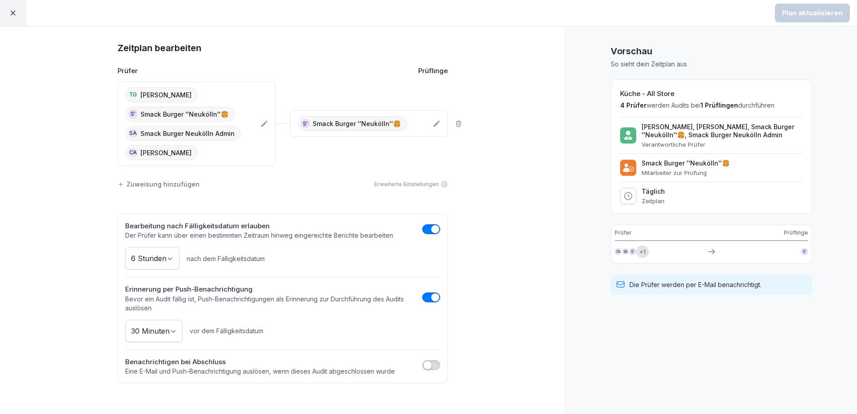
click at [15, 13] on icon at bounding box center [13, 13] width 8 height 8
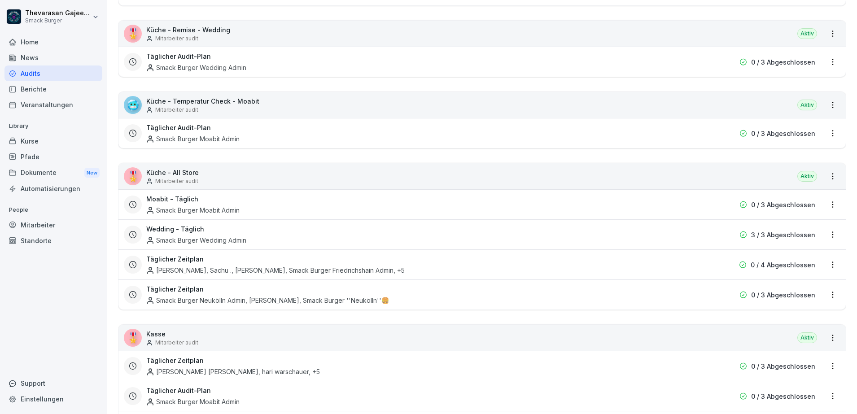
scroll to position [393, 0]
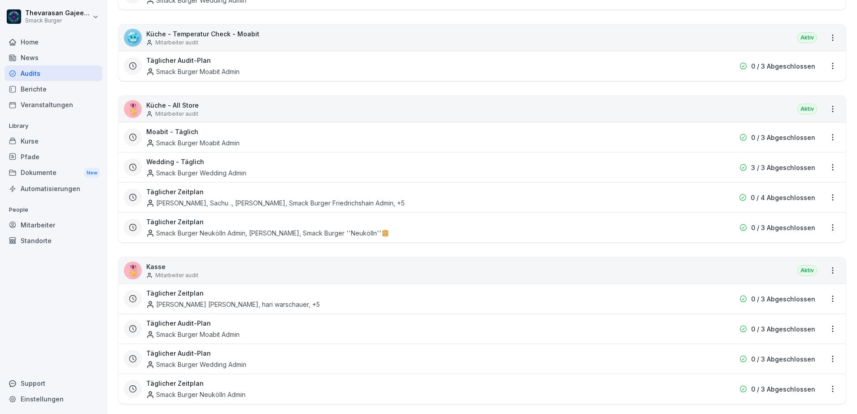
click at [224, 114] on div "🎖️ Küche - All Store Mitarbeiter audit Aktiv" at bounding box center [483, 109] width 728 height 26
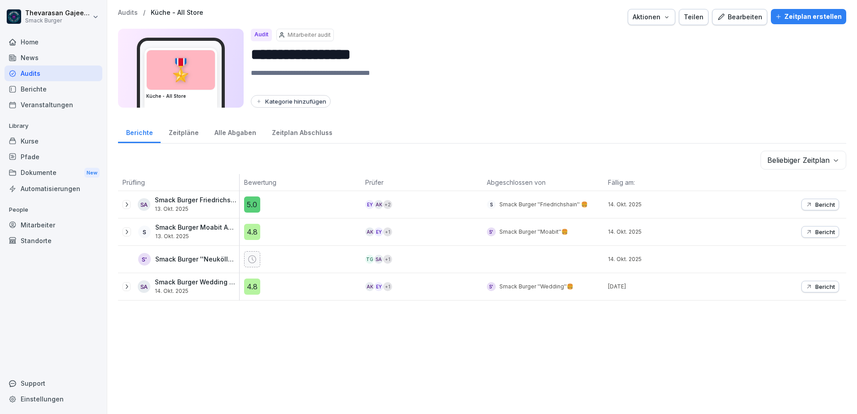
click at [448, 339] on div "**********" at bounding box center [482, 207] width 750 height 414
click at [35, 75] on div "Audits" at bounding box center [53, 74] width 98 height 16
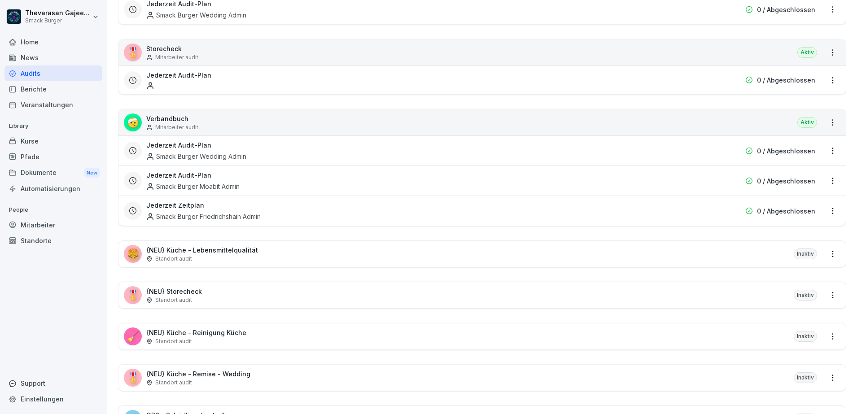
scroll to position [1234, 0]
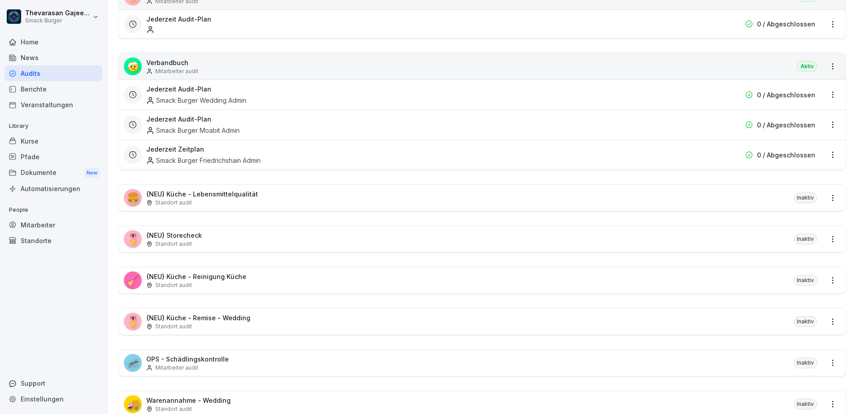
click at [827, 200] on html "Thevarasan Gajeendran Smack Burger Home News Audits Berichte Veranstaltungen Li…" at bounding box center [428, 207] width 857 height 414
click at [414, 209] on html "Thevarasan Gajeendran Smack Burger Home News Audits Berichte Veranstaltungen Li…" at bounding box center [428, 207] width 857 height 414
click at [403, 201] on div "🍔 {NEU} Küche - Lebensmittelqualität Standort audit Inaktiv" at bounding box center [483, 198] width 728 height 26
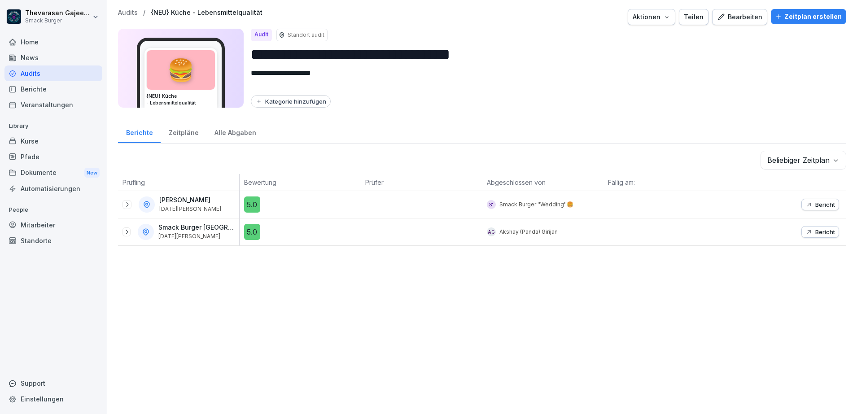
click at [653, 21] on div "Aktionen" at bounding box center [652, 17] width 38 height 10
click at [620, 51] on p "Audit löschen" at bounding box center [613, 53] width 40 height 8
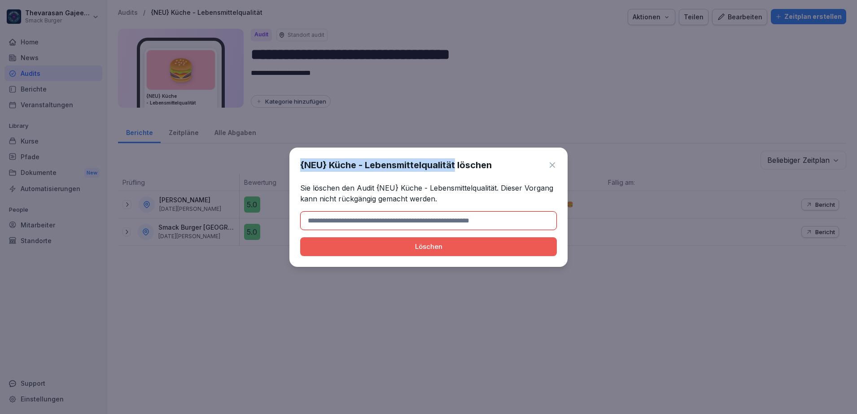
drag, startPoint x: 301, startPoint y: 165, endPoint x: 455, endPoint y: 163, distance: 154.0
click at [455, 163] on h1 "{NEU} Küche - Lebensmittelqualität löschen" at bounding box center [396, 164] width 192 height 13
copy h1 "{NEU} Küche - Lebensmittelqualität"
click at [430, 212] on input at bounding box center [428, 220] width 257 height 19
paste input "**********"
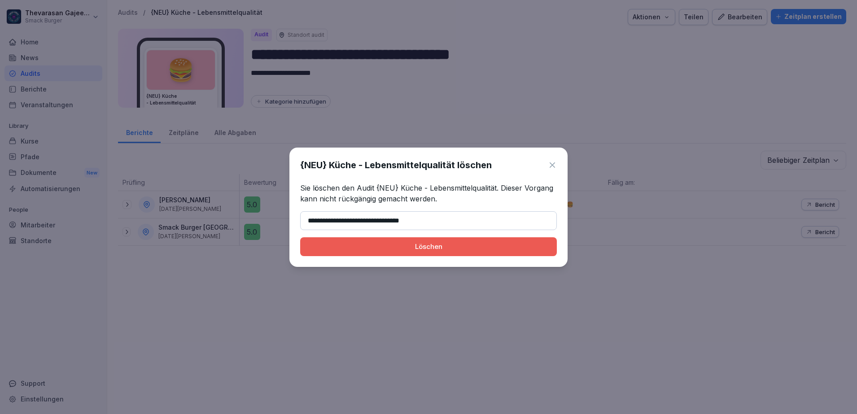
type input "**********"
click at [487, 239] on button "Löschen" at bounding box center [428, 246] width 257 height 19
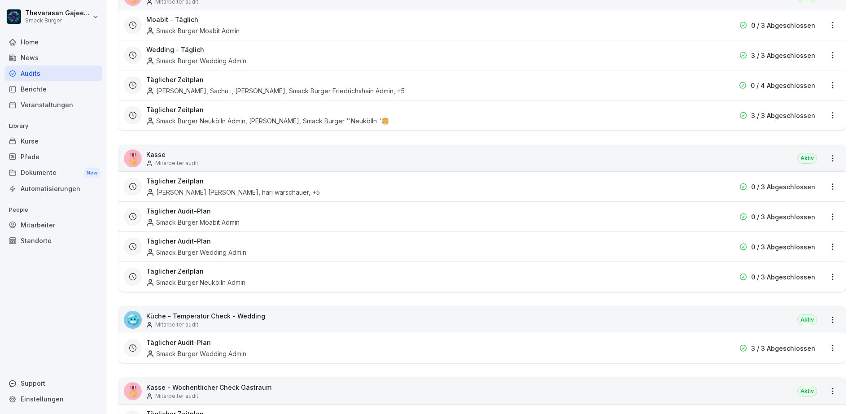
scroll to position [337, 0]
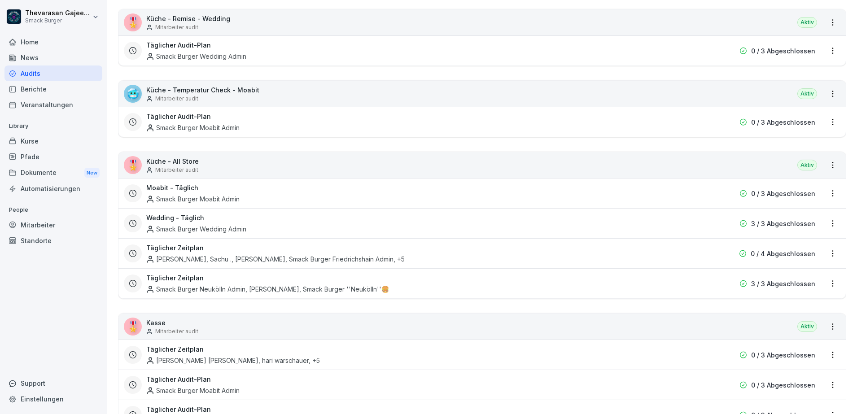
click at [196, 163] on p "Küche - All Store" at bounding box center [172, 161] width 53 height 9
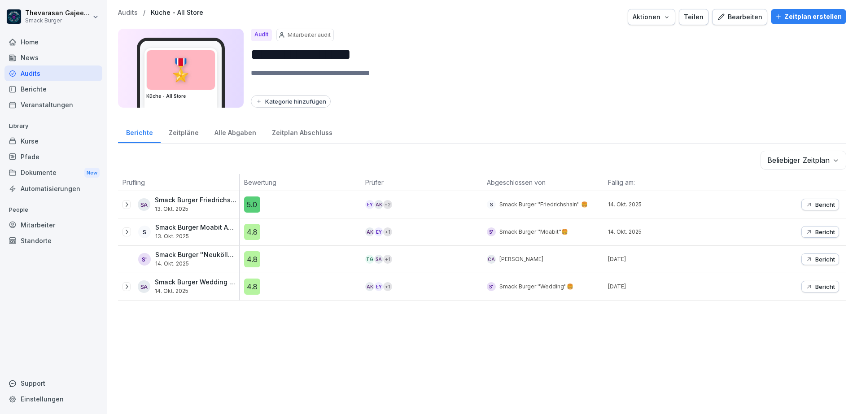
click at [813, 264] on button "Bericht" at bounding box center [821, 260] width 38 height 12
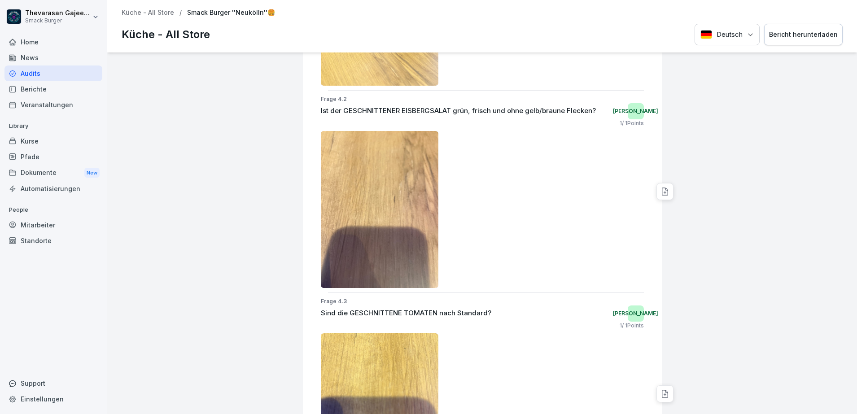
scroll to position [1498, 0]
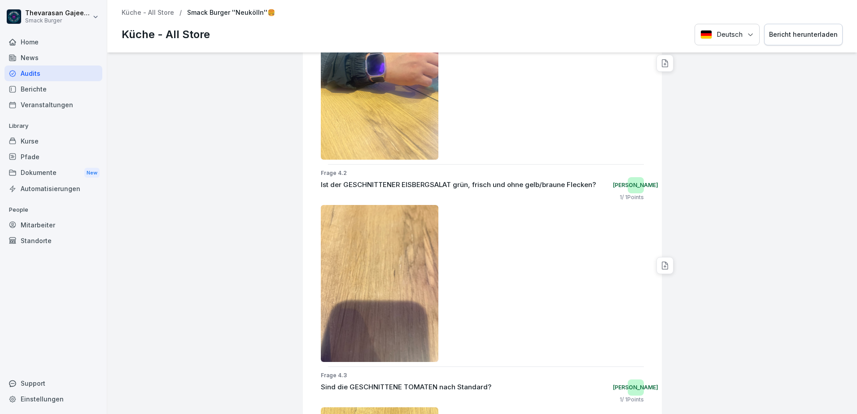
click at [167, 12] on p "Küche - All Store" at bounding box center [148, 13] width 53 height 8
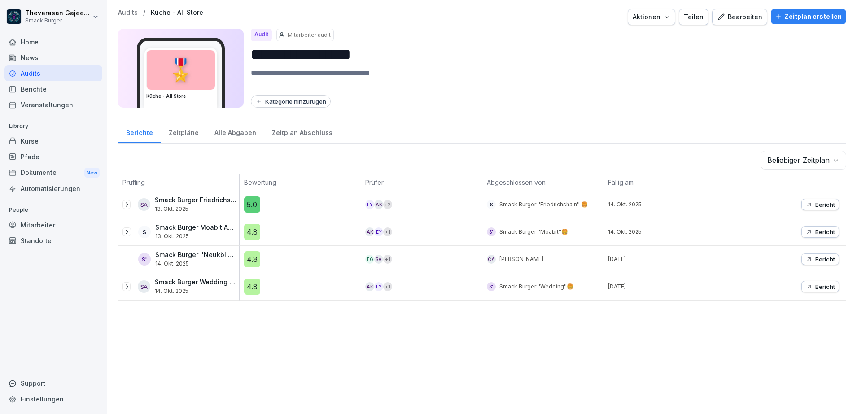
click at [127, 14] on p "Audits" at bounding box center [128, 13] width 20 height 8
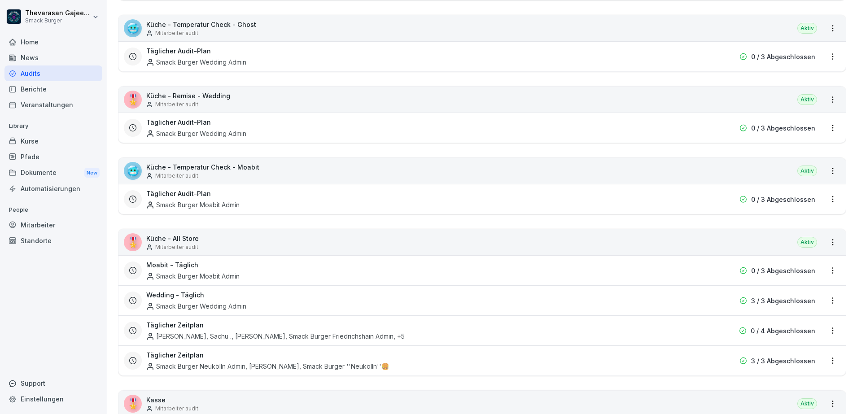
scroll to position [281, 0]
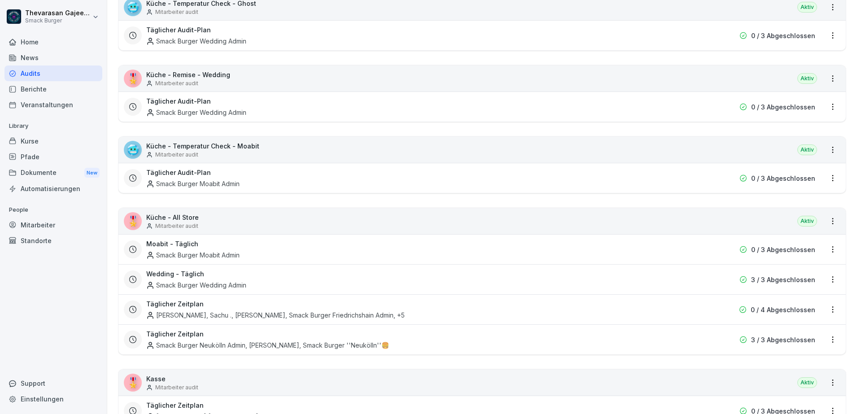
click at [349, 343] on div "Smack Burger Neukölln Admin, Thevarasan Gajeendran, Smack Burger ''Neukölln''🍔" at bounding box center [267, 345] width 243 height 9
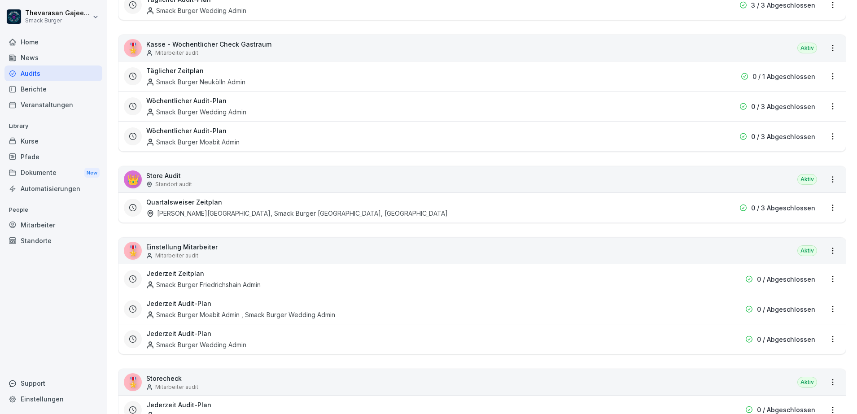
scroll to position [842, 0]
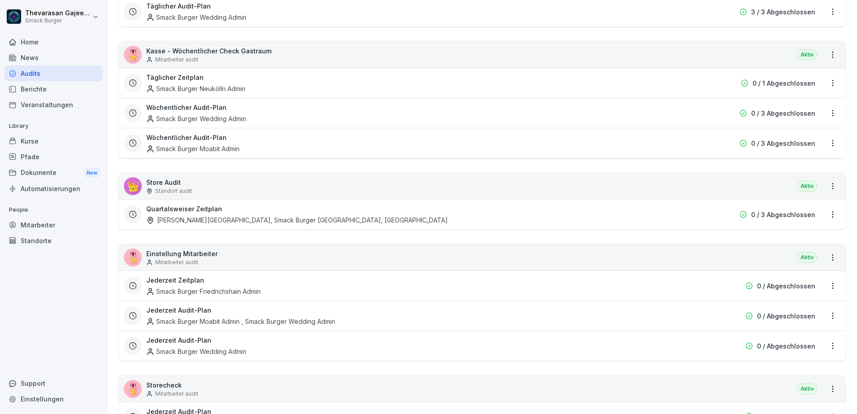
click at [162, 188] on p "Standort audit" at bounding box center [173, 191] width 37 height 8
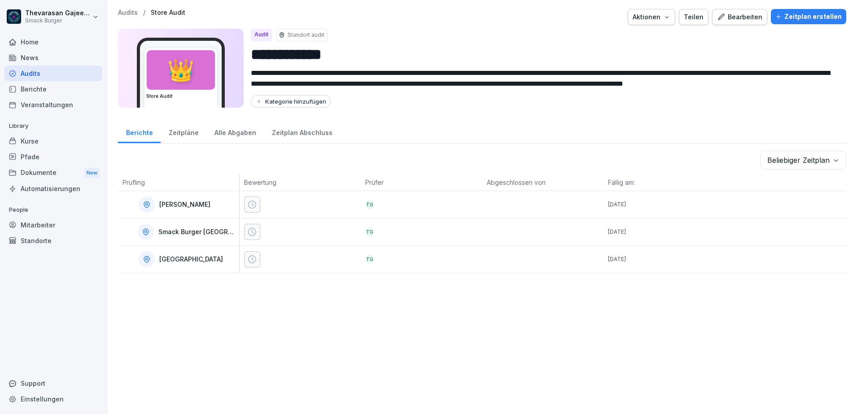
click at [733, 18] on div "Bearbeiten" at bounding box center [739, 17] width 45 height 10
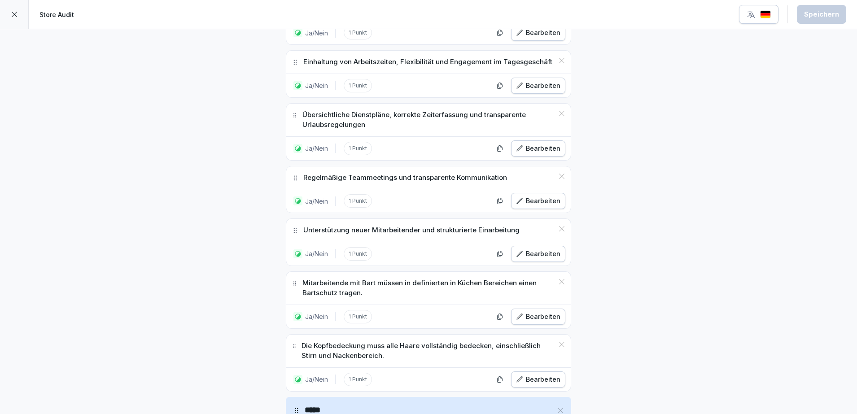
scroll to position [2022, 0]
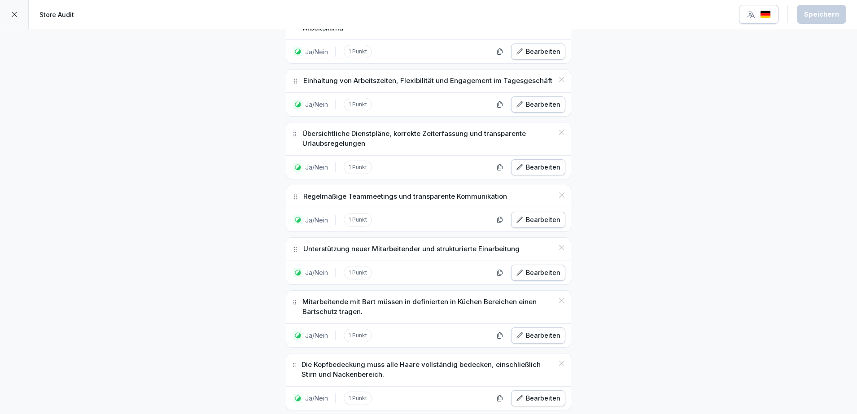
click at [18, 13] on icon at bounding box center [14, 14] width 7 height 7
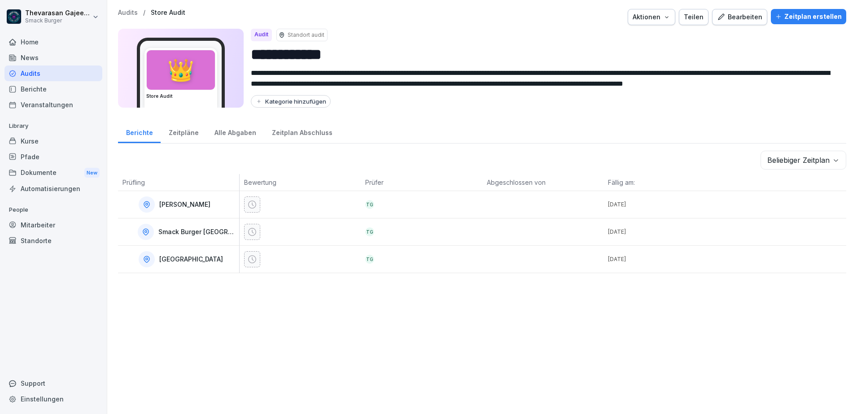
click at [493, 328] on div "**********" at bounding box center [482, 207] width 750 height 414
click at [53, 78] on div "Audits" at bounding box center [53, 74] width 98 height 16
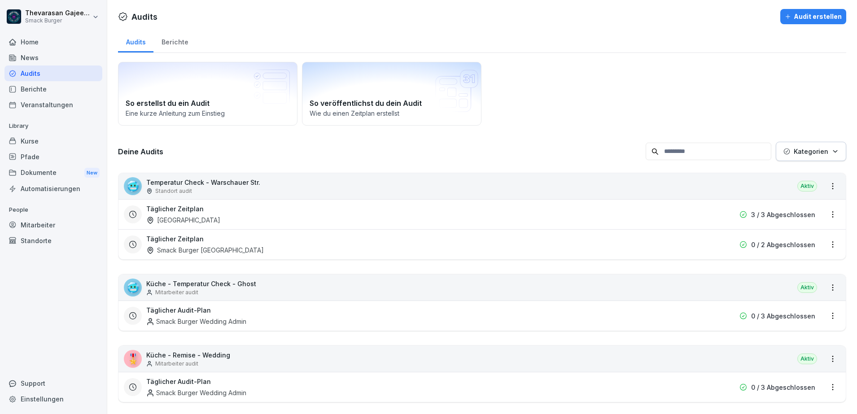
scroll to position [337, 0]
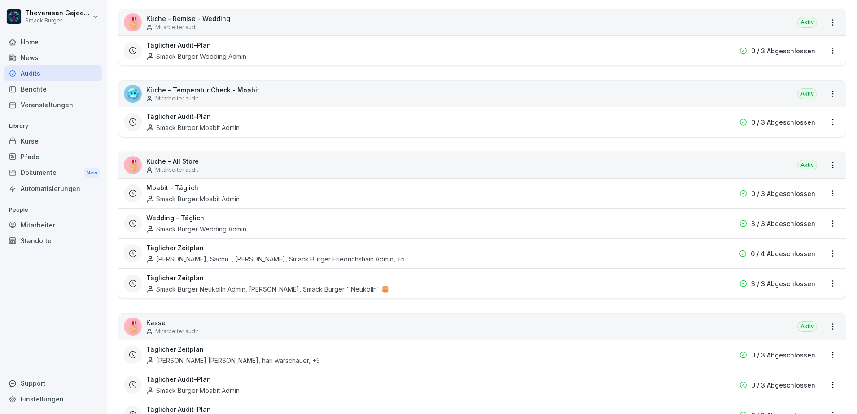
click at [493, 287] on div "Täglicher Zeitplan Smack Burger Neukölln Admin, Thevarasan Gajeendran, Smack Bu…" at bounding box center [424, 283] width 557 height 21
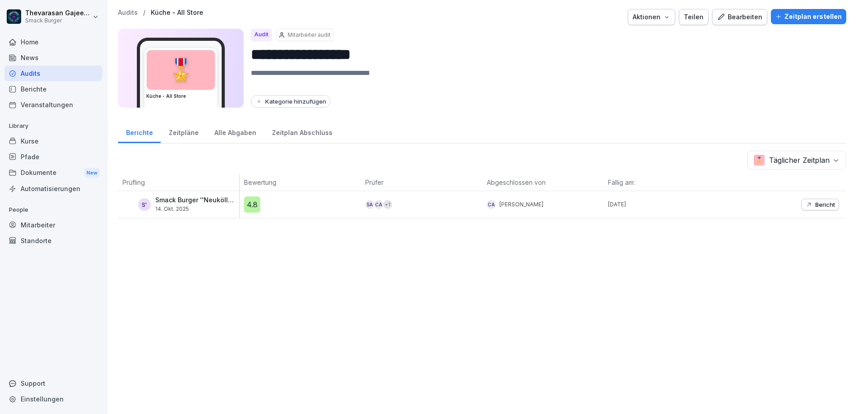
click at [136, 14] on p "Audits" at bounding box center [128, 13] width 20 height 8
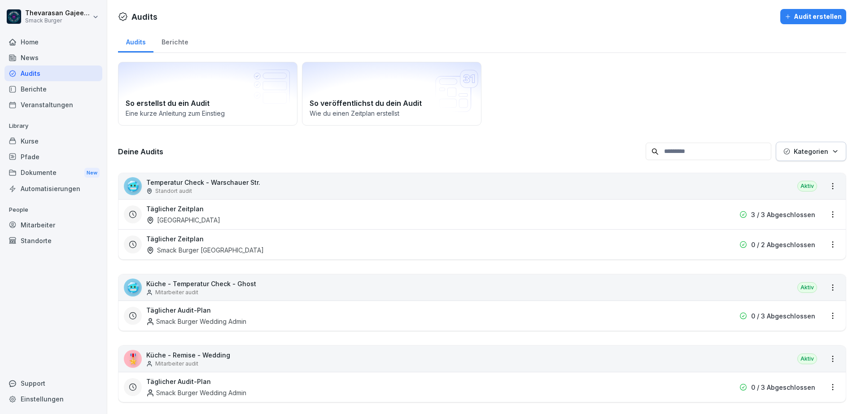
scroll to position [393, 0]
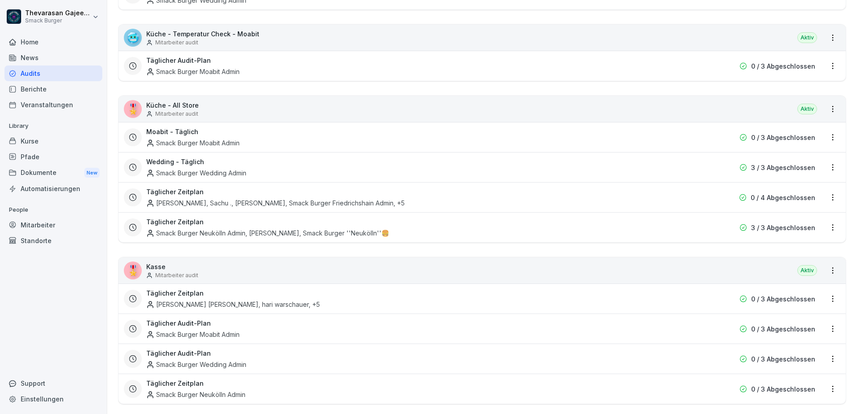
click at [823, 221] on html "Thevarasan Gajeendran Smack Burger Home News Audits Berichte Veranstaltungen Li…" at bounding box center [428, 207] width 857 height 414
click at [809, 264] on div "Zeitplan bearbeiten" at bounding box center [788, 259] width 85 height 15
click at [821, 225] on html "Thevarasan Gajeendran Smack Burger Home News Audits Berichte Veranstaltungen Li…" at bounding box center [428, 207] width 857 height 414
click at [0, 0] on link "Zeitplan bearbeiten" at bounding box center [0, 0] width 0 height 0
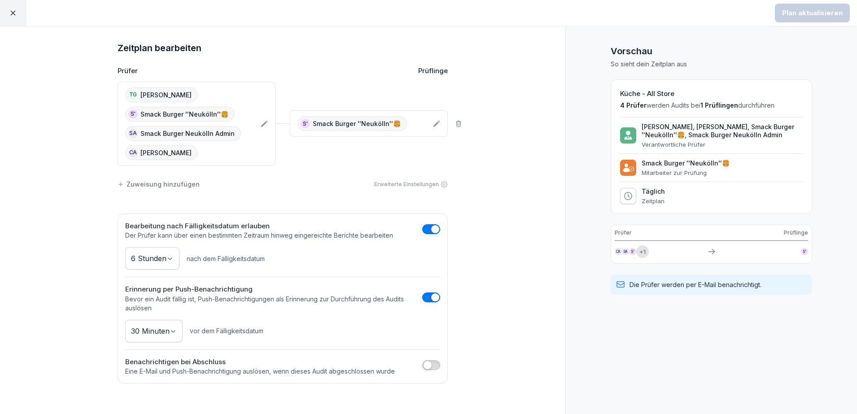
click at [234, 157] on div "TG Thevarasan Gajeendran S' Smack Burger ''Neukölln''🍔 SA Smack Burger Neukölln…" at bounding box center [189, 124] width 128 height 73
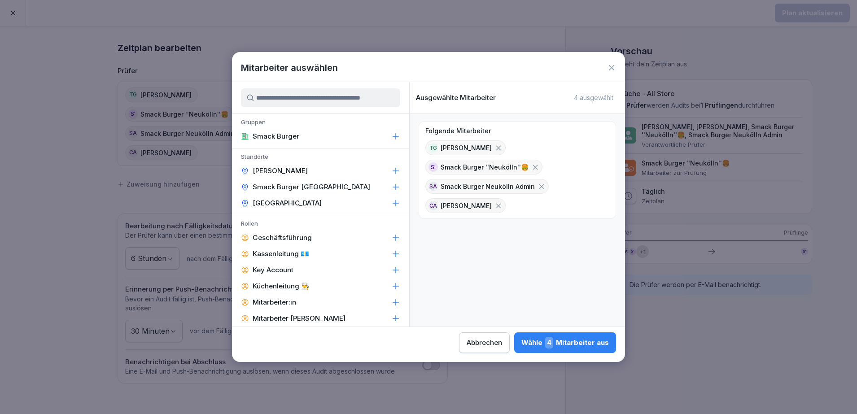
click at [495, 206] on icon at bounding box center [499, 206] width 8 height 8
click at [569, 343] on div "Wähle 3 Mitarbeiter aus" at bounding box center [565, 343] width 87 height 12
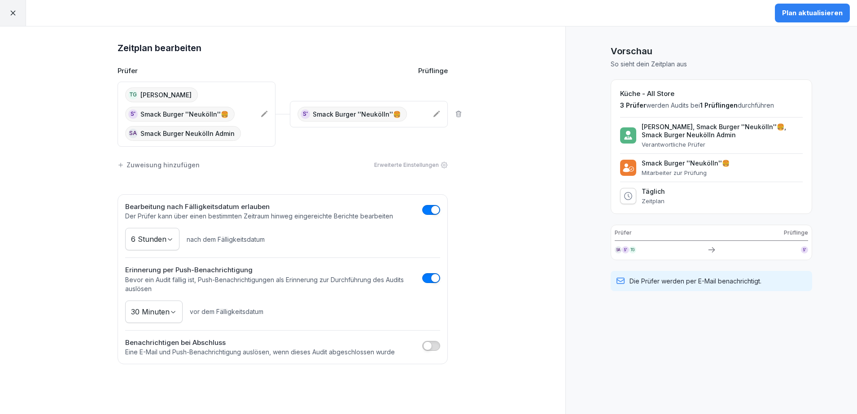
click at [837, 13] on div "Plan aktualisieren" at bounding box center [812, 13] width 61 height 10
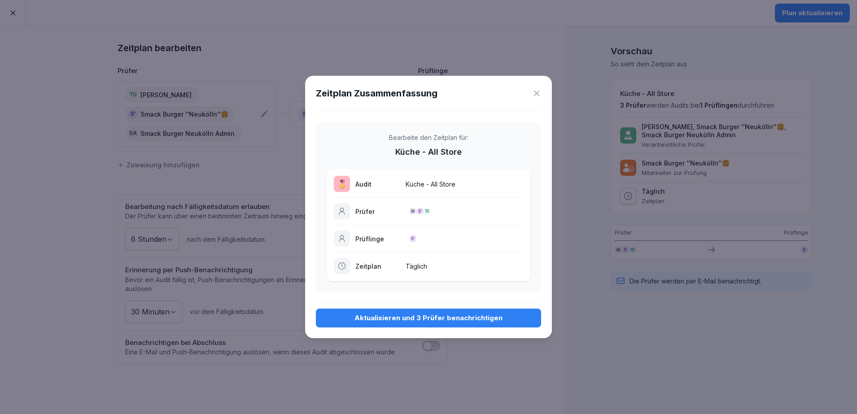
click at [446, 323] on button "Aktualisieren und 3 Prüfer benachrichtigen" at bounding box center [428, 318] width 225 height 19
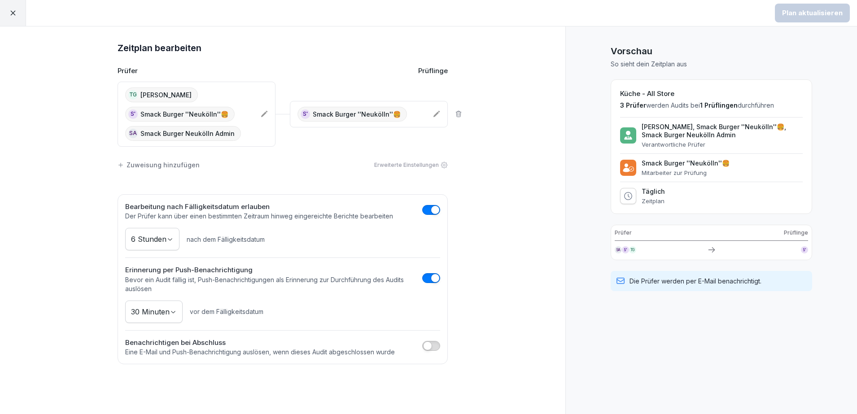
click at [231, 124] on div "TG Thevarasan Gajeendran S' Smack Burger ''Neukölln''🍔 SA Smack Burger Neukölln…" at bounding box center [189, 114] width 128 height 53
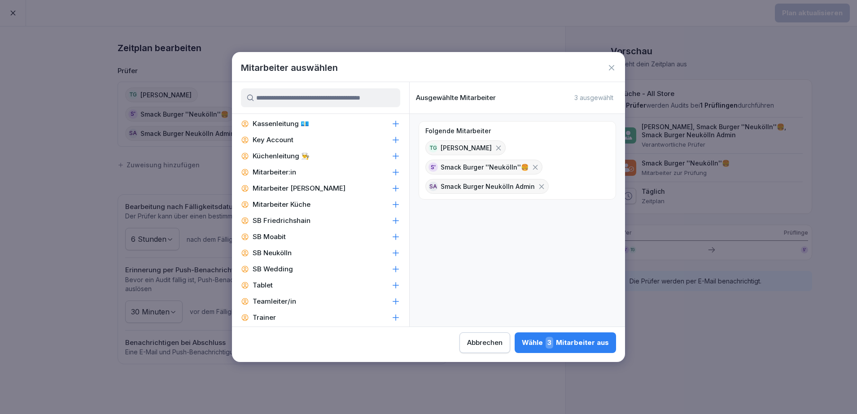
scroll to position [112, 0]
click at [391, 175] on icon at bounding box center [395, 174] width 9 height 9
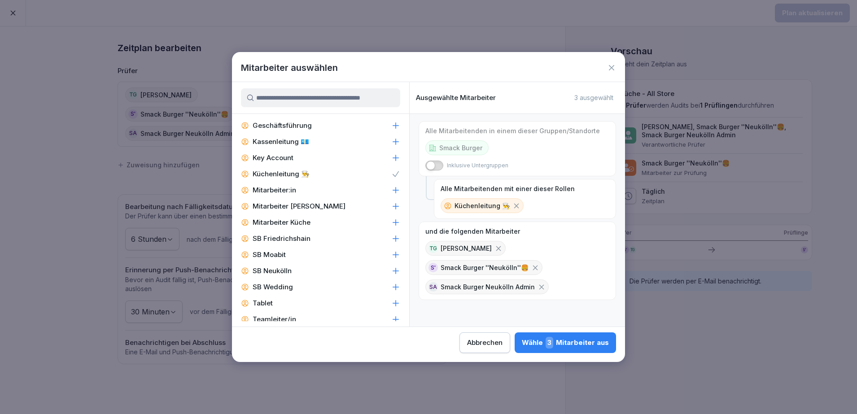
click at [576, 343] on div "Wähle 3 Mitarbeiter aus" at bounding box center [565, 343] width 87 height 12
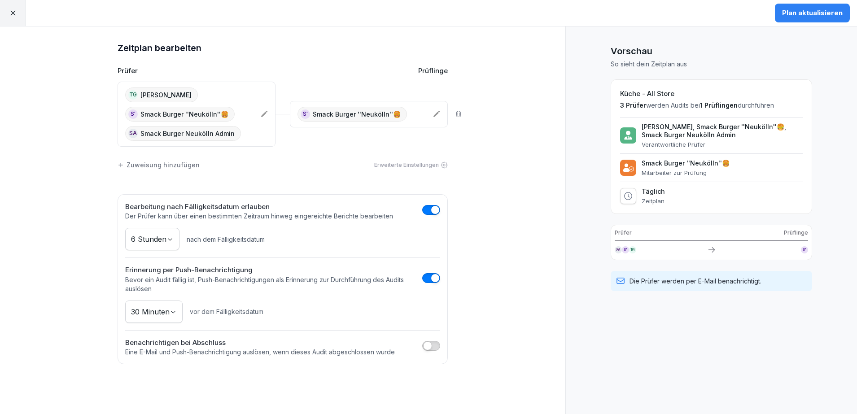
click at [799, 11] on div "Plan aktualisieren" at bounding box center [812, 13] width 61 height 10
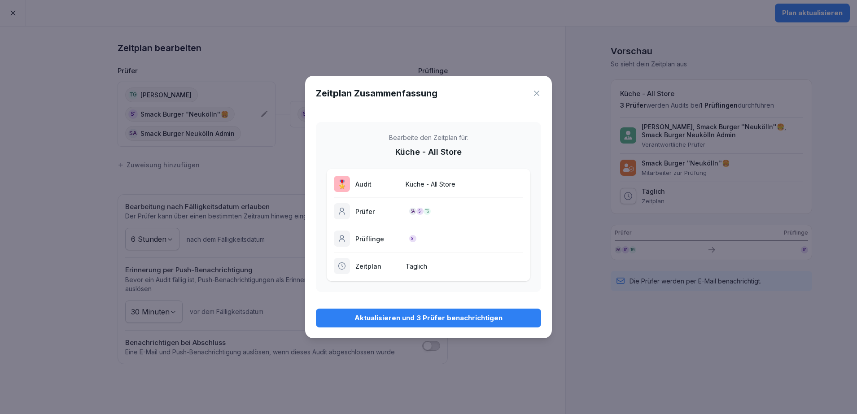
click at [425, 318] on div "Aktualisieren und 3 Prüfer benachrichtigen" at bounding box center [428, 318] width 211 height 10
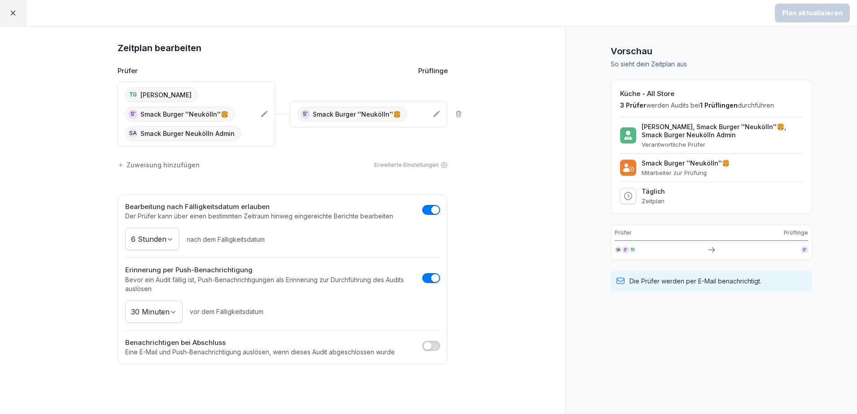
click at [246, 124] on div "TG Thevarasan Gajeendran S' Smack Burger ''Neukölln''🍔 SA Smack Burger Neukölln…" at bounding box center [189, 114] width 128 height 53
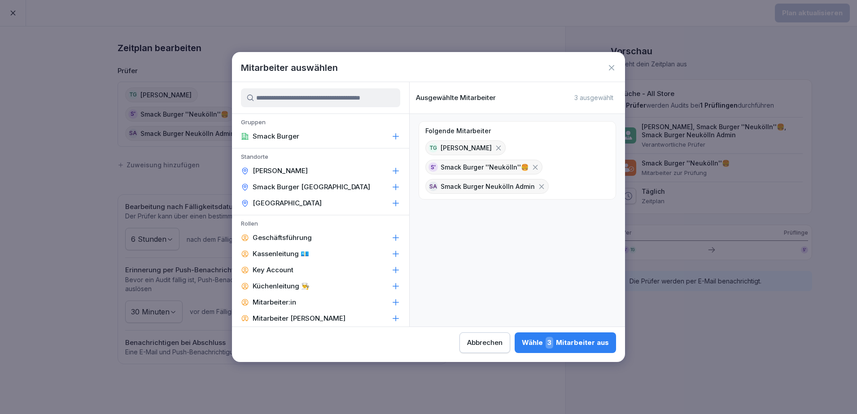
click at [613, 64] on icon at bounding box center [611, 67] width 9 height 9
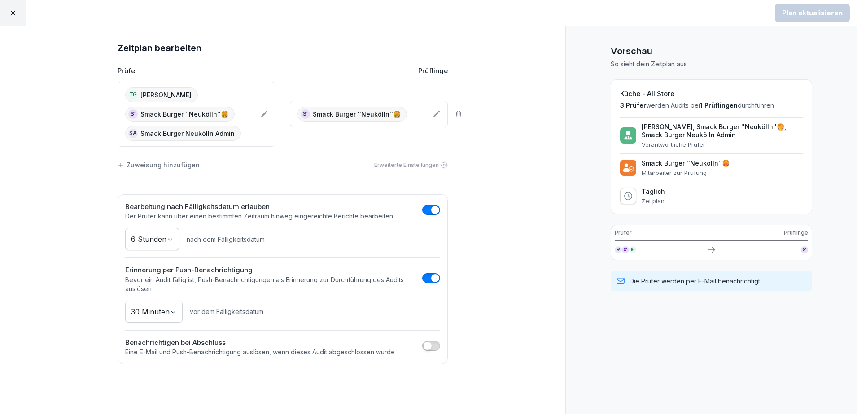
click at [241, 88] on div "TG Thevarasan Gajeendran S' Smack Burger ''Neukölln''🍔 SA Smack Burger Neukölln…" at bounding box center [189, 114] width 128 height 53
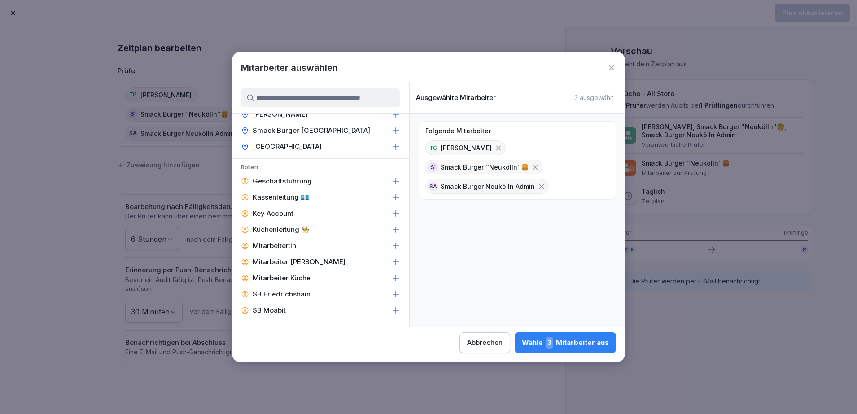
scroll to position [56, 0]
click at [393, 230] on icon at bounding box center [396, 231] width 6 height 6
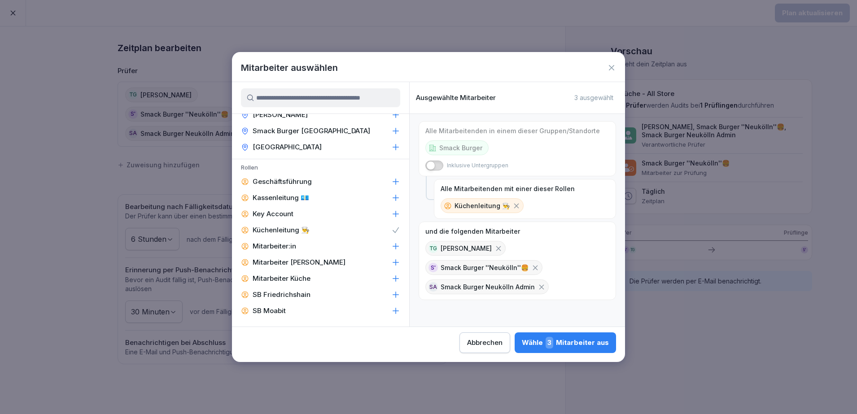
click at [571, 339] on div "Wähle 3 Mitarbeiter aus" at bounding box center [565, 343] width 87 height 12
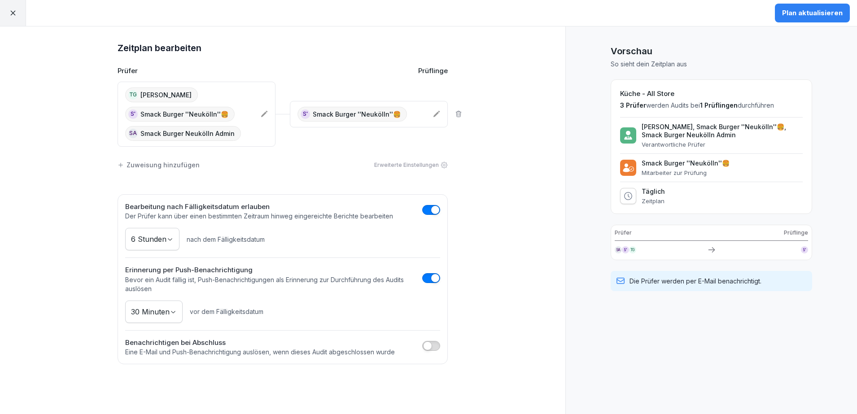
click at [836, 12] on div "Plan aktualisieren" at bounding box center [812, 13] width 61 height 10
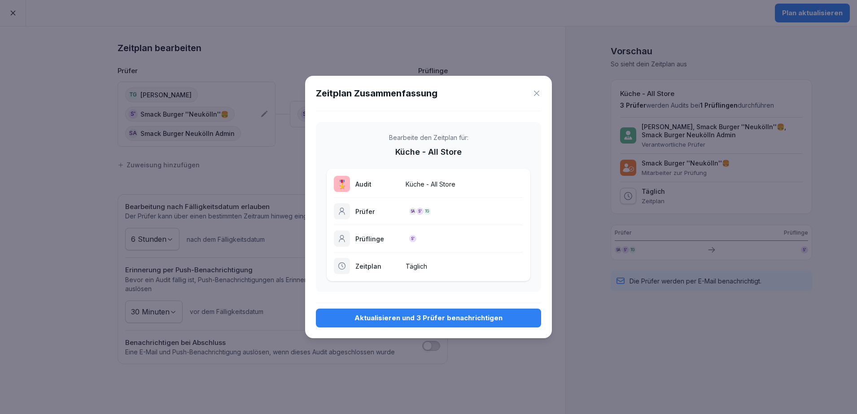
click at [460, 316] on div "Aktualisieren und 3 Prüfer benachrichtigen" at bounding box center [428, 318] width 211 height 10
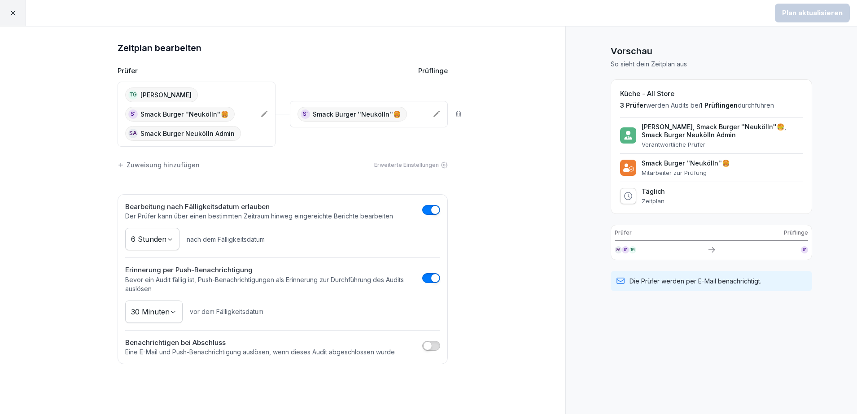
click at [248, 126] on div "TG Thevarasan Gajeendran S' Smack Burger ''Neukölln''🍔 SA Smack Burger Neukölln…" at bounding box center [189, 114] width 128 height 53
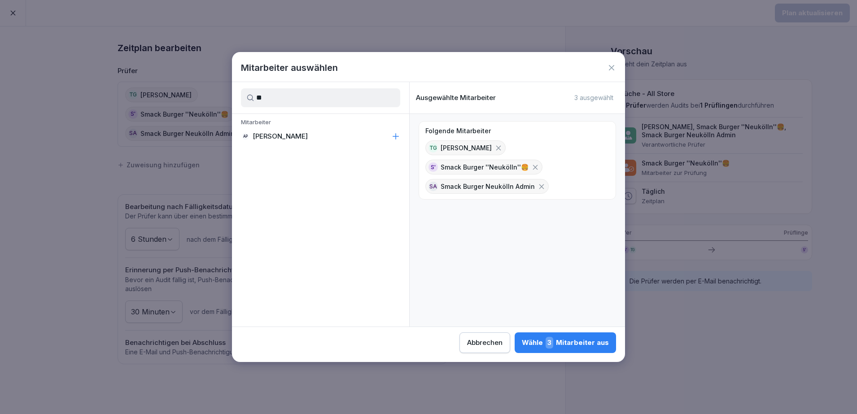
scroll to position [0, 0]
click at [395, 134] on icon at bounding box center [395, 136] width 9 height 9
click at [326, 103] on input "**" at bounding box center [320, 97] width 159 height 19
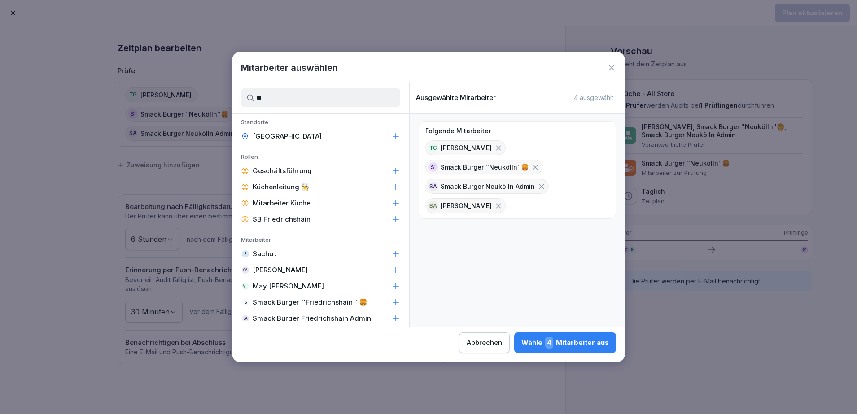
type input "**"
click at [292, 263] on div "CA Chiko Ajrula" at bounding box center [320, 270] width 177 height 16
click at [572, 347] on div "Wähle 5 Mitarbeiter aus" at bounding box center [565, 343] width 87 height 12
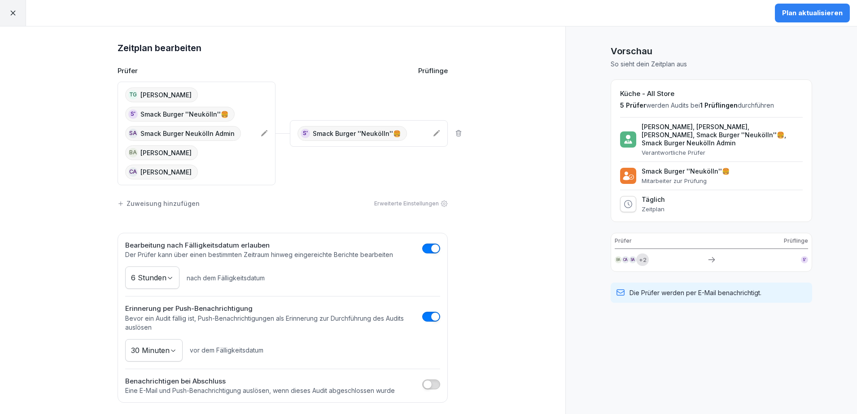
click at [800, 9] on div "Plan aktualisieren" at bounding box center [812, 13] width 61 height 10
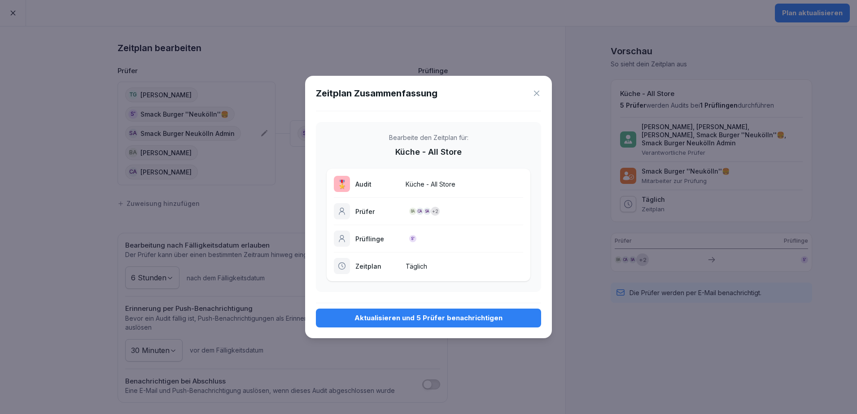
click at [462, 314] on div "Aktualisieren und 5 Prüfer benachrichtigen" at bounding box center [428, 318] width 211 height 10
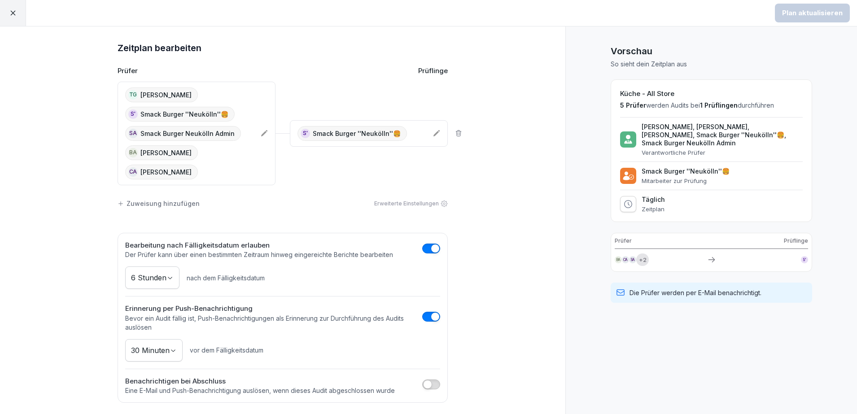
click at [208, 156] on div "TG Thevarasan Gajeendran S' Smack Burger ''Neukölln''🍔 SA Smack Burger Neukölln…" at bounding box center [189, 134] width 128 height 92
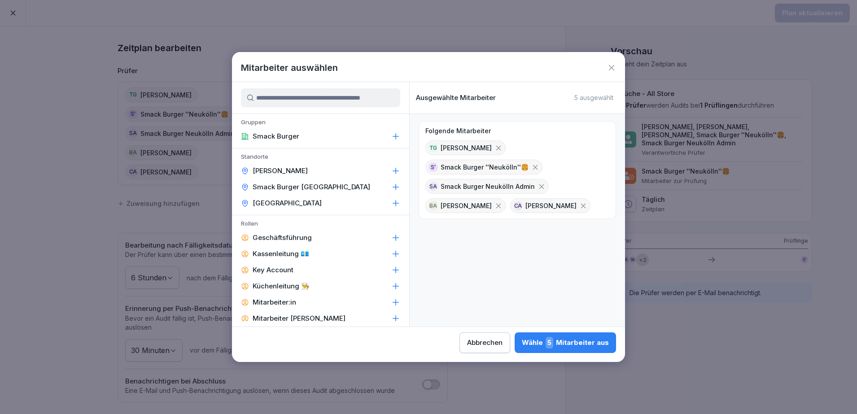
click at [580, 206] on icon at bounding box center [584, 206] width 8 height 8
click at [496, 208] on icon at bounding box center [499, 206] width 8 height 8
click at [563, 347] on div "Wähle 3 Mitarbeiter aus" at bounding box center [565, 343] width 87 height 12
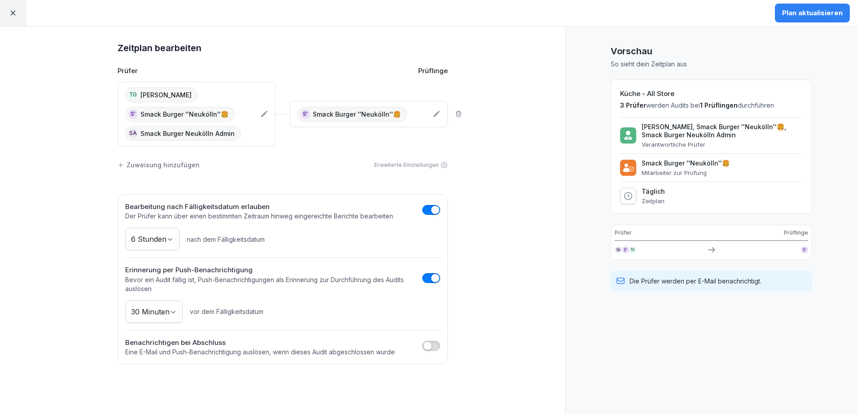
click at [49, 115] on div "Zeitplan bearbeiten Prüfer Prüflinge TG Thevarasan Gajeendran S' Smack Burger '…" at bounding box center [283, 220] width 566 height 388
click at [9, 15] on div at bounding box center [13, 13] width 26 height 26
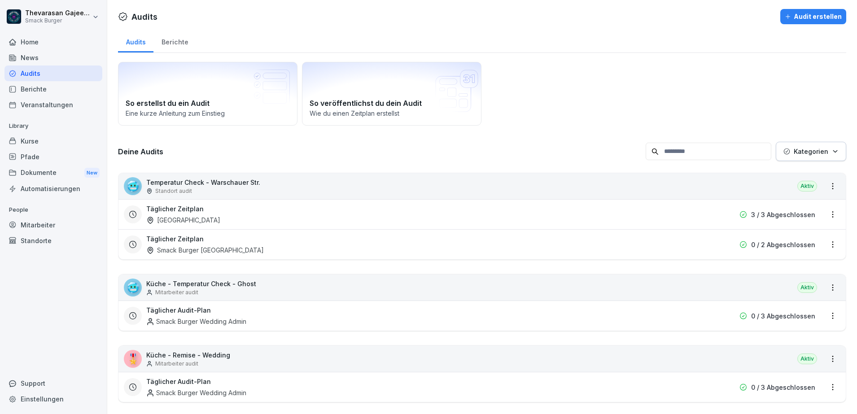
click at [186, 42] on div "Berichte" at bounding box center [175, 41] width 43 height 23
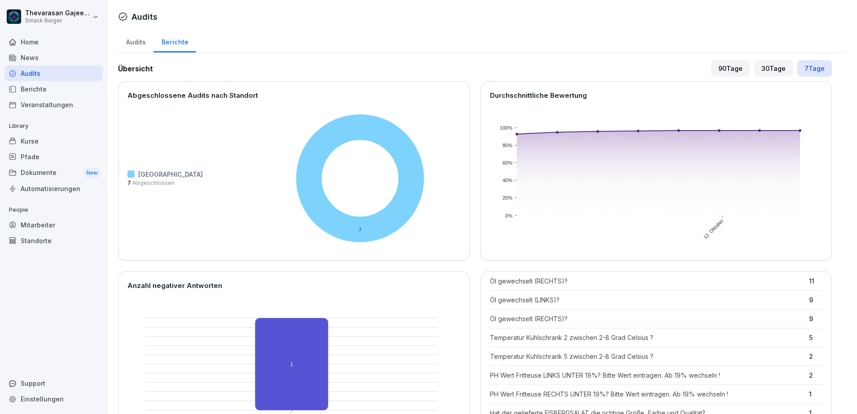
click at [136, 46] on div "Audits" at bounding box center [135, 41] width 35 height 23
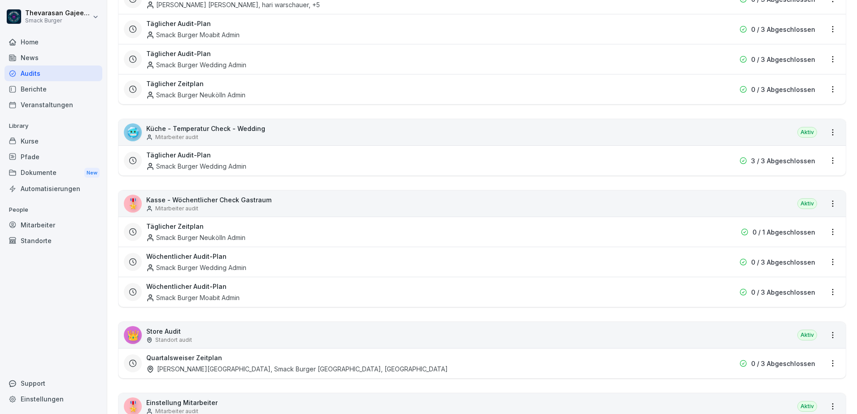
scroll to position [673, 0]
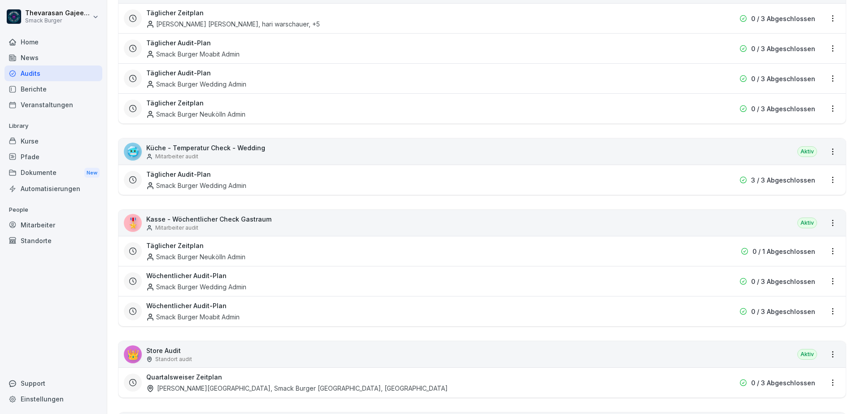
click at [34, 141] on div "Kurse" at bounding box center [53, 141] width 98 height 16
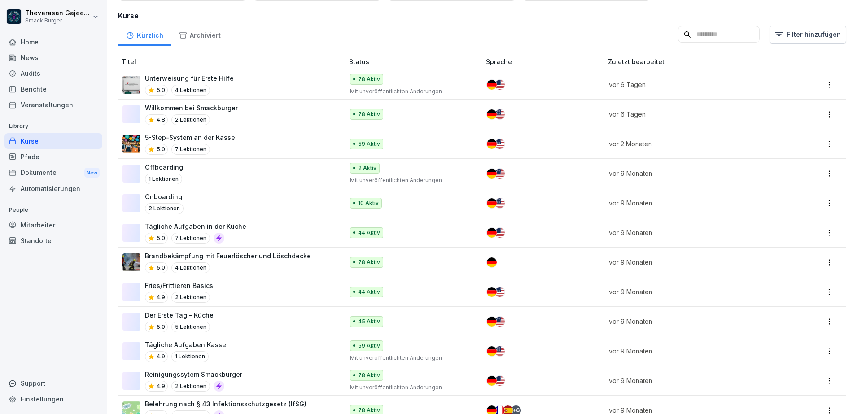
scroll to position [28, 0]
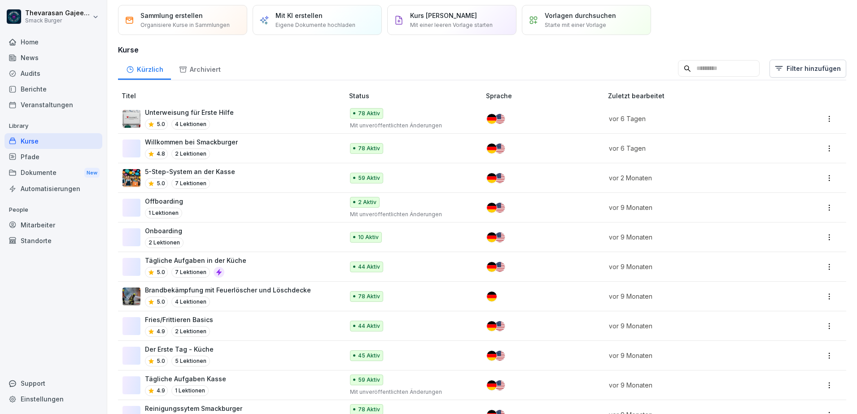
click at [236, 150] on div "Willkommen bei Smackburger 4.8 2 Lektionen" at bounding box center [229, 148] width 212 height 22
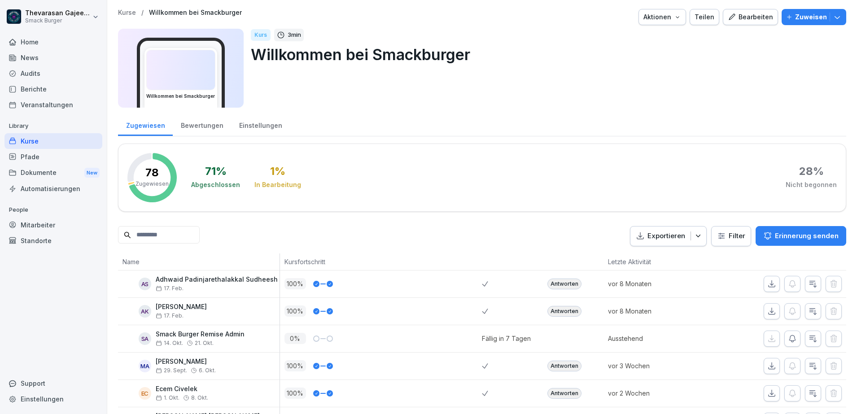
click at [751, 17] on div "Bearbeiten" at bounding box center [750, 17] width 45 height 10
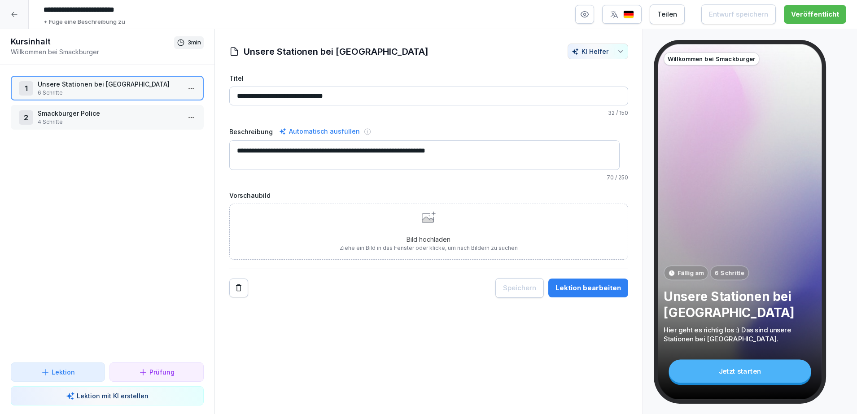
click at [145, 109] on p "Smackburger Police" at bounding box center [109, 113] width 143 height 9
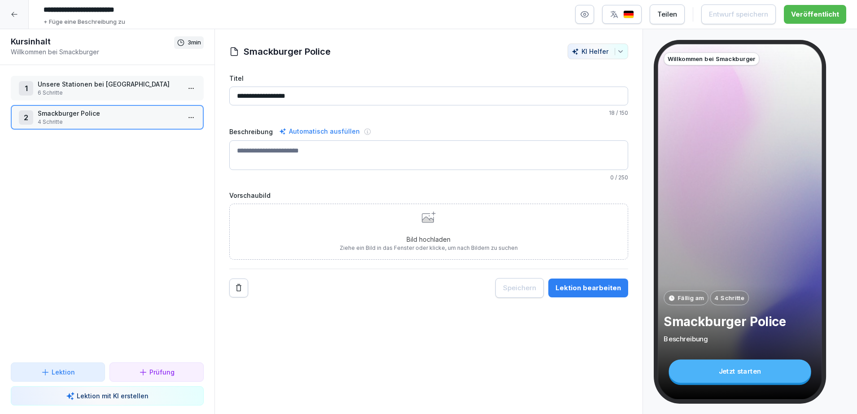
click at [150, 82] on p "Unsere Stationen bei [GEOGRAPHIC_DATA]" at bounding box center [109, 83] width 143 height 9
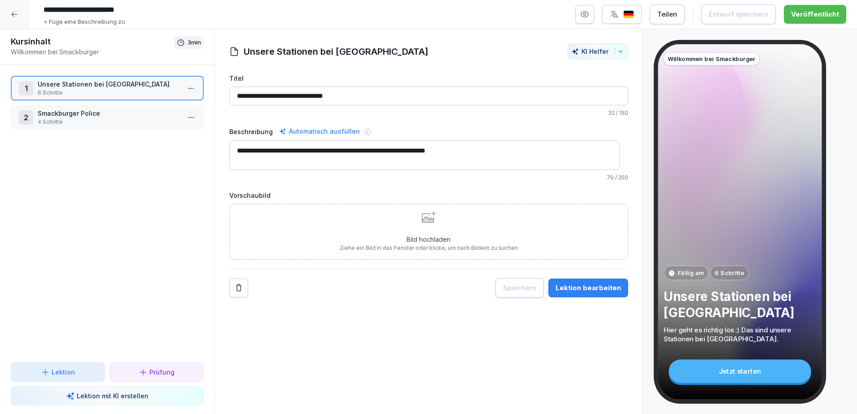
click at [15, 19] on div at bounding box center [14, 14] width 29 height 29
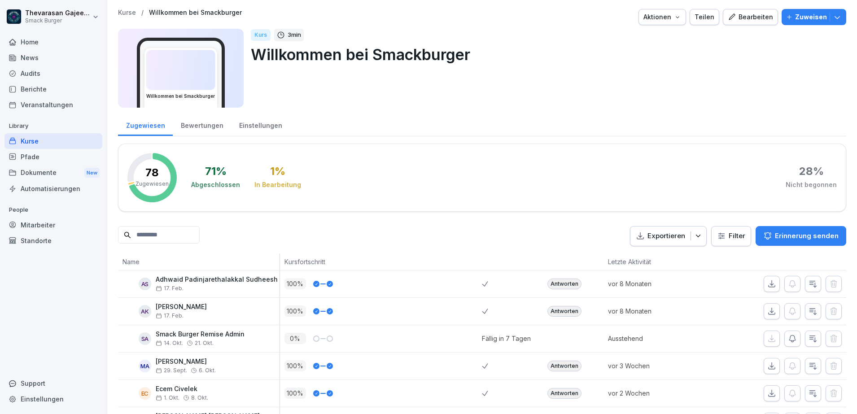
click at [16, 17] on html "Thevarasan [PERSON_NAME] Burger Home News Audits Berichte Veranstaltungen Libra…" at bounding box center [428, 207] width 857 height 414
drag, startPoint x: 461, startPoint y: 185, endPoint x: 344, endPoint y: 160, distance: 119.4
click at [461, 184] on html "Thevarasan [PERSON_NAME] Burger Home News Audits Berichte Veranstaltungen Libra…" at bounding box center [428, 207] width 857 height 414
click at [66, 140] on div "Kurse" at bounding box center [53, 141] width 98 height 16
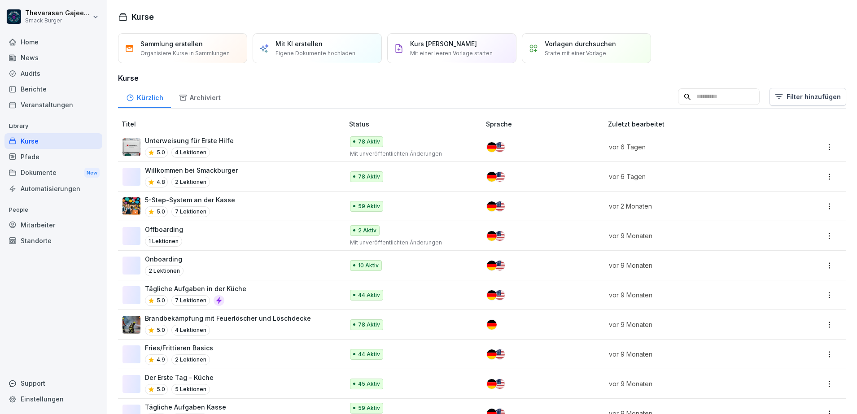
click at [201, 92] on div "Archiviert" at bounding box center [199, 96] width 57 height 23
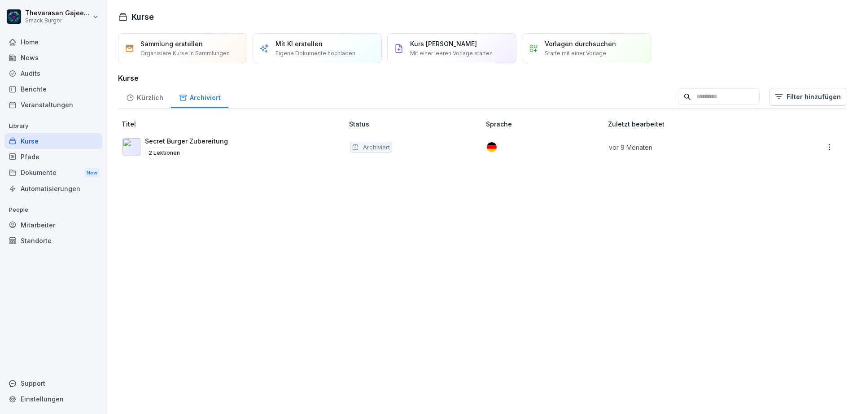
click at [132, 94] on icon at bounding box center [130, 98] width 8 height 8
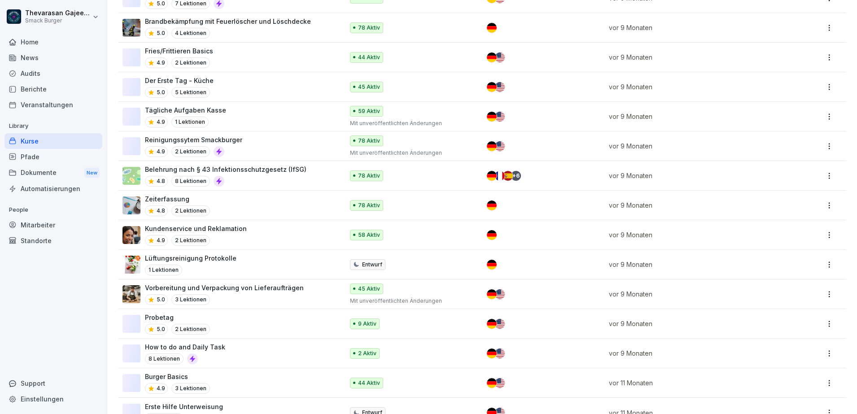
scroll to position [326, 0]
